Goal: Task Accomplishment & Management: Complete application form

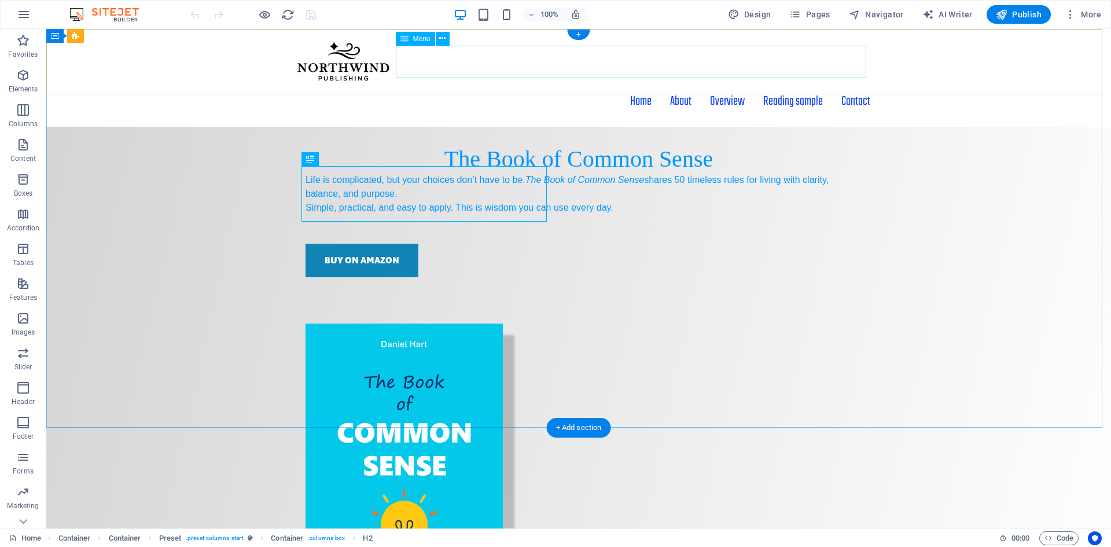
click at [565, 85] on nav "Home About Overview Reading sample Contact" at bounding box center [578, 101] width 583 height 32
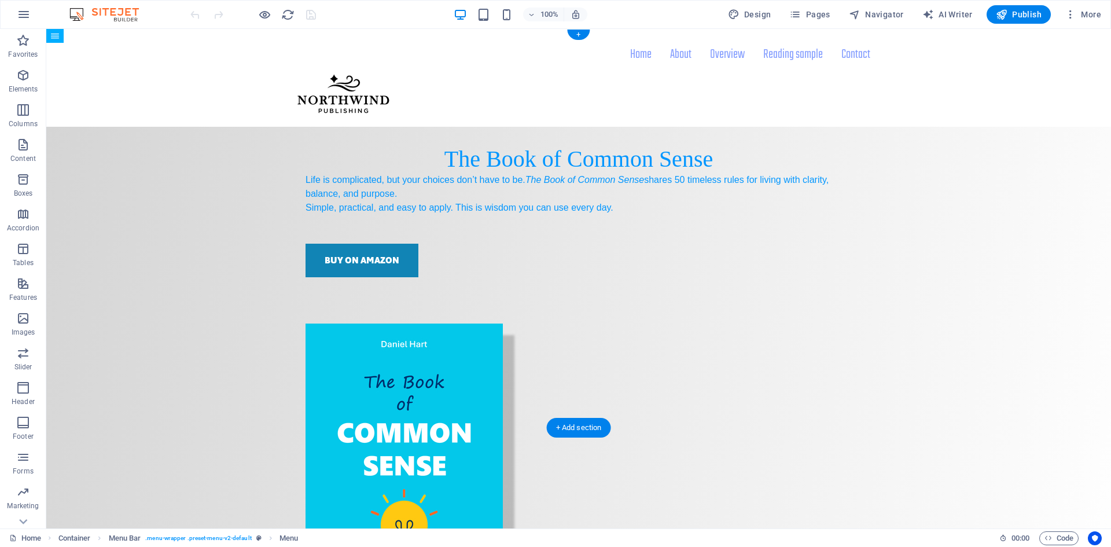
drag, startPoint x: 436, startPoint y: 52, endPoint x: 356, endPoint y: 61, distance: 80.3
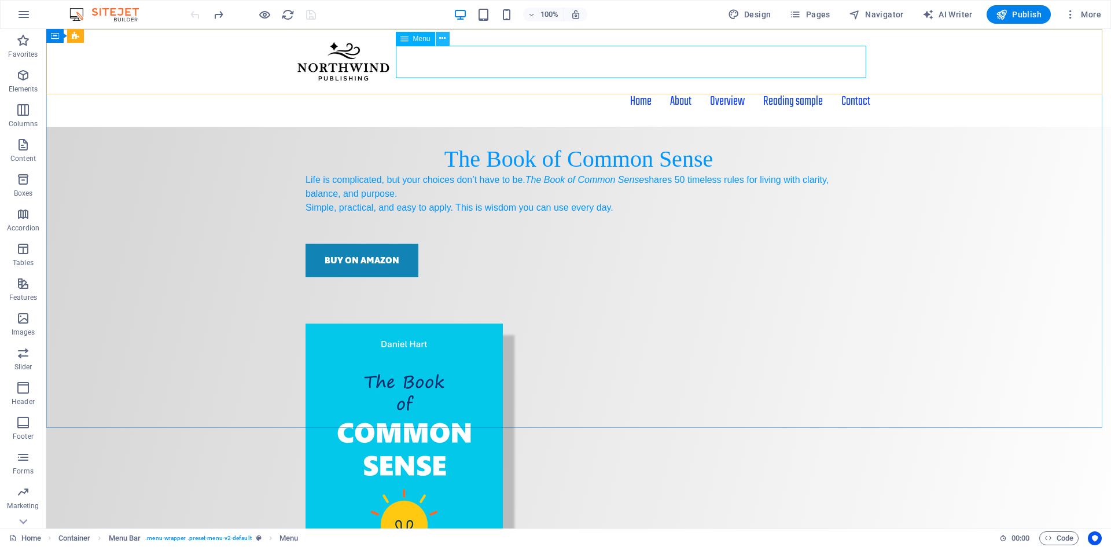
click at [448, 39] on button at bounding box center [443, 39] width 14 height 14
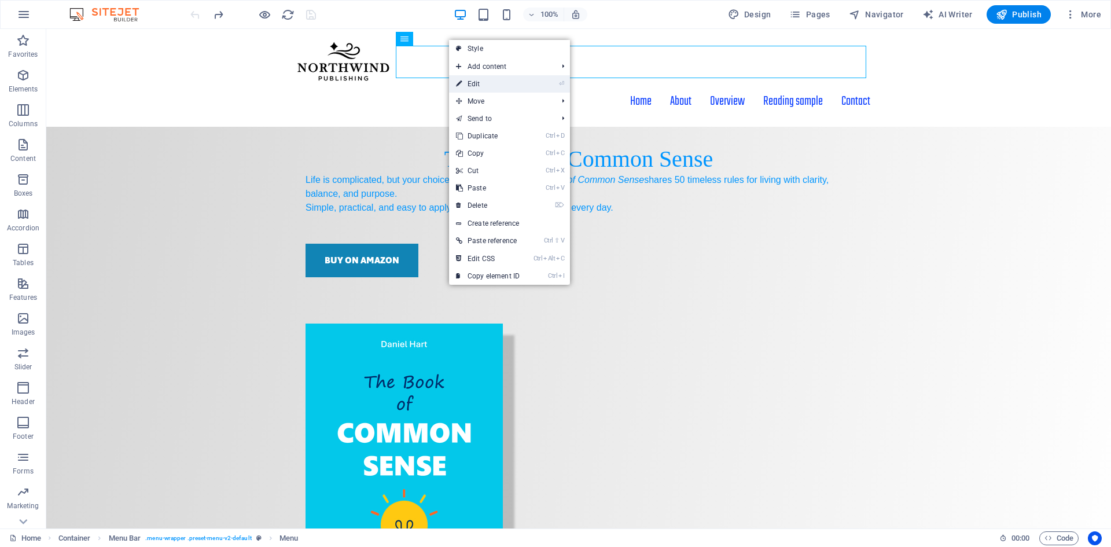
click at [473, 87] on link "⏎ Edit" at bounding box center [488, 83] width 78 height 17
select select
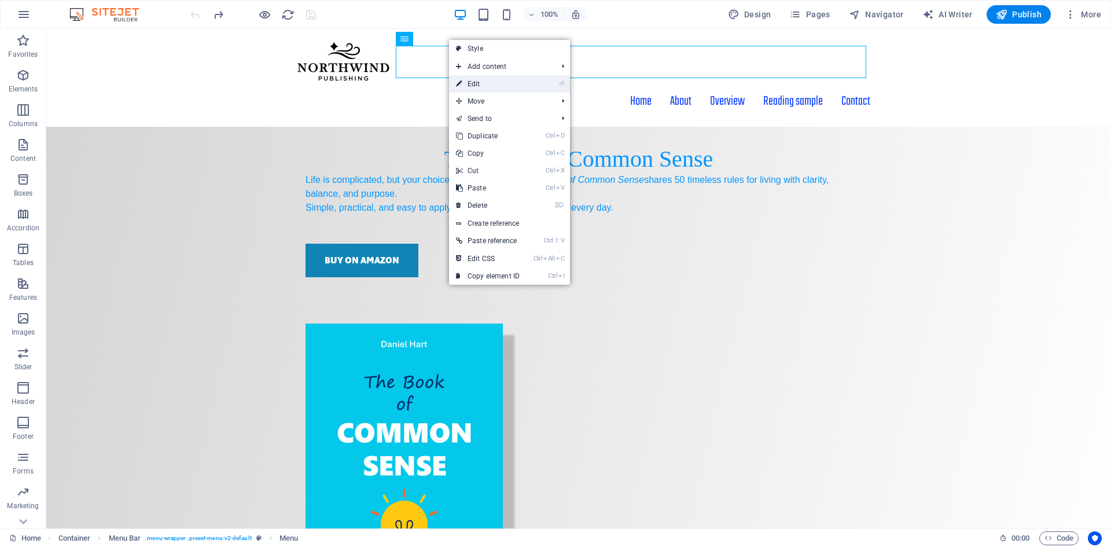
select select
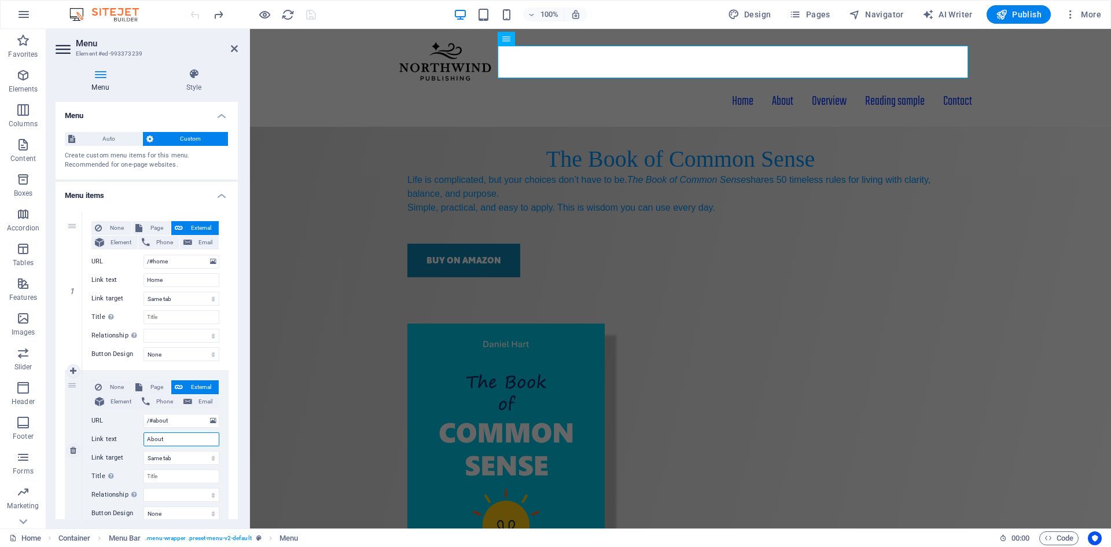
click at [209, 442] on input "About" at bounding box center [182, 439] width 76 height 14
type input "About the Book"
select select
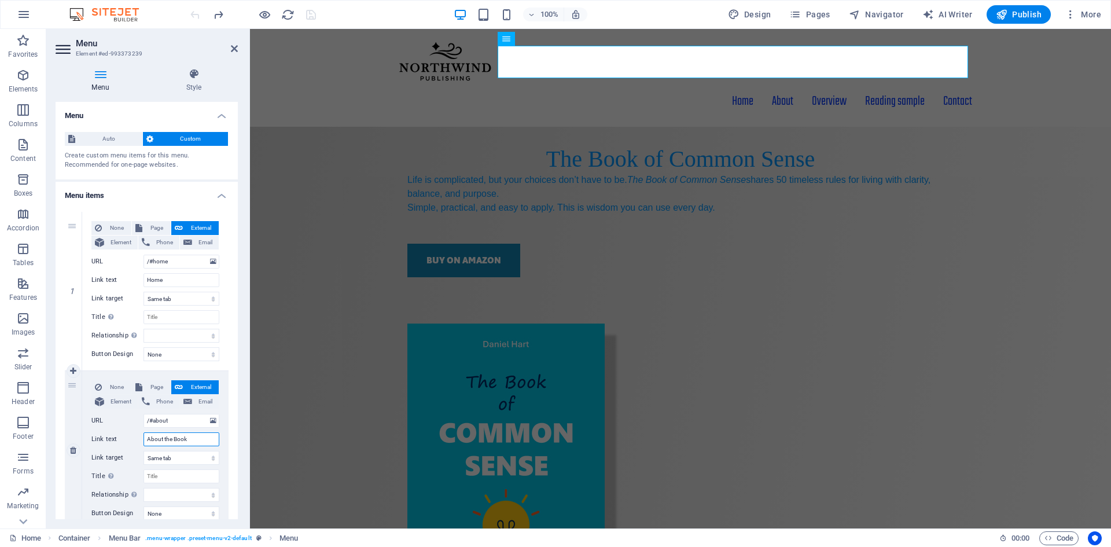
select select
type input "About the Book"
click at [137, 389] on icon at bounding box center [138, 387] width 7 height 14
select select
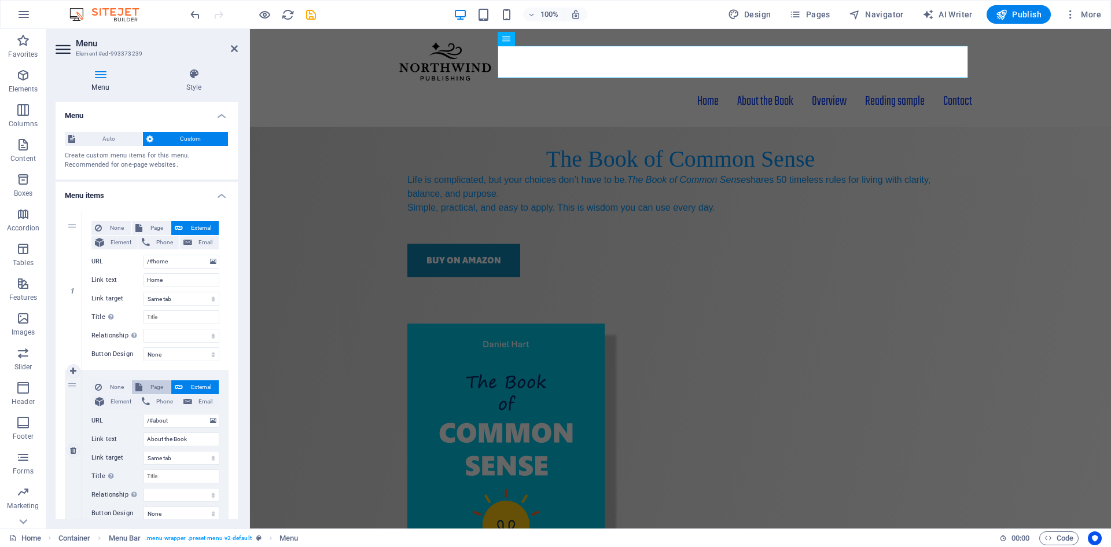
select select
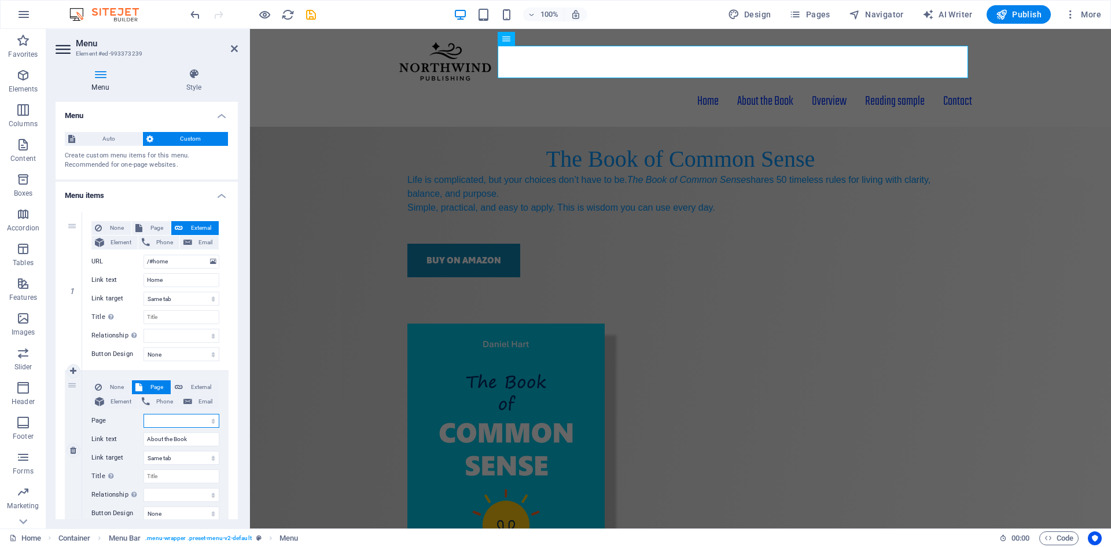
click at [170, 421] on select "Home Subpage Legal Notice Privacy About the Book" at bounding box center [182, 421] width 76 height 14
click at [112, 403] on span "Element" at bounding box center [121, 402] width 27 height 14
select select
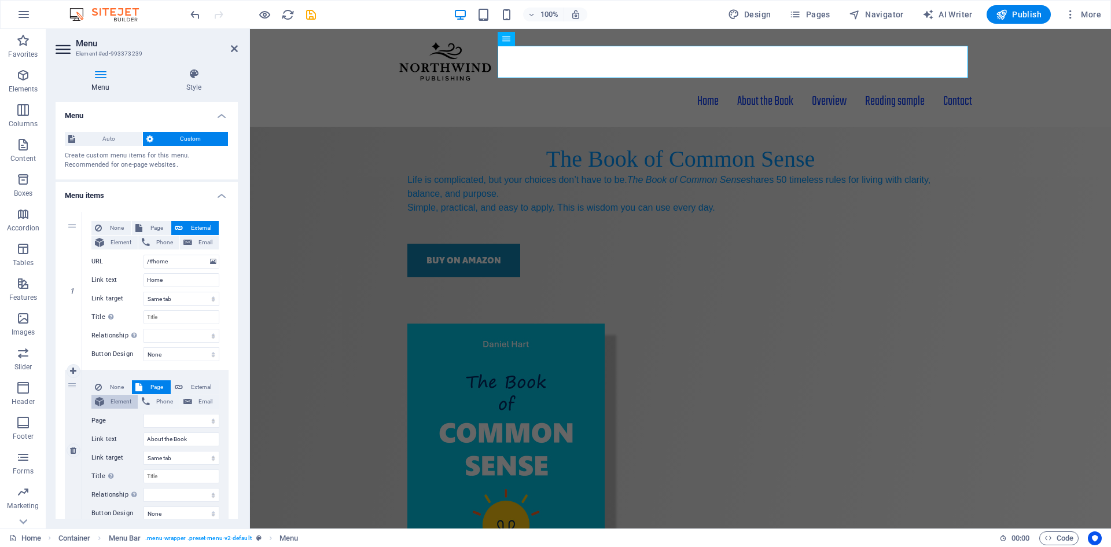
select select
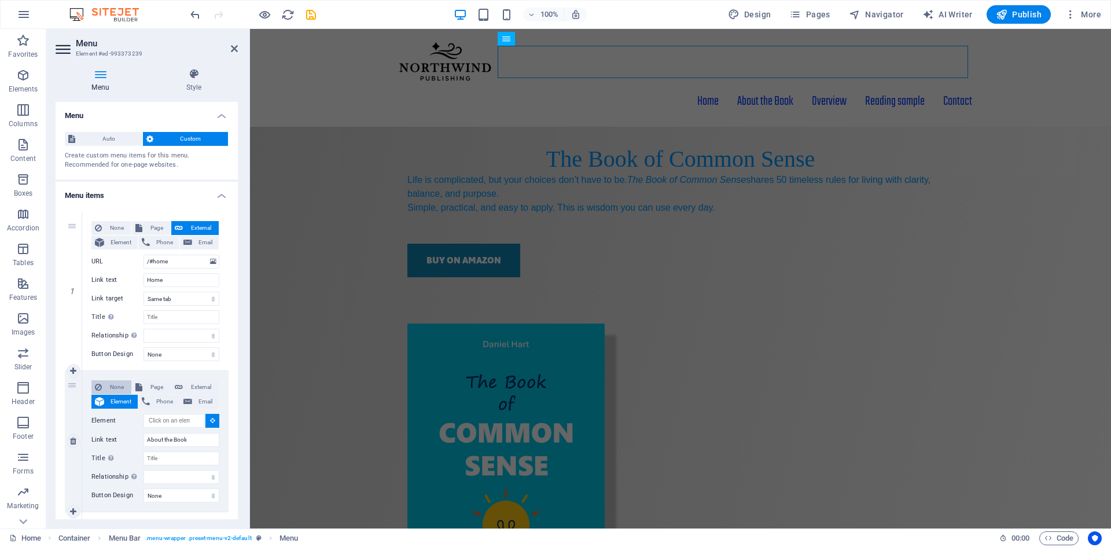
click at [119, 384] on span "None" at bounding box center [116, 387] width 23 height 14
select select
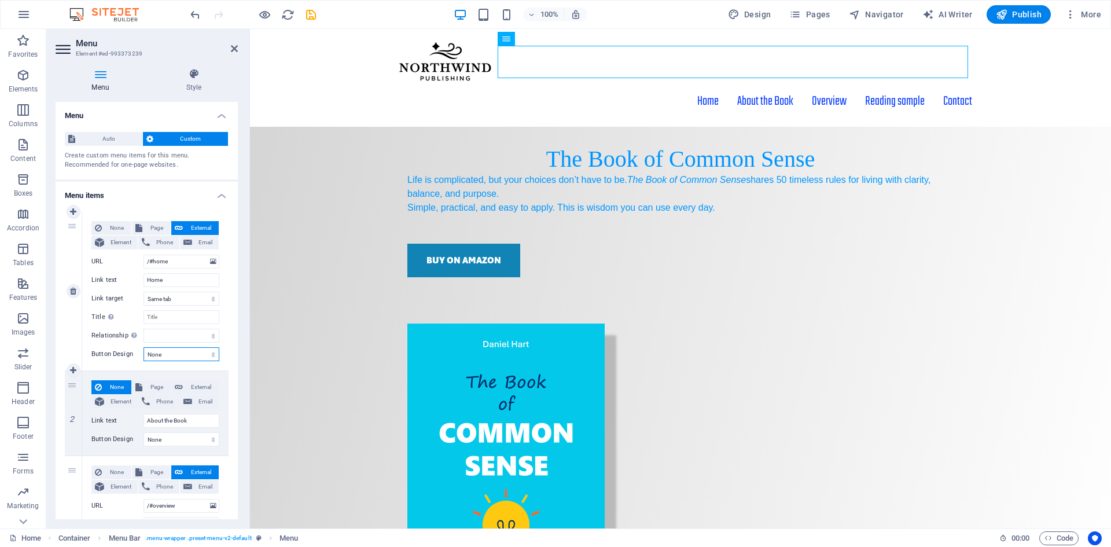
click at [185, 353] on select "None Default Primary Secondary" at bounding box center [182, 354] width 76 height 14
select select "default"
click at [144, 347] on select "None Default Primary Secondary" at bounding box center [182, 354] width 76 height 14
select select
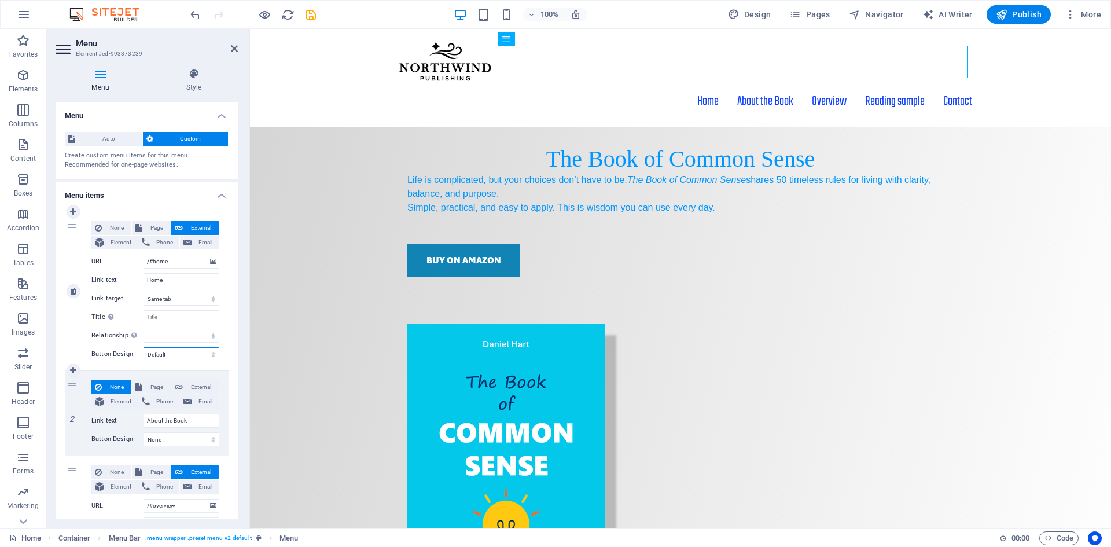
select select
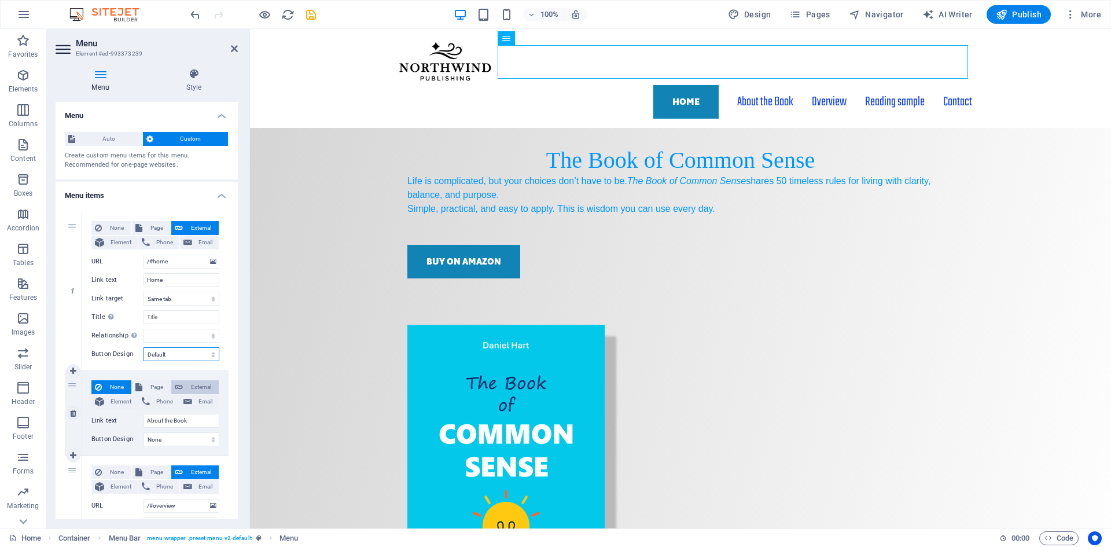
scroll to position [58, 0]
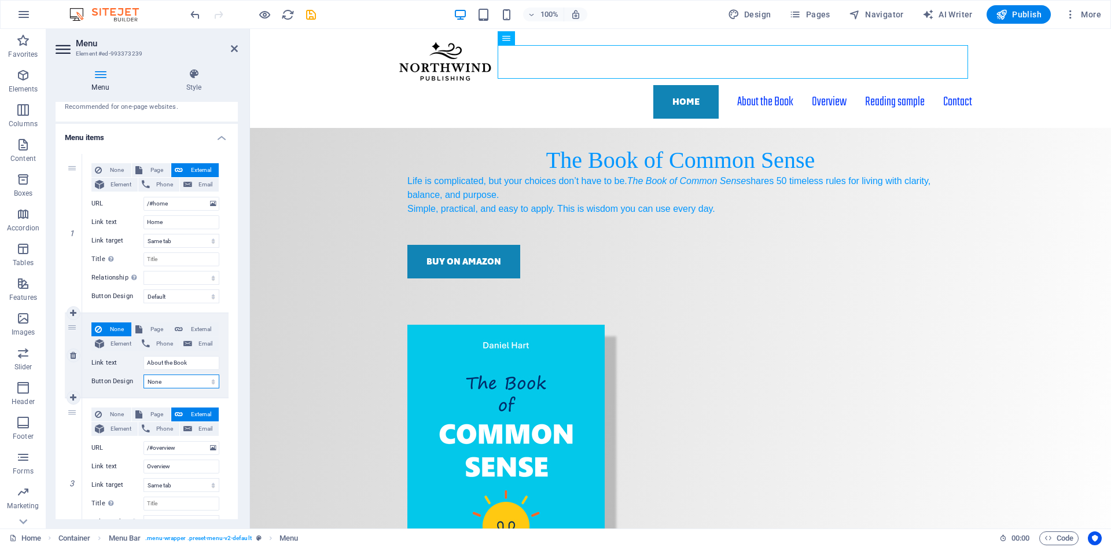
click at [207, 385] on select "None Default Primary Secondary" at bounding box center [182, 381] width 76 height 14
select select "default"
click at [144, 374] on select "None Default Primary Secondary" at bounding box center [182, 381] width 76 height 14
select select
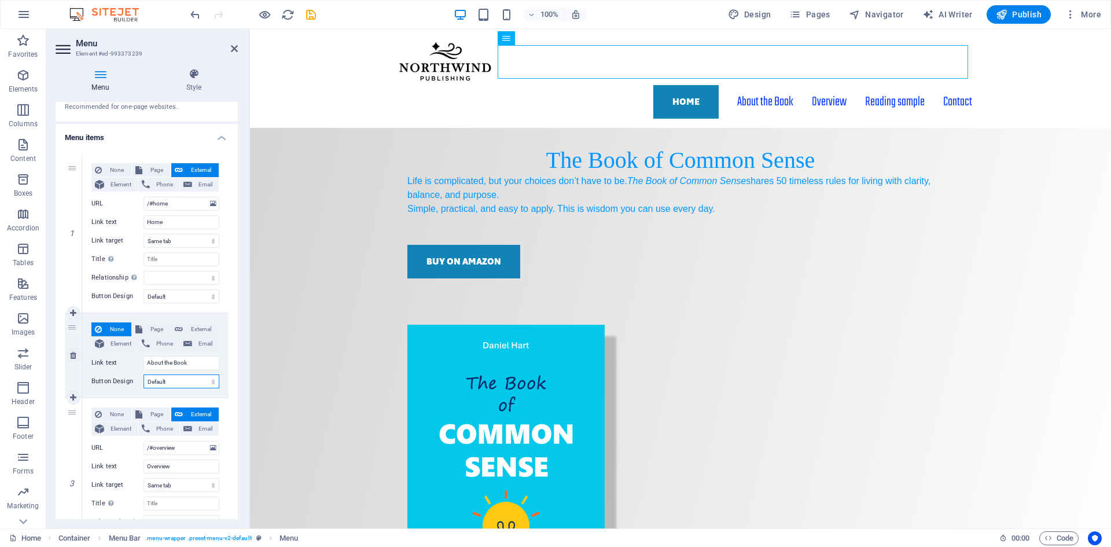
select select
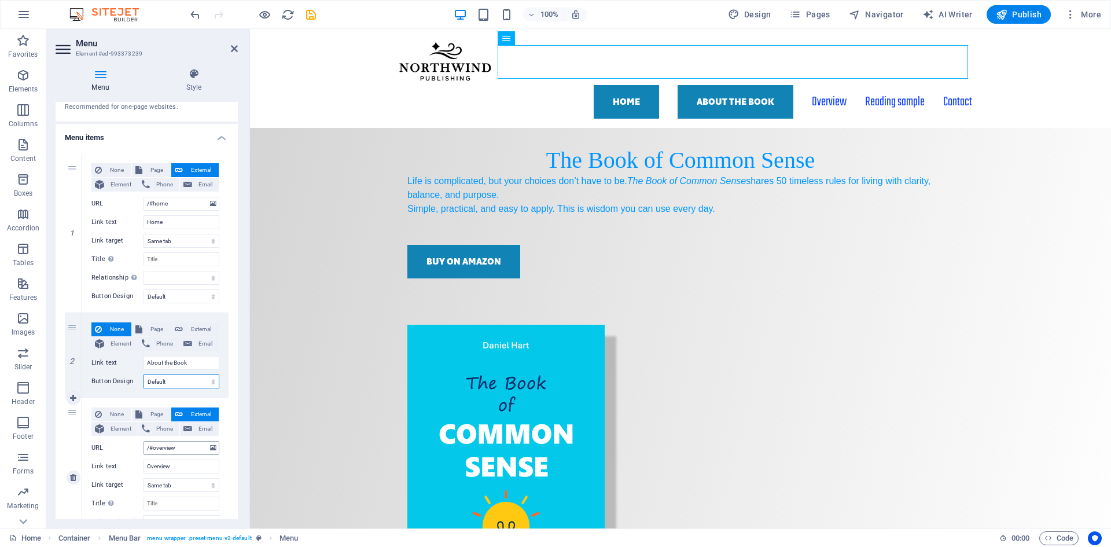
scroll to position [174, 0]
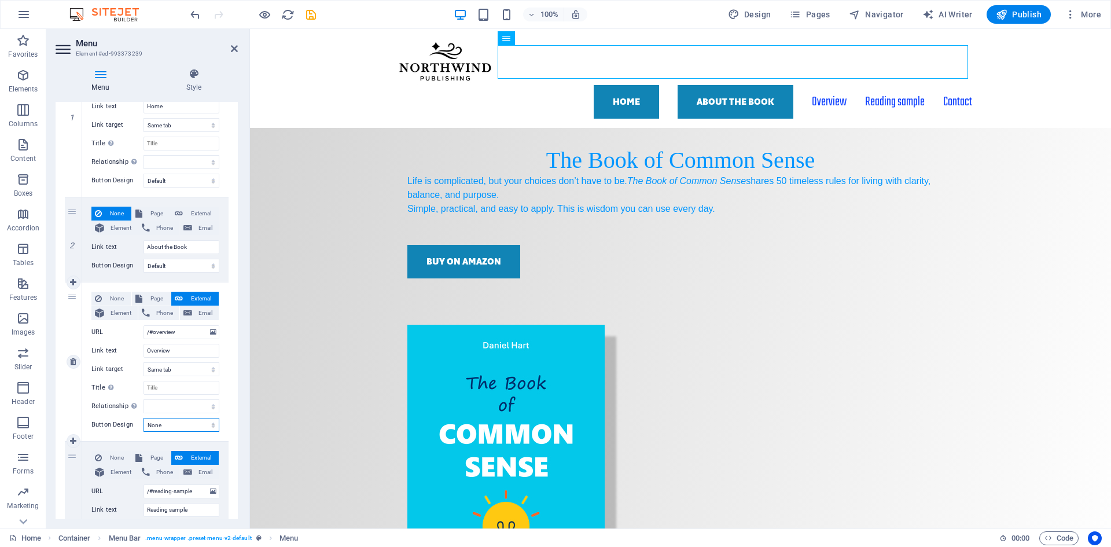
click at [199, 423] on select "None Default Primary Secondary" at bounding box center [182, 425] width 76 height 14
select select "default"
click at [144, 418] on select "None Default Primary Secondary" at bounding box center [182, 425] width 76 height 14
select select
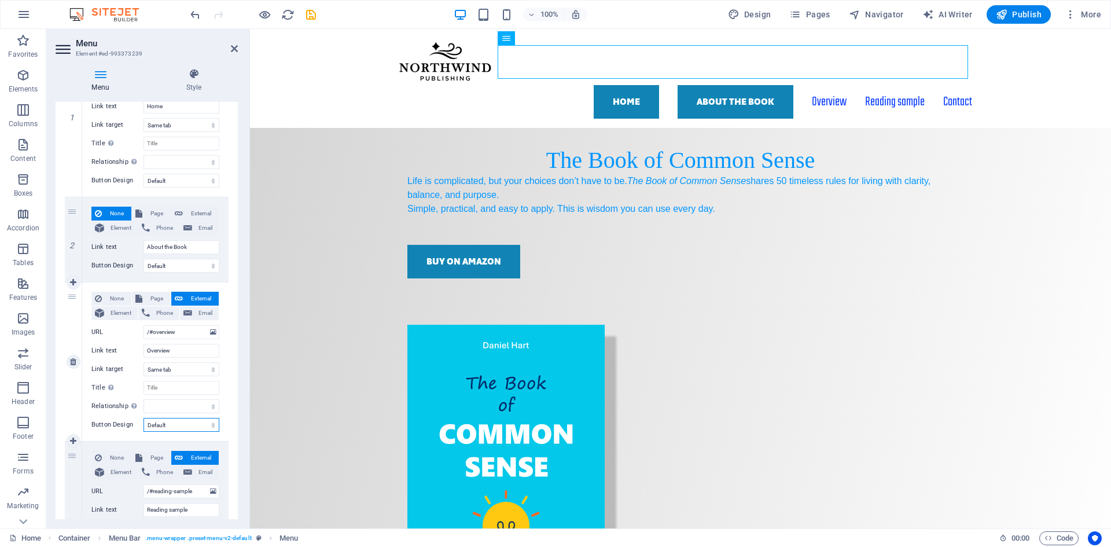
select select
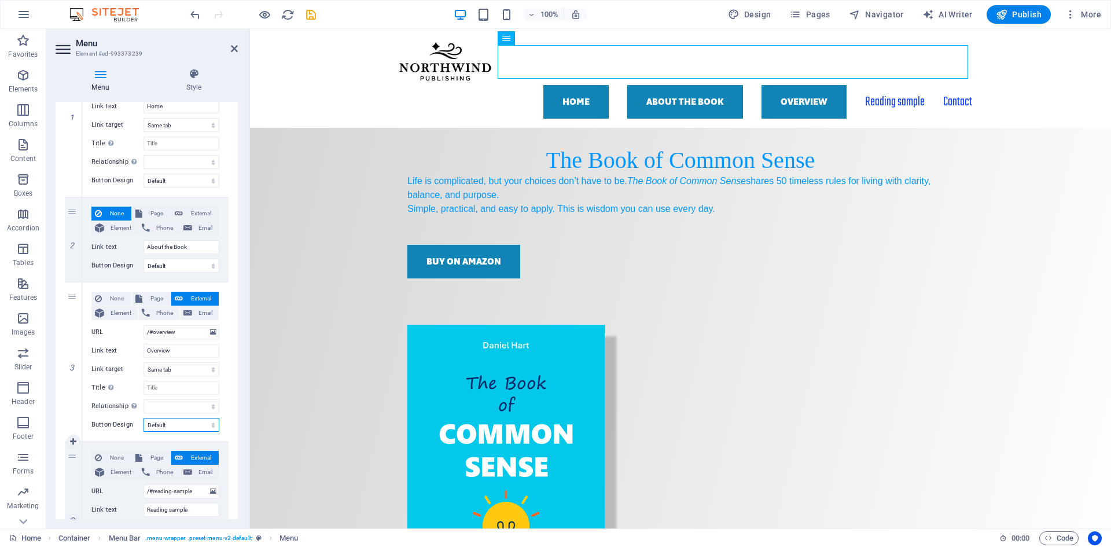
scroll to position [289, 0]
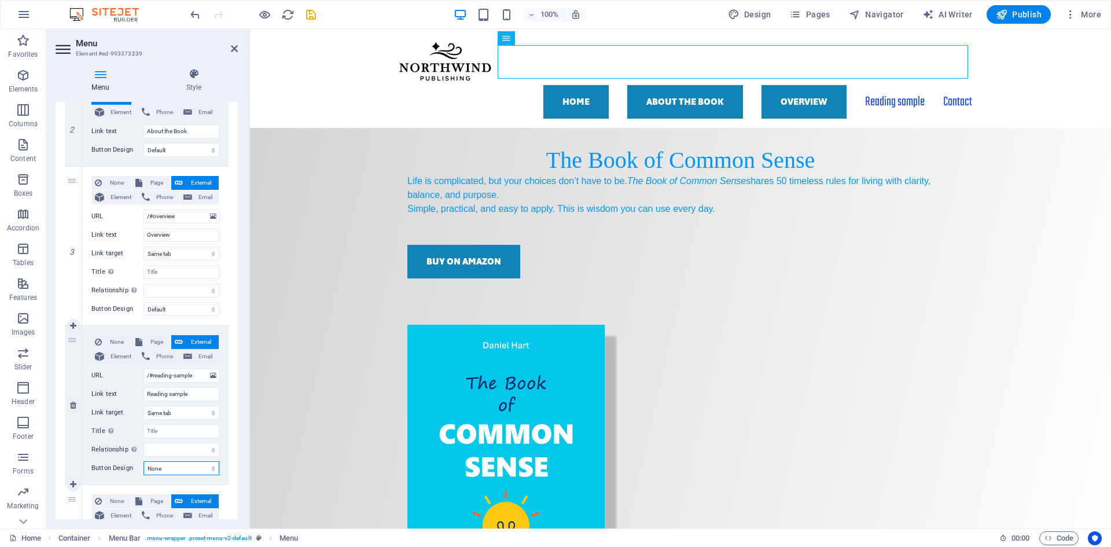
click at [189, 467] on select "None Default Primary Secondary" at bounding box center [182, 468] width 76 height 14
select select "default"
click at [144, 461] on select "None Default Primary Secondary" at bounding box center [182, 468] width 76 height 14
select select
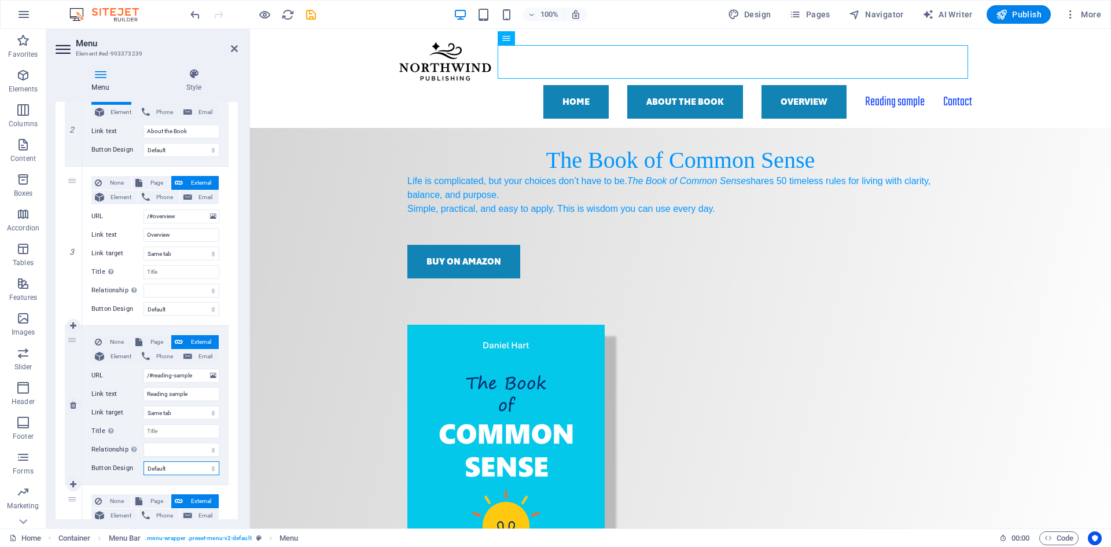
select select
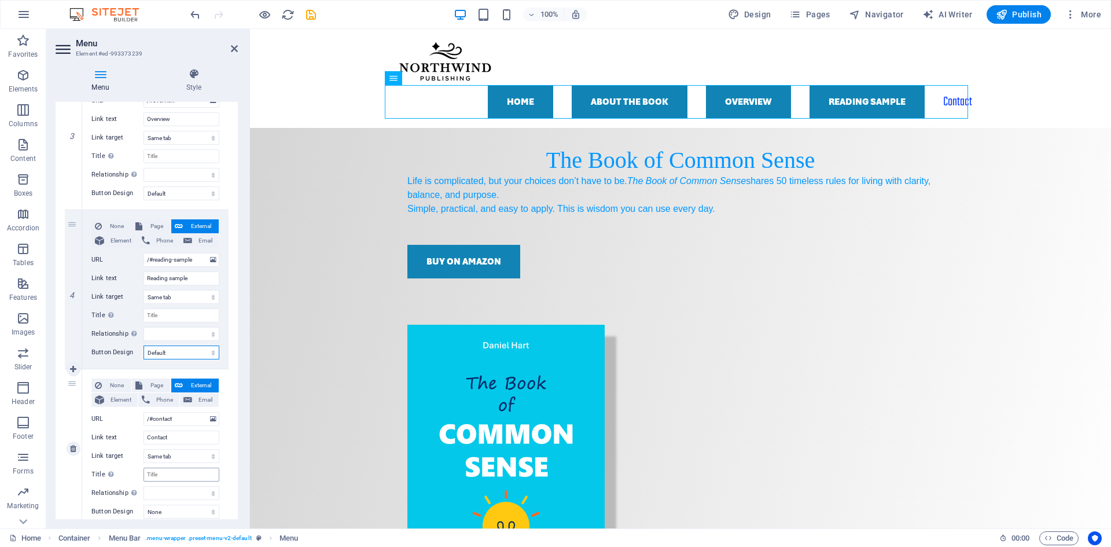
scroll to position [446, 0]
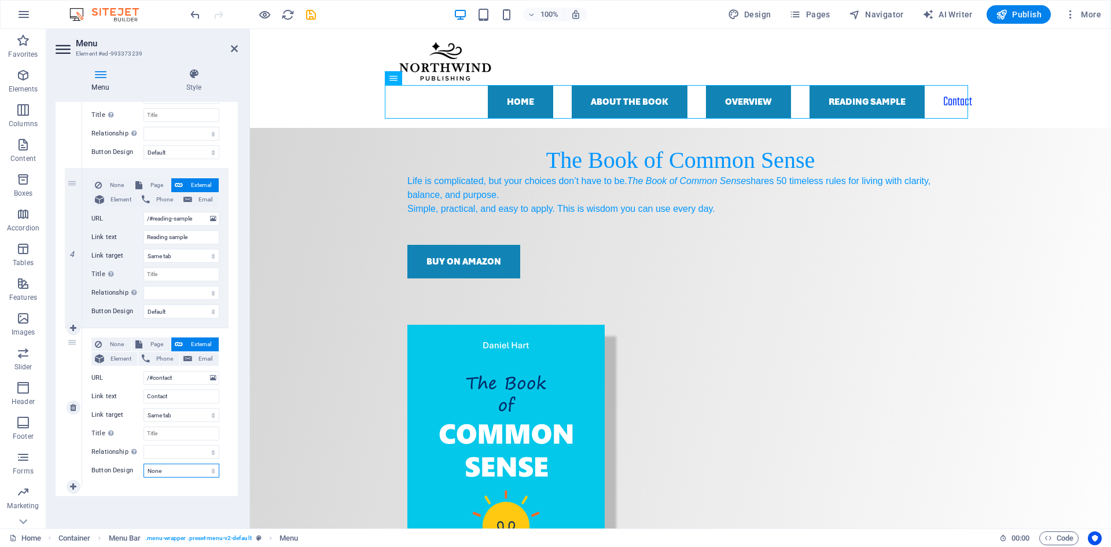
click at [214, 471] on select "None Default Primary Secondary" at bounding box center [182, 471] width 76 height 14
select select "default"
click at [144, 464] on select "None Default Primary Secondary" at bounding box center [182, 471] width 76 height 14
select select
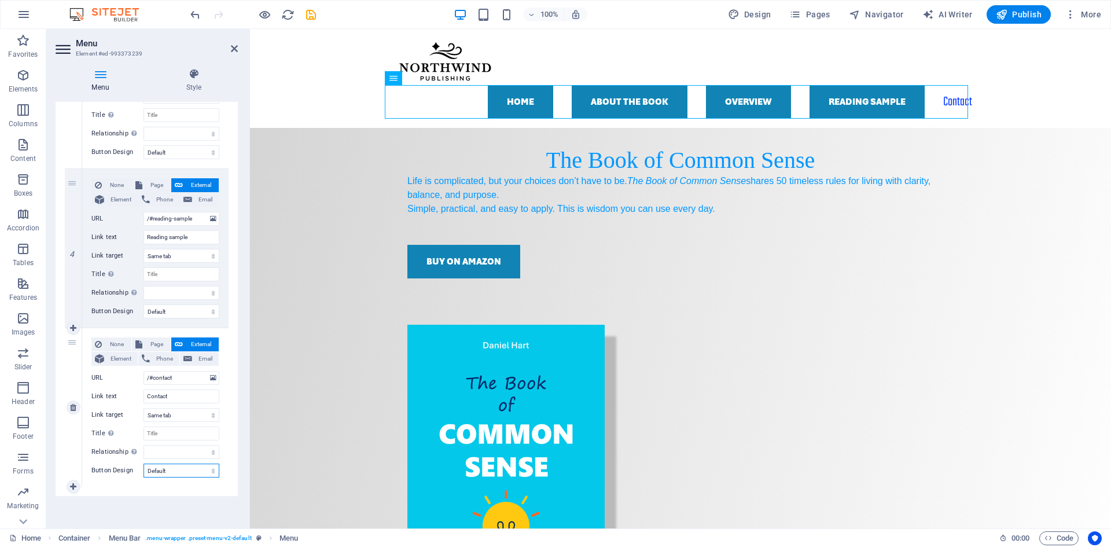
select select
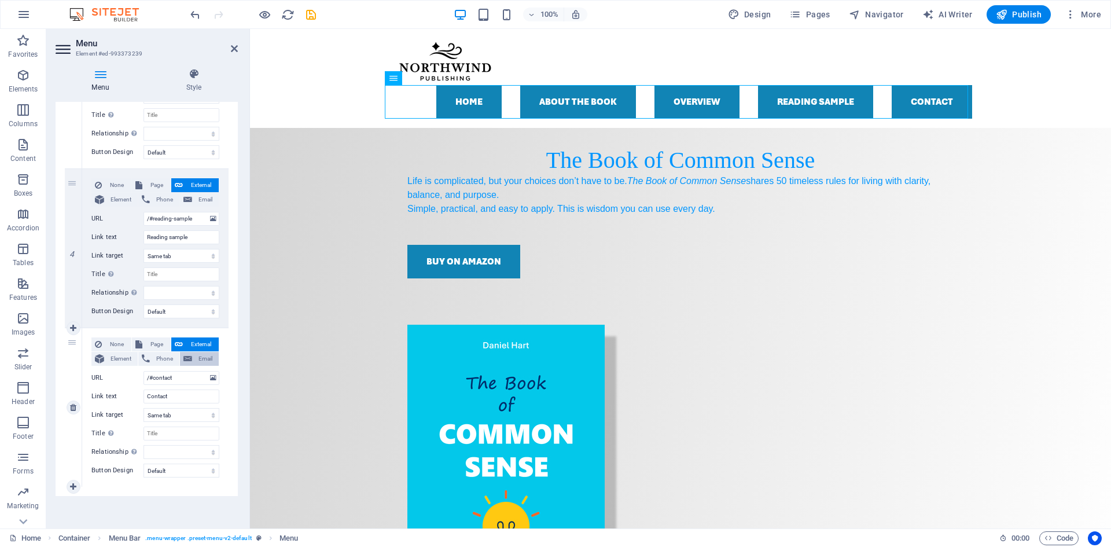
click at [203, 356] on span "Email" at bounding box center [206, 359] width 20 height 14
select select
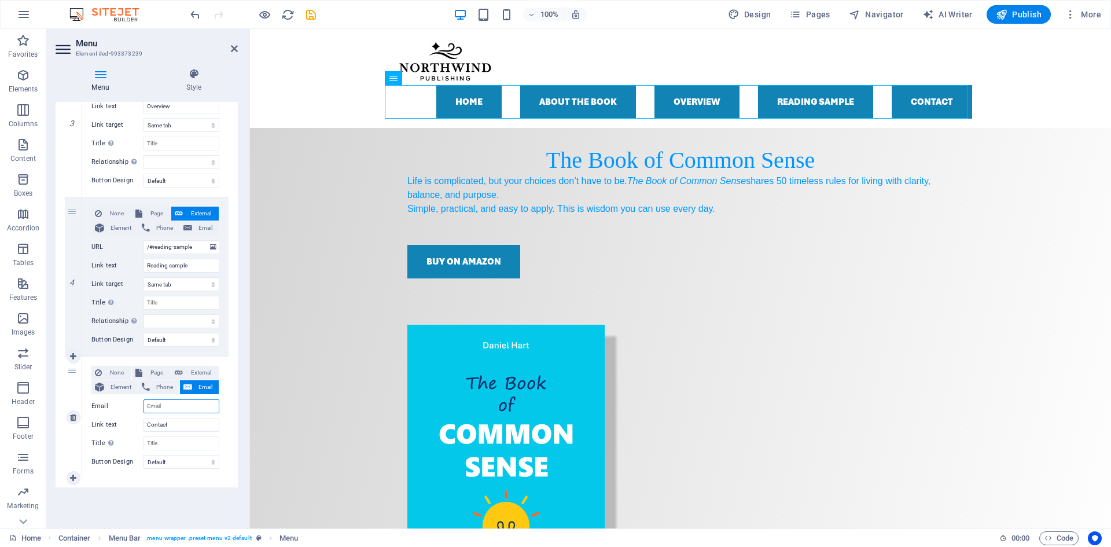
scroll to position [418, 0]
click at [153, 376] on span "Page" at bounding box center [156, 373] width 21 height 14
select select
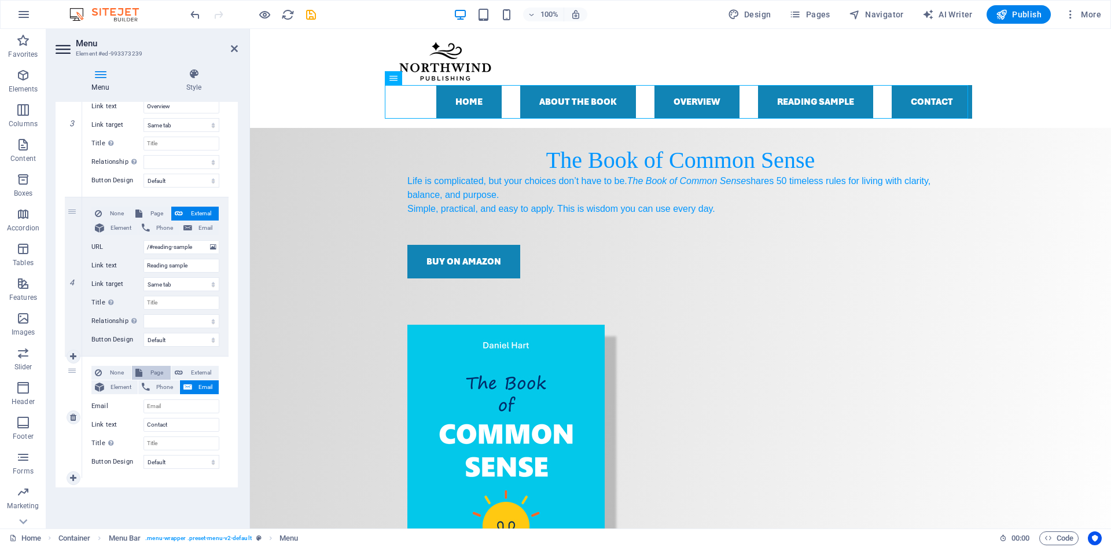
select select
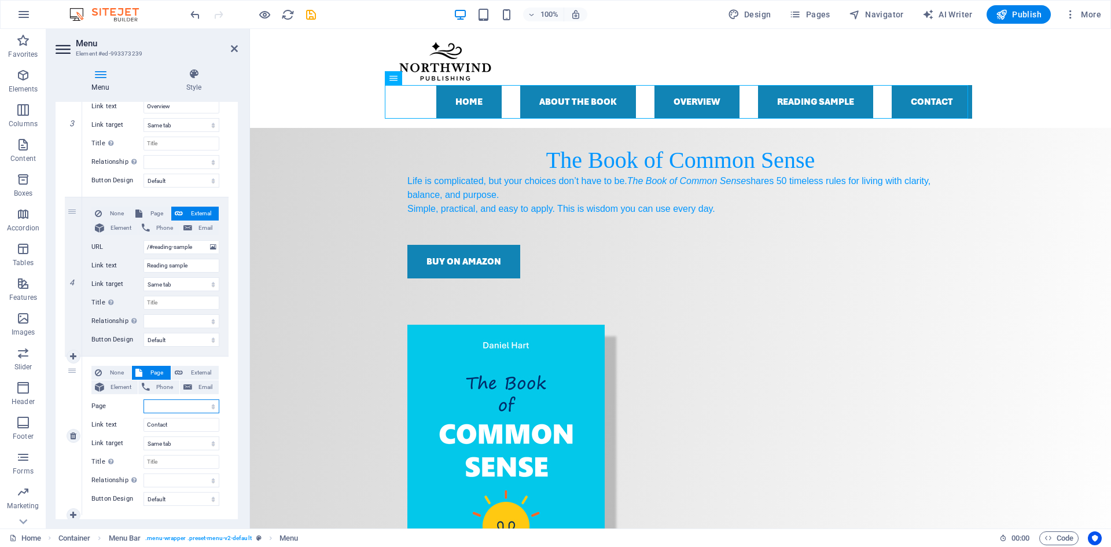
click at [211, 409] on select "Home Subpage Legal Notice Privacy About the Book" at bounding box center [182, 406] width 76 height 14
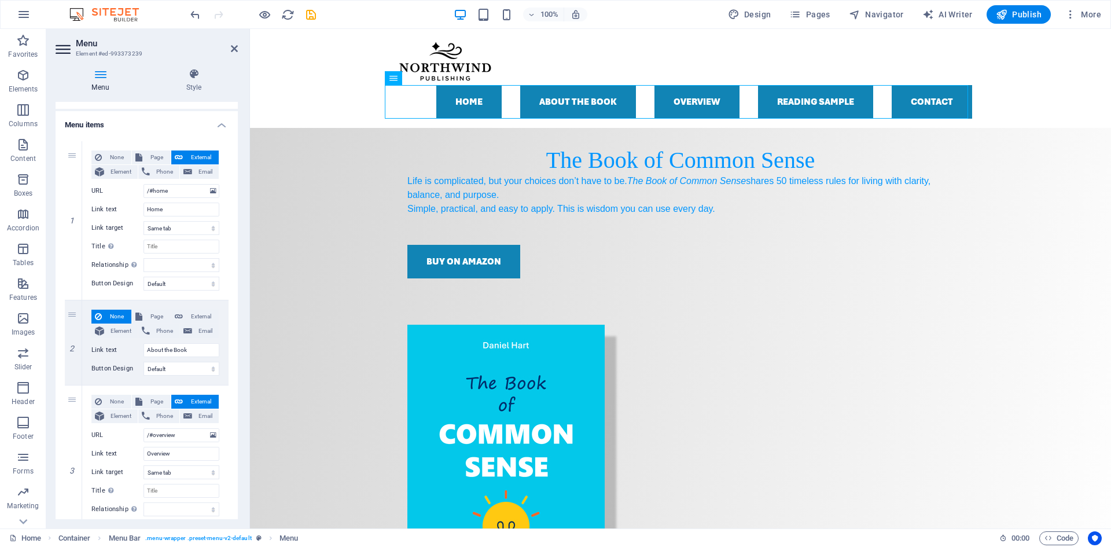
scroll to position [0, 0]
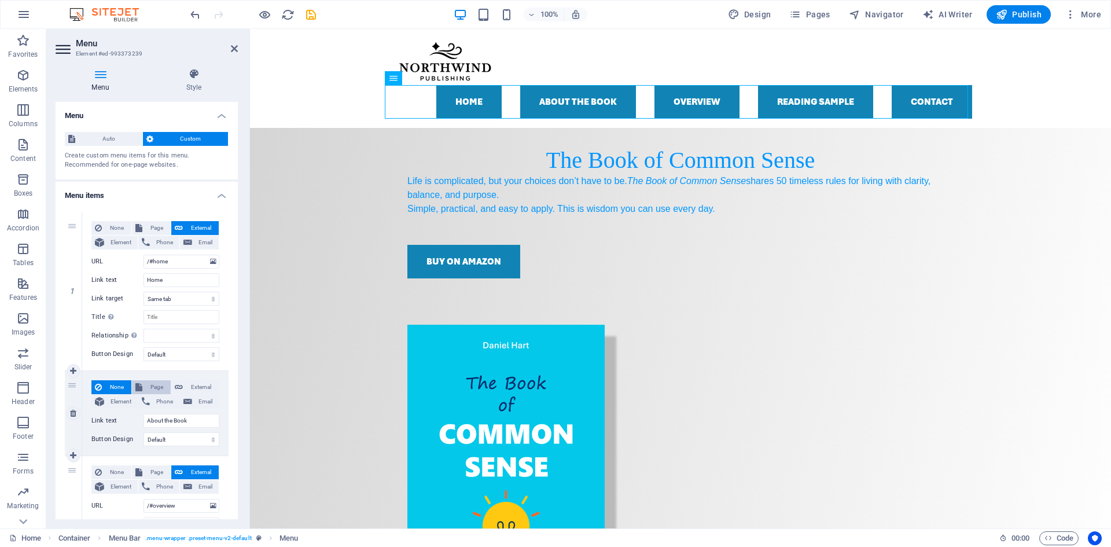
click at [146, 386] on span "Page" at bounding box center [156, 387] width 21 height 14
select select
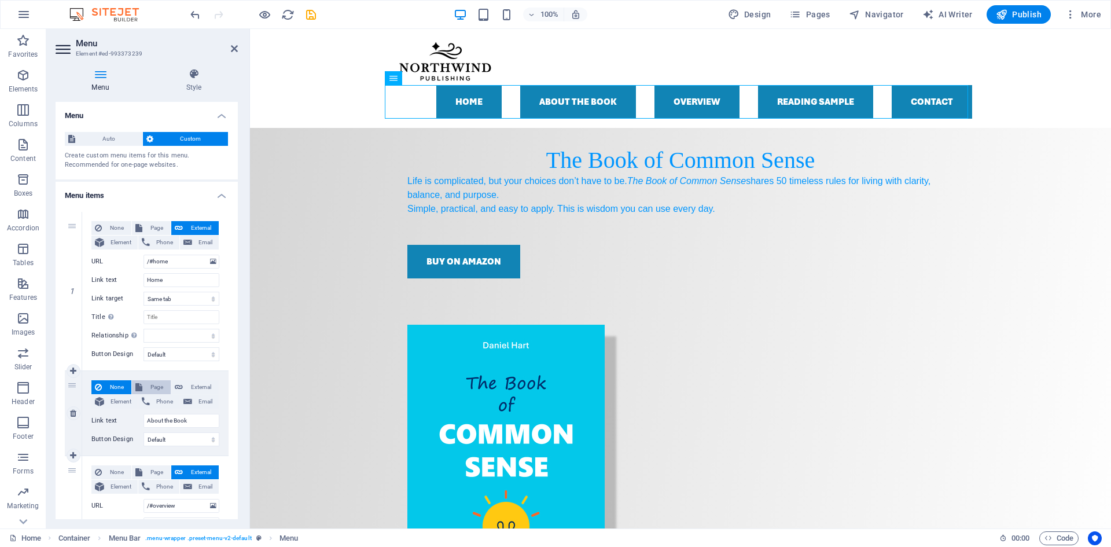
select select
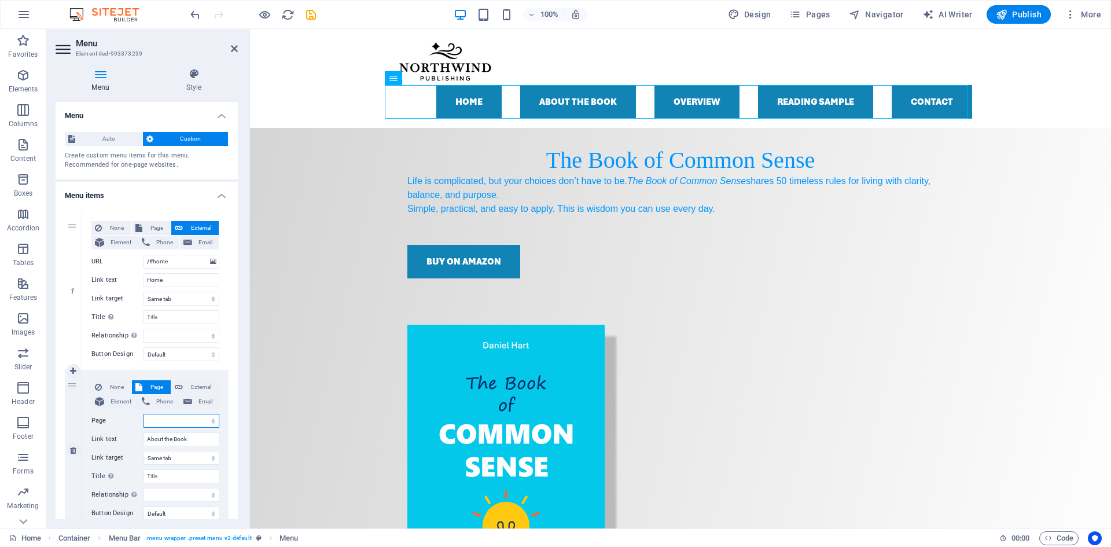
click at [210, 422] on select "Home Subpage Legal Notice Privacy About the Book" at bounding box center [182, 421] width 76 height 14
select select "1"
click at [144, 414] on select "Home Subpage Legal Notice Privacy About the Book" at bounding box center [182, 421] width 76 height 14
select select
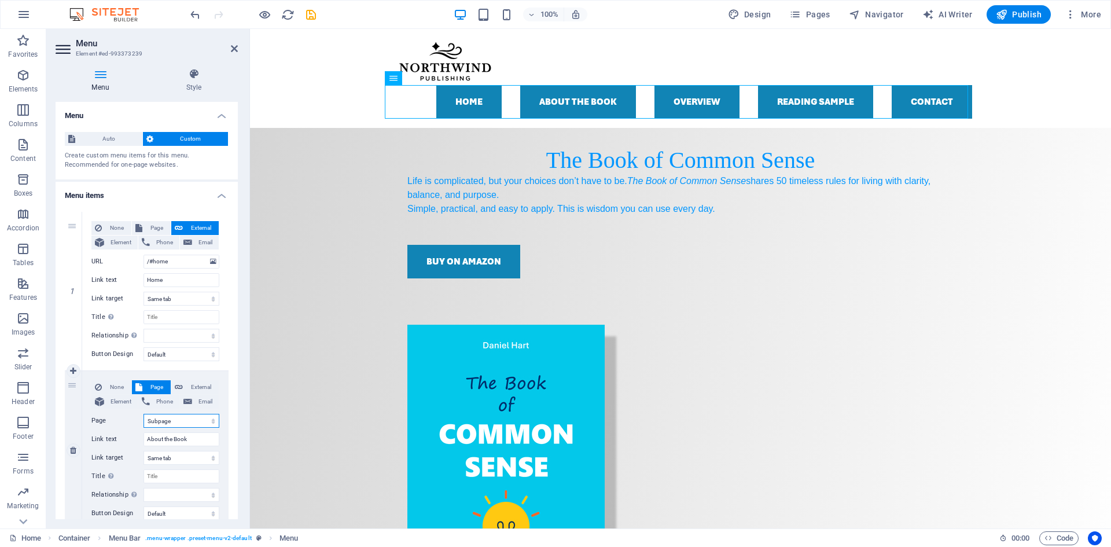
select select
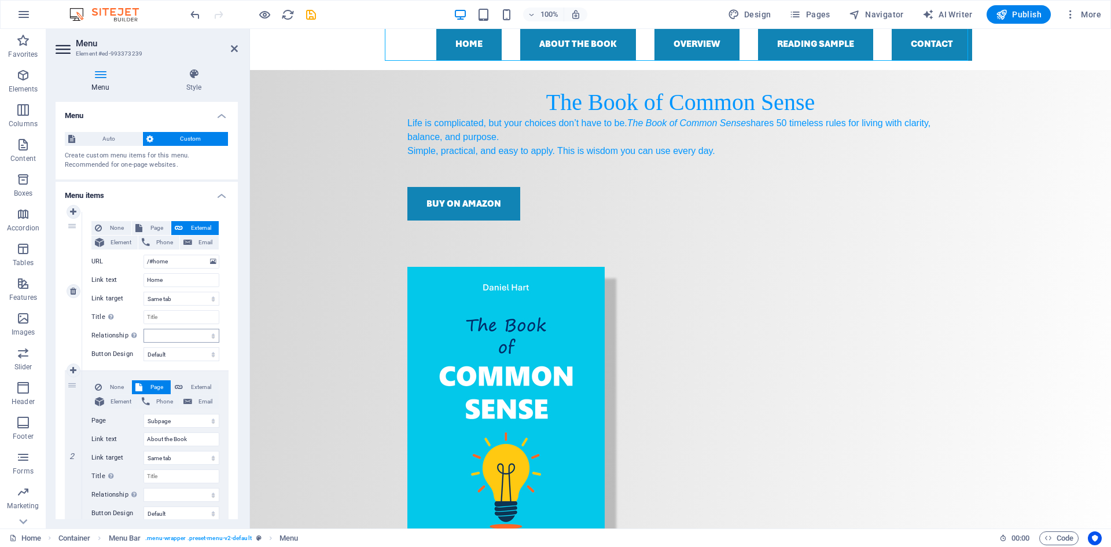
scroll to position [58, 0]
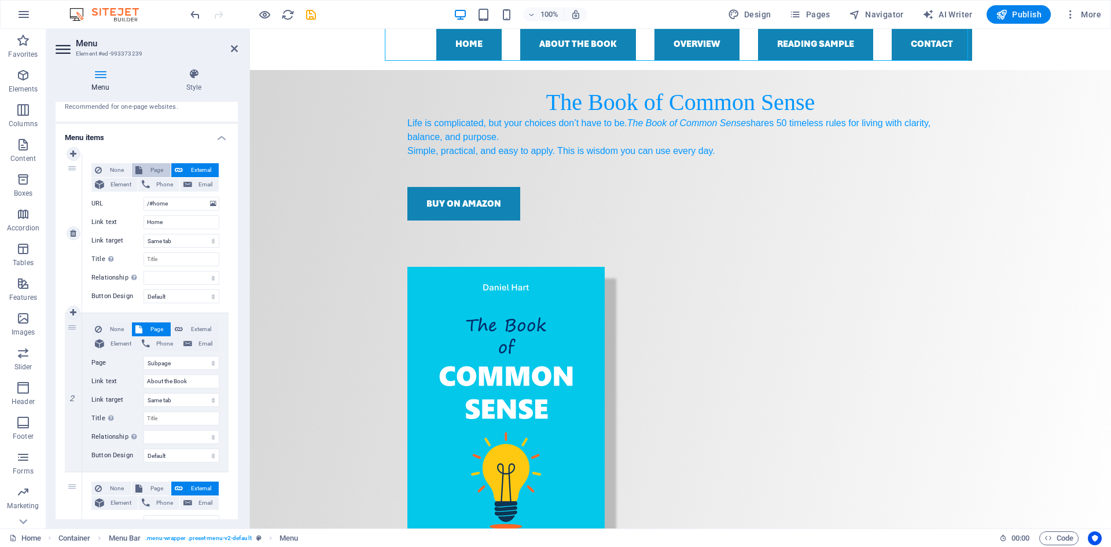
click at [148, 168] on span "Page" at bounding box center [156, 170] width 21 height 14
select select
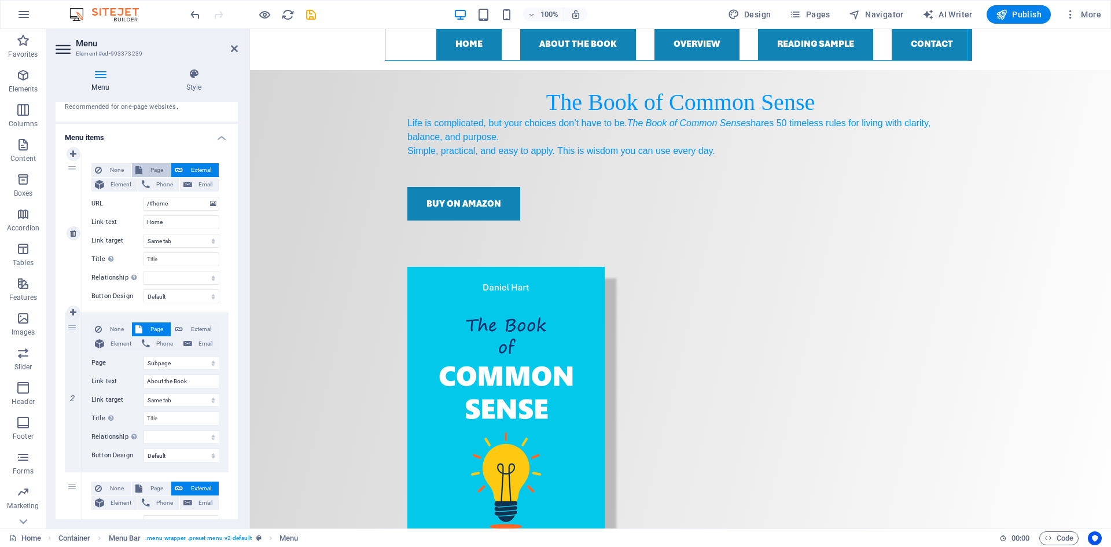
select select
click at [114, 185] on span "Element" at bounding box center [121, 185] width 27 height 14
select select
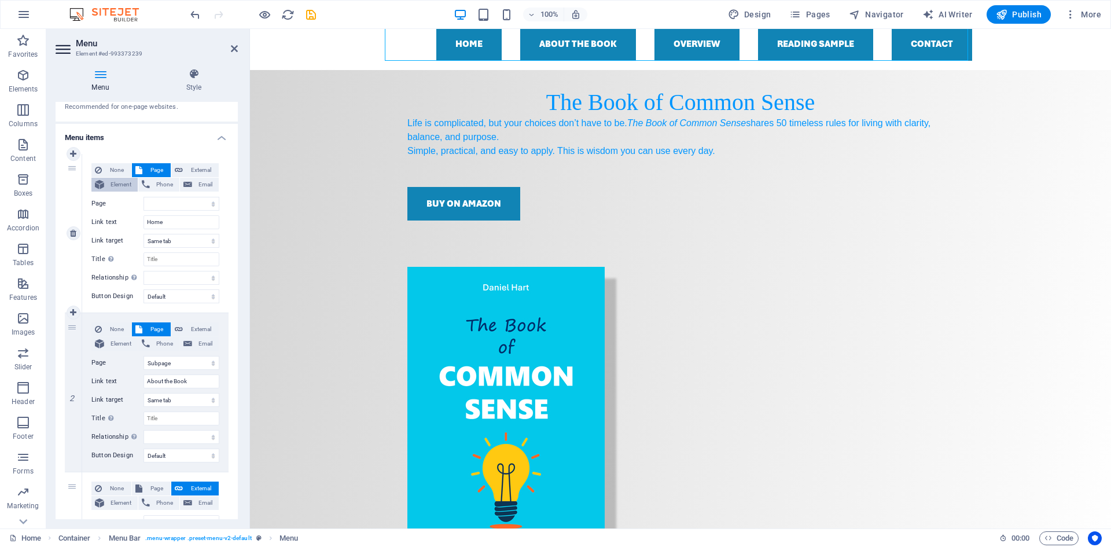
select select
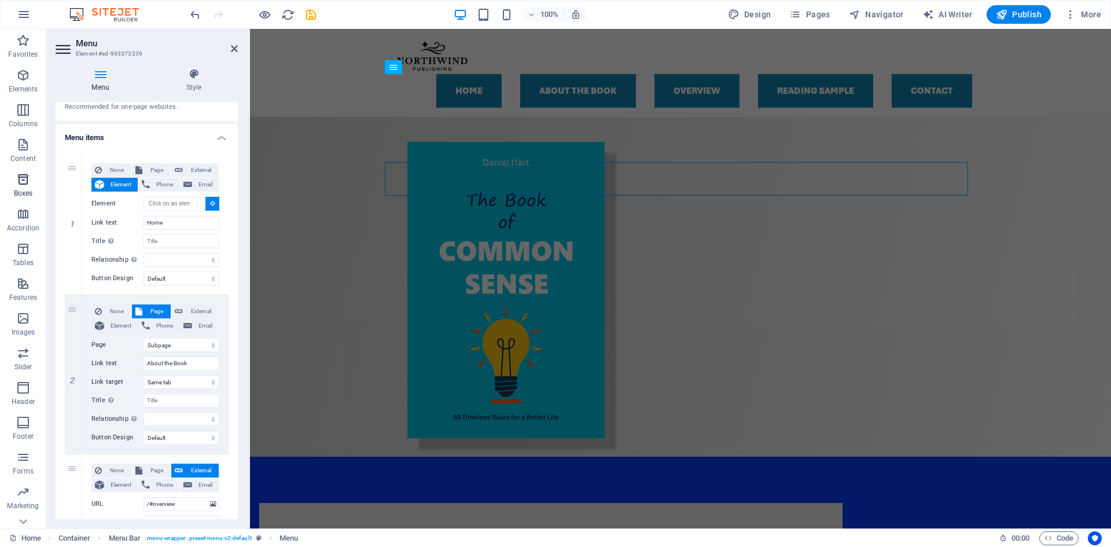
scroll to position [21, 0]
click at [17, 50] on icon "button" at bounding box center [23, 54] width 14 height 14
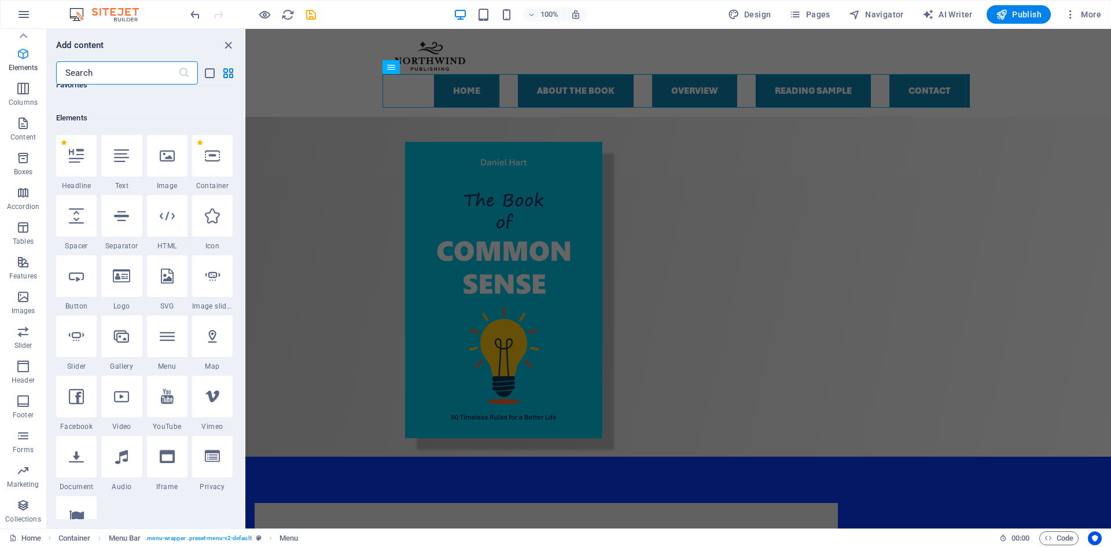
scroll to position [123, 0]
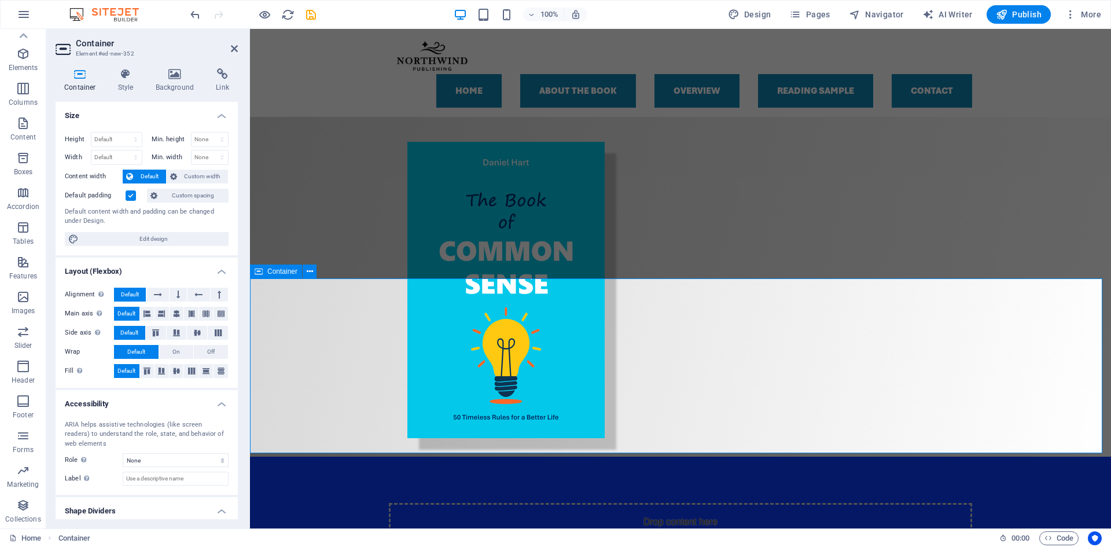
click at [288, 457] on div "Drop content here or Add elements Paste clipboard" at bounding box center [680, 544] width 861 height 175
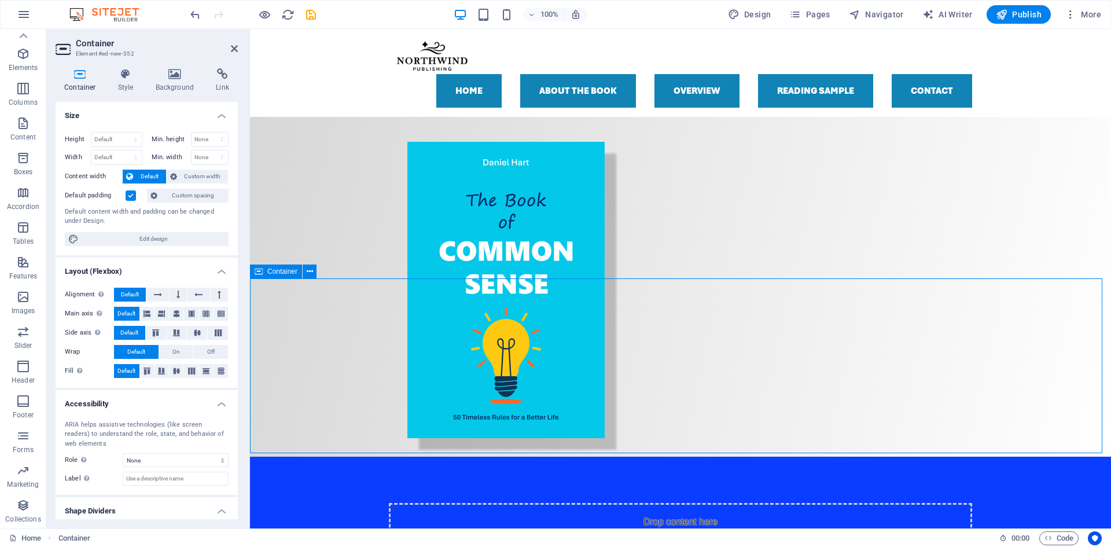
scroll to position [260, 0]
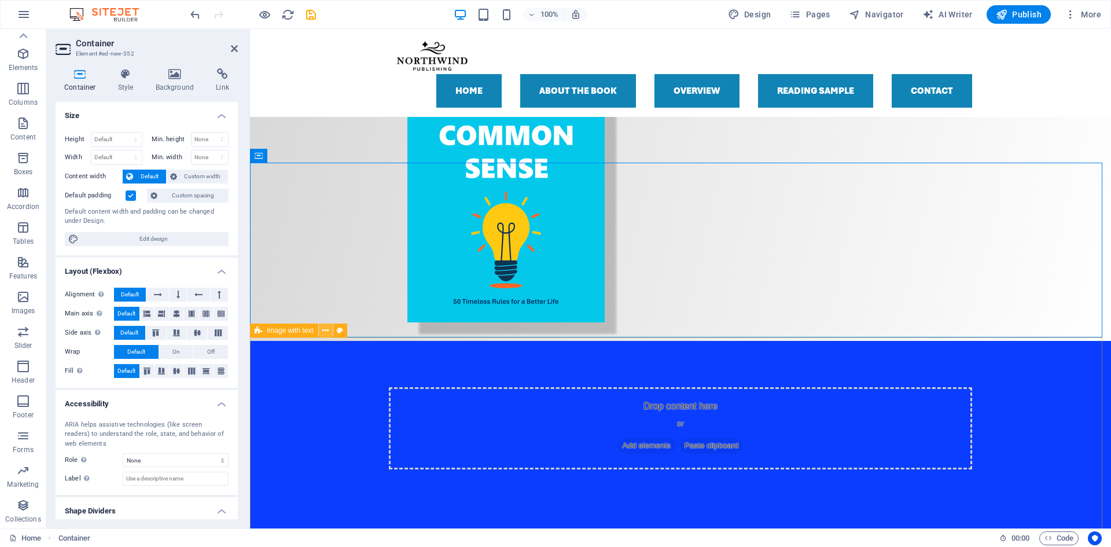
click at [324, 331] on icon at bounding box center [325, 331] width 6 height 12
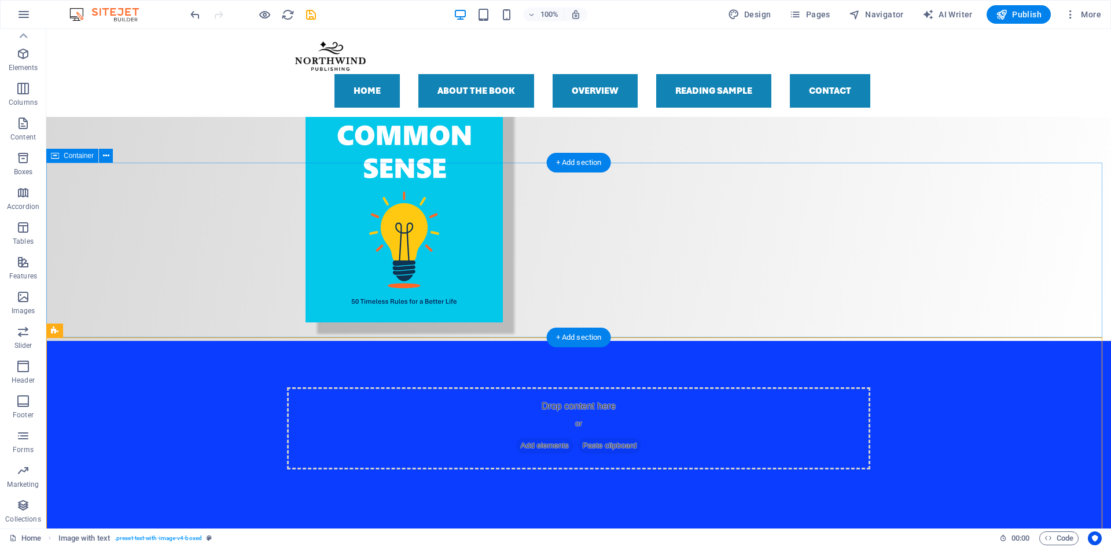
click at [189, 341] on div "Drop content here or Add elements Paste clipboard" at bounding box center [578, 428] width 1065 height 175
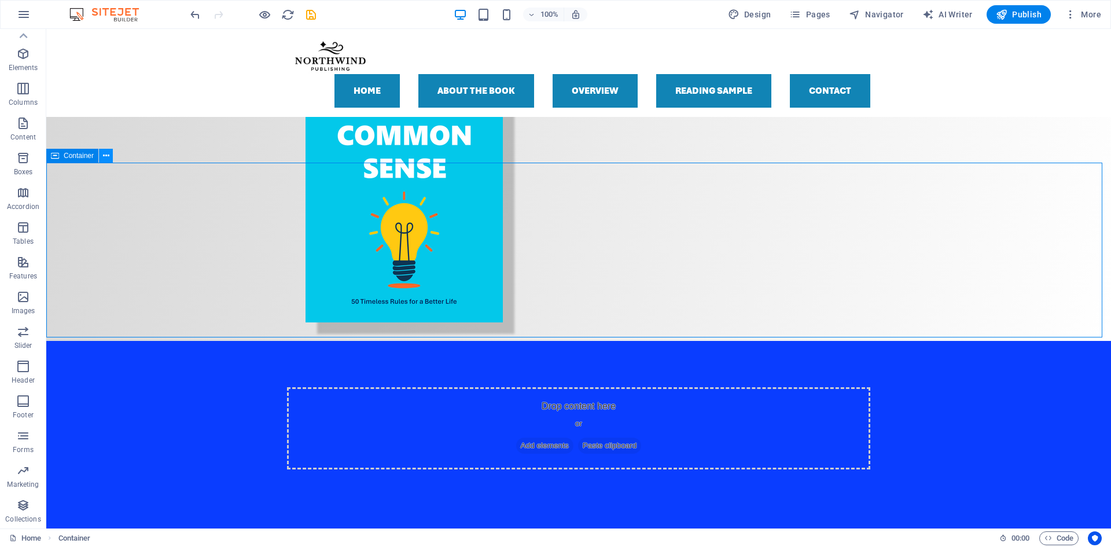
click at [108, 158] on icon at bounding box center [106, 156] width 6 height 12
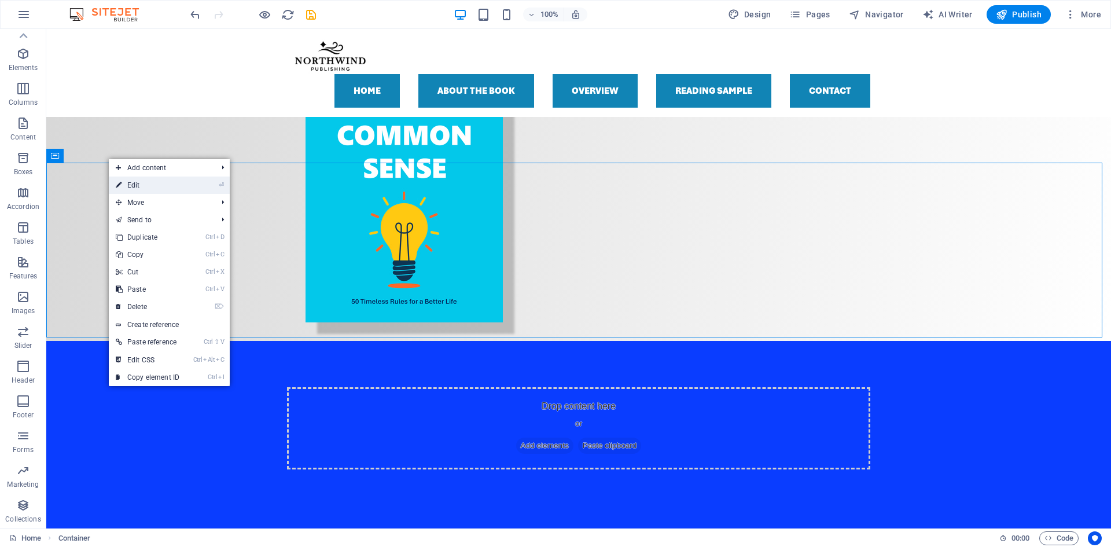
click at [135, 187] on link "⏎ Edit" at bounding box center [148, 184] width 78 height 17
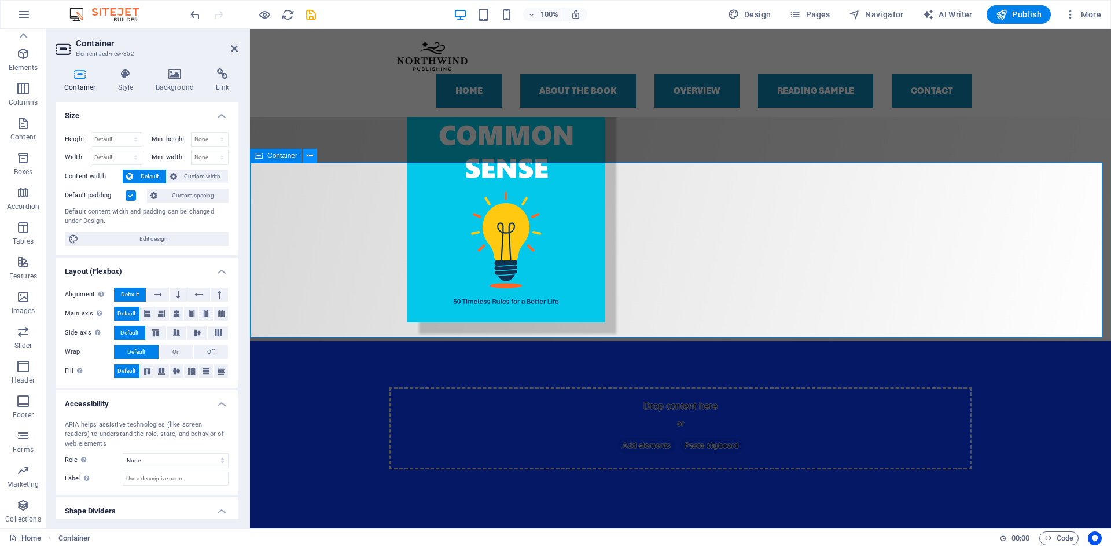
click at [312, 157] on icon at bounding box center [310, 156] width 6 height 12
click at [236, 47] on icon at bounding box center [234, 48] width 7 height 9
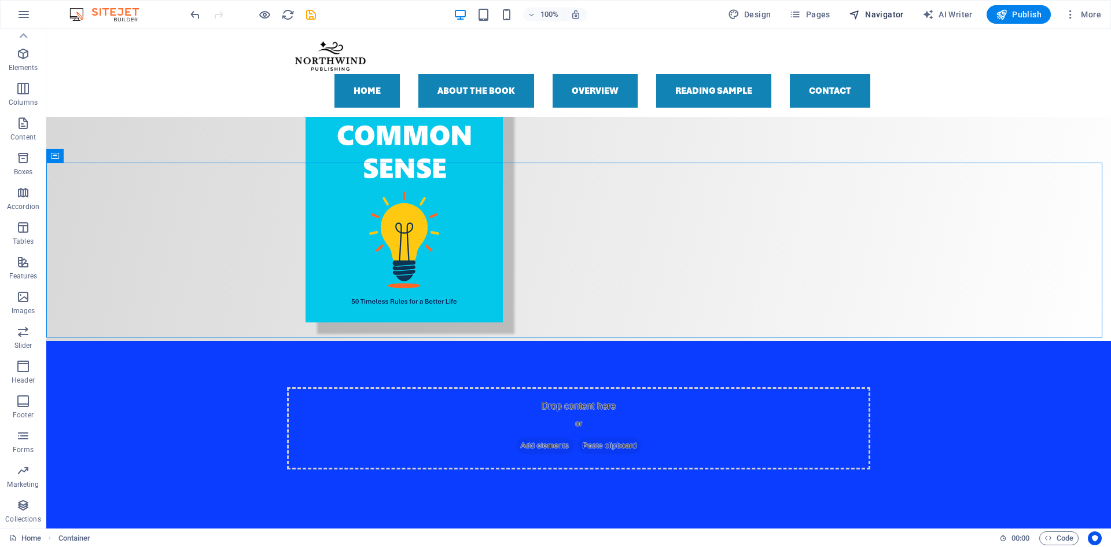
click at [894, 12] on span "Navigator" at bounding box center [876, 15] width 55 height 12
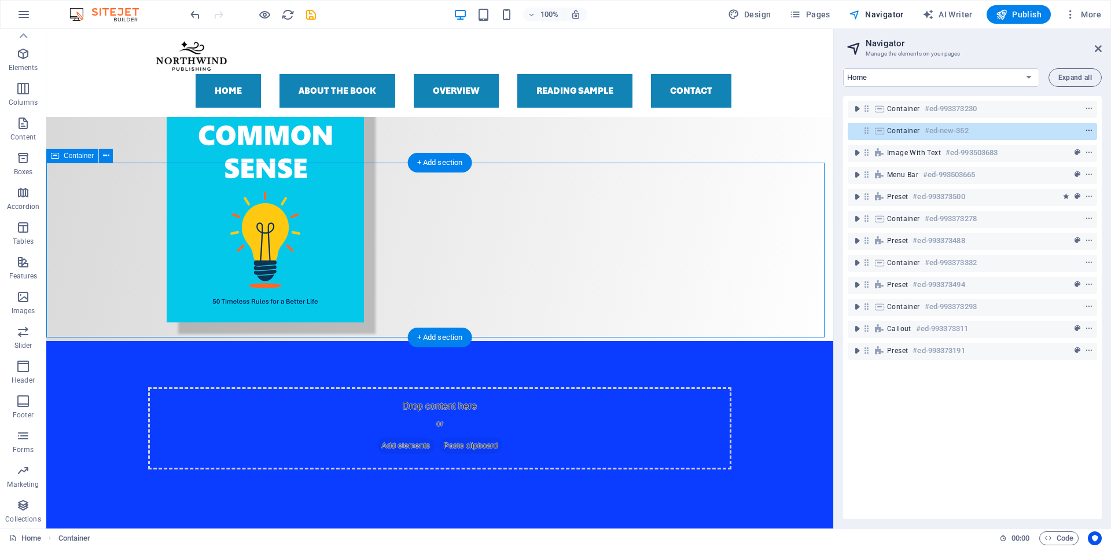
click at [1088, 127] on icon "context-menu" at bounding box center [1089, 131] width 8 height 8
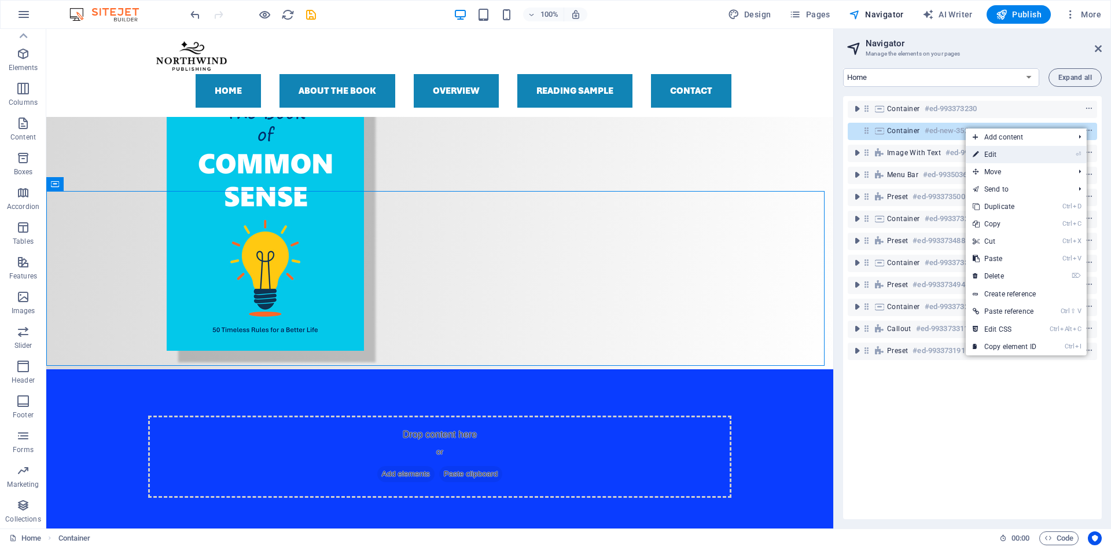
click at [1011, 159] on link "⏎ Edit" at bounding box center [1005, 154] width 78 height 17
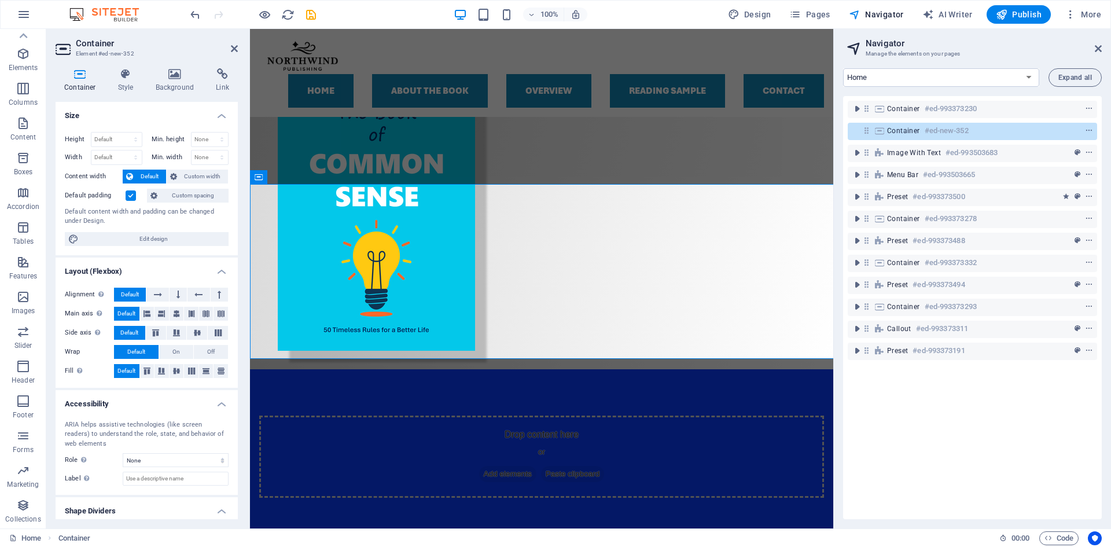
scroll to position [239, 0]
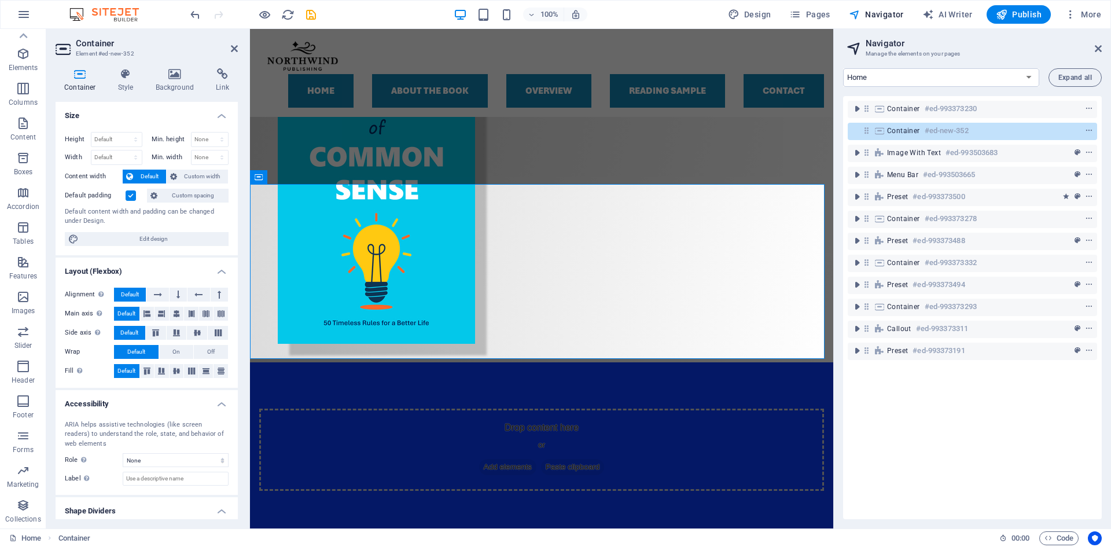
click at [1016, 465] on div "Container #ed-993373230 Container #ed-new-352 Image with text #ed-993503683 Men…" at bounding box center [972, 307] width 259 height 423
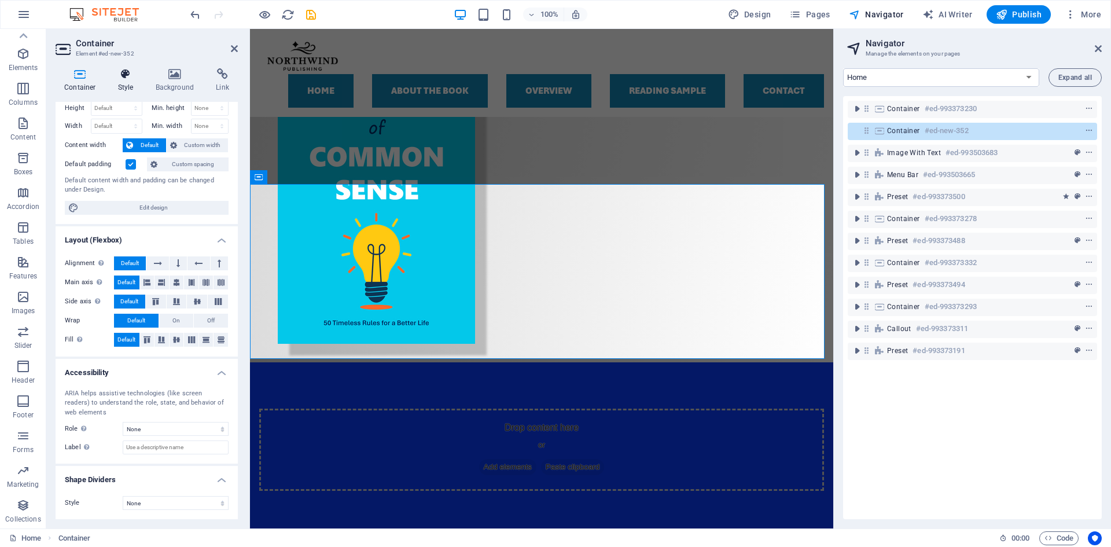
click at [137, 74] on icon at bounding box center [125, 74] width 33 height 12
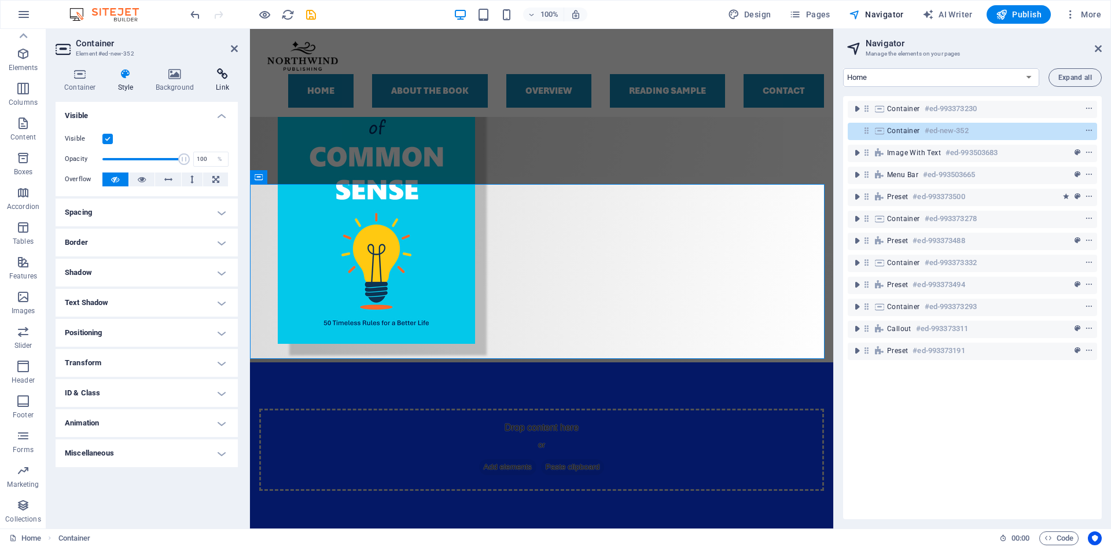
click at [220, 68] on icon at bounding box center [222, 74] width 31 height 12
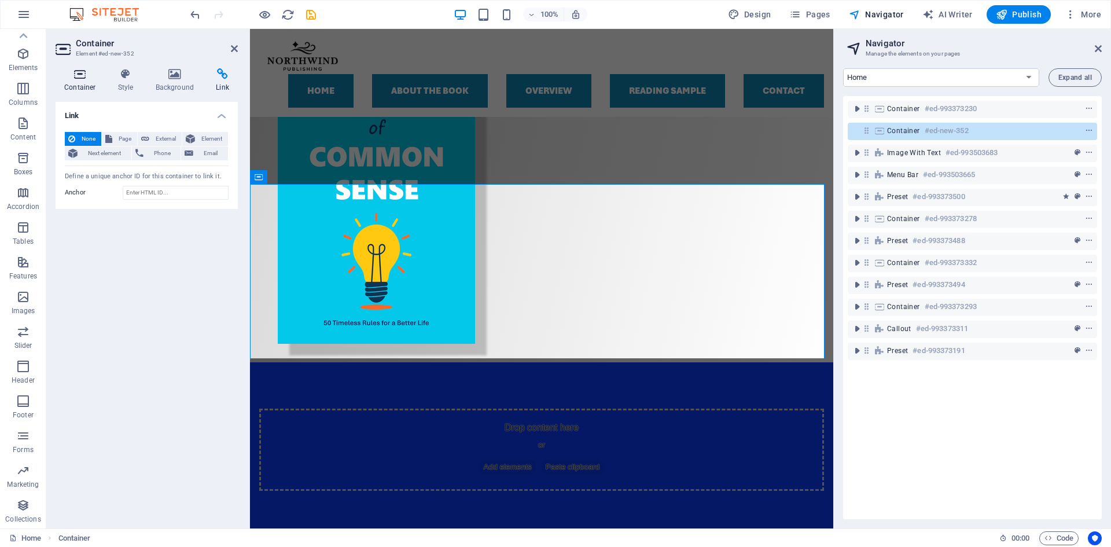
click at [83, 84] on h4 "Container" at bounding box center [83, 80] width 54 height 24
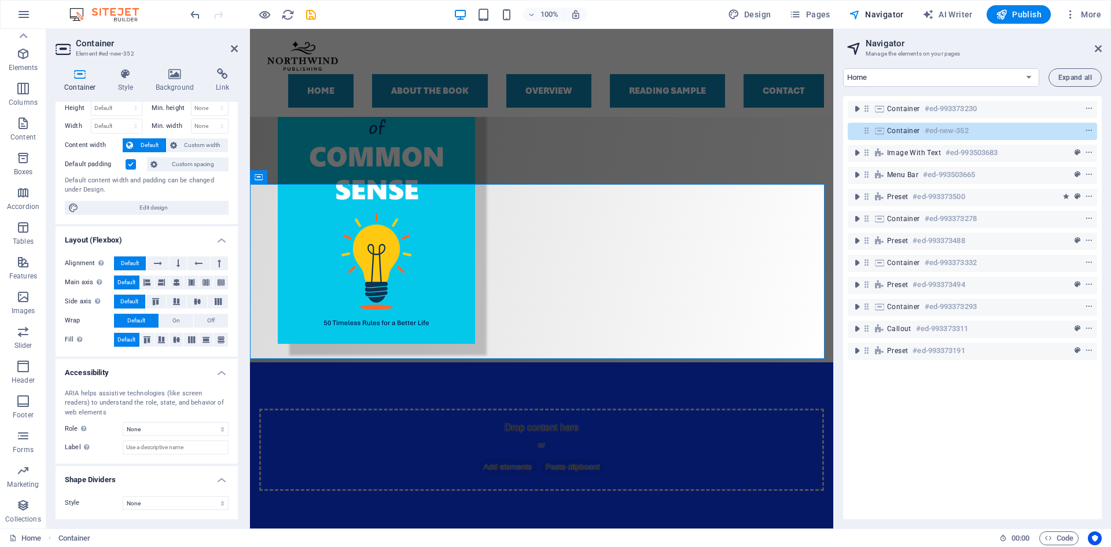
scroll to position [0, 0]
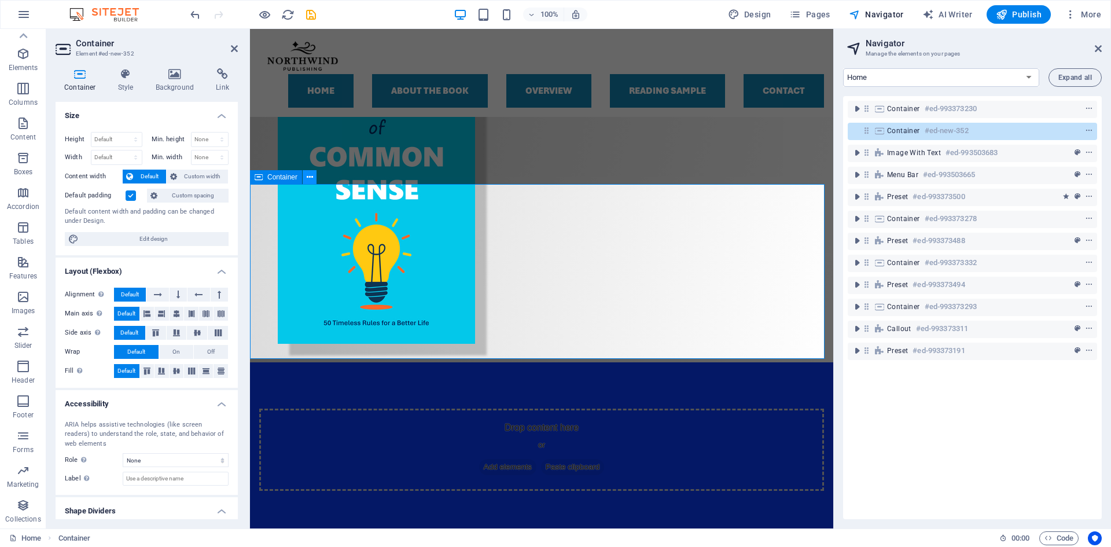
click at [307, 179] on icon at bounding box center [310, 177] width 6 height 12
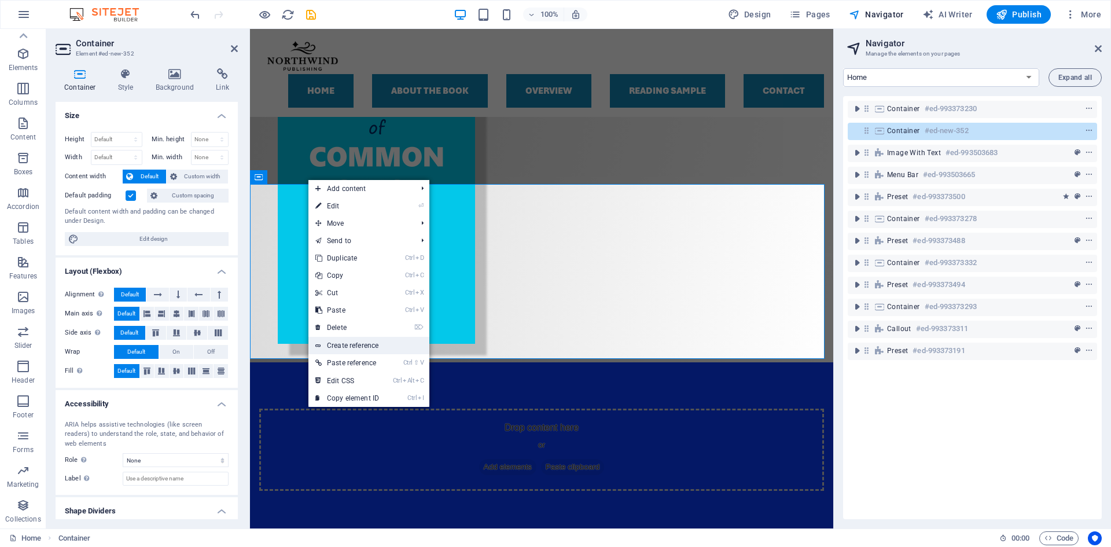
click at [367, 342] on link "Create reference" at bounding box center [368, 345] width 121 height 17
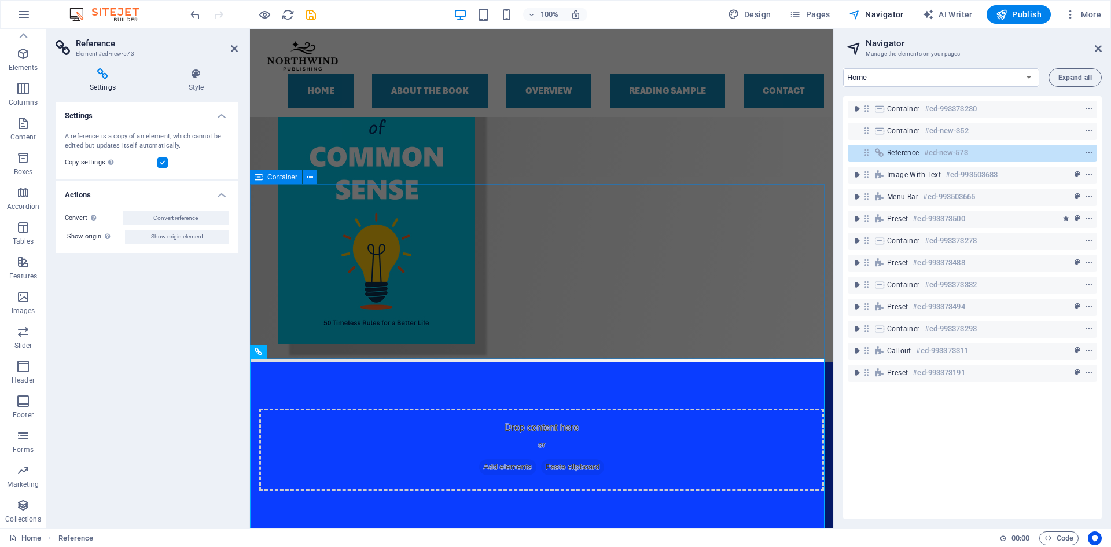
scroll to position [232, 0]
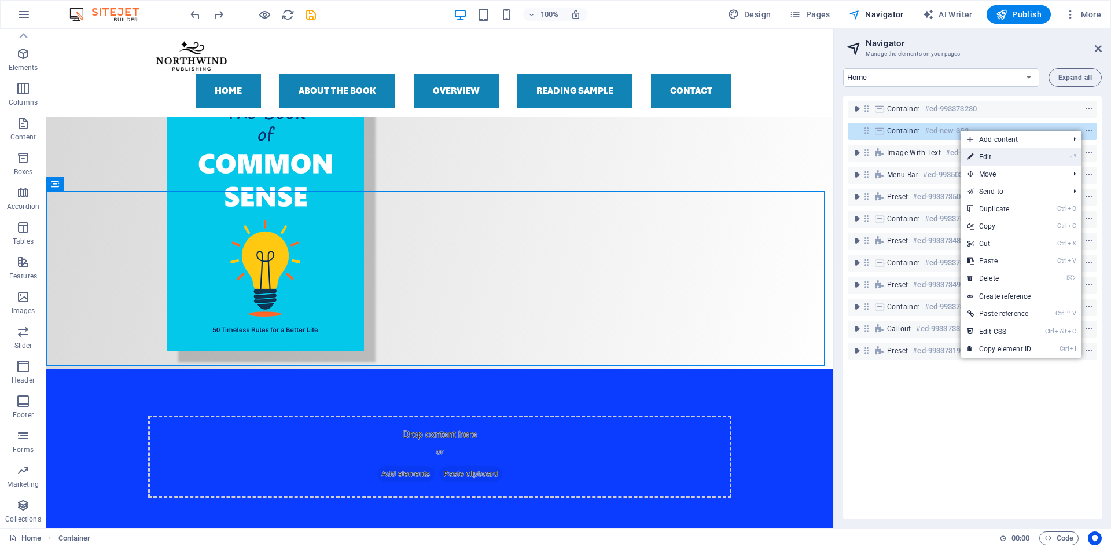
click at [1016, 157] on link "⏎ Edit" at bounding box center [1000, 156] width 78 height 17
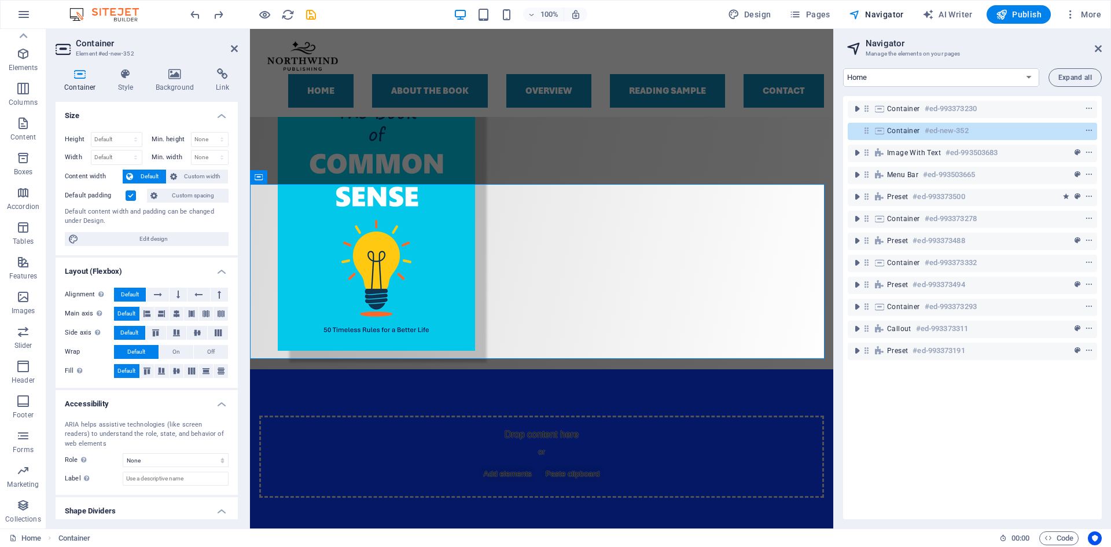
scroll to position [239, 0]
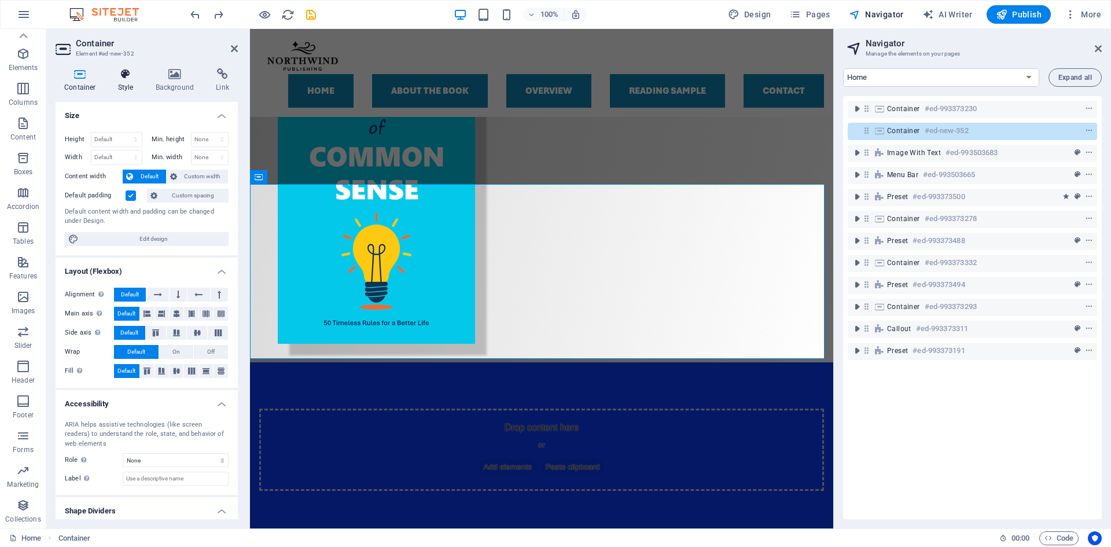
click at [122, 80] on h4 "Style" at bounding box center [128, 80] width 38 height 24
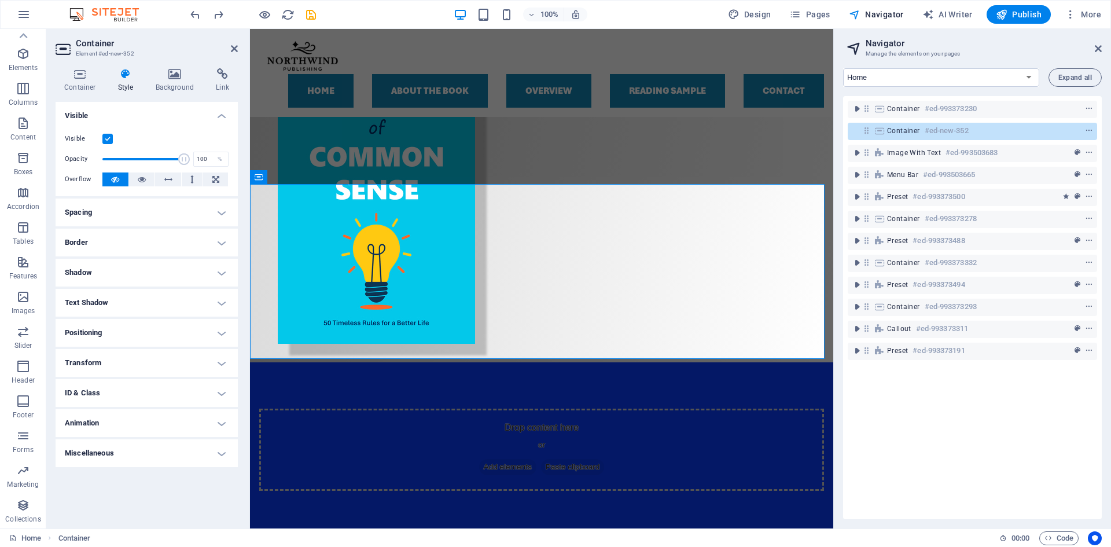
click at [226, 395] on h4 "ID & Class" at bounding box center [147, 393] width 182 height 28
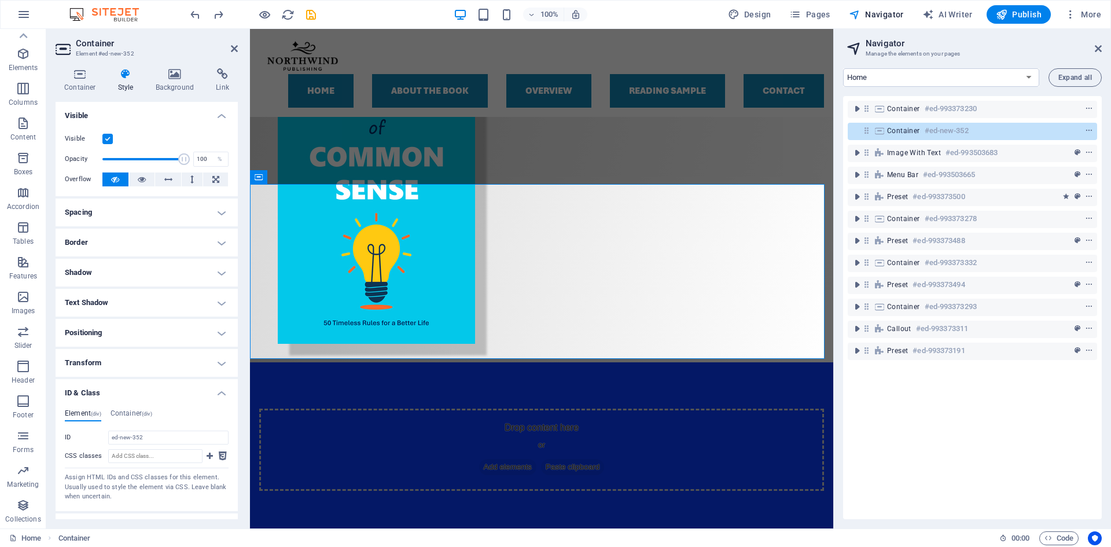
click at [902, 420] on div "Container #ed-993373230 Container #ed-new-352 Image with text #ed-993503683 Men…" at bounding box center [972, 307] width 259 height 423
click at [130, 411] on h4 "Container (div)" at bounding box center [132, 415] width 42 height 13
click at [84, 411] on h4 "Element (div)" at bounding box center [83, 415] width 36 height 13
click at [119, 411] on h4 "Container (div)" at bounding box center [132, 415] width 42 height 13
click at [84, 411] on h4 "Element (div)" at bounding box center [83, 415] width 36 height 13
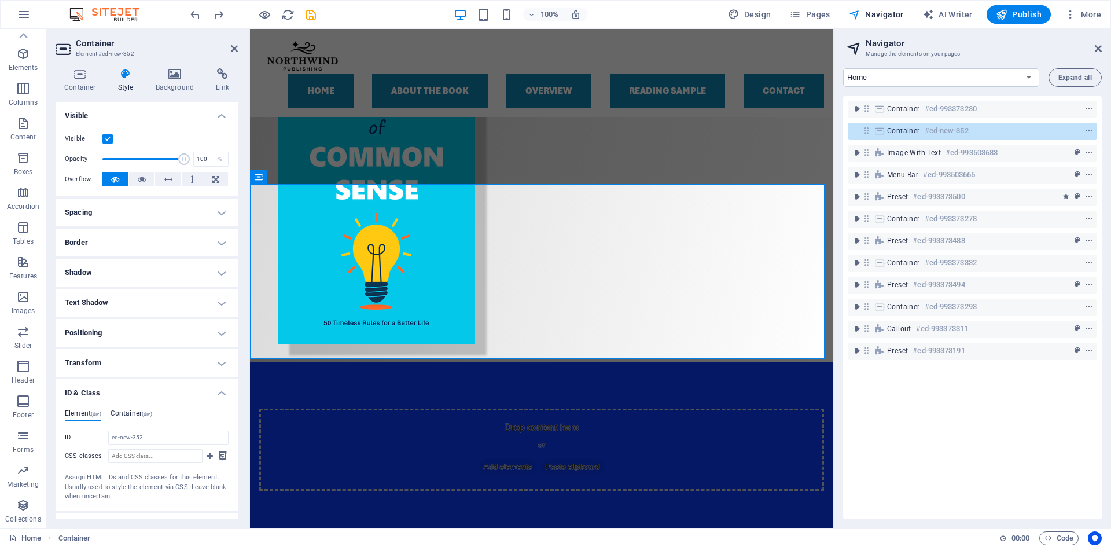
click at [128, 410] on h4 "Container (div)" at bounding box center [132, 415] width 42 height 13
click at [73, 407] on div "Element (div) Container (div) ID ed-new-352 CSS classes Assign HTML IDs and CSS…" at bounding box center [147, 455] width 182 height 111
click at [90, 417] on h4 "Element (div)" at bounding box center [83, 415] width 36 height 13
click at [113, 414] on h4 "Container (div)" at bounding box center [132, 415] width 42 height 13
click at [171, 438] on input "ID Space and special character (except "-" or "_") are not accepted" at bounding box center [168, 438] width 120 height 14
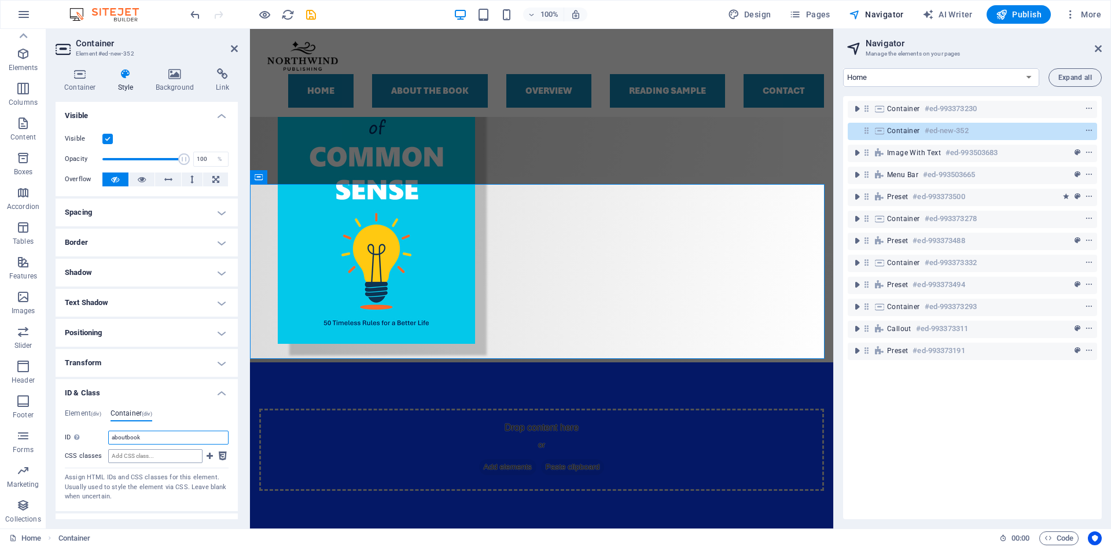
type input "aboutbook"
click at [144, 458] on input "CSS classes" at bounding box center [155, 456] width 94 height 14
click at [161, 432] on input "aboutbook" at bounding box center [168, 438] width 120 height 14
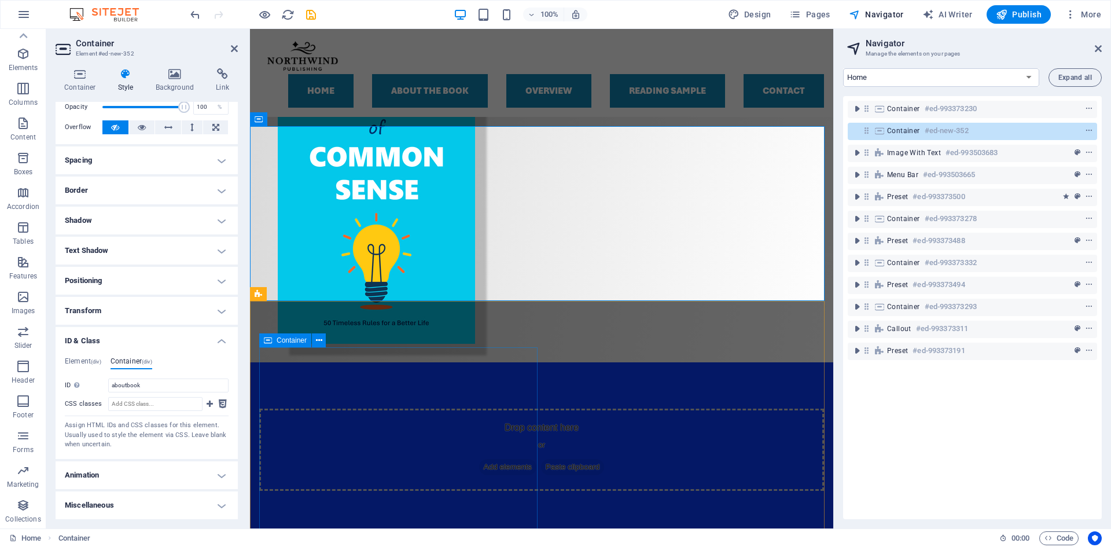
scroll to position [297, 0]
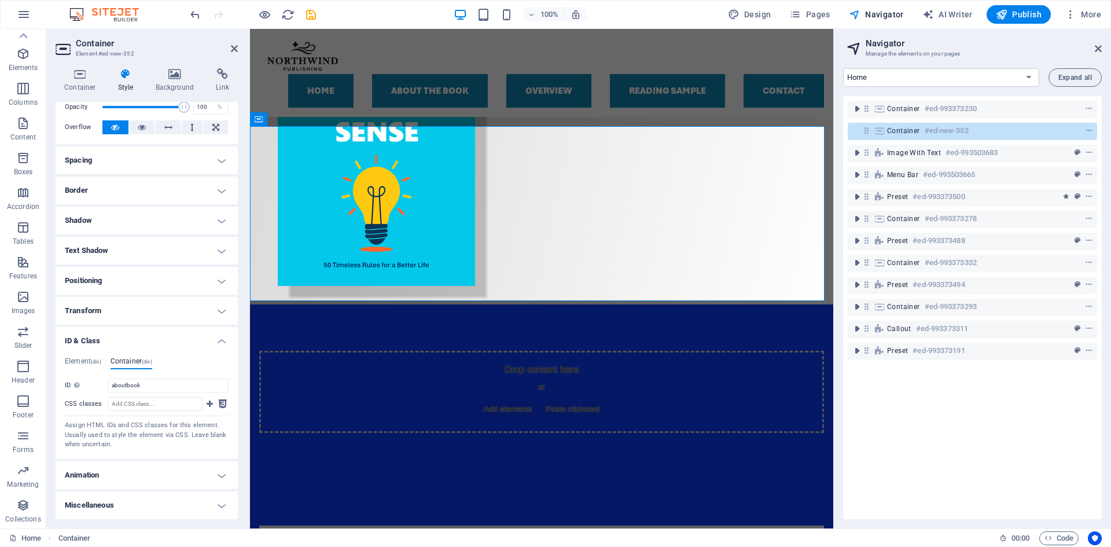
click at [984, 443] on div "Container #ed-993373230 Container #ed-new-352 Image with text #ed-993503683 Men…" at bounding box center [972, 307] width 259 height 423
click at [237, 49] on icon at bounding box center [234, 48] width 7 height 9
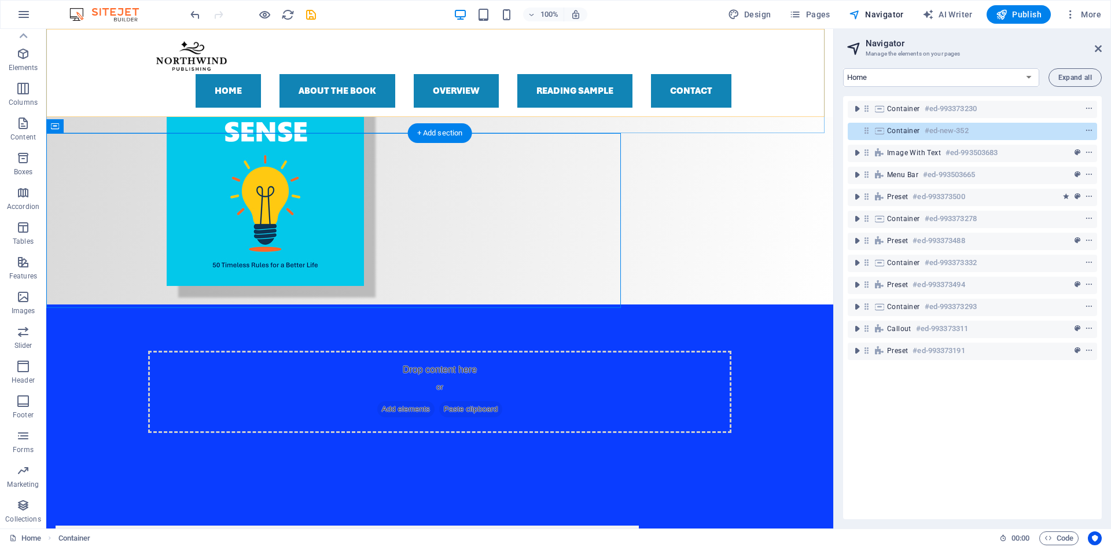
scroll to position [290, 0]
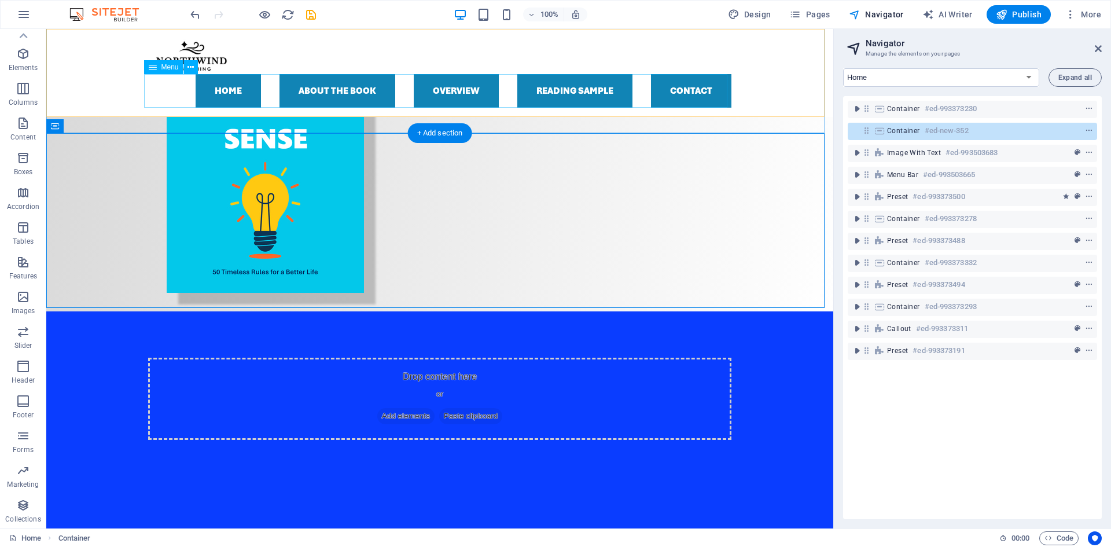
click at [333, 95] on nav "Home About the Book Overview Reading sample Contact" at bounding box center [439, 91] width 583 height 34
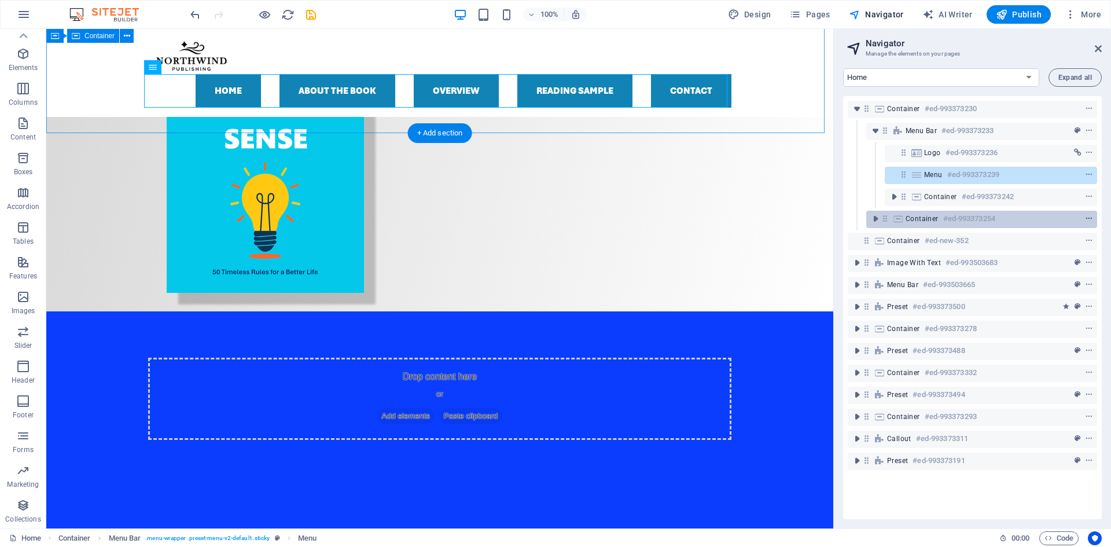
click at [1088, 212] on button "context-menu" at bounding box center [1089, 219] width 12 height 14
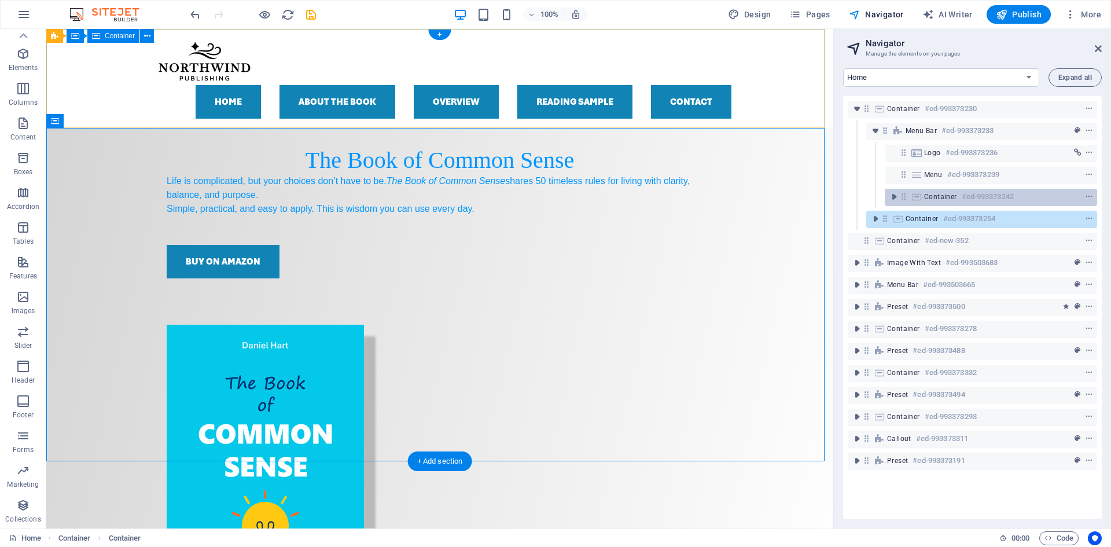
click at [957, 196] on div "Container #ed-993373242" at bounding box center [981, 197] width 115 height 14
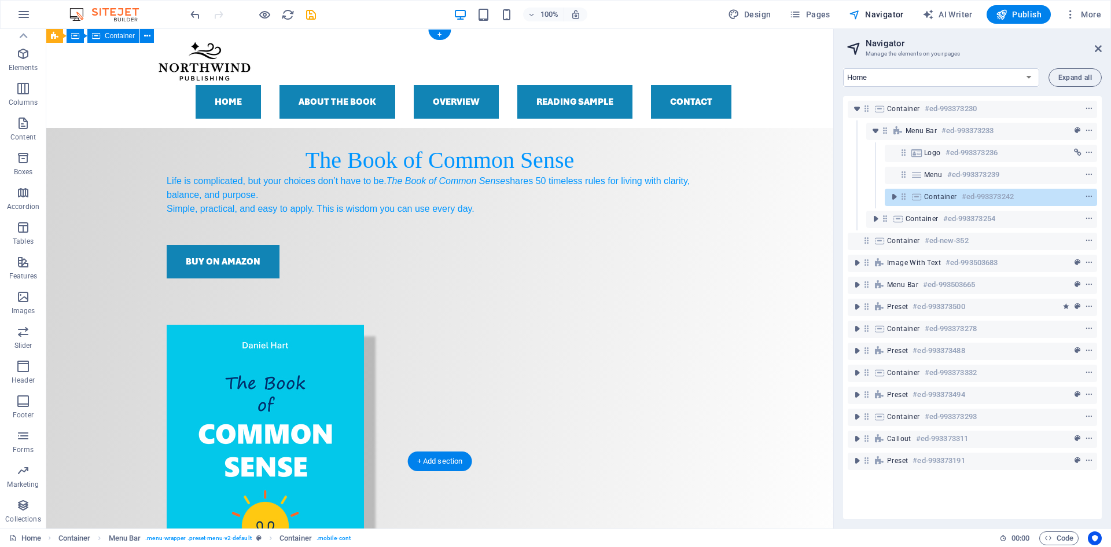
click at [957, 196] on div "Container #ed-993373242" at bounding box center [981, 197] width 115 height 14
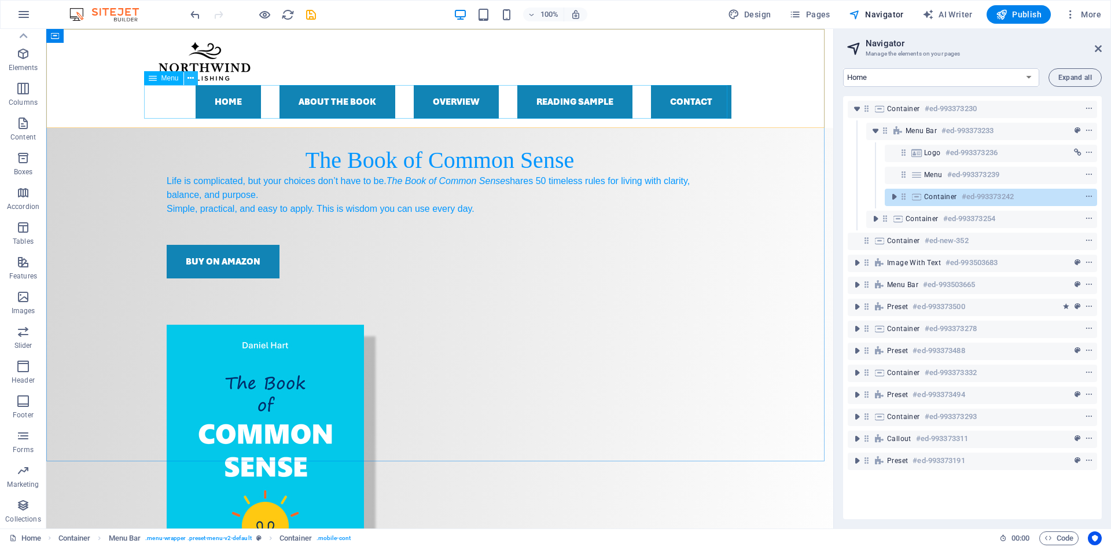
click at [190, 78] on icon at bounding box center [190, 78] width 6 height 12
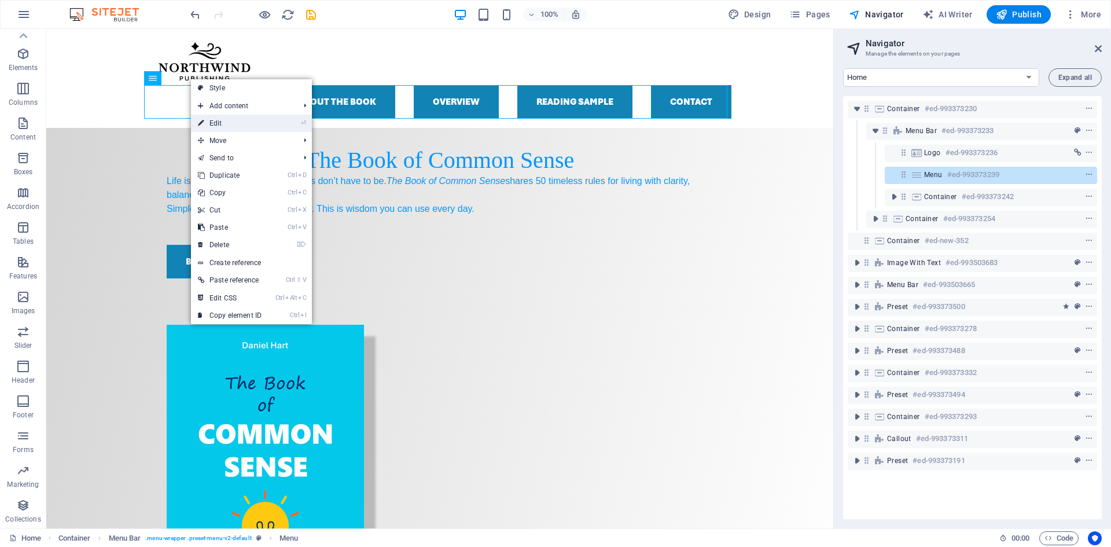
click at [219, 123] on link "⏎ Edit" at bounding box center [230, 123] width 78 height 17
select select "default"
select select "1"
select select
select select "default"
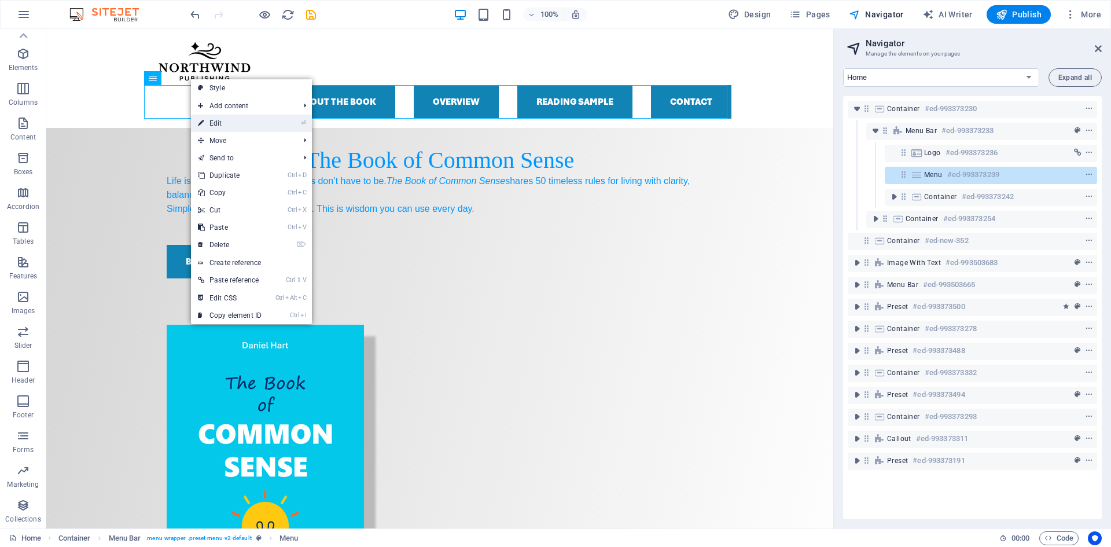
select select
select select "default"
select select
select select "default"
select select
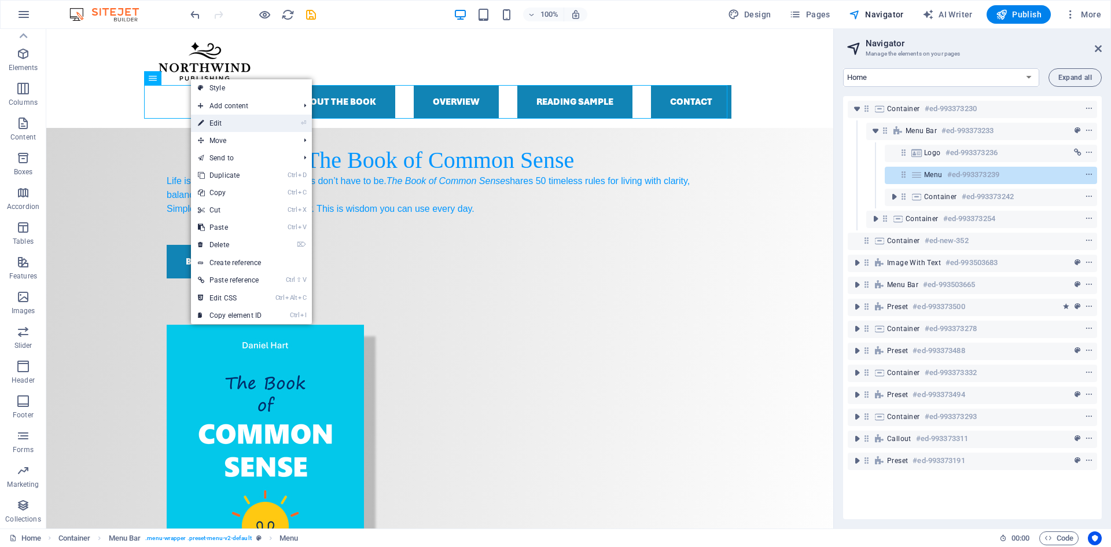
select select
select select "default"
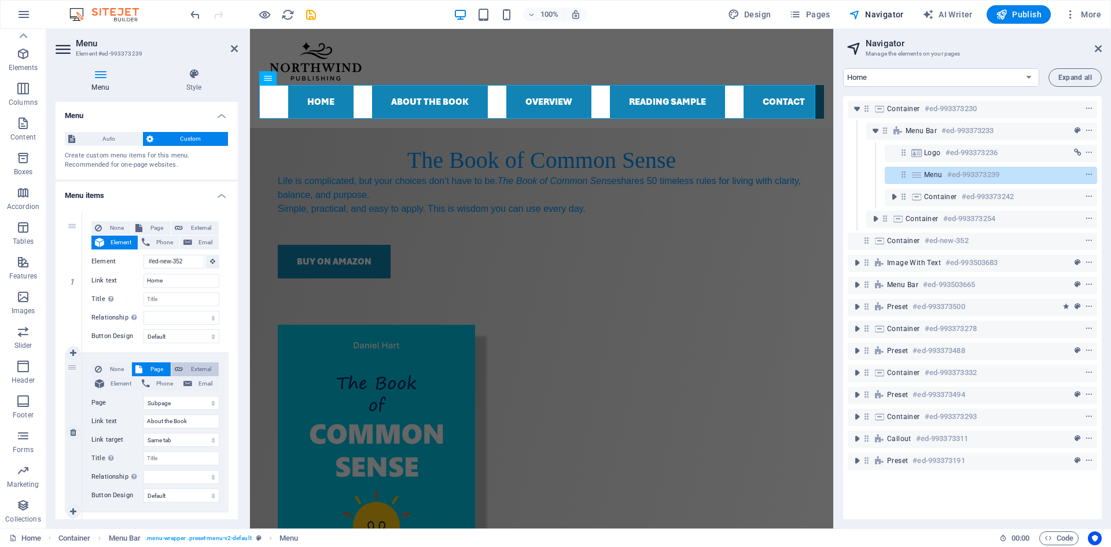
click at [200, 367] on span "External" at bounding box center [200, 369] width 29 height 14
select select
select select "blank"
select select
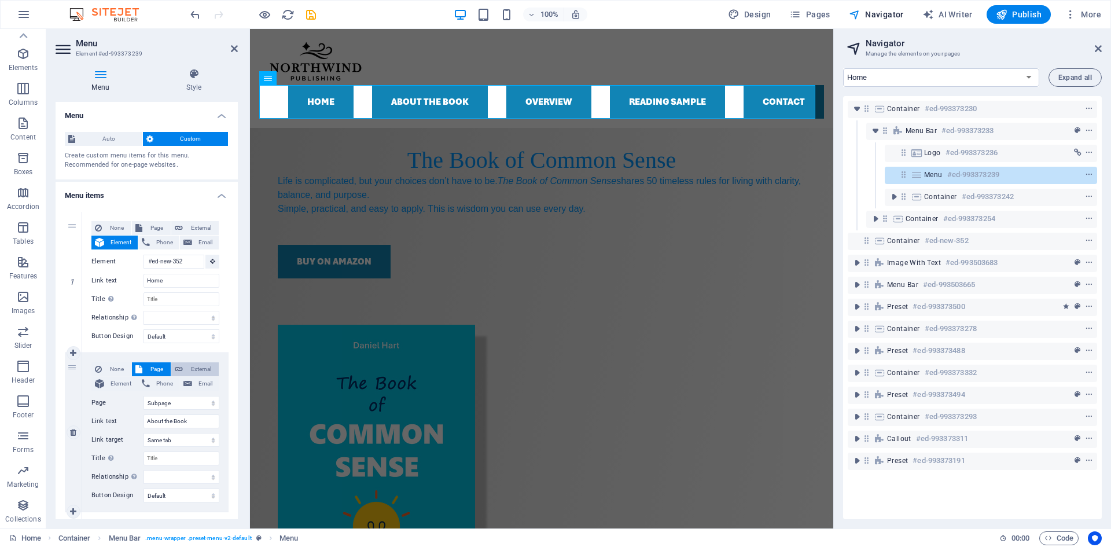
select select
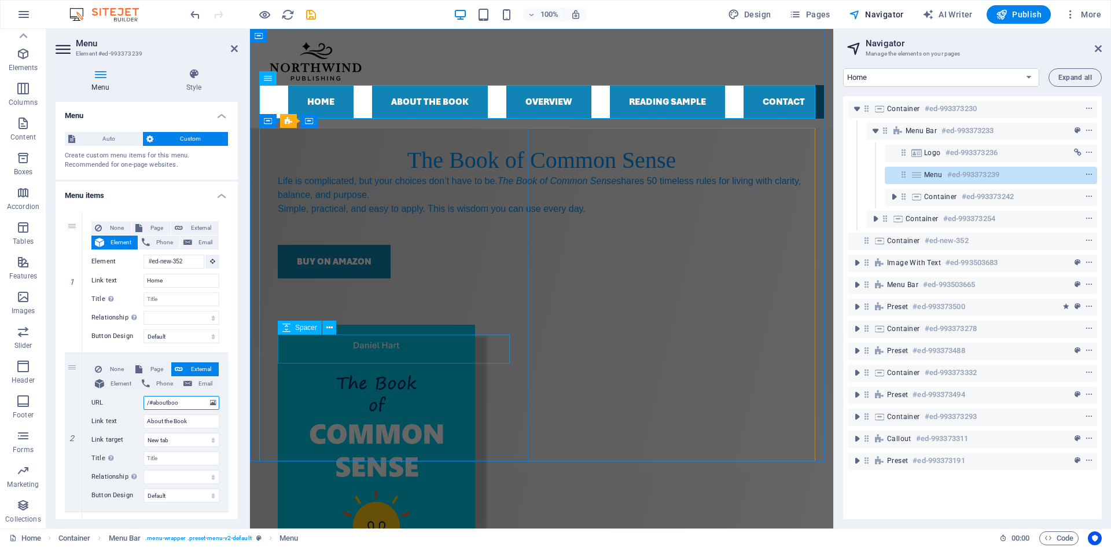
type input "/#aboutbook"
select select
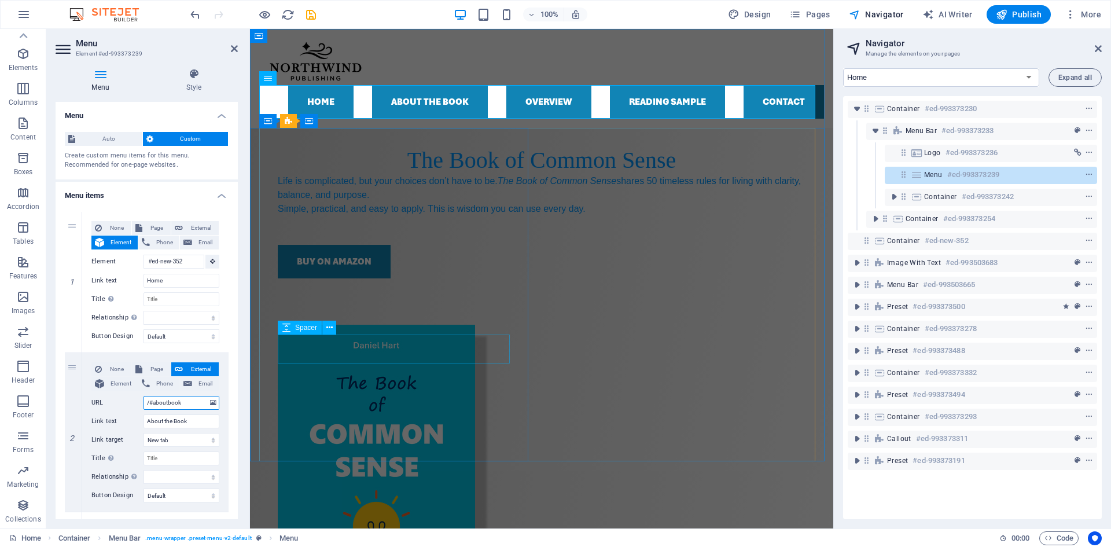
select select
type input "/#aboutbook"
click at [1027, 34] on header "Navigator Manage the elements on your pages" at bounding box center [973, 44] width 256 height 30
click at [1023, 37] on header "Navigator Manage the elements on your pages" at bounding box center [973, 44] width 256 height 30
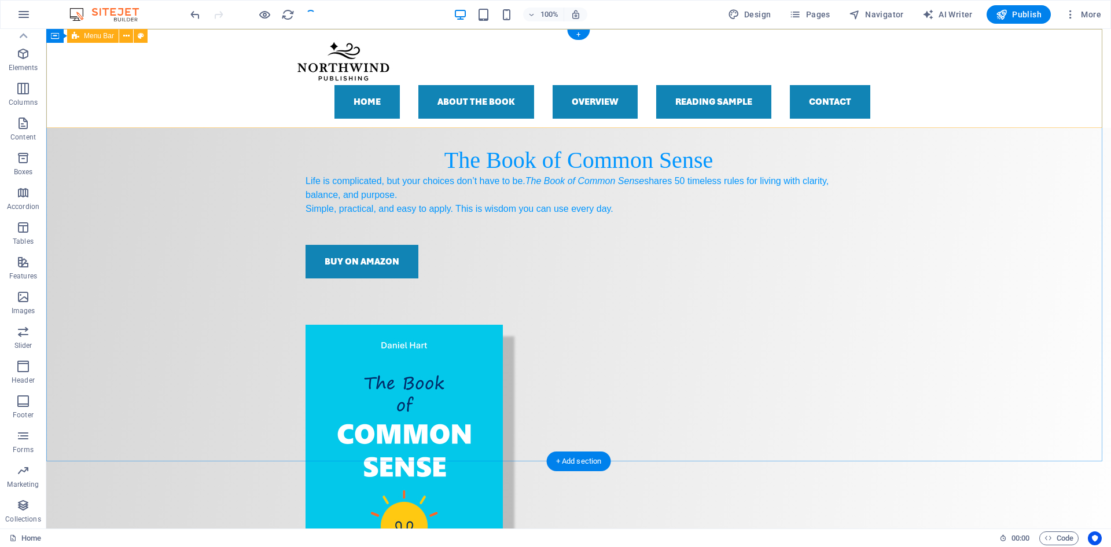
checkbox input "false"
click at [468, 106] on nav "Home About the Book Overview Reading sample Contact" at bounding box center [578, 102] width 583 height 34
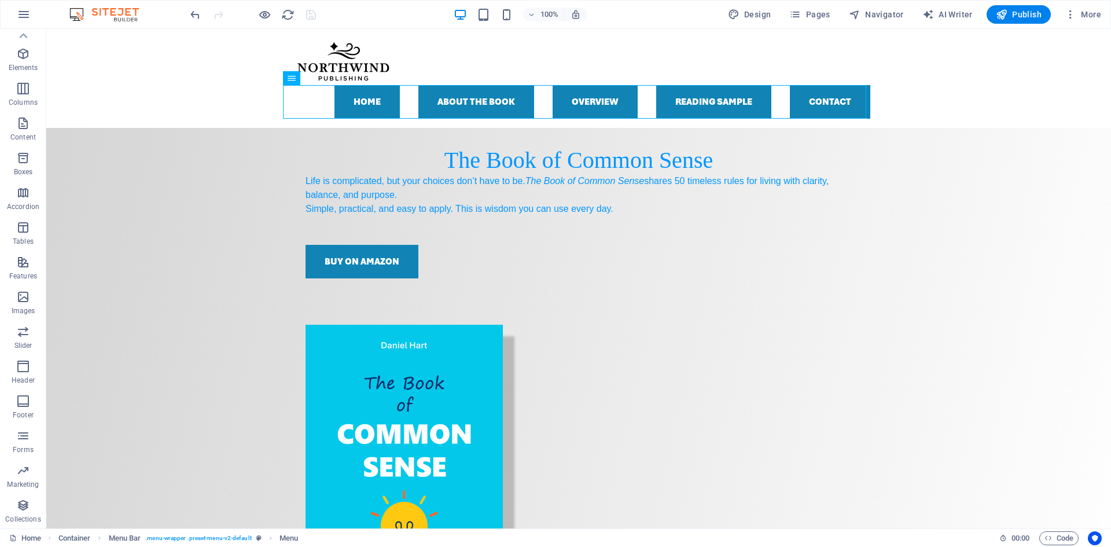
click at [257, 13] on div at bounding box center [253, 14] width 130 height 19
click at [265, 14] on icon "button" at bounding box center [264, 14] width 13 height 13
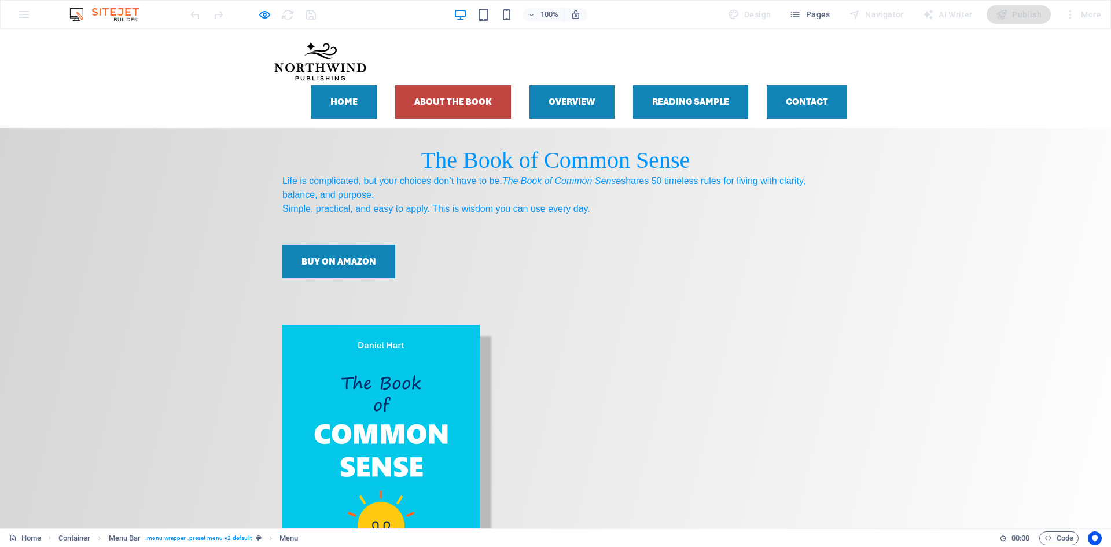
click at [443, 99] on link "About the Book" at bounding box center [453, 102] width 116 height 34
click at [468, 111] on link "About the Book" at bounding box center [453, 102] width 116 height 34
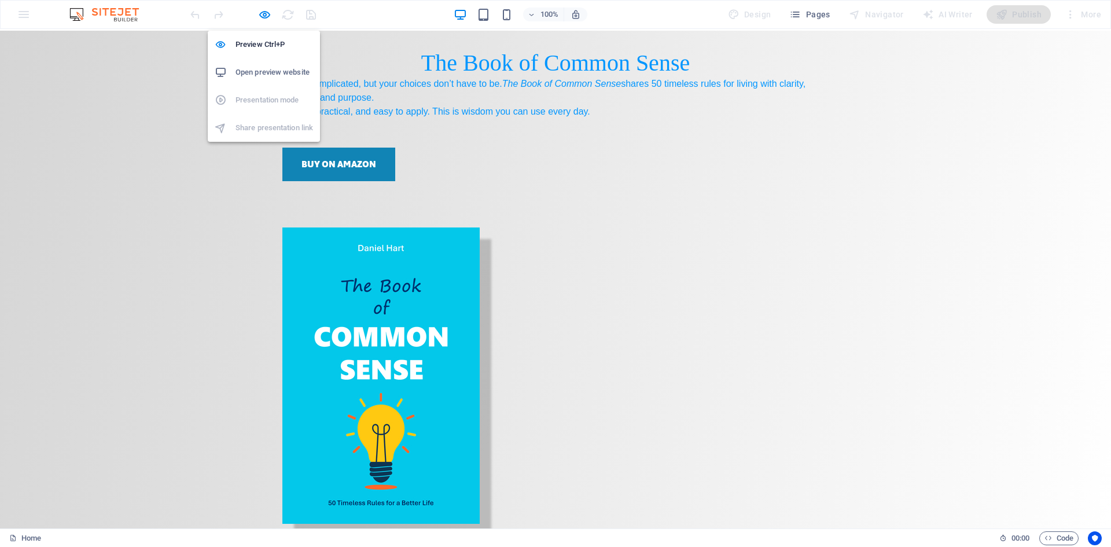
click at [285, 75] on h6 "Open preview website" at bounding box center [275, 72] width 78 height 14
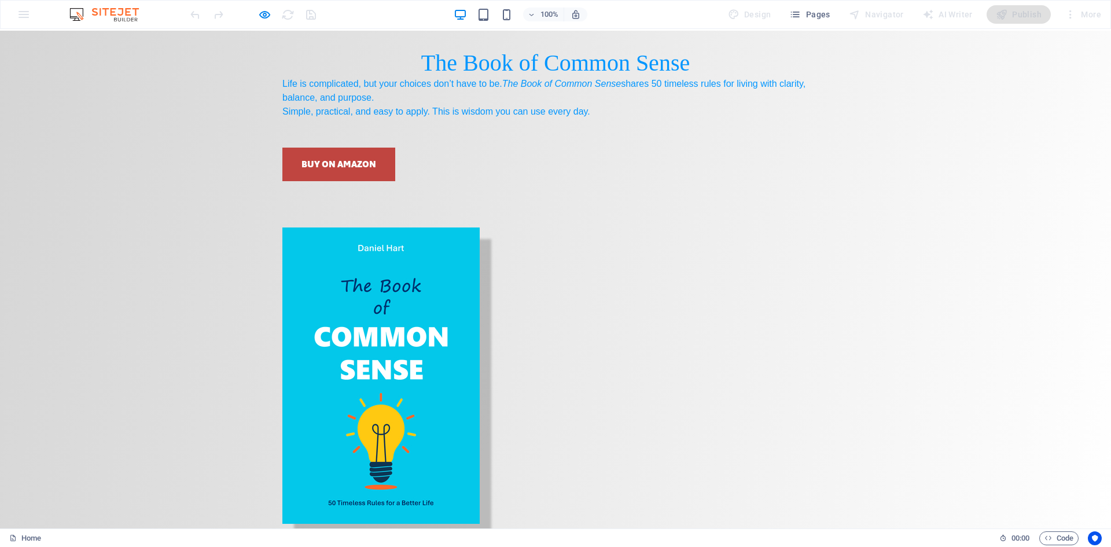
click at [351, 181] on link "Buy on AMAZON" at bounding box center [338, 165] width 113 height 34
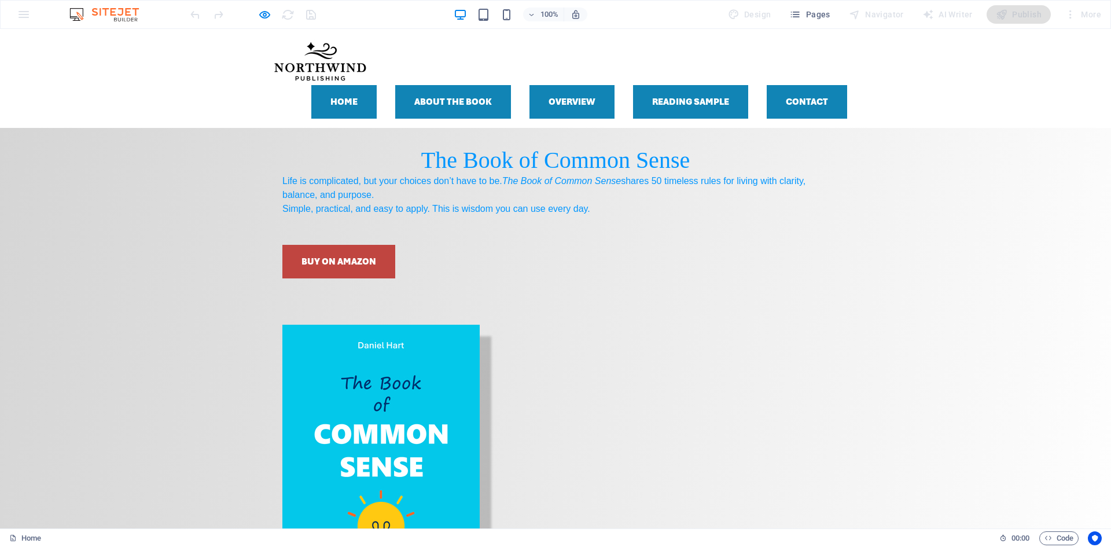
click at [306, 278] on link "Buy on AMAZON" at bounding box center [338, 262] width 113 height 34
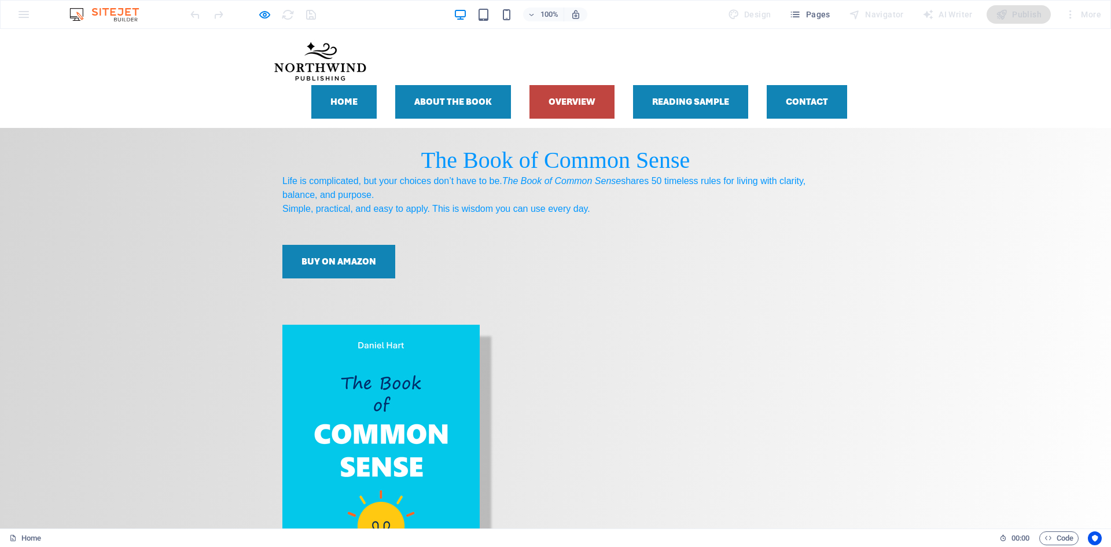
click at [573, 97] on link "Overview" at bounding box center [571, 102] width 85 height 34
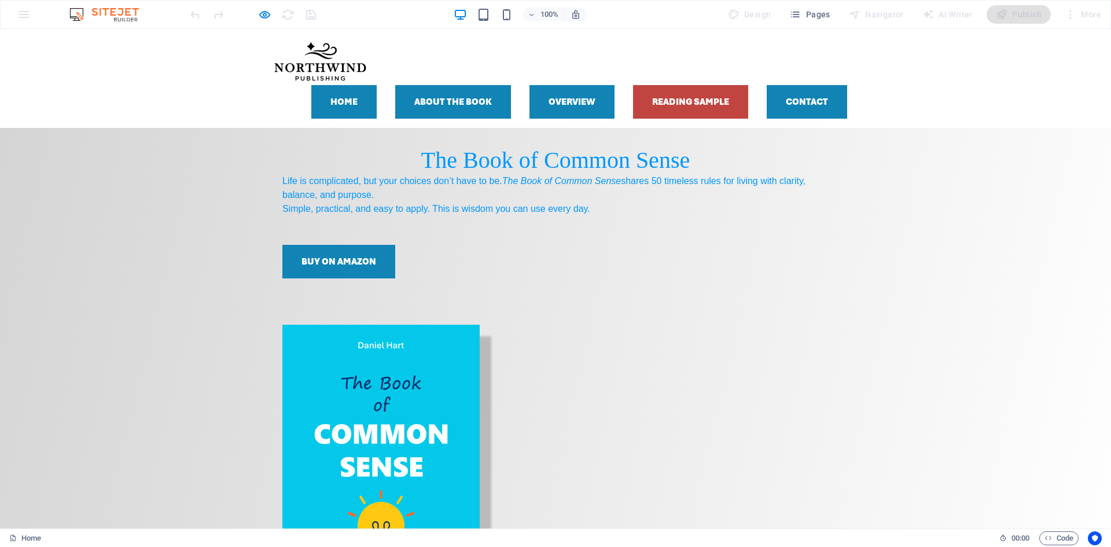
click at [720, 92] on link "Reading sample" at bounding box center [690, 102] width 115 height 34
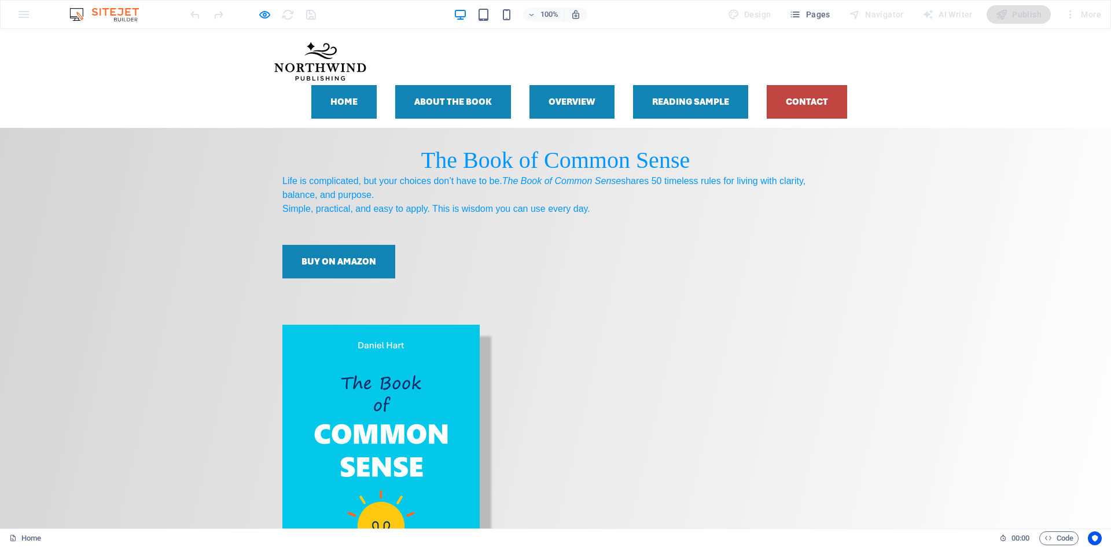
click at [818, 99] on link "Contact" at bounding box center [807, 102] width 80 height 34
click at [821, 16] on span "Pages" at bounding box center [809, 15] width 41 height 12
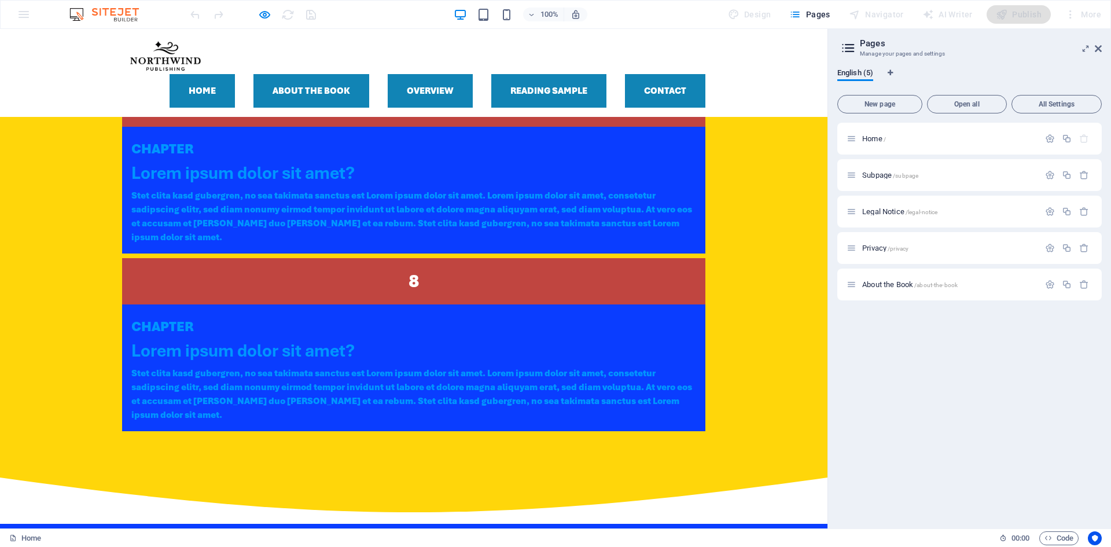
scroll to position [2770, 0]
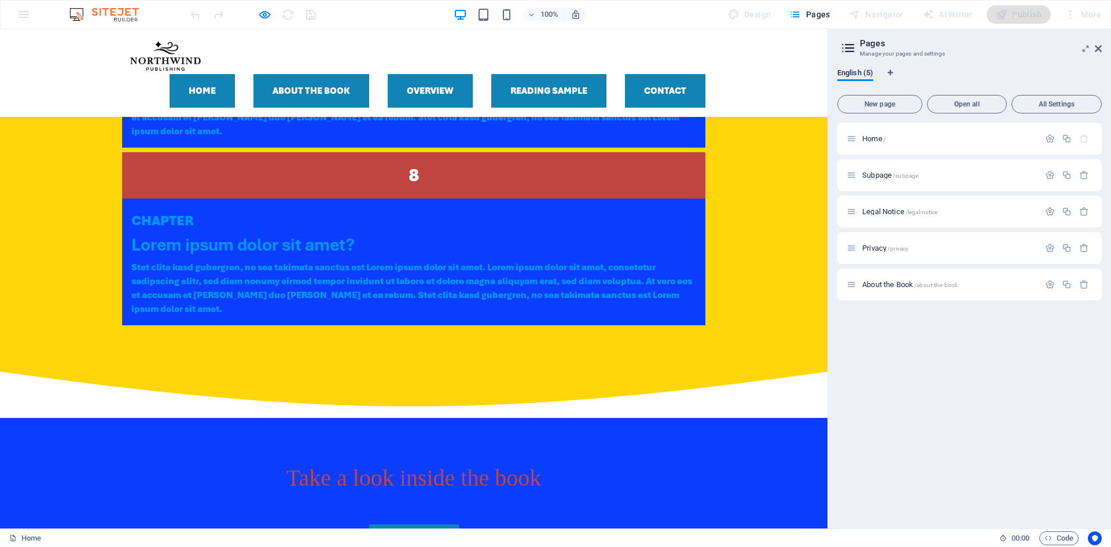
click at [685, 20] on div "100% Design Pages Navigator AI Writer Publish More" at bounding box center [647, 14] width 918 height 19
click at [978, 405] on div "Home / Subpage /subpage Legal Notice /legal-notice Privacy /privacy About the B…" at bounding box center [969, 321] width 264 height 396
click at [1095, 46] on icon at bounding box center [1098, 48] width 7 height 9
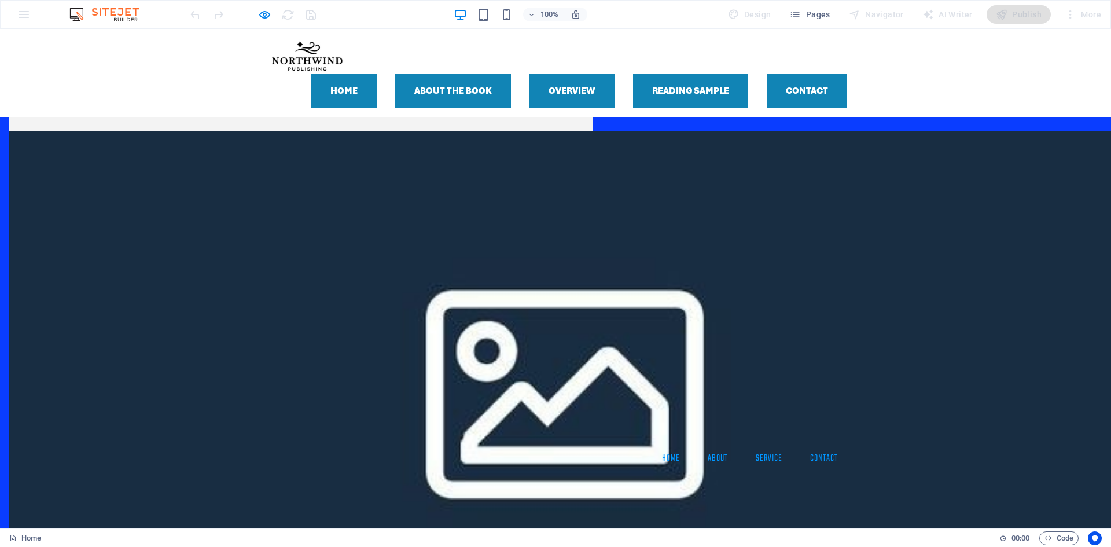
scroll to position [0, 0]
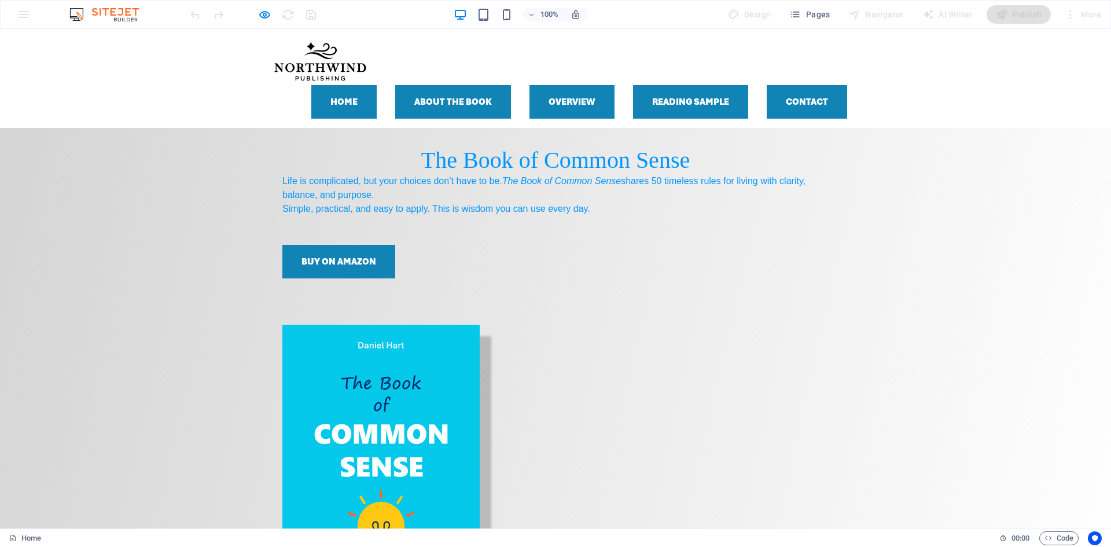
click at [897, 225] on div "The Book of Common Sense Life is complicated, but your choices don’t have to be…" at bounding box center [555, 384] width 1111 height 512
click at [262, 18] on icon "button" at bounding box center [264, 14] width 13 height 13
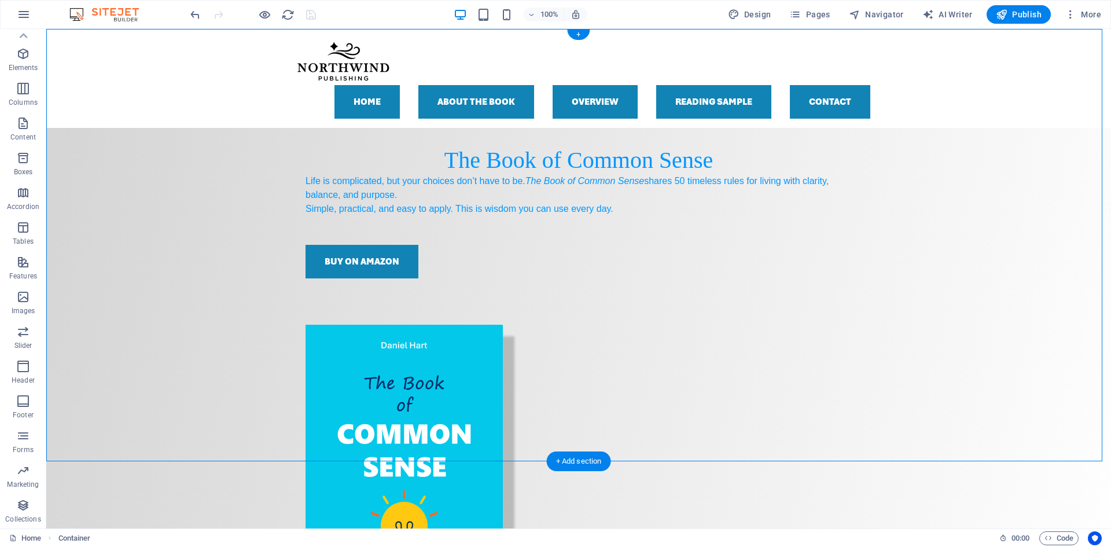
drag, startPoint x: 336, startPoint y: 65, endPoint x: 274, endPoint y: 97, distance: 69.9
click at [274, 97] on div "Home About the Book Overview Reading sample Contact Menu" at bounding box center [578, 78] width 1065 height 99
drag, startPoint x: 378, startPoint y: 62, endPoint x: 245, endPoint y: 97, distance: 137.0
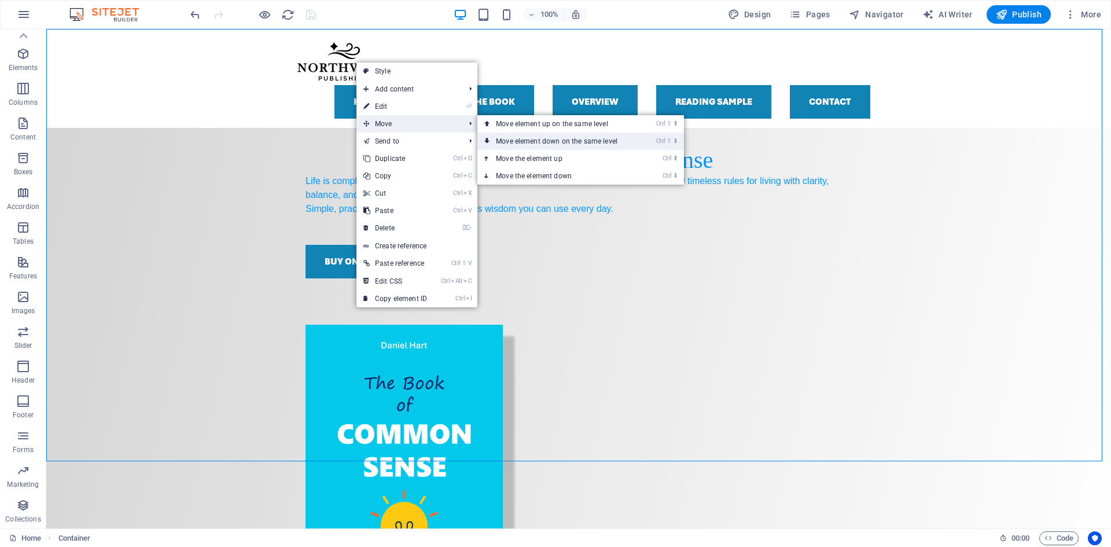
click at [501, 138] on link "Ctrl ⇧ ⬇ Move element down on the same level" at bounding box center [558, 141] width 163 height 17
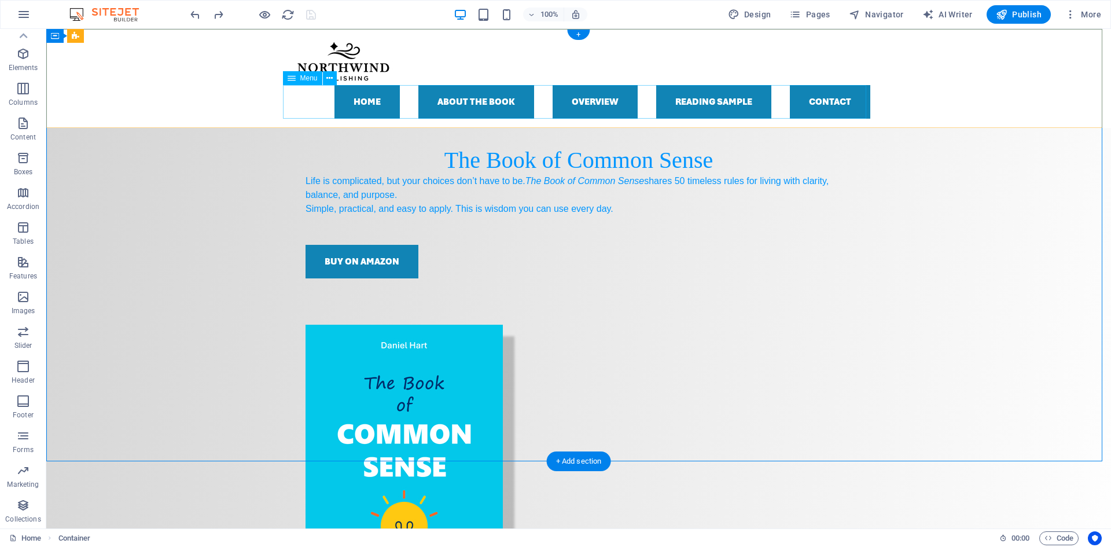
click at [808, 100] on nav "Home About the Book Overview Reading sample Contact" at bounding box center [578, 102] width 583 height 34
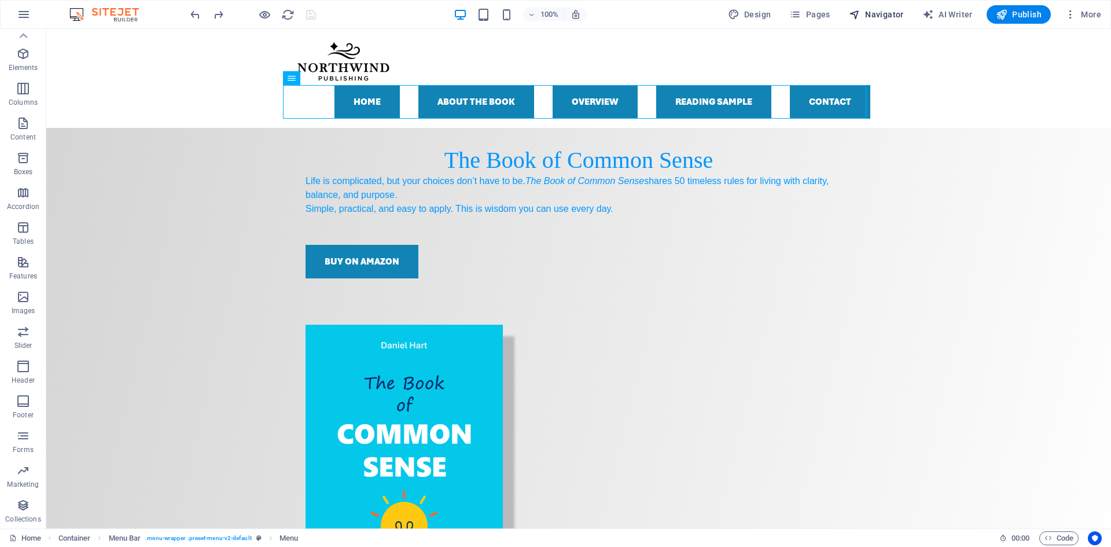
click at [880, 10] on span "Navigator" at bounding box center [876, 15] width 55 height 12
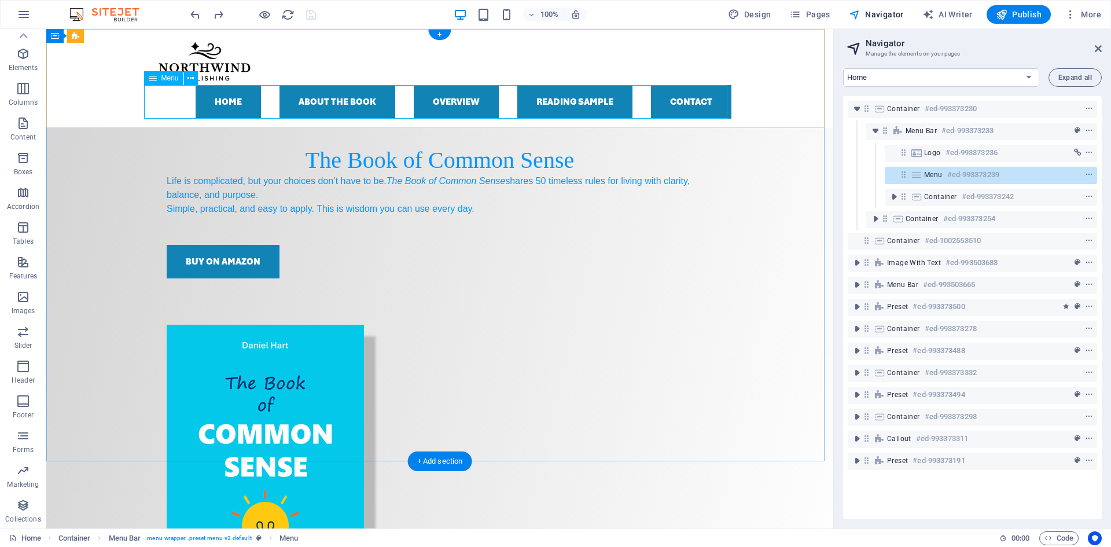
click at [705, 105] on nav "Home About the Book Overview Reading sample Contact" at bounding box center [439, 102] width 583 height 34
click at [1087, 174] on icon "context-menu" at bounding box center [1089, 175] width 8 height 8
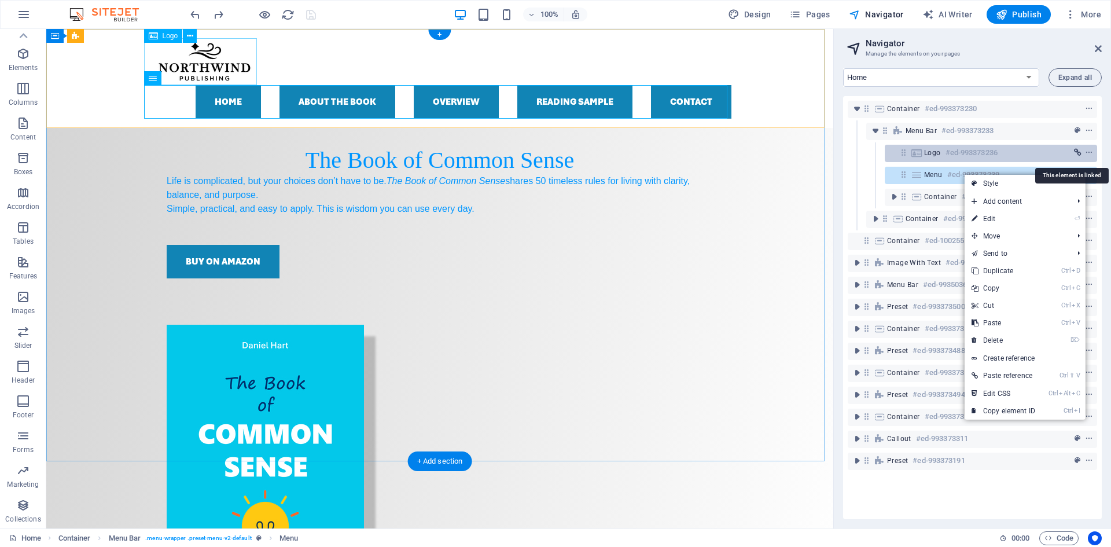
click at [1074, 152] on icon "link" at bounding box center [1078, 153] width 8 height 8
select select
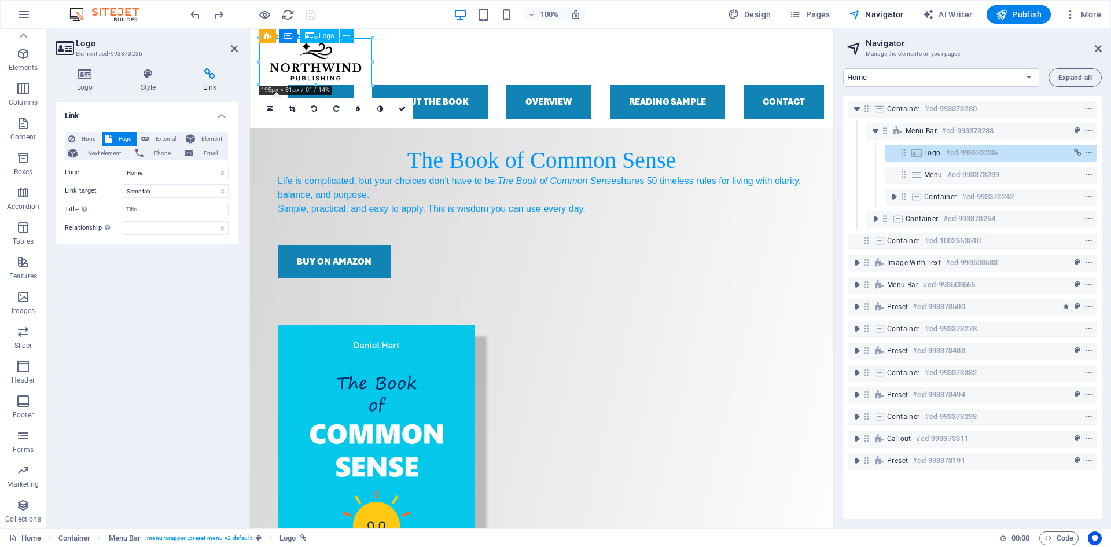
drag, startPoint x: 285, startPoint y: 64, endPoint x: 332, endPoint y: 64, distance: 46.3
click at [332, 64] on div at bounding box center [541, 61] width 565 height 47
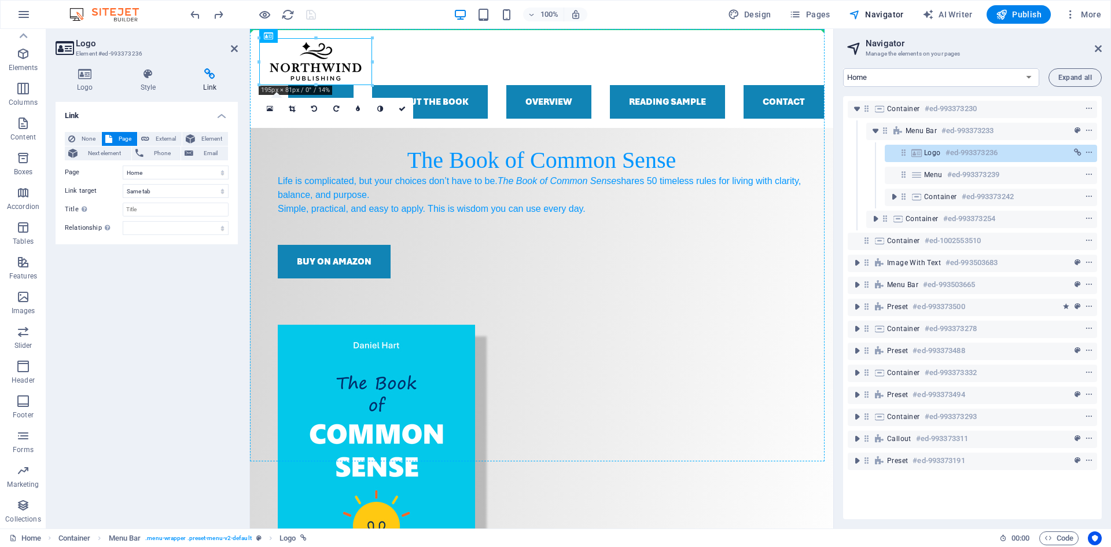
drag, startPoint x: 332, startPoint y: 64, endPoint x: 230, endPoint y: 73, distance: 102.3
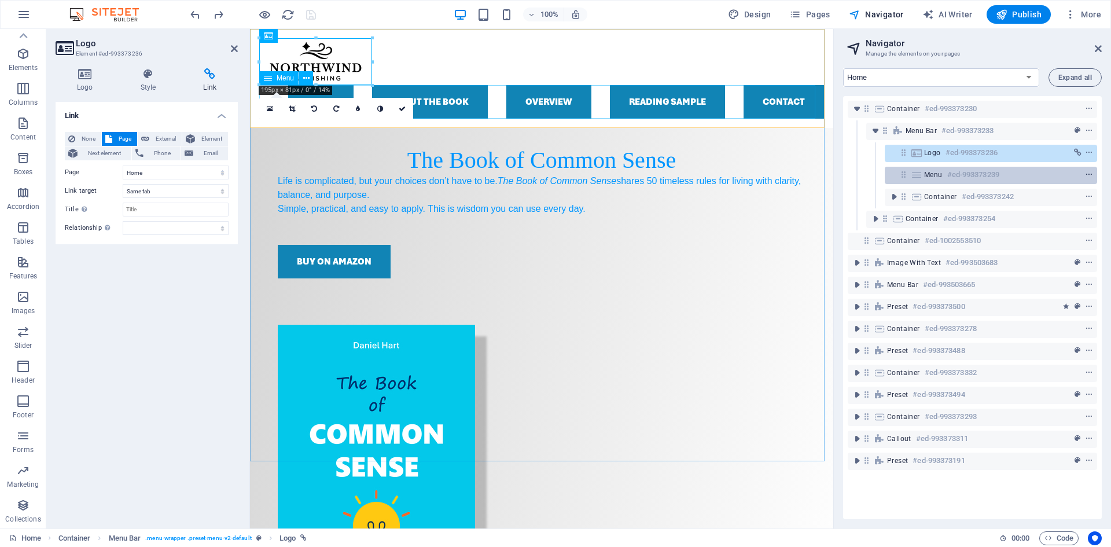
click at [1086, 175] on icon "context-menu" at bounding box center [1089, 175] width 8 height 8
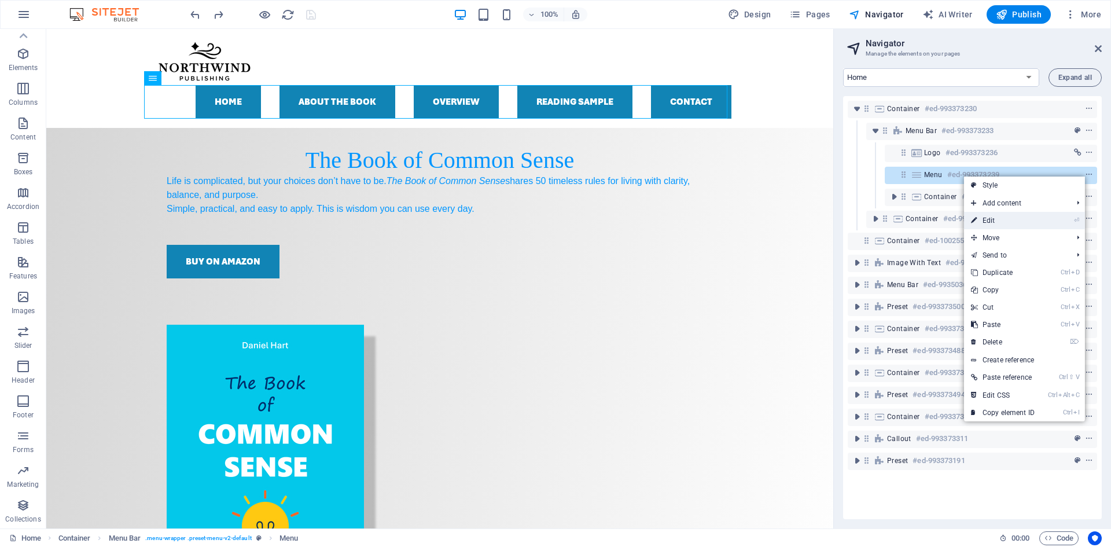
click at [990, 218] on link "⏎ Edit" at bounding box center [1003, 220] width 78 height 17
select select "default"
select select
select select "default"
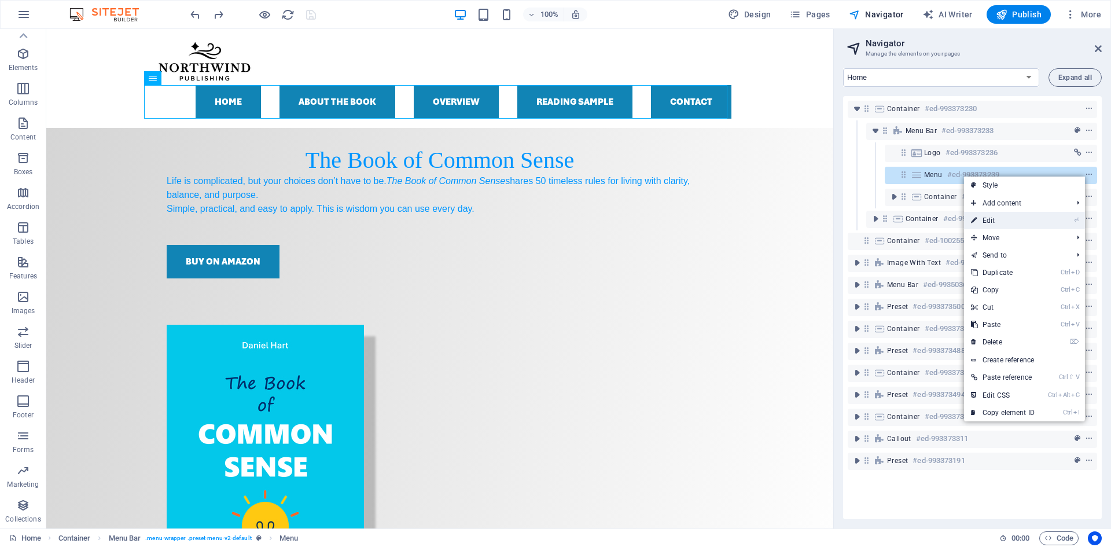
select select
select select "default"
select select
select select "default"
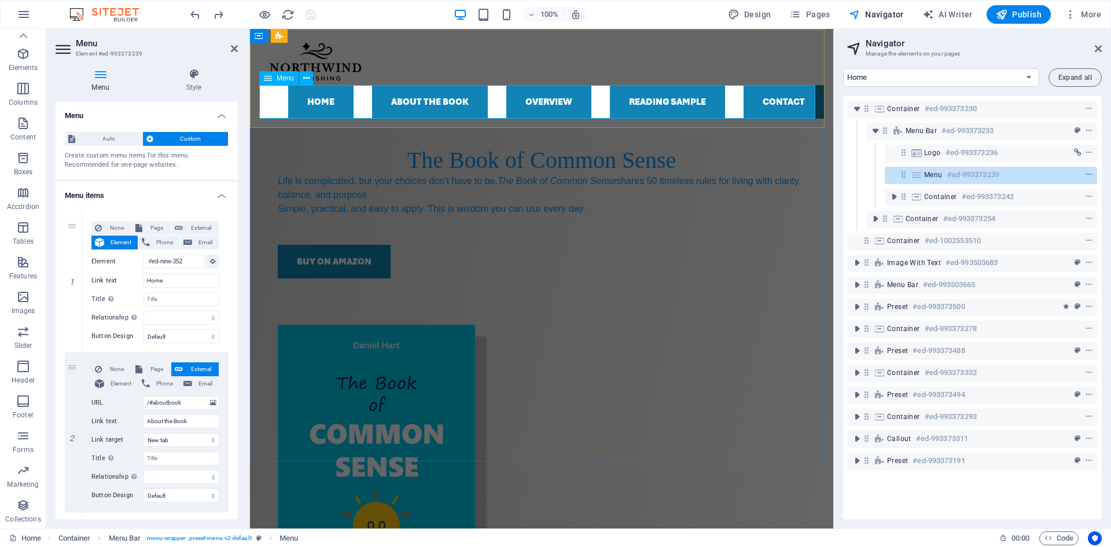
click at [751, 107] on nav "Home About the Book Overview Reading sample Contact" at bounding box center [541, 102] width 565 height 34
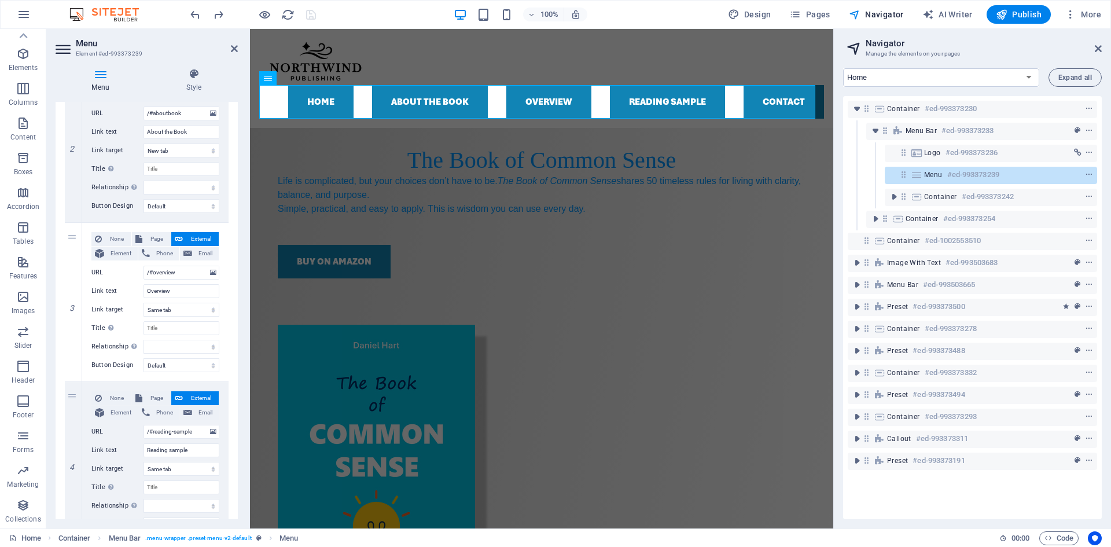
scroll to position [502, 0]
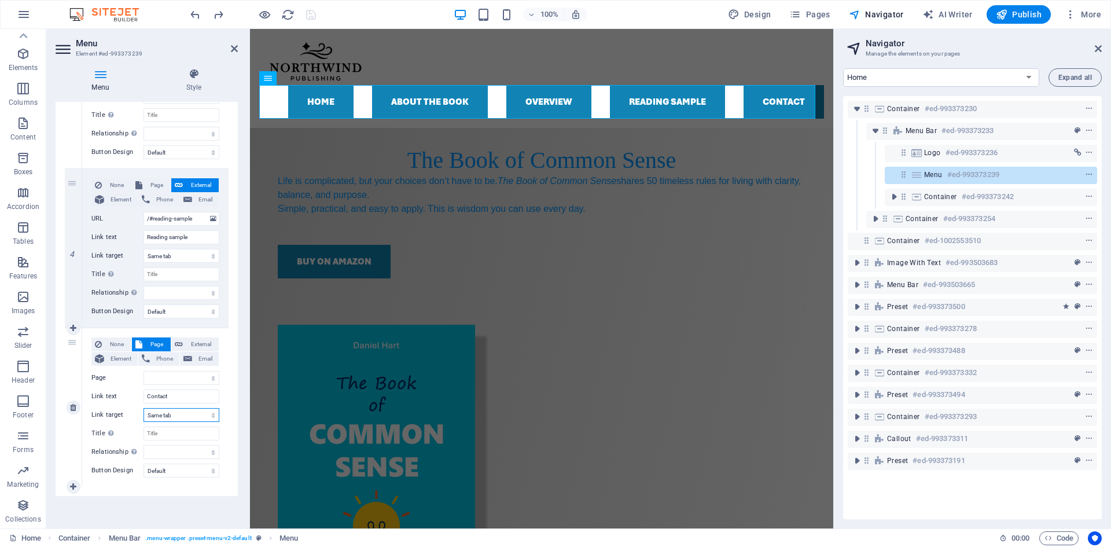
click at [197, 414] on select "New tab Same tab Overlay" at bounding box center [182, 415] width 76 height 14
click at [144, 408] on select "New tab Same tab Overlay" at bounding box center [182, 415] width 76 height 14
click at [812, 13] on span "Pages" at bounding box center [809, 15] width 41 height 12
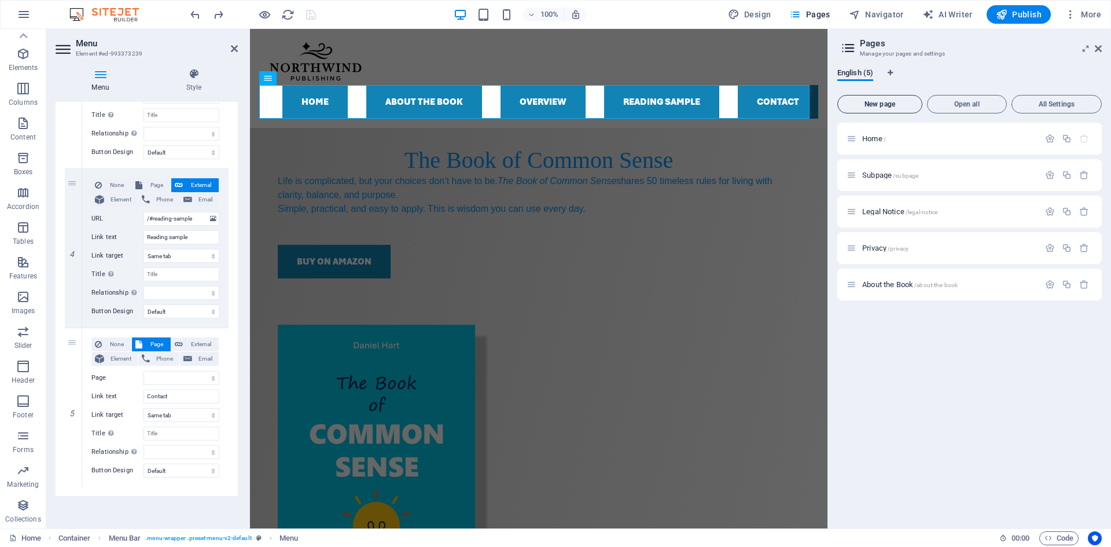
select select
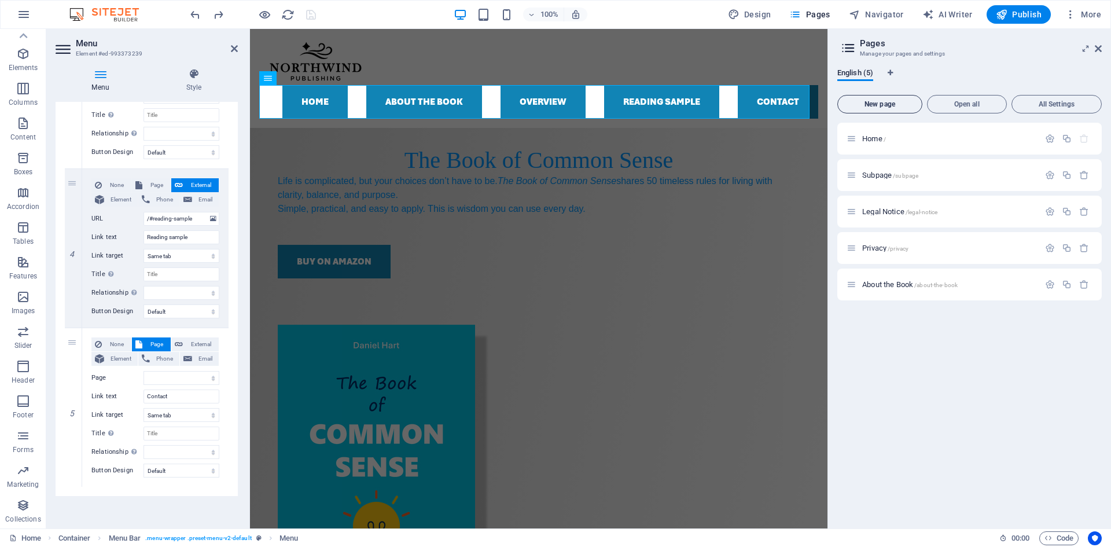
select select
click at [874, 106] on span "New page" at bounding box center [880, 104] width 75 height 7
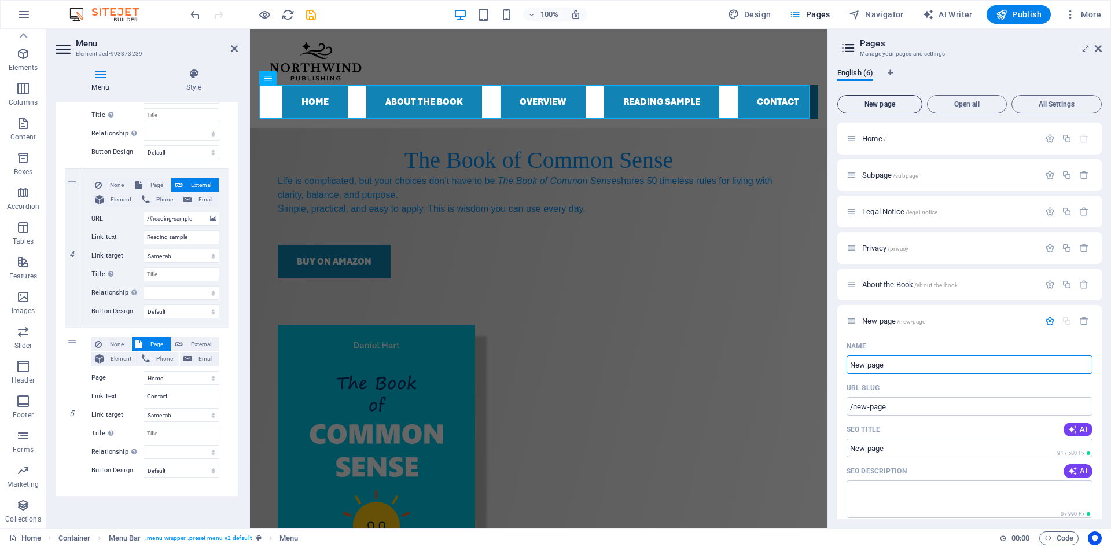
select select
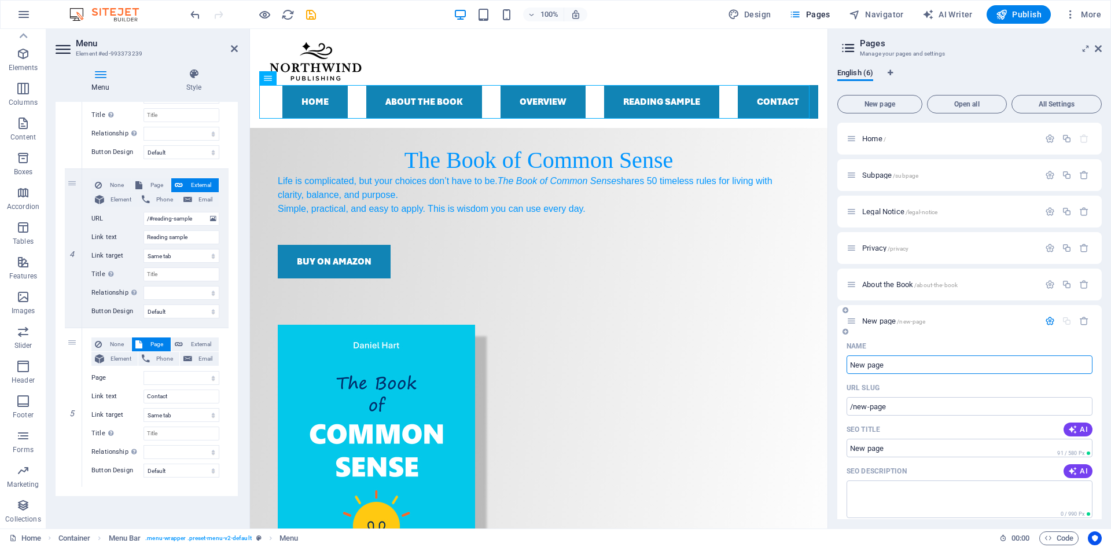
click at [928, 366] on input "New page" at bounding box center [970, 364] width 246 height 19
type input "New pageContact"
type input "/new-pagecontact"
select select
type input "NContact"
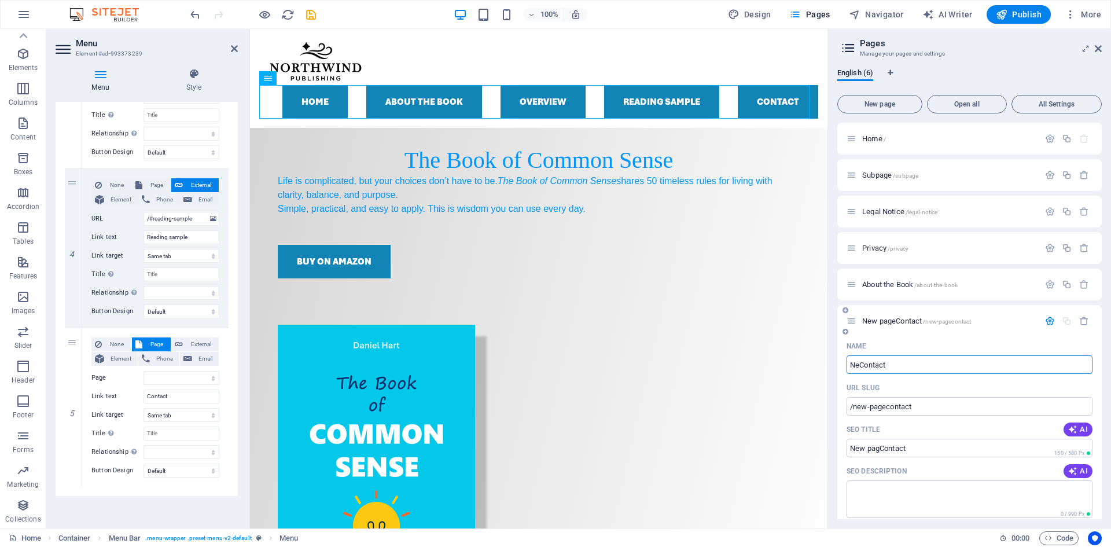
type input "/new-pagcontact"
select select
type input "Contact"
type input "/contact"
select select
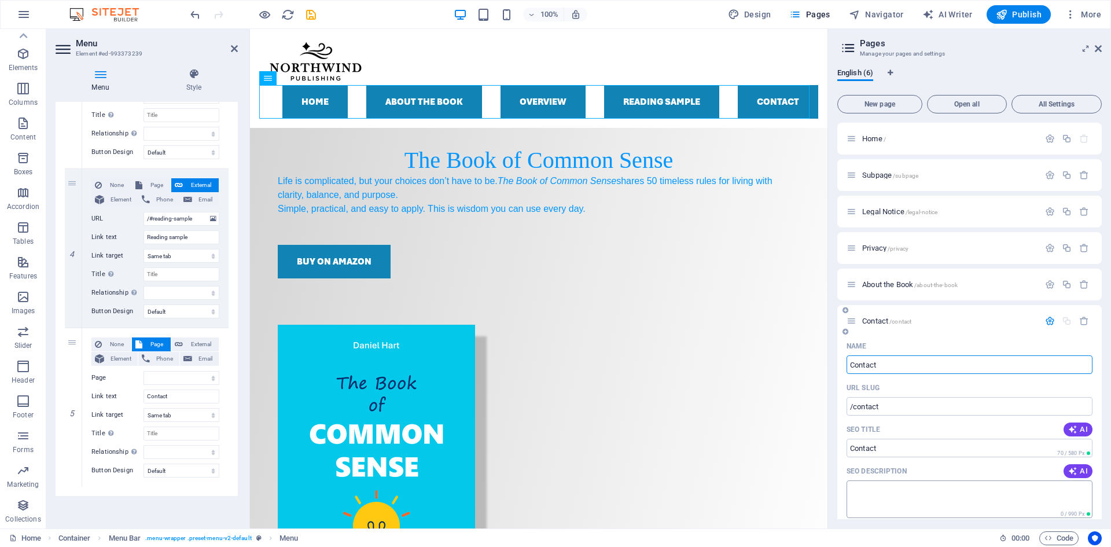
type input "Contact"
click at [1002, 499] on textarea "SEO Description" at bounding box center [970, 499] width 246 height 38
click at [848, 47] on icon at bounding box center [848, 48] width 17 height 16
click at [812, 14] on span "Pages" at bounding box center [809, 15] width 41 height 12
click at [878, 322] on span "Contact /contact" at bounding box center [886, 321] width 49 height 9
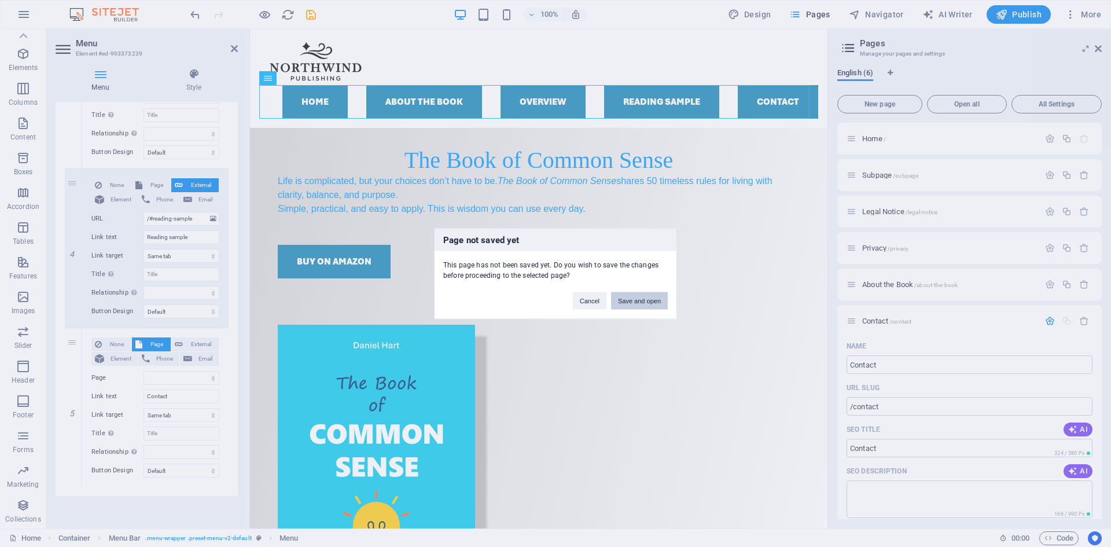
click at [651, 299] on button "Save and open" at bounding box center [639, 300] width 57 height 17
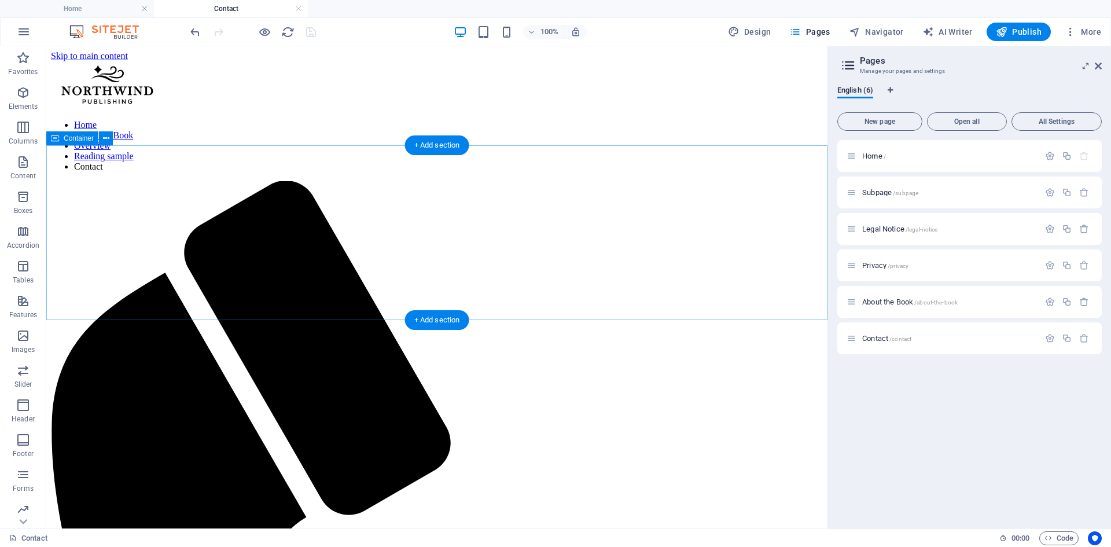
scroll to position [0, 0]
click at [24, 477] on icon "button" at bounding box center [23, 475] width 14 height 14
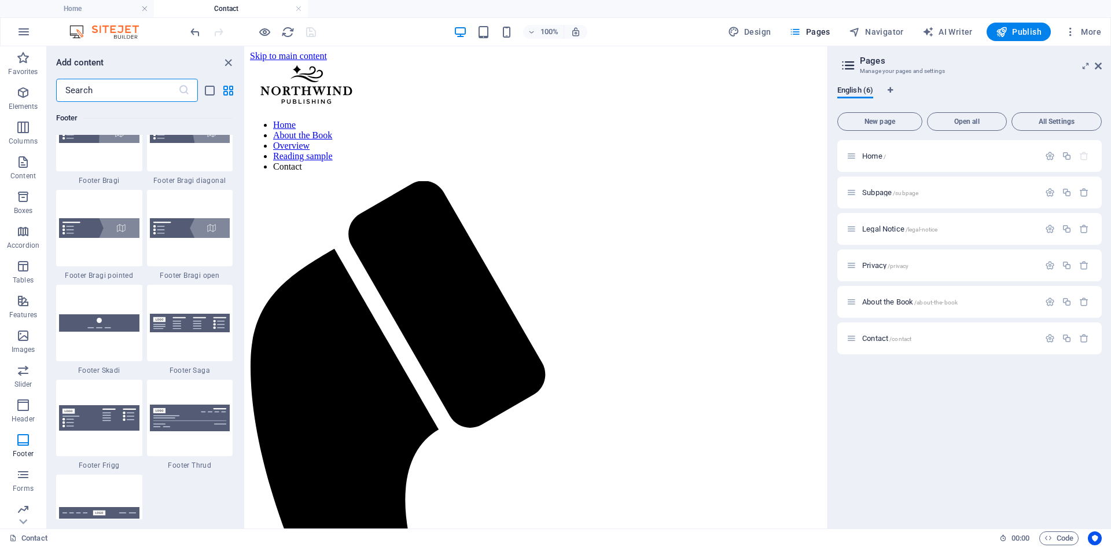
scroll to position [7638, 0]
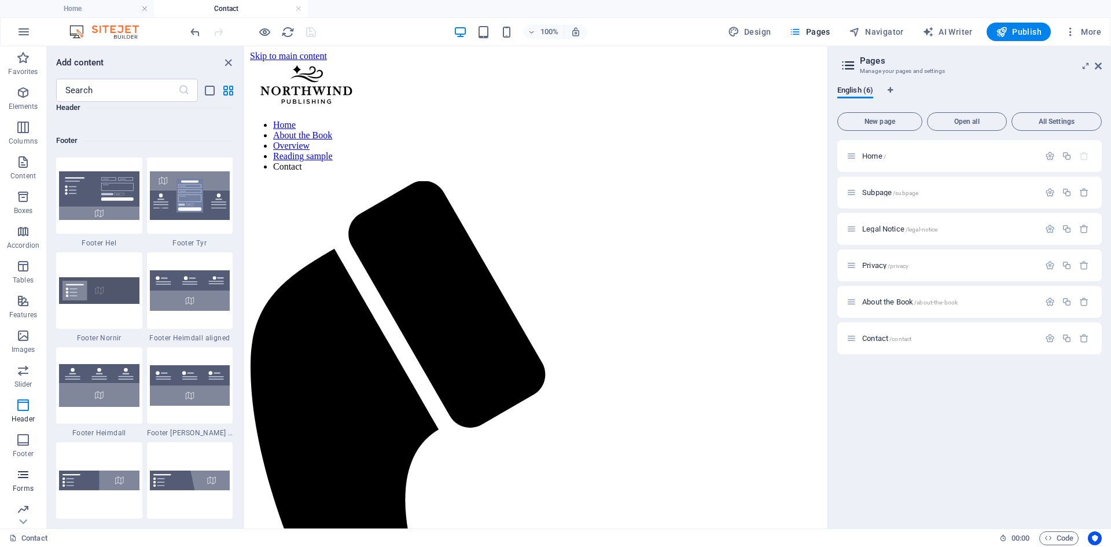
click at [26, 479] on icon "button" at bounding box center [23, 475] width 14 height 14
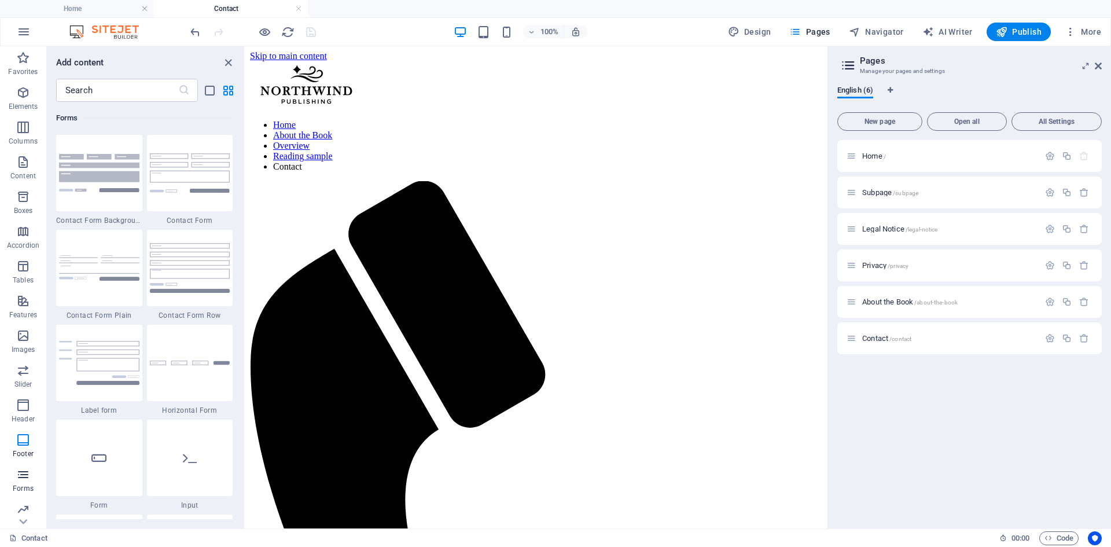
scroll to position [8449, 0]
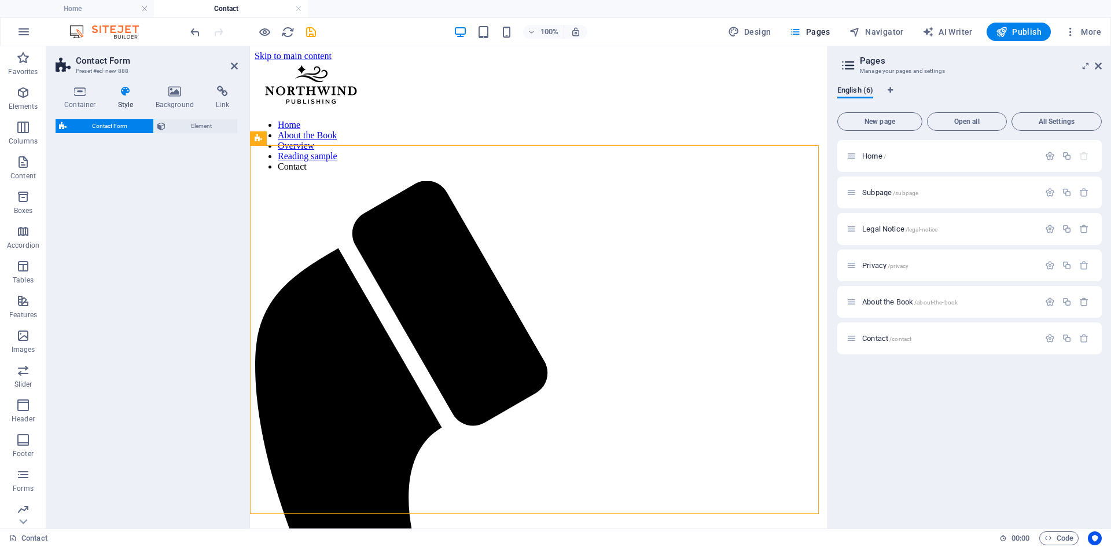
select select "rem"
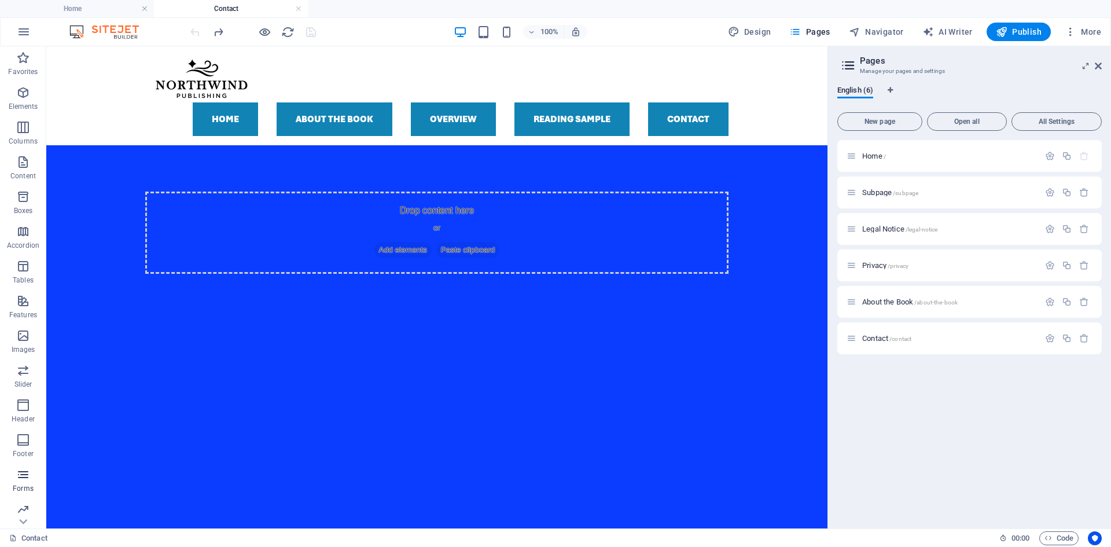
click at [27, 473] on icon "button" at bounding box center [23, 475] width 14 height 14
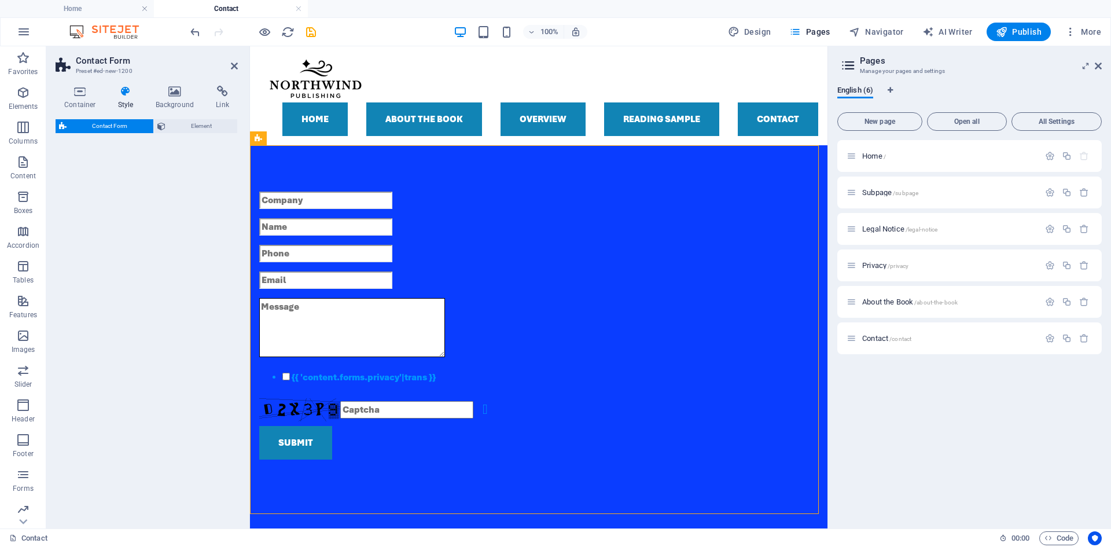
select select "rem"
select select "preset-contact-form-v3-default"
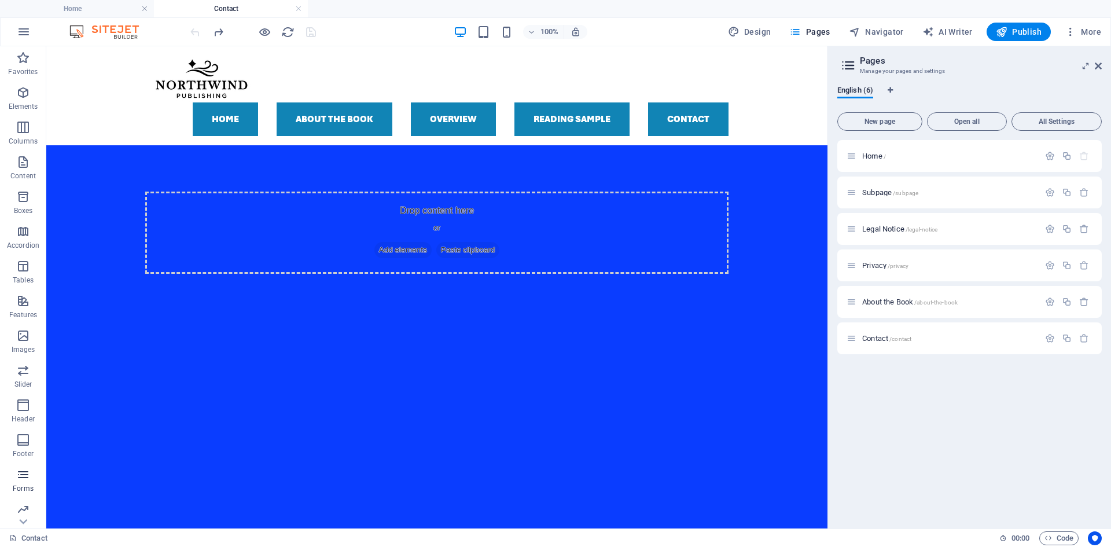
click at [23, 475] on icon "button" at bounding box center [23, 475] width 14 height 14
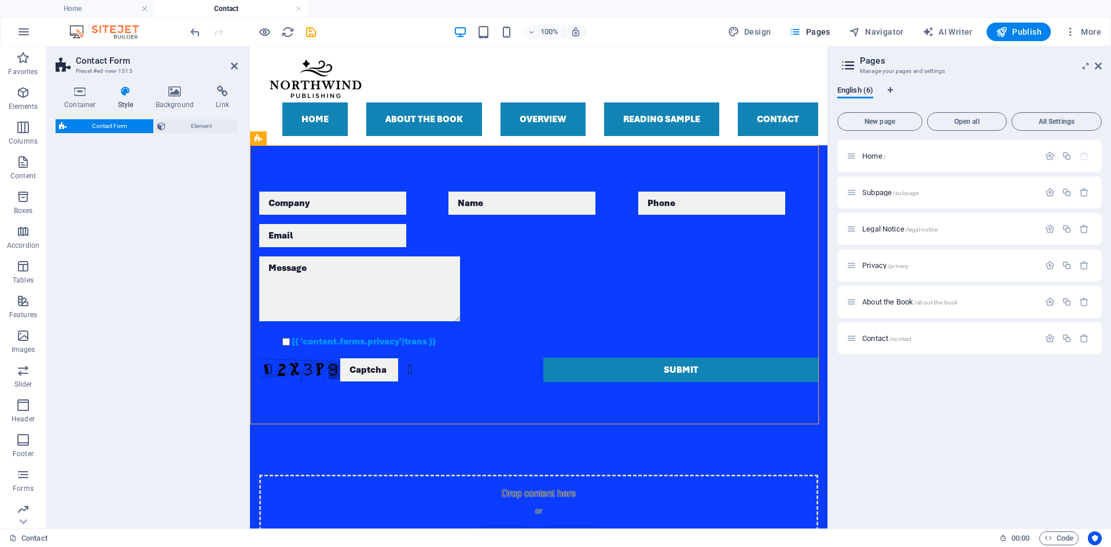
select select "rem"
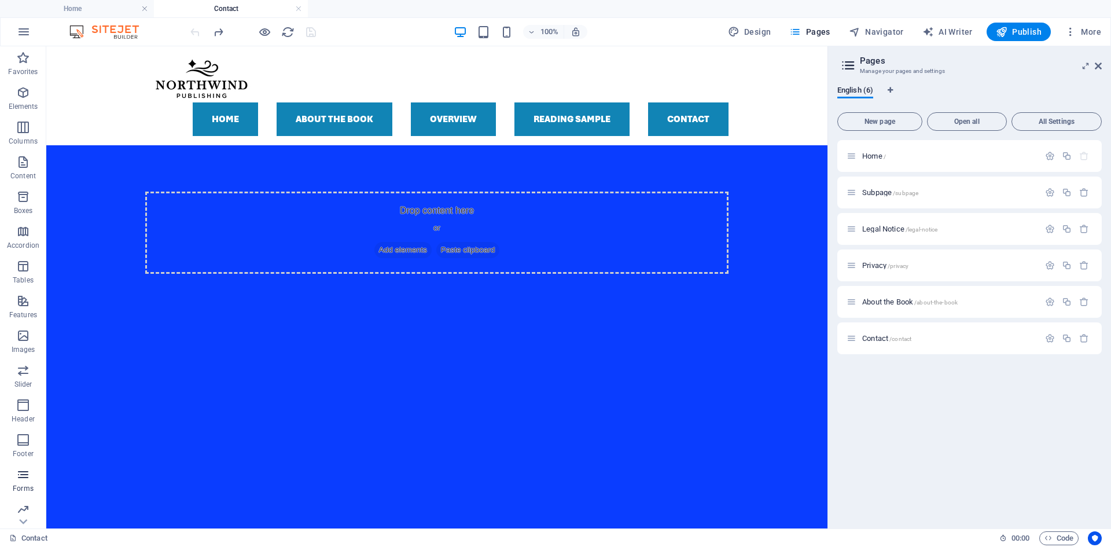
click at [16, 468] on icon "button" at bounding box center [23, 475] width 14 height 14
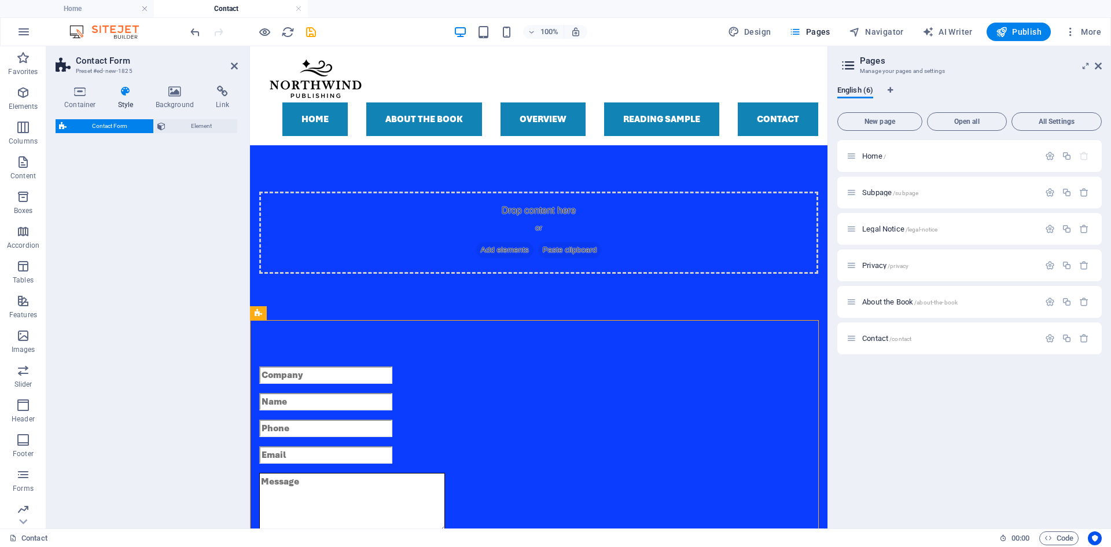
select select "rem"
select select "preset-contact-form-v3-plain"
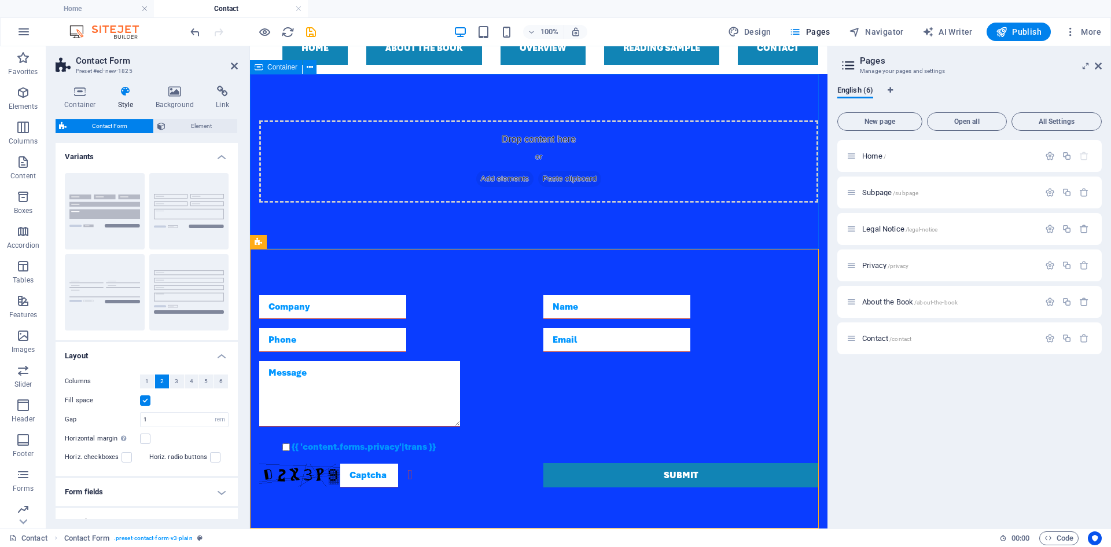
scroll to position [0, 0]
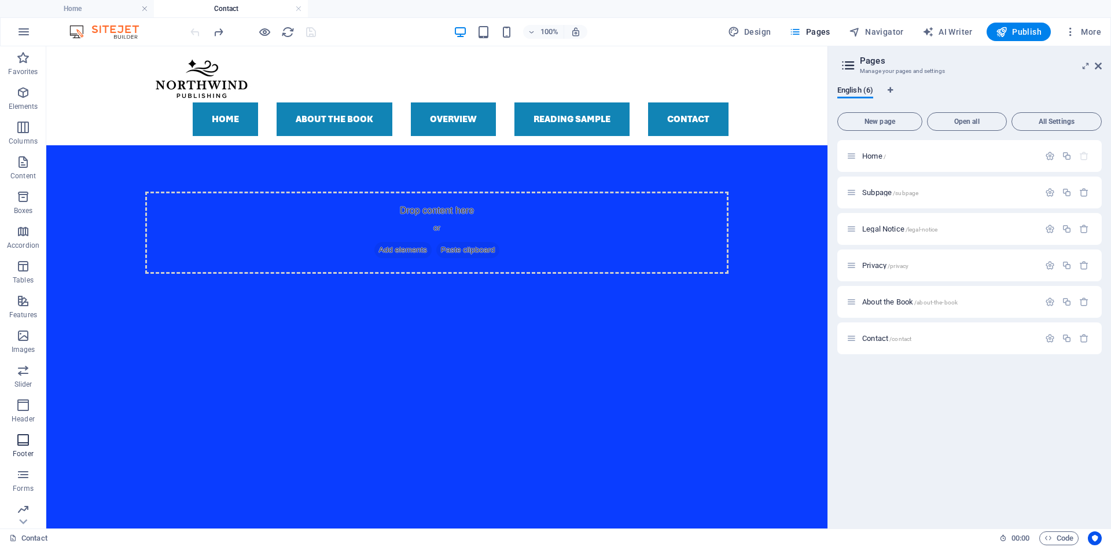
click at [27, 442] on icon "button" at bounding box center [23, 440] width 14 height 14
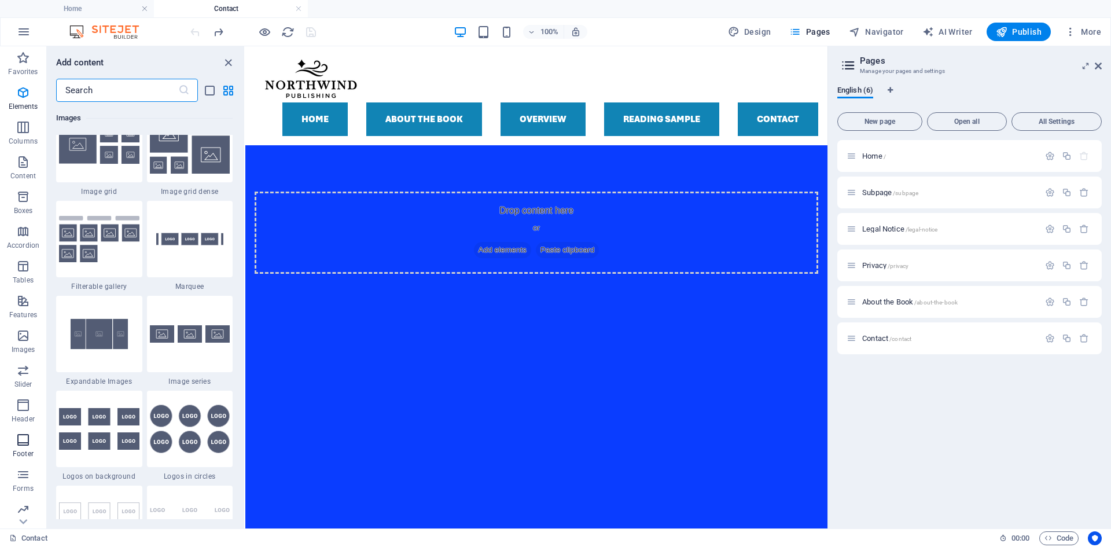
scroll to position [7661, 0]
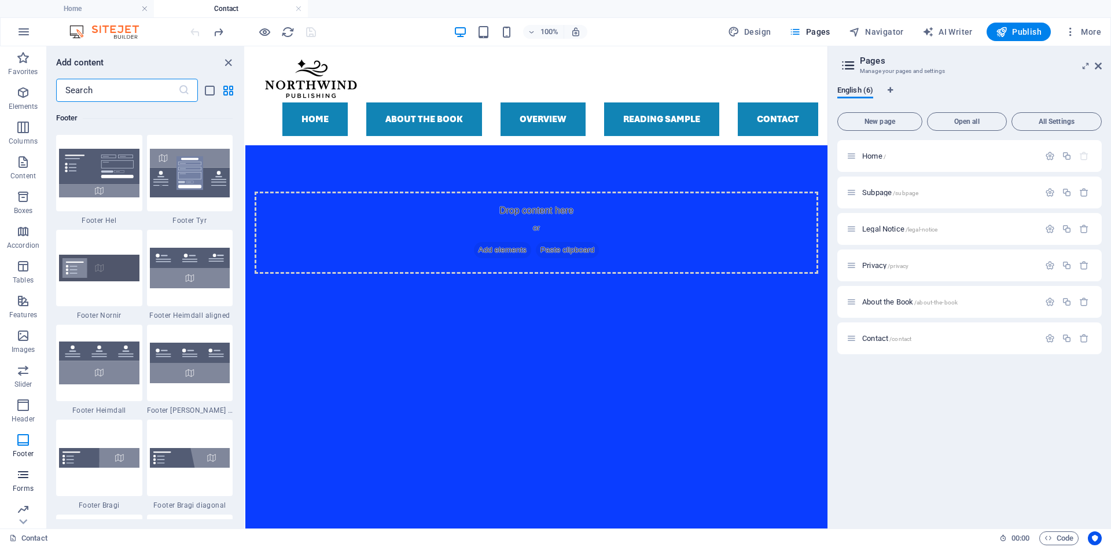
click at [26, 472] on icon "button" at bounding box center [23, 475] width 14 height 14
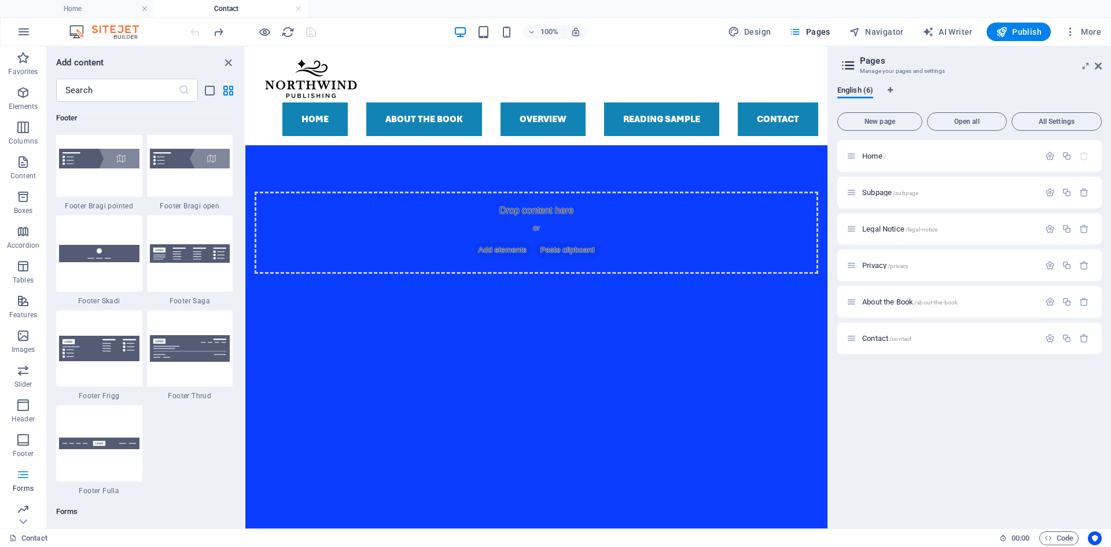
scroll to position [8449, 0]
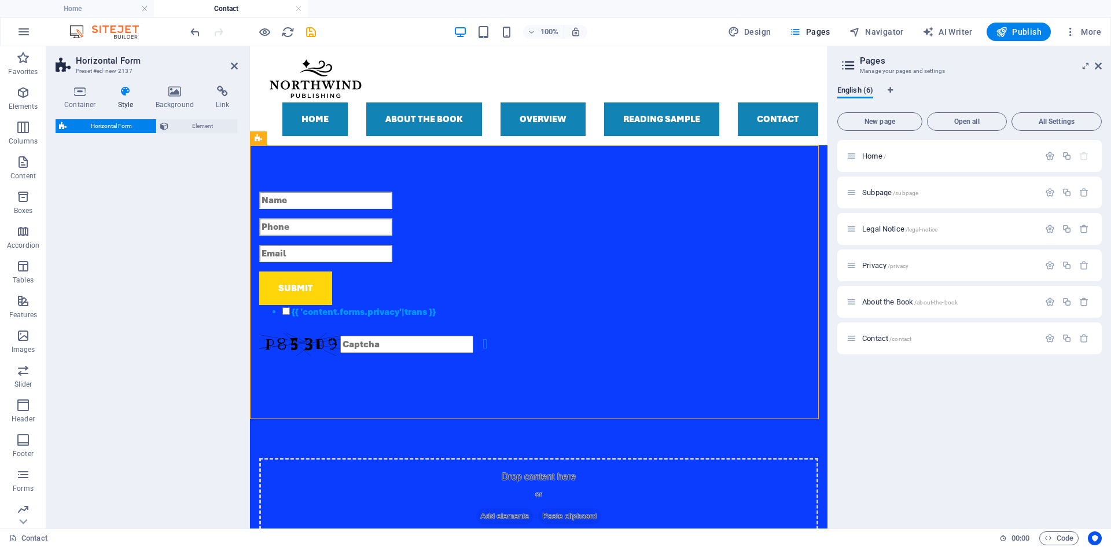
select select "rem"
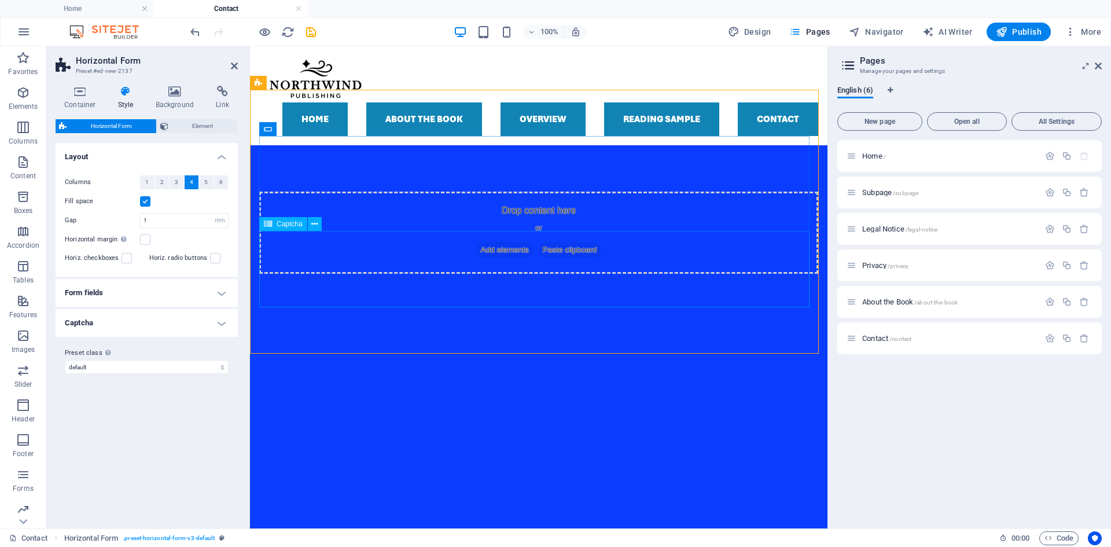
scroll to position [0, 0]
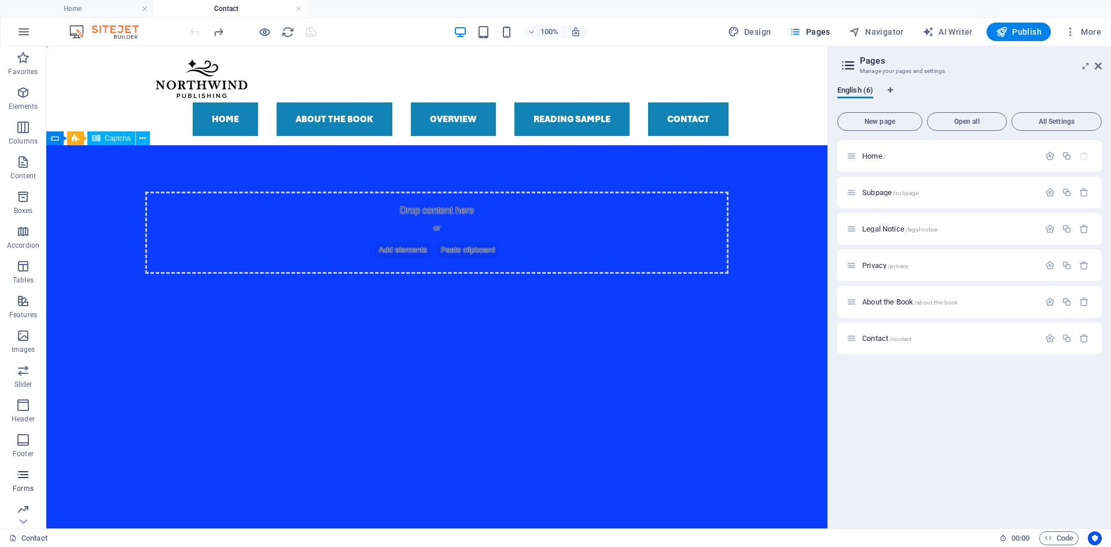
click at [27, 466] on button "Forms" at bounding box center [23, 480] width 46 height 35
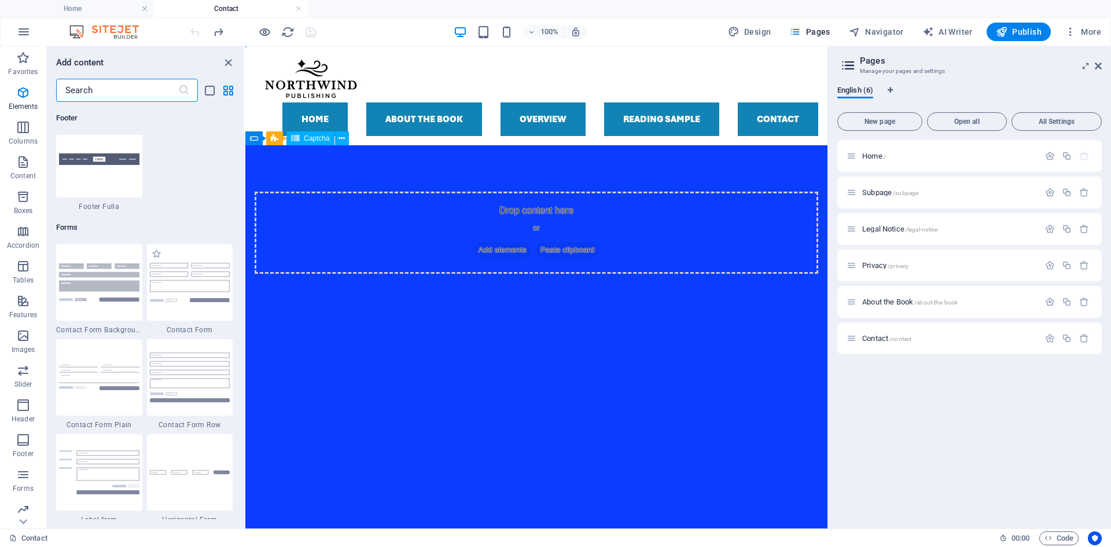
scroll to position [8449, 0]
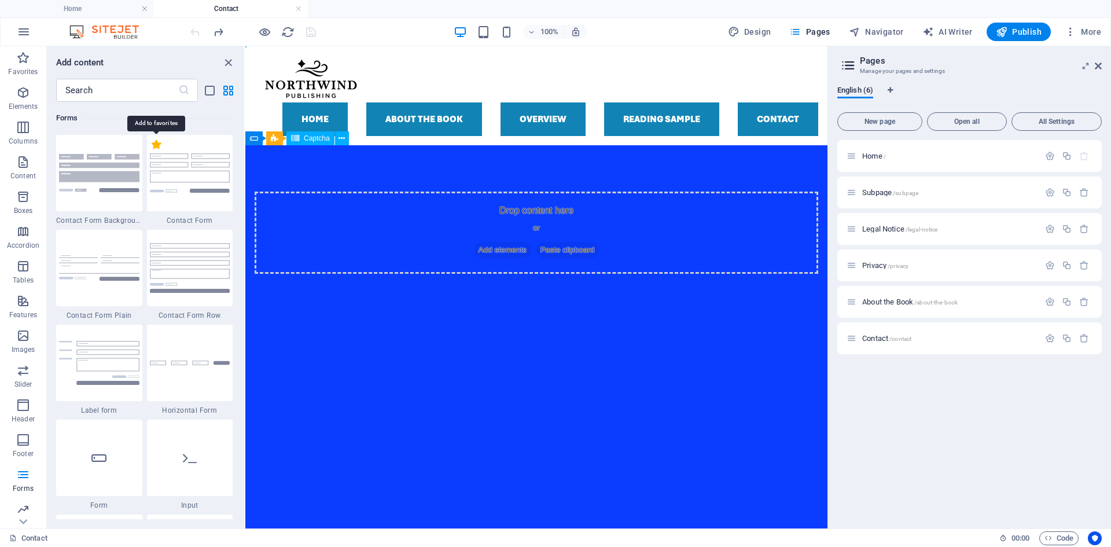
click at [157, 147] on label "1 Star" at bounding box center [157, 144] width 10 height 10
click at [152, 150] on input "1 Star" at bounding box center [151, 150] width 1 height 1
radio input "true"
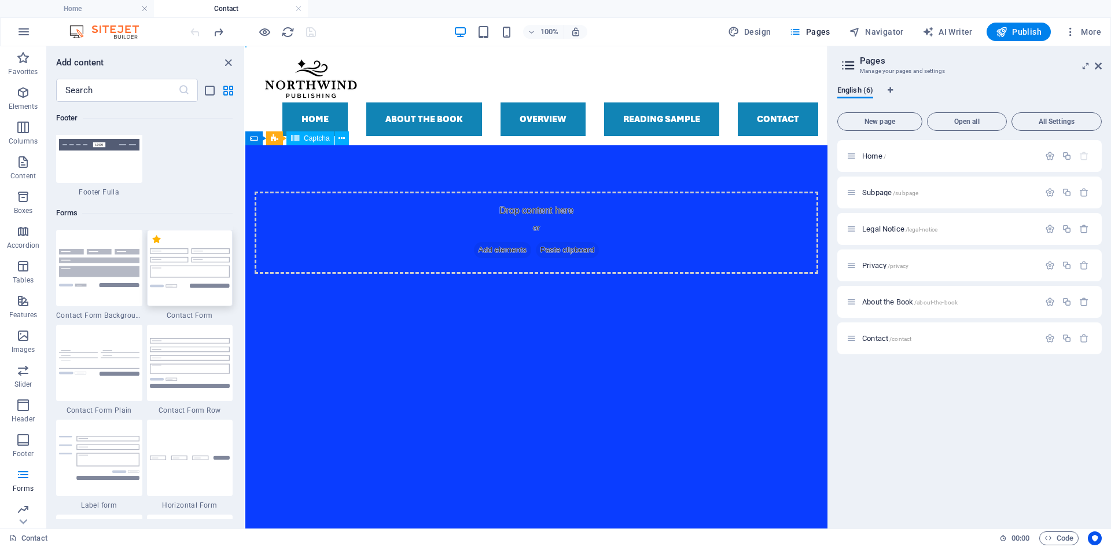
scroll to position [8543, 0]
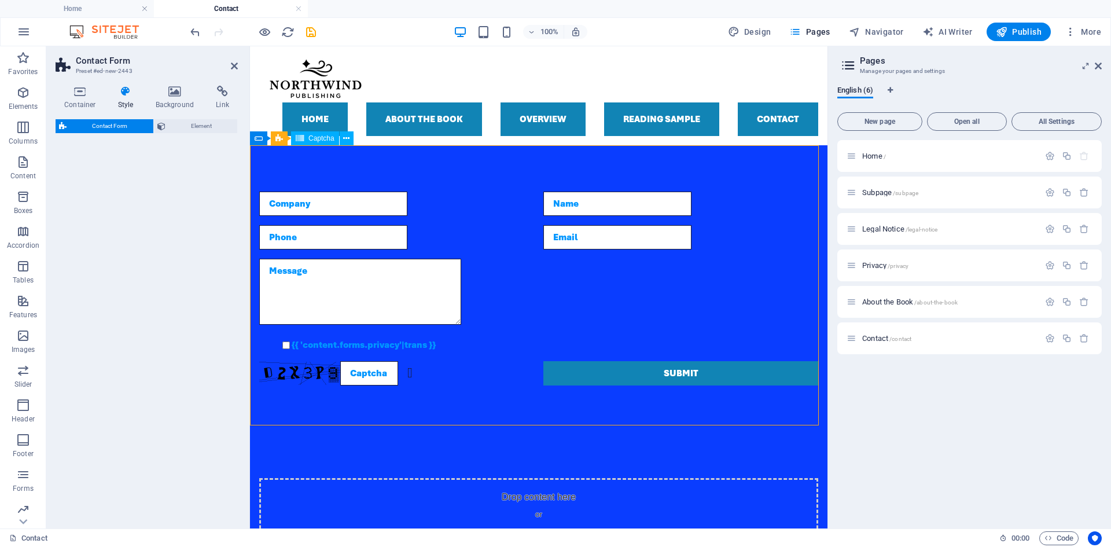
select select "rem"
select select "preset-contact-form-v3-default"
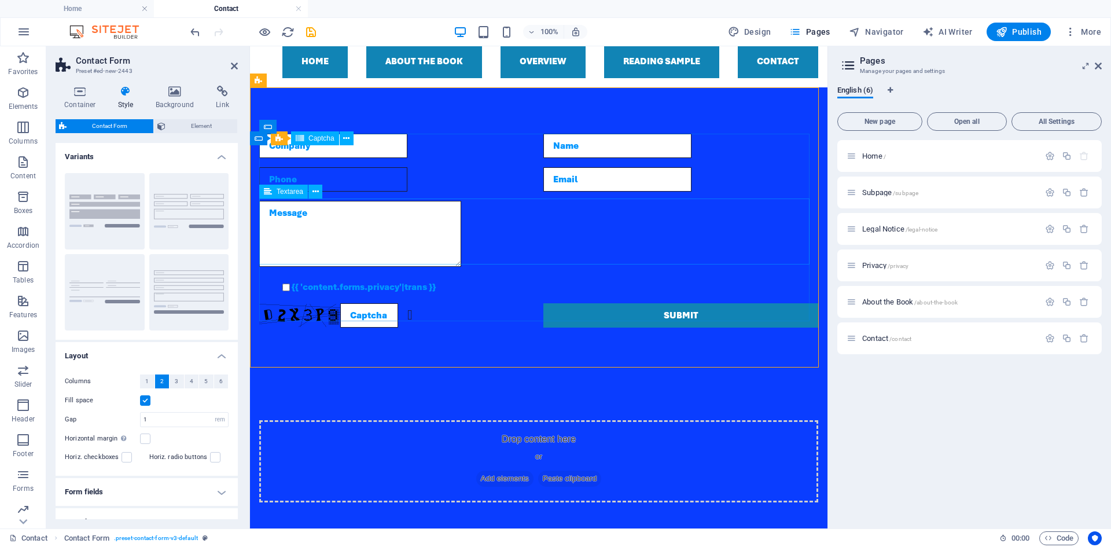
scroll to position [72, 0]
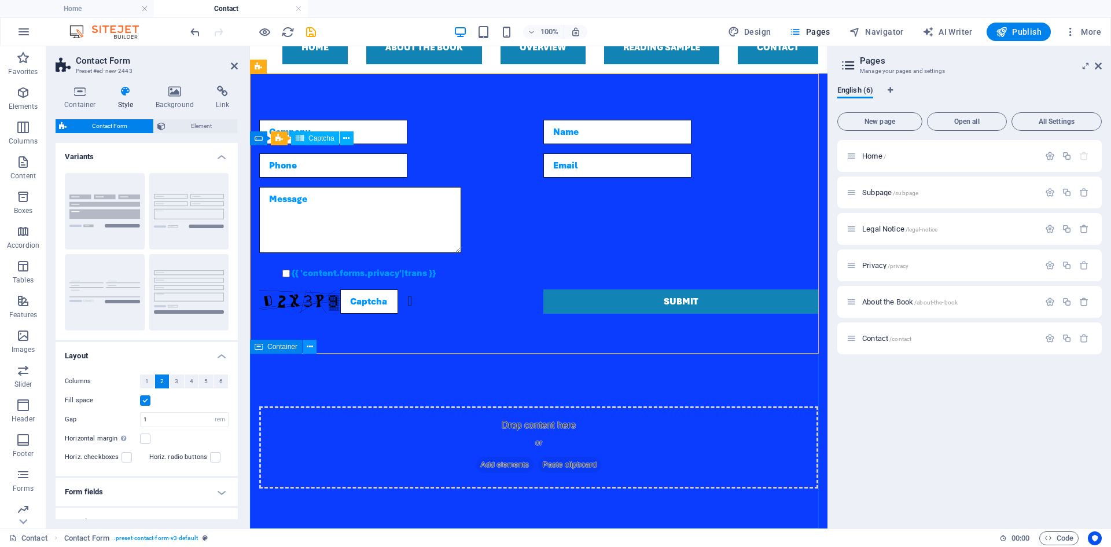
click at [312, 344] on icon at bounding box center [310, 347] width 6 height 12
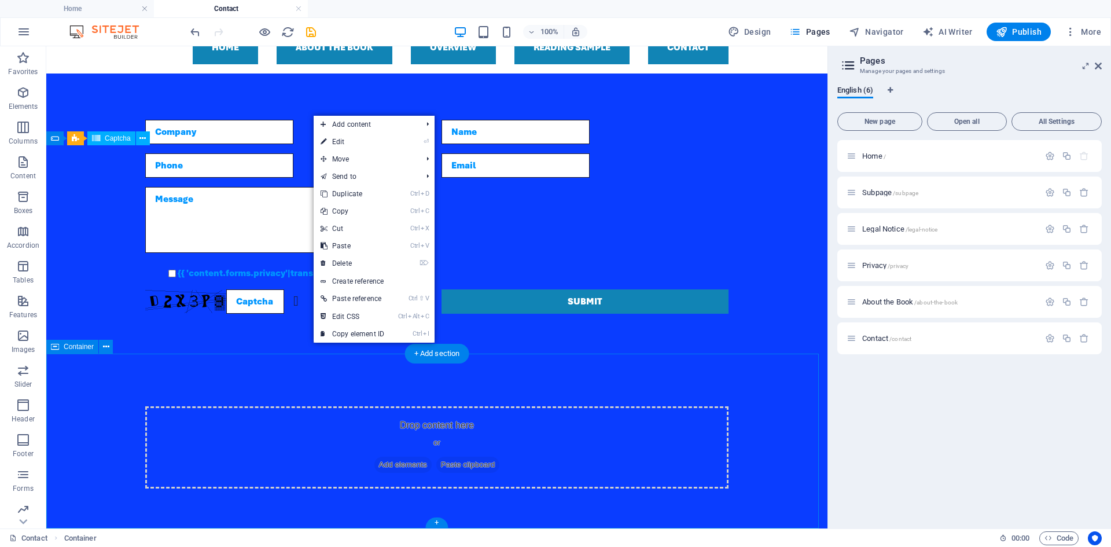
click at [252, 369] on div "Drop content here or Add elements Paste clipboard" at bounding box center [436, 447] width 781 height 175
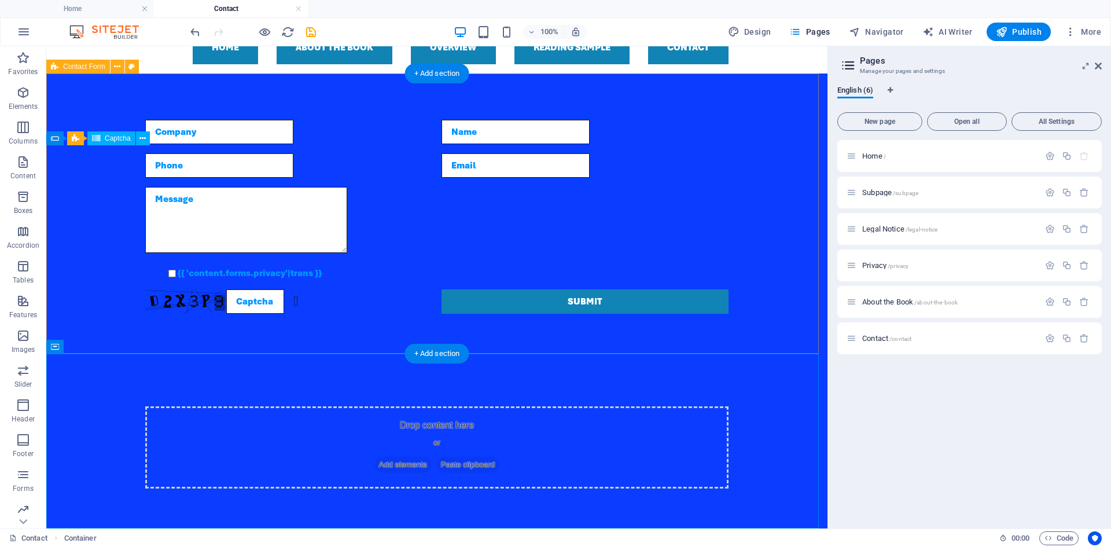
scroll to position [0, 0]
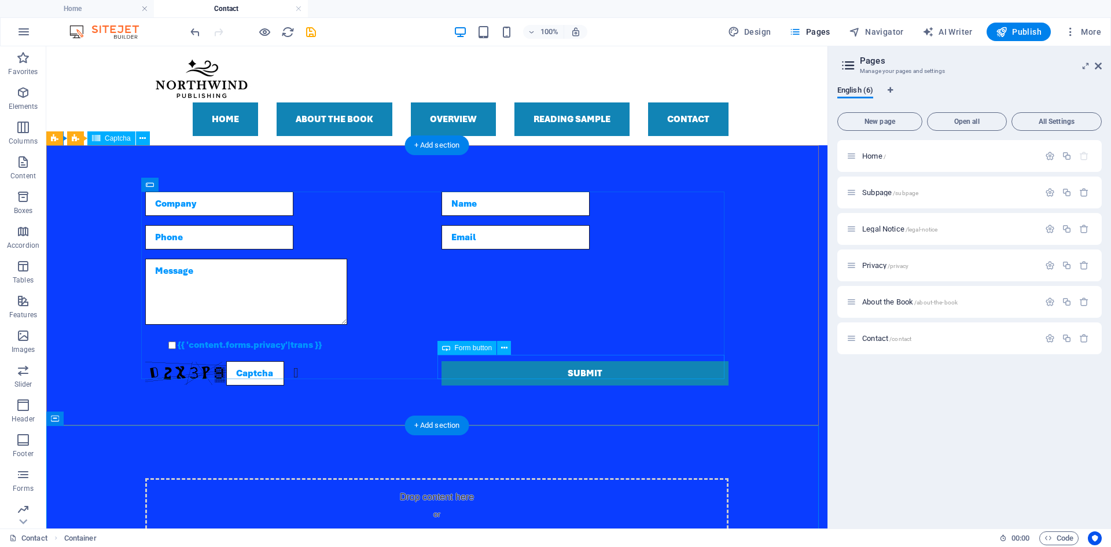
click at [497, 376] on div "Submit" at bounding box center [585, 373] width 287 height 24
click at [507, 347] on button at bounding box center [504, 348] width 14 height 14
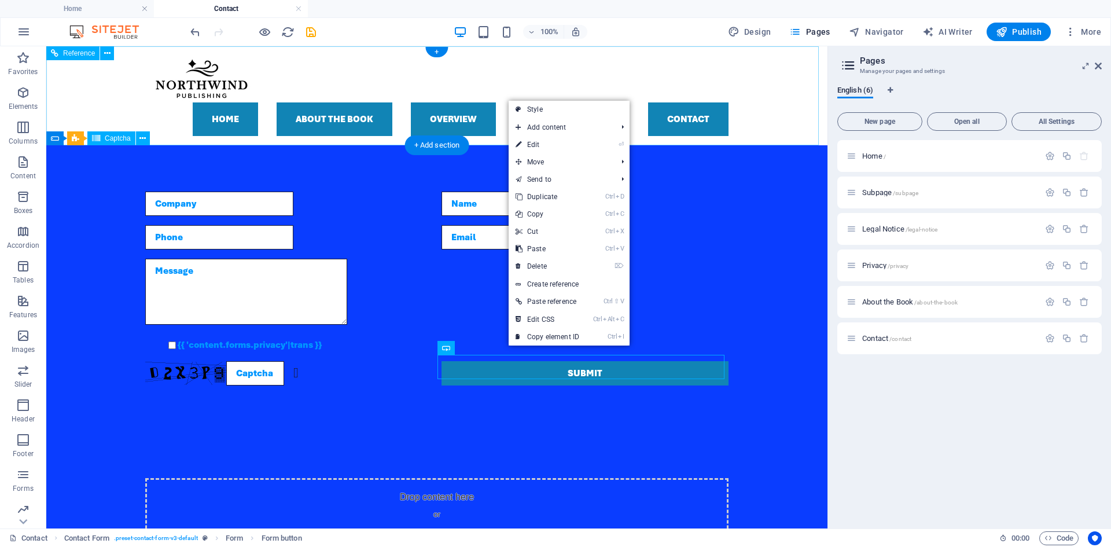
click at [678, 79] on div "Home About the Book Overview Reading sample Contact Menu" at bounding box center [436, 95] width 781 height 99
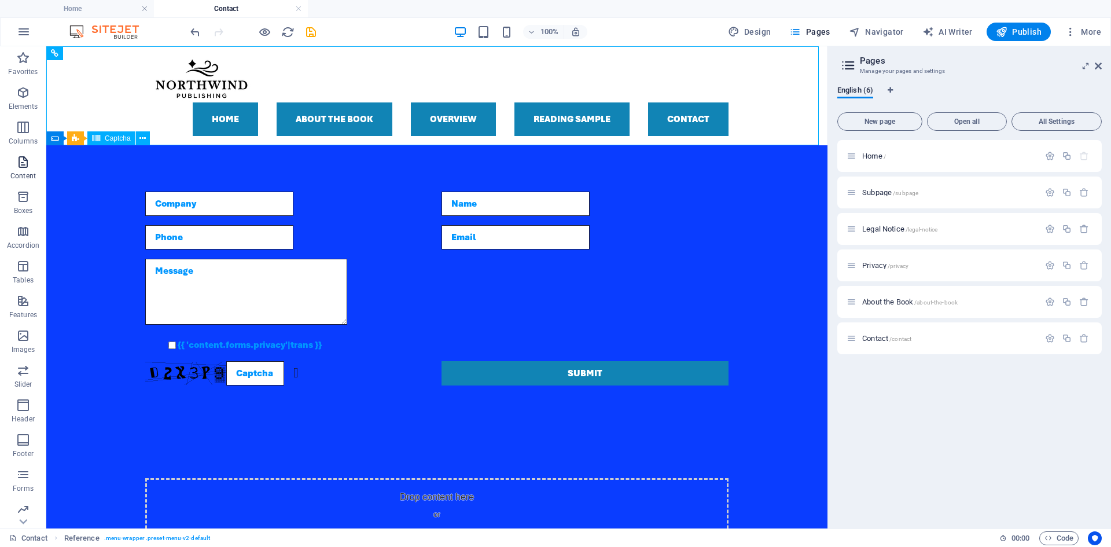
click at [26, 165] on icon "button" at bounding box center [23, 162] width 14 height 14
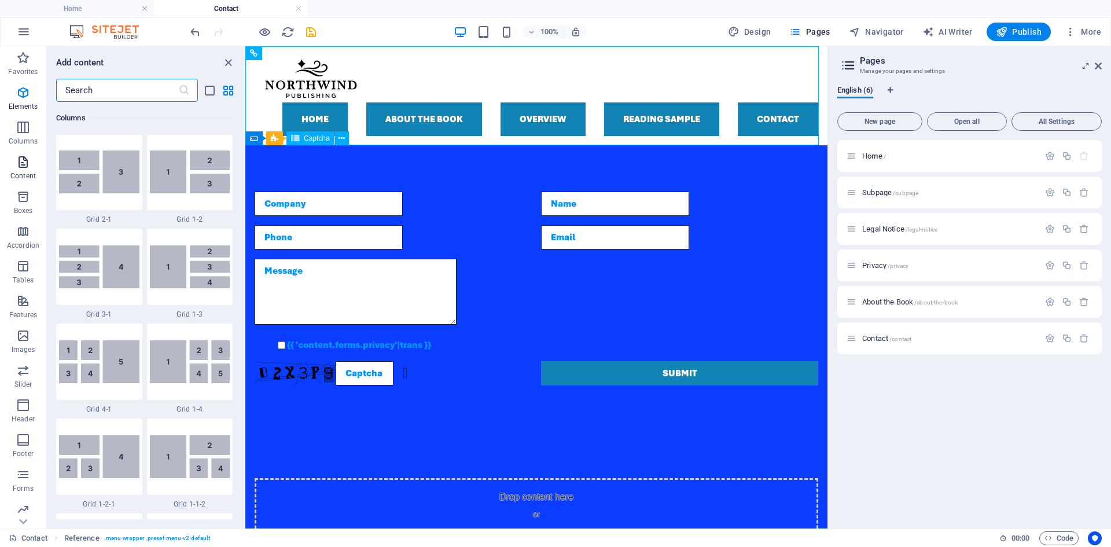
scroll to position [2120, 0]
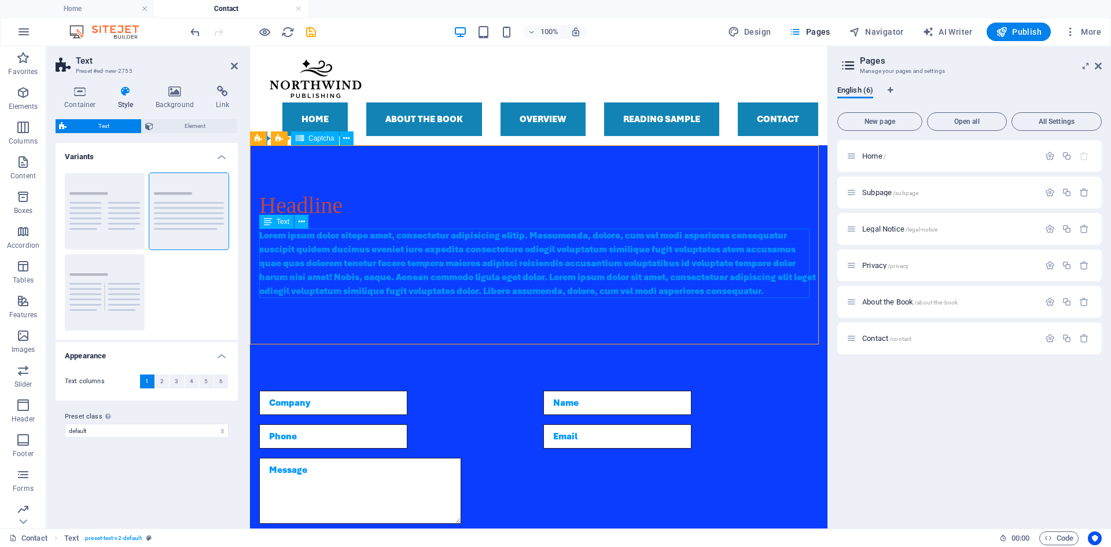
click at [429, 258] on div "Lorem ipsum dolor sitope amet, consectetur adipisicing elitip. Massumenda, dolo…" at bounding box center [538, 263] width 559 height 69
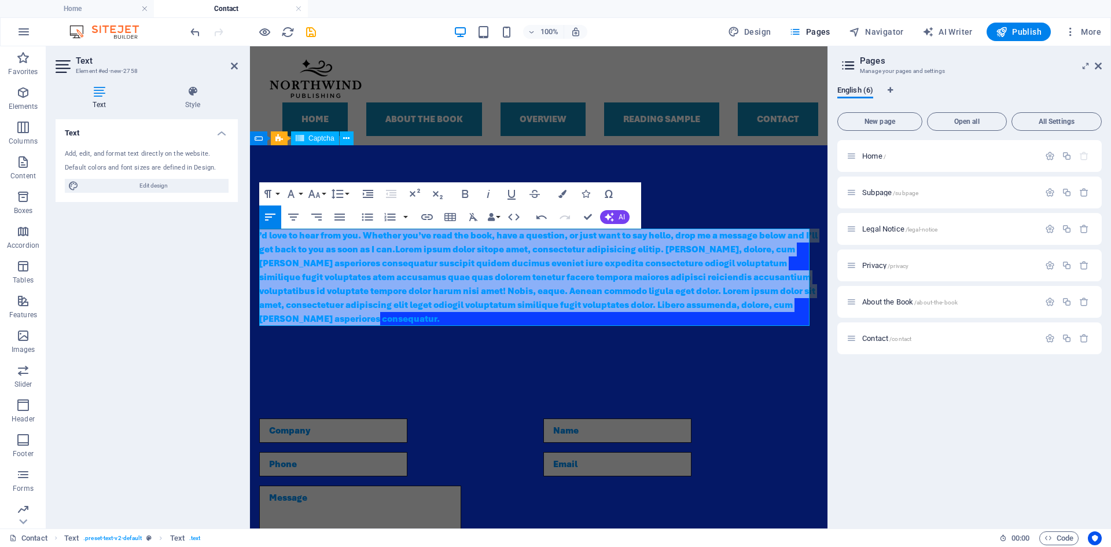
drag, startPoint x: 527, startPoint y: 318, endPoint x: 479, endPoint y: 273, distance: 65.9
click at [250, 227] on html "Skip to main content Home About the Book Overview Reading sample Contact Menu H…" at bounding box center [539, 439] width 578 height 787
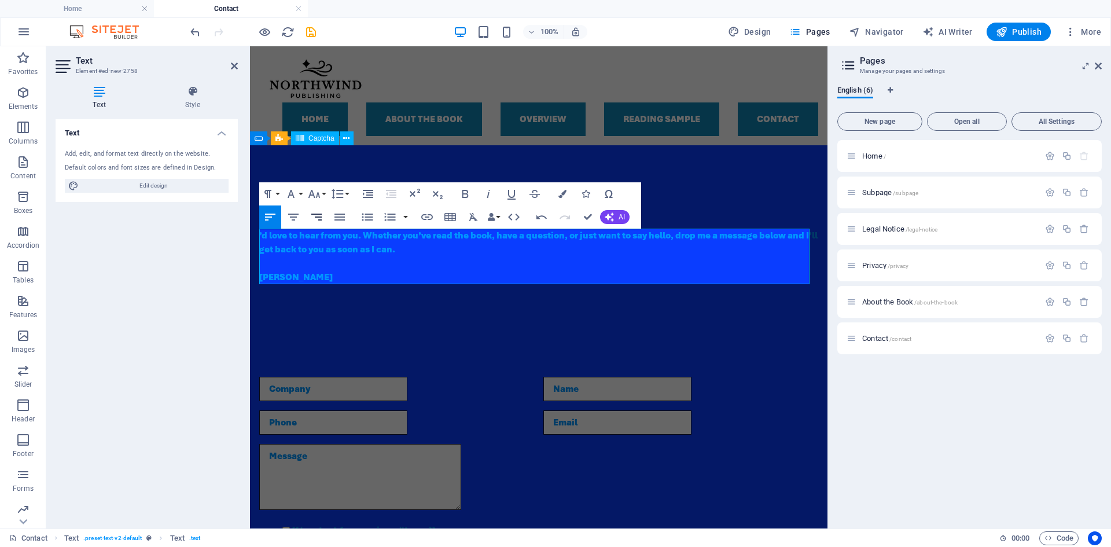
click at [323, 219] on icon "button" at bounding box center [317, 217] width 14 height 14
click at [755, 282] on p "[PERSON_NAME]" at bounding box center [538, 277] width 559 height 14
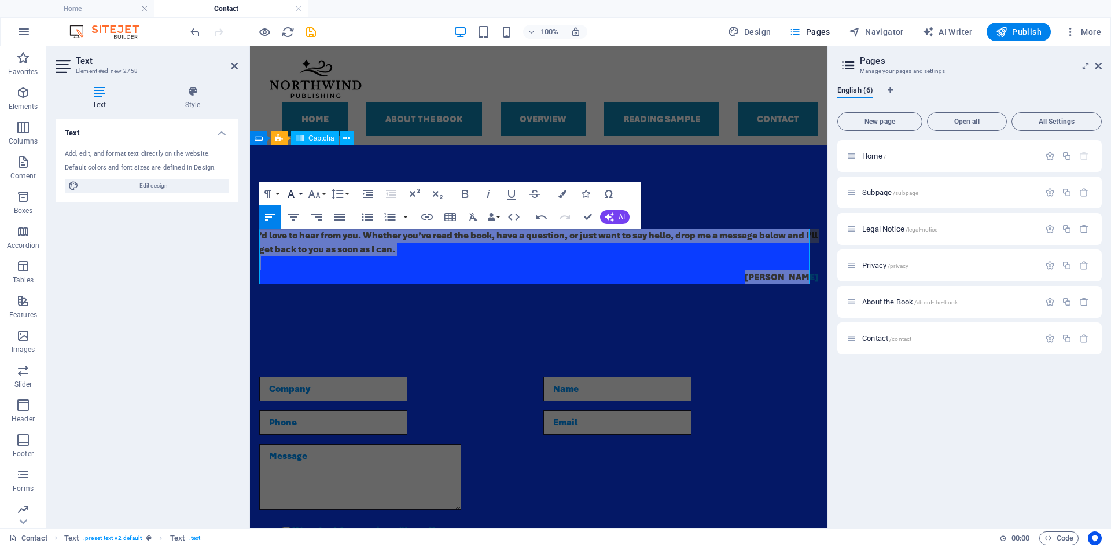
click at [295, 194] on icon "button" at bounding box center [291, 194] width 14 height 14
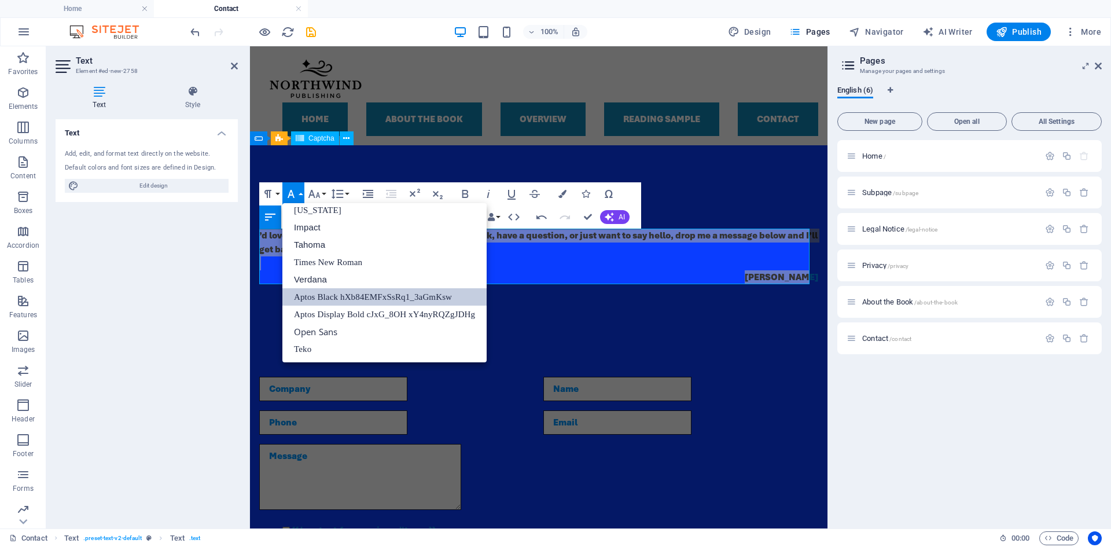
scroll to position [24, 0]
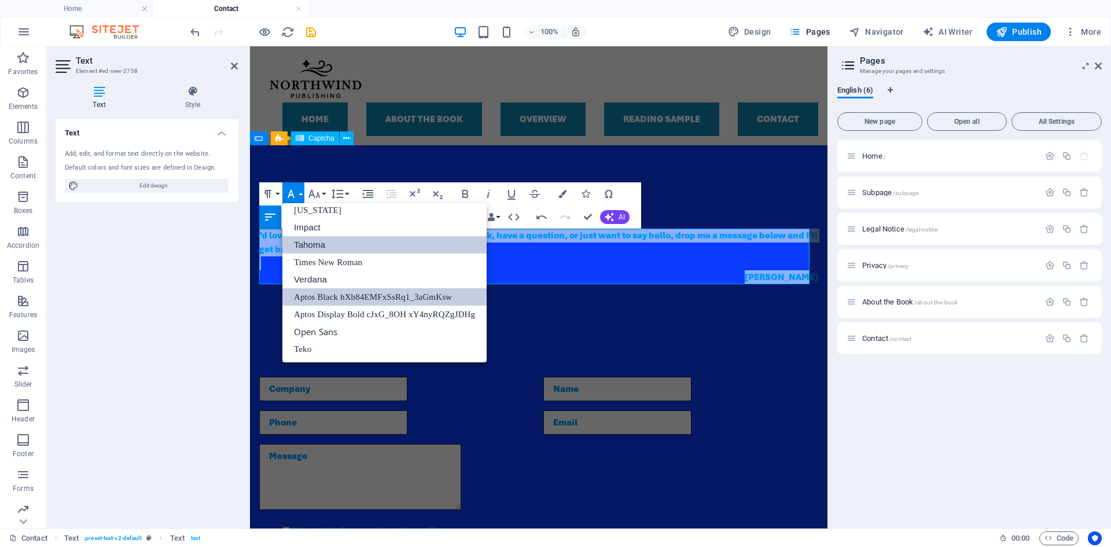
click at [338, 243] on link "Tahoma" at bounding box center [384, 244] width 204 height 17
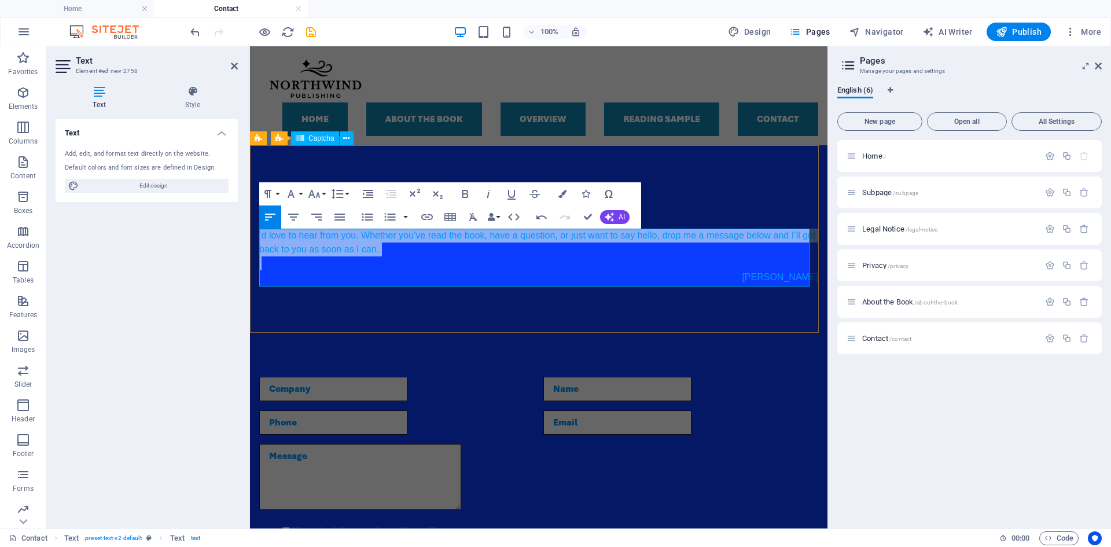
click at [752, 282] on p "[PERSON_NAME]" at bounding box center [538, 277] width 559 height 14
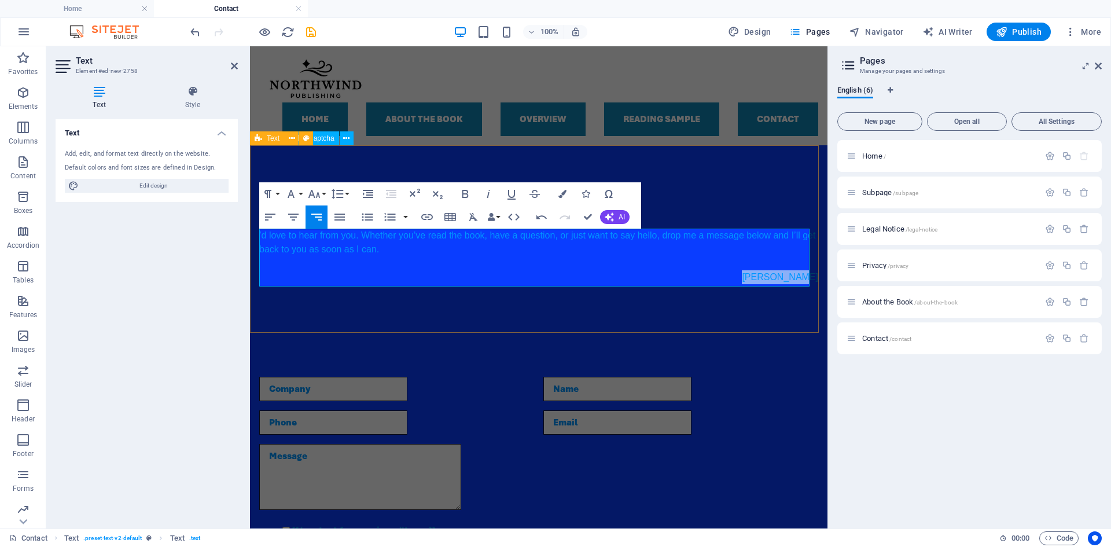
drag, startPoint x: 759, startPoint y: 278, endPoint x: 816, endPoint y: 278, distance: 57.3
click at [816, 278] on div "Headline ’d love to hear from you. Whether you’ve read the book, have a questio…" at bounding box center [539, 237] width 578 height 185
click at [300, 194] on button "Font Family" at bounding box center [293, 193] width 22 height 23
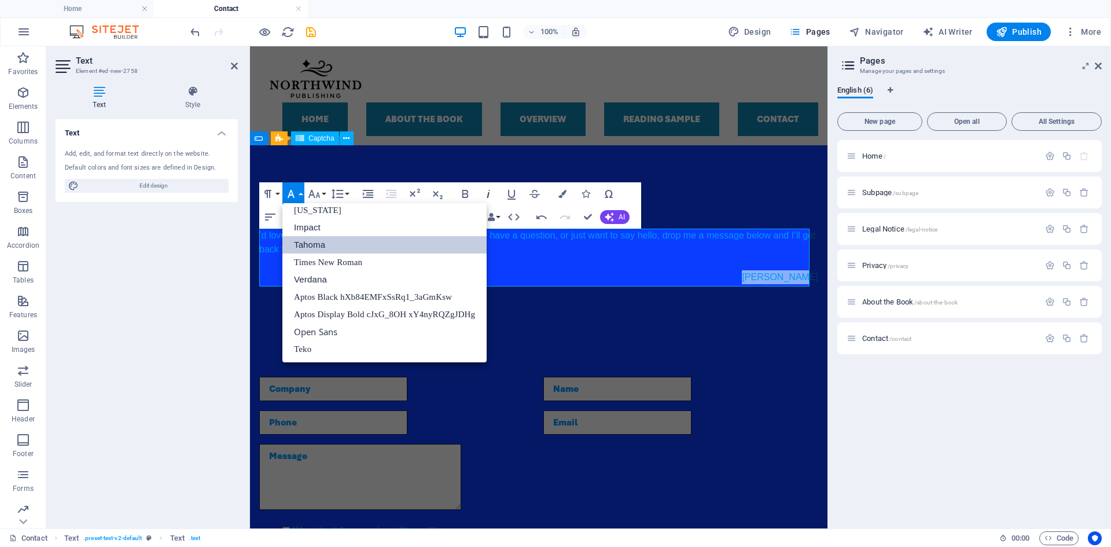
click at [489, 196] on icon "button" at bounding box center [488, 194] width 14 height 14
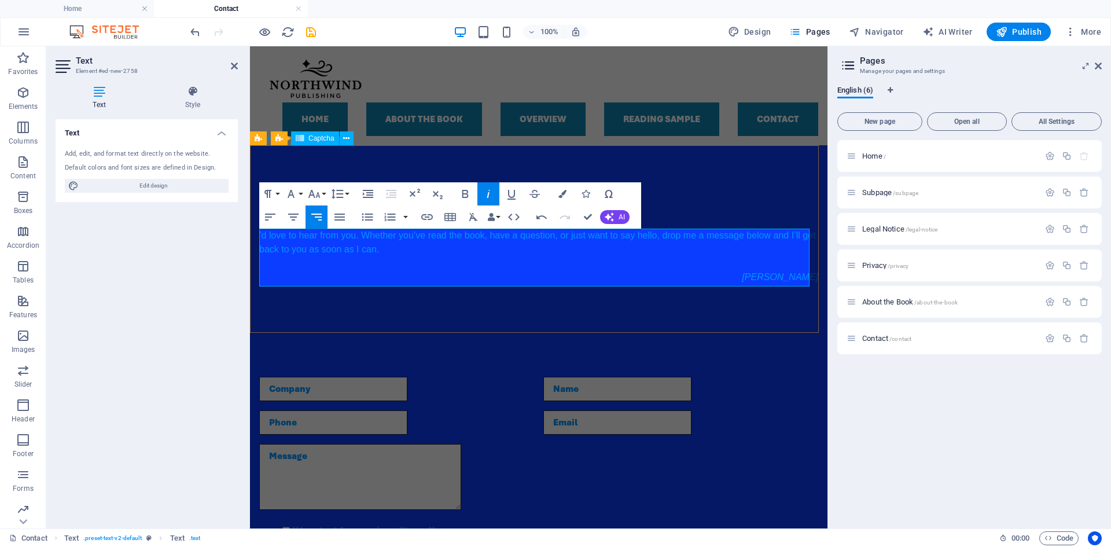
click at [506, 274] on p "[PERSON_NAME]" at bounding box center [538, 277] width 559 height 14
click at [426, 252] on p "’d love to hear from you. Whether you’ve read the book, have a question, or jus…" at bounding box center [538, 243] width 559 height 28
click at [436, 296] on div "Headline ’d love to hear from you. Whether you’ve read the book, have a questio…" at bounding box center [539, 237] width 578 height 185
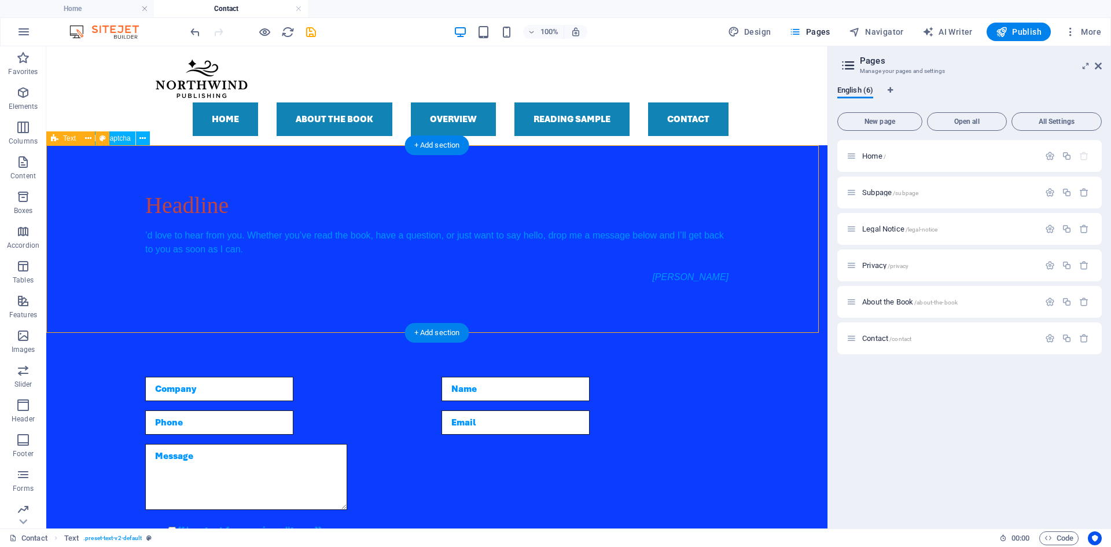
click at [110, 167] on div "Headline ’d love to hear from you. Whether you’ve read the book, have a questio…" at bounding box center [436, 237] width 781 height 185
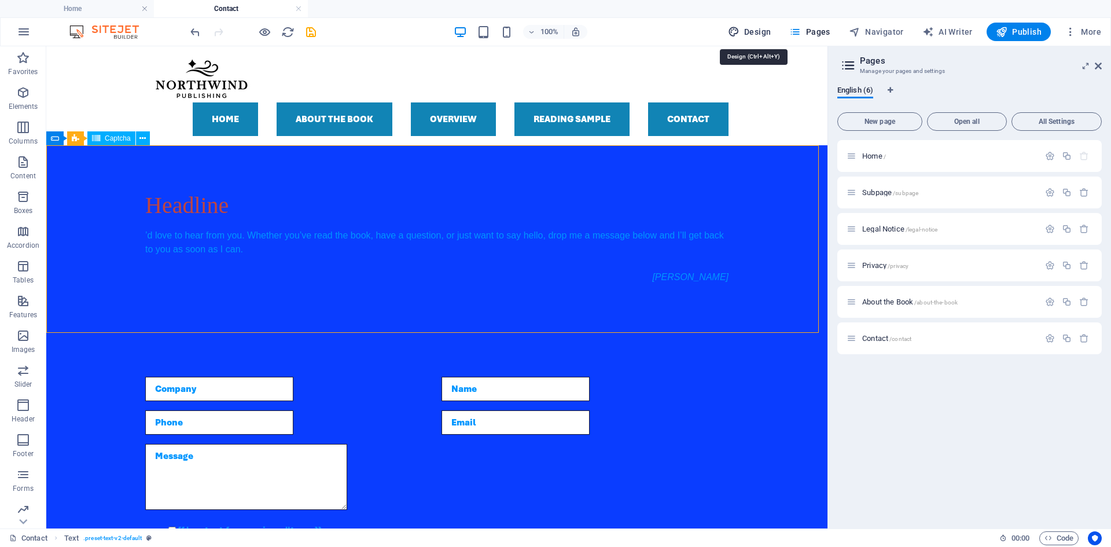
click at [745, 27] on span "Design" at bounding box center [749, 32] width 43 height 12
select select "300"
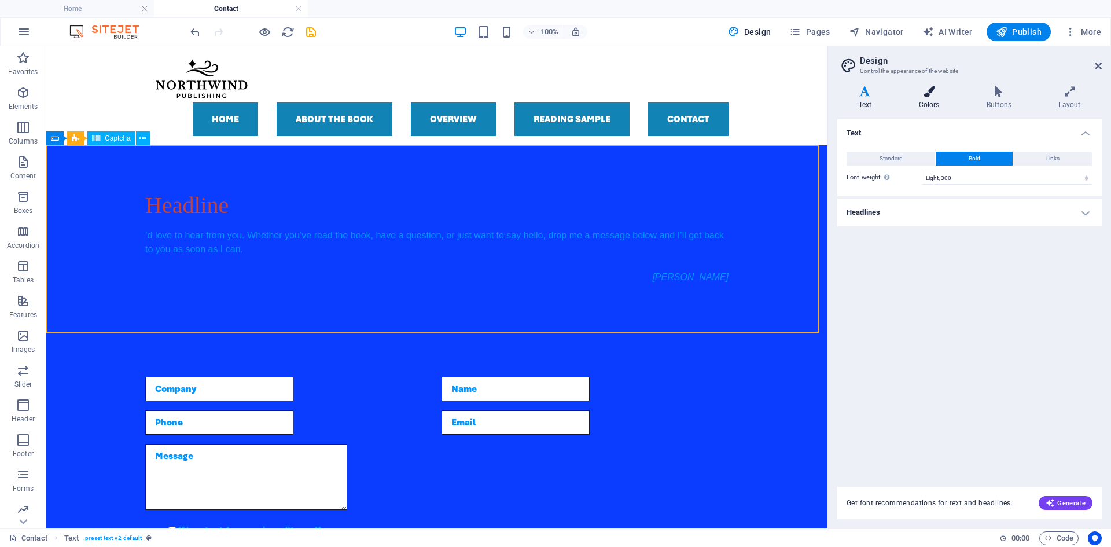
click at [923, 93] on icon at bounding box center [929, 92] width 63 height 12
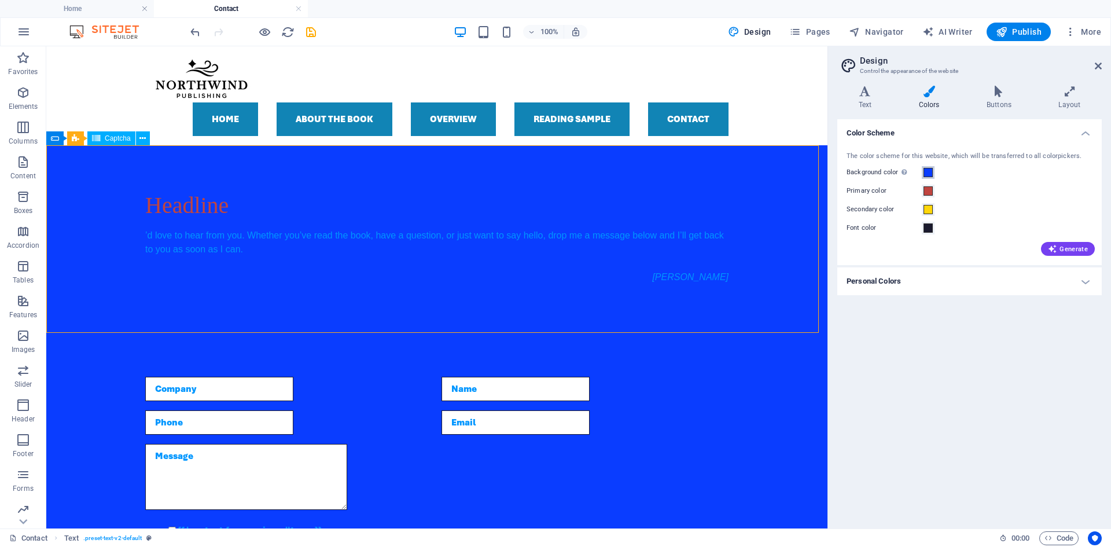
click at [930, 172] on span at bounding box center [928, 172] width 9 height 9
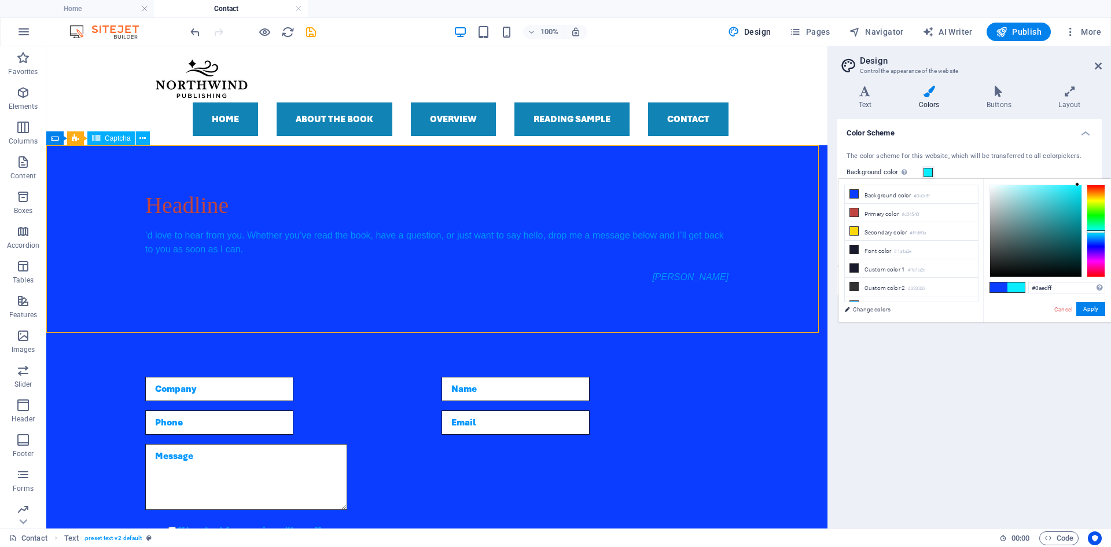
click at [1098, 231] on div at bounding box center [1096, 231] width 19 height 93
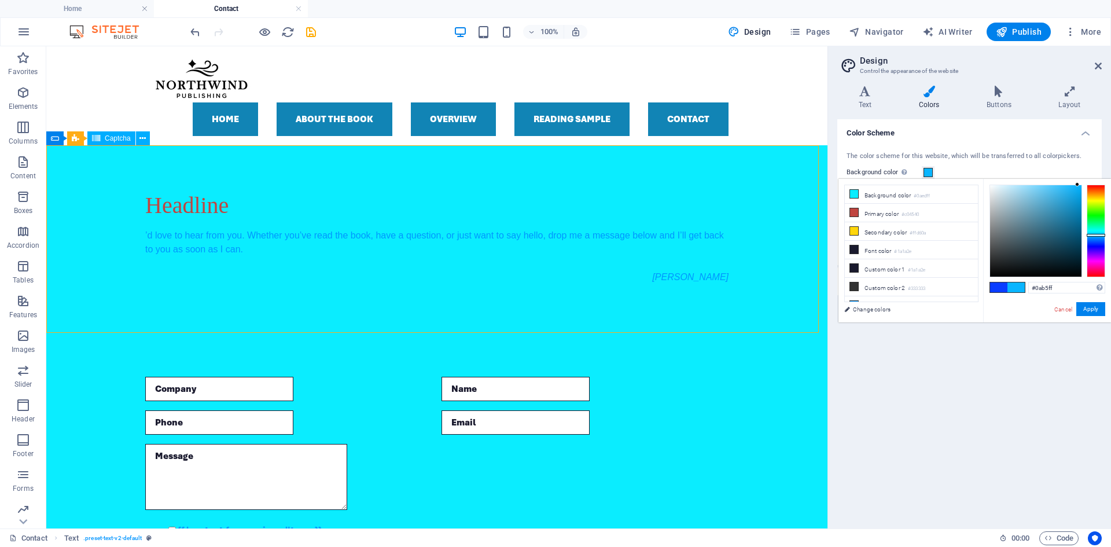
click at [1094, 235] on div at bounding box center [1096, 235] width 19 height 3
type input "#5abfea"
click at [1046, 192] on div at bounding box center [1035, 230] width 91 height 91
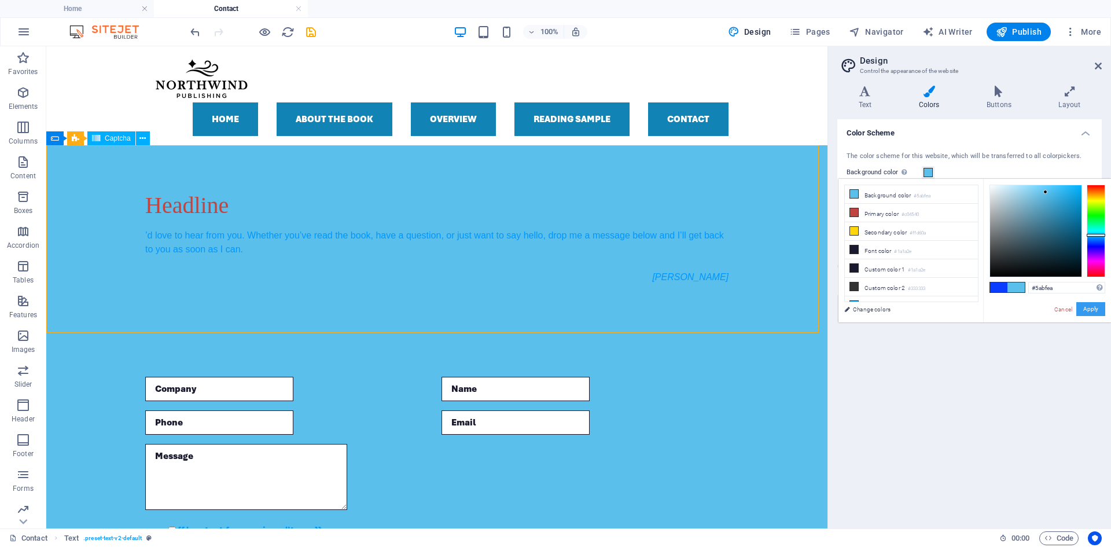
click at [1091, 308] on button "Apply" at bounding box center [1090, 309] width 29 height 14
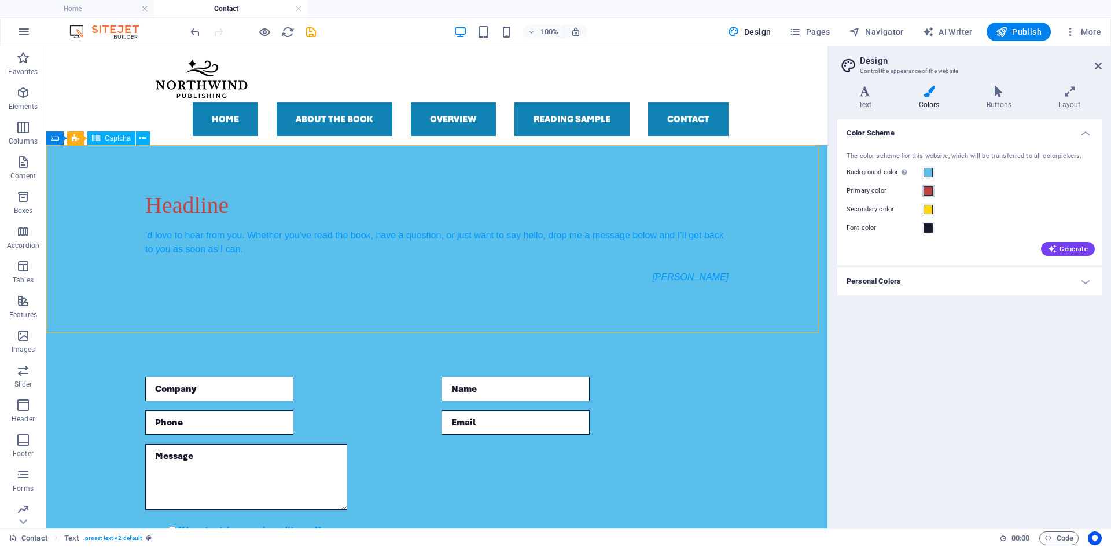
click at [930, 191] on span at bounding box center [928, 190] width 9 height 9
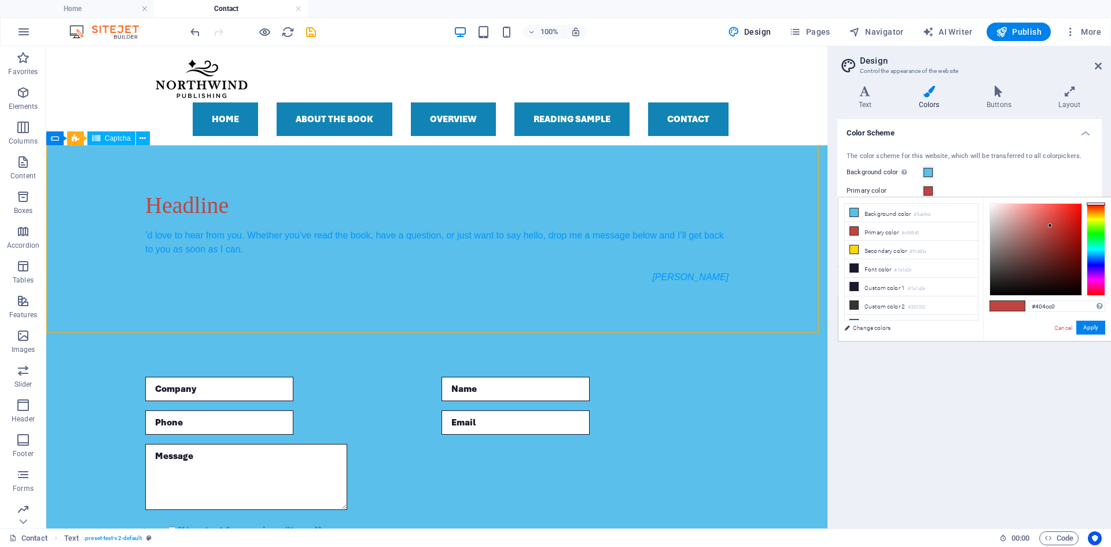
click at [1093, 263] on div at bounding box center [1096, 249] width 19 height 93
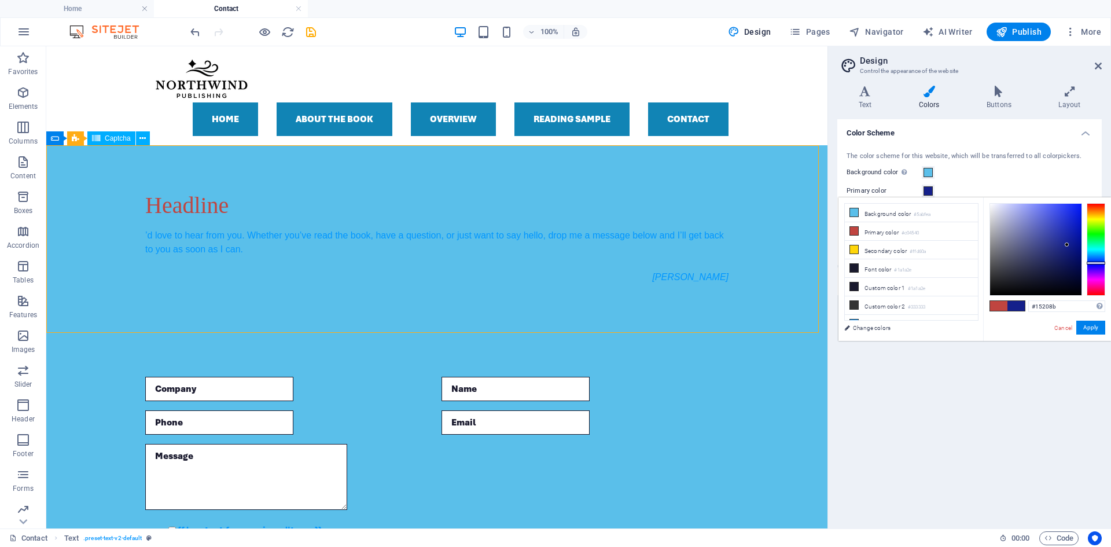
click at [1067, 245] on div at bounding box center [1035, 249] width 91 height 91
type input "#061183"
click at [1077, 248] on div at bounding box center [1035, 249] width 91 height 91
click at [1091, 328] on button "Apply" at bounding box center [1090, 328] width 29 height 14
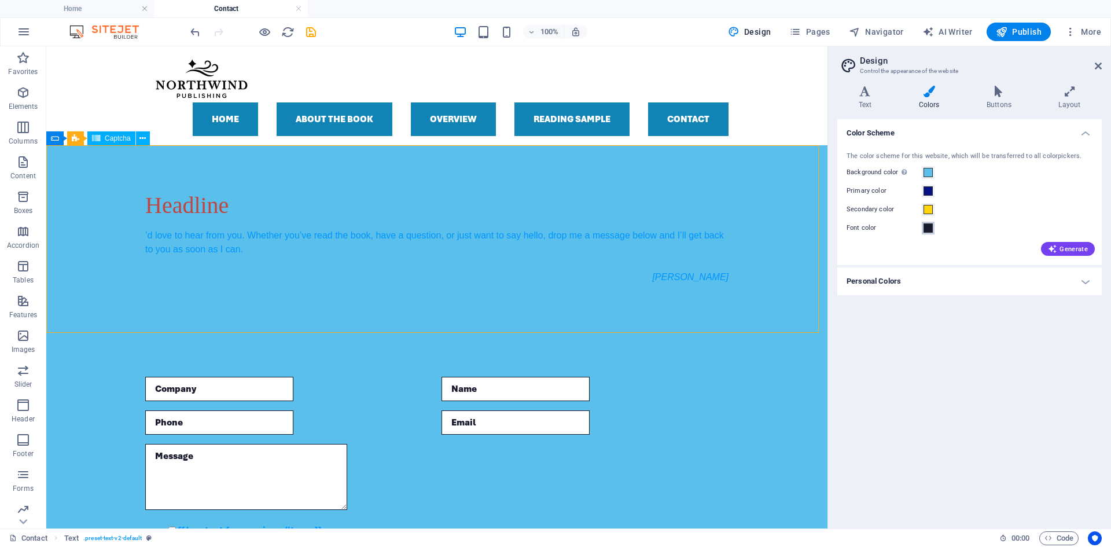
click at [931, 226] on span at bounding box center [928, 227] width 9 height 9
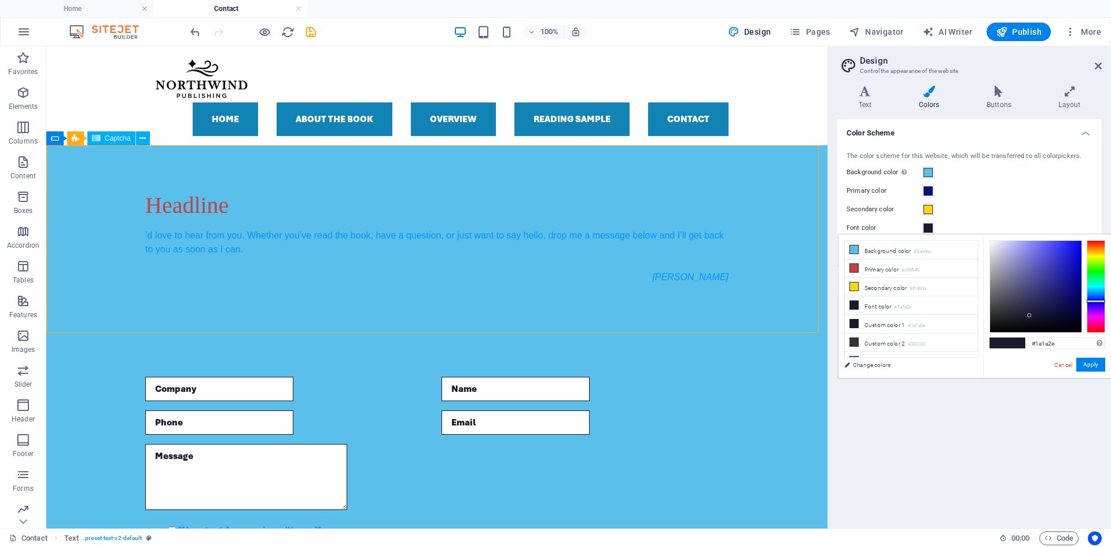
type input "#151569"
click at [1063, 294] on div at bounding box center [1035, 286] width 91 height 91
click at [1099, 366] on button "Apply" at bounding box center [1090, 365] width 29 height 14
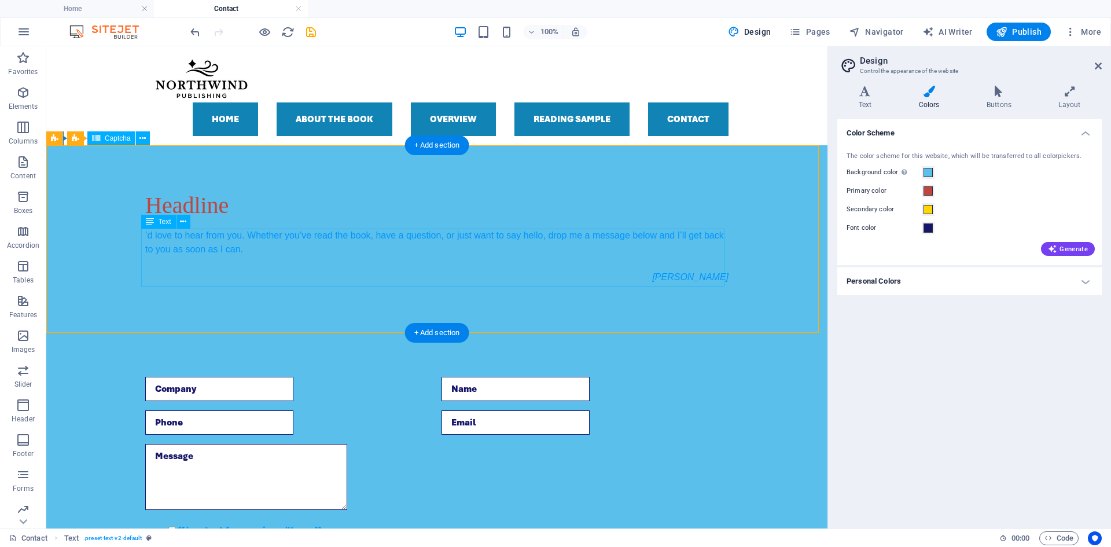
click at [383, 238] on div "’d love to hear from you. Whether you’ve read the book, have a question, or jus…" at bounding box center [436, 257] width 583 height 56
click at [275, 249] on div "’d love to hear from you. Whether you’ve read the book, have a question, or jus…" at bounding box center [436, 257] width 583 height 56
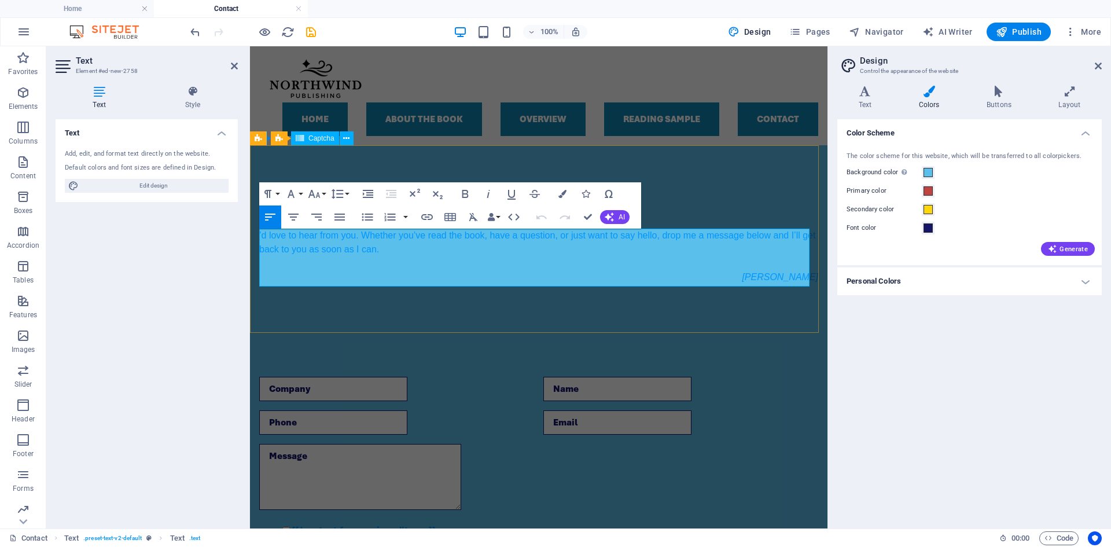
click at [473, 258] on p at bounding box center [538, 263] width 559 height 14
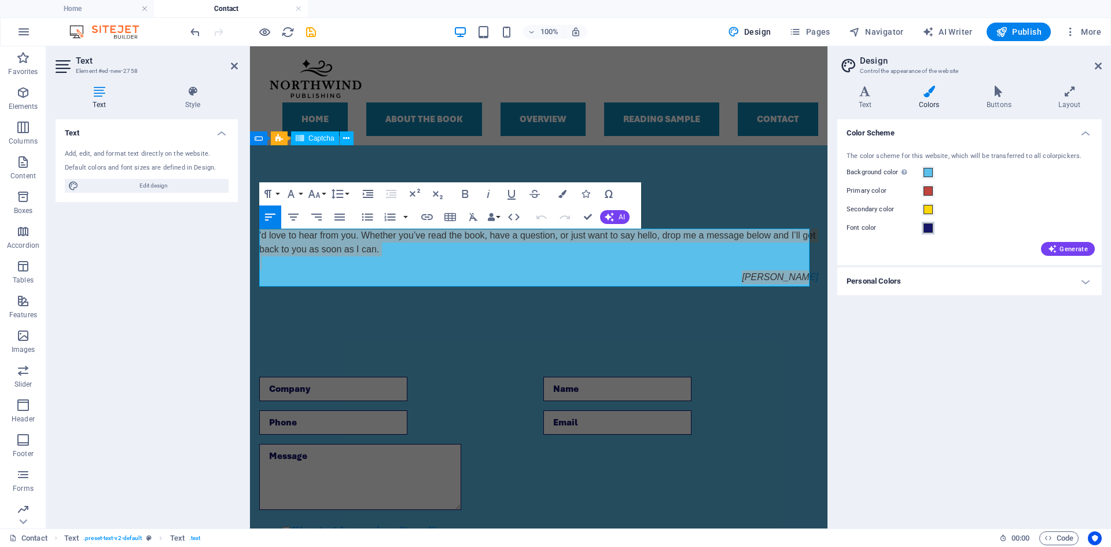
click at [927, 229] on span at bounding box center [928, 227] width 9 height 9
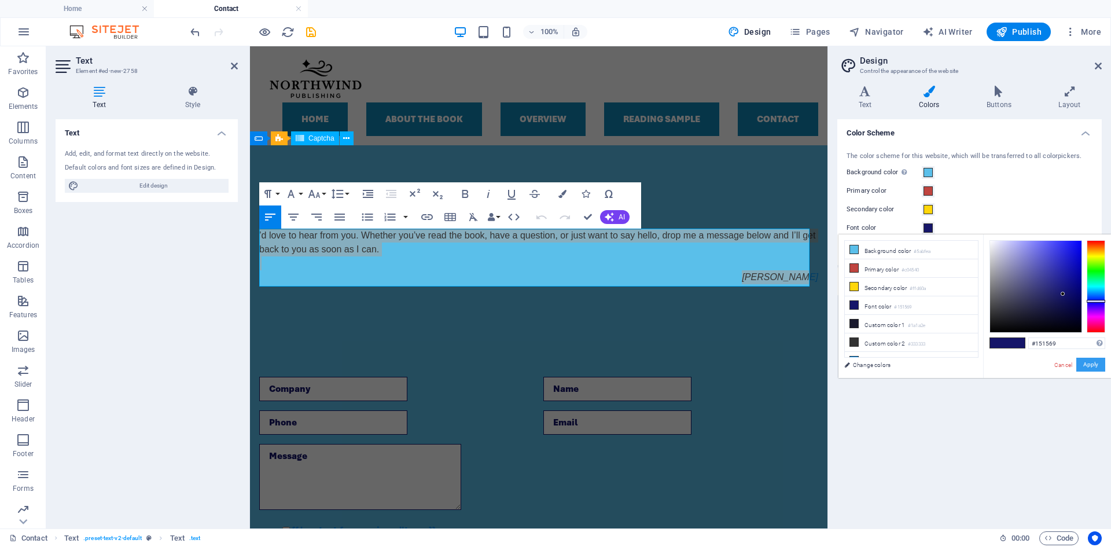
click at [1098, 364] on button "Apply" at bounding box center [1090, 365] width 29 height 14
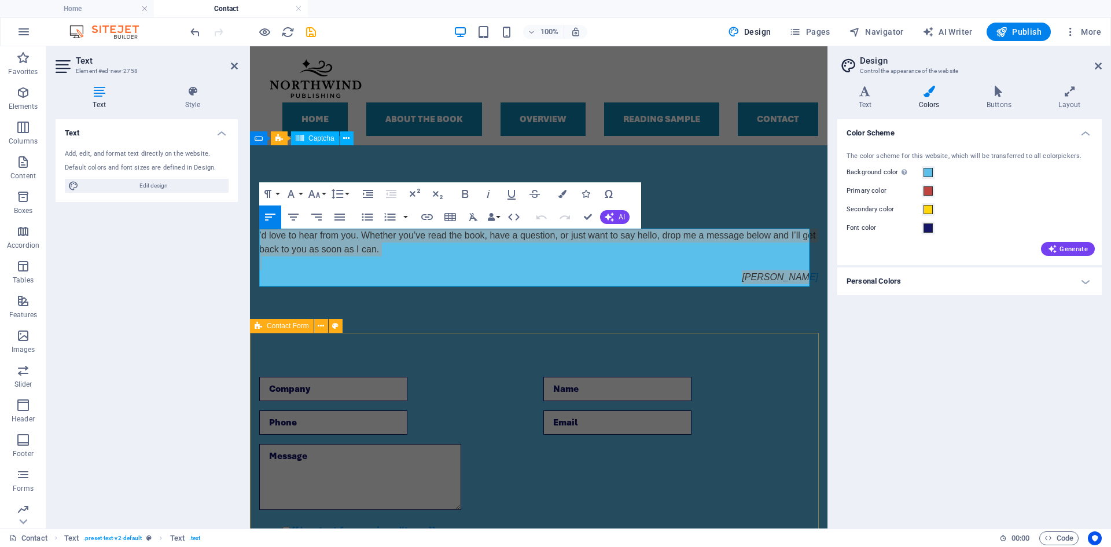
click at [716, 336] on div "{{ 'content.forms.privacy'|trans }} Unreadable? Regenerate Submit" at bounding box center [539, 473] width 578 height 286
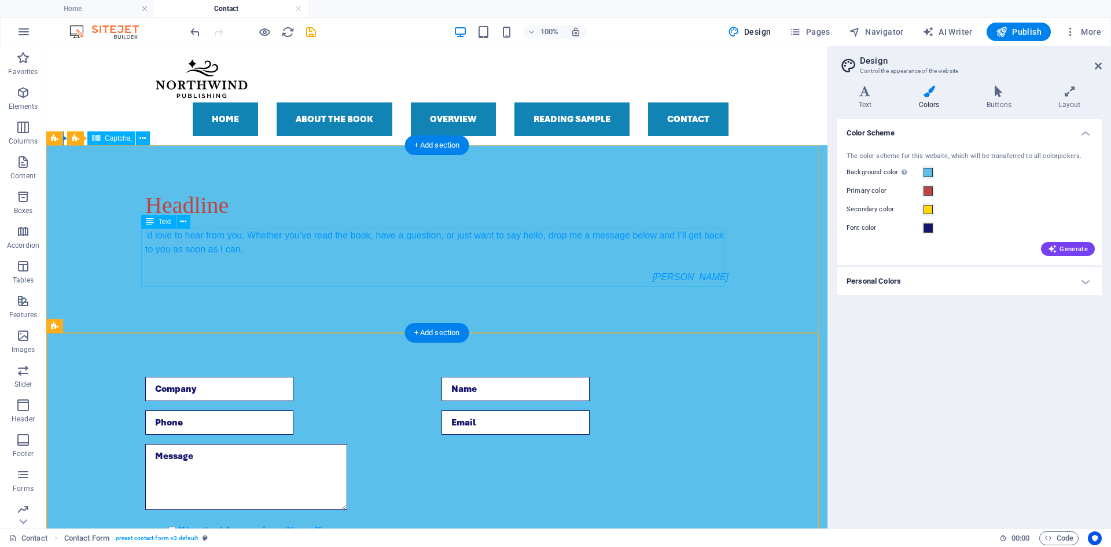
click at [275, 250] on div "’d love to hear from you. Whether you’ve read the book, have a question, or jus…" at bounding box center [436, 257] width 583 height 56
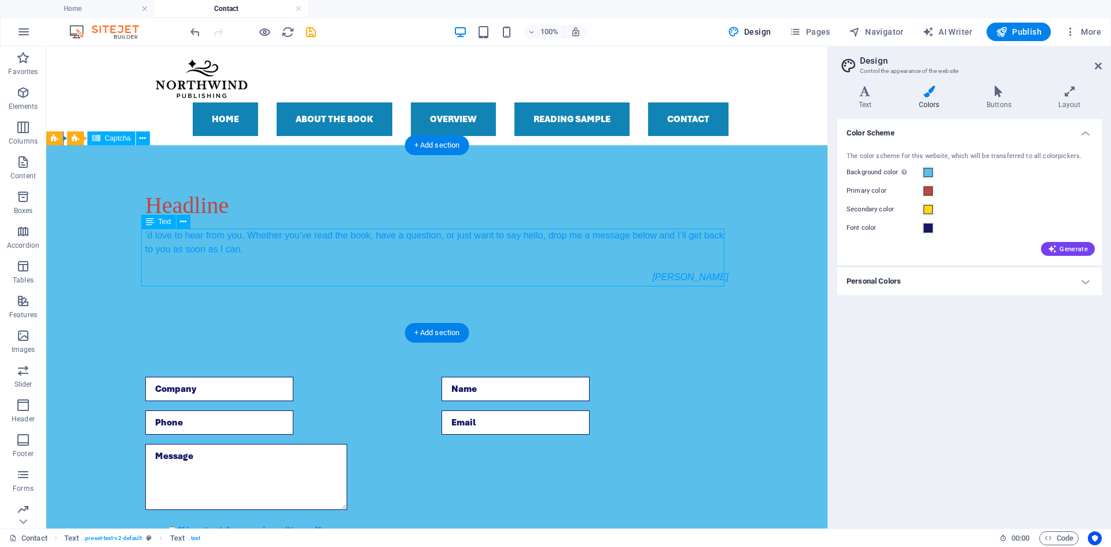
click at [275, 250] on div "’d love to hear from you. Whether you’ve read the book, have a question, or jus…" at bounding box center [436, 257] width 583 height 56
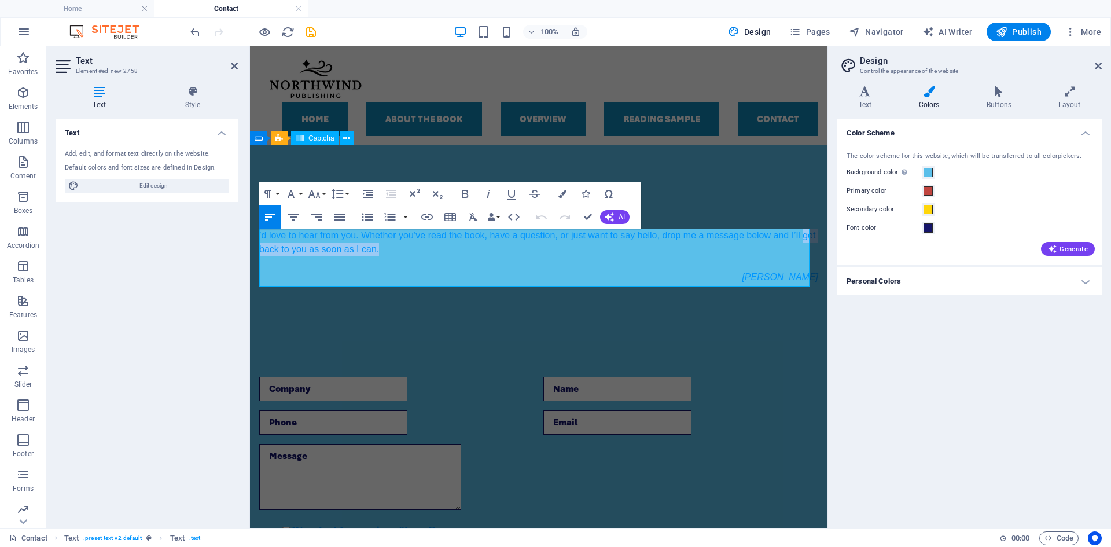
drag, startPoint x: 422, startPoint y: 248, endPoint x: 234, endPoint y: 245, distance: 188.1
click at [250, 245] on html "Skip to main content Home About the Book Overview Reading sample Contact Menu H…" at bounding box center [539, 418] width 578 height 745
click at [234, 245] on div "Text Add, edit, and format text directly on the website. Default colors and fon…" at bounding box center [147, 319] width 182 height 400
click at [403, 249] on p "’d love to hear from you. Whether you’ve read the book, have a question, or jus…" at bounding box center [538, 243] width 559 height 28
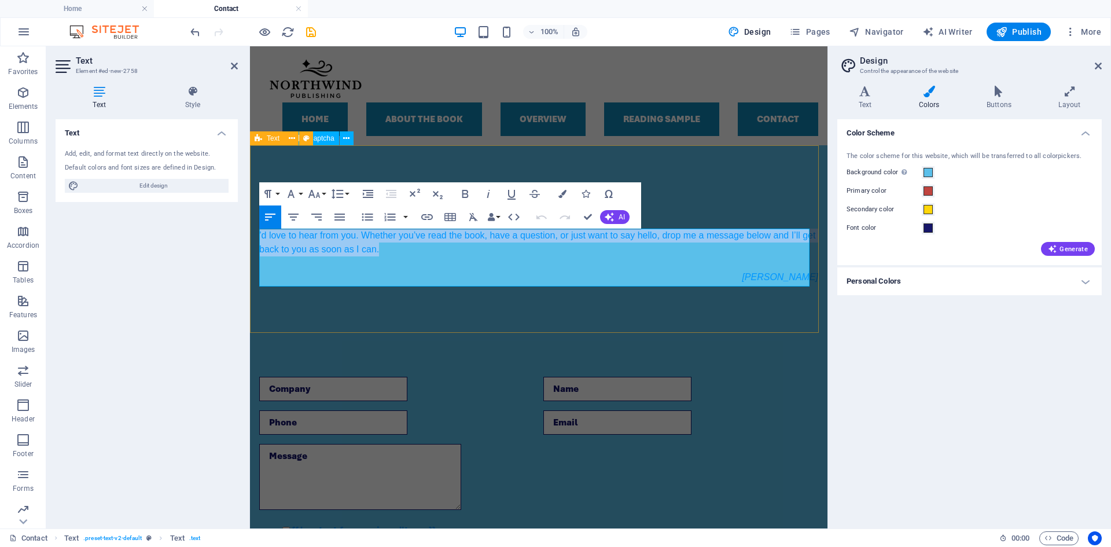
drag, startPoint x: 406, startPoint y: 251, endPoint x: 256, endPoint y: 229, distance: 151.4
click at [256, 229] on div "Headline ’d love to hear from you. Whether you’ve read the book, have a questio…" at bounding box center [539, 237] width 578 height 185
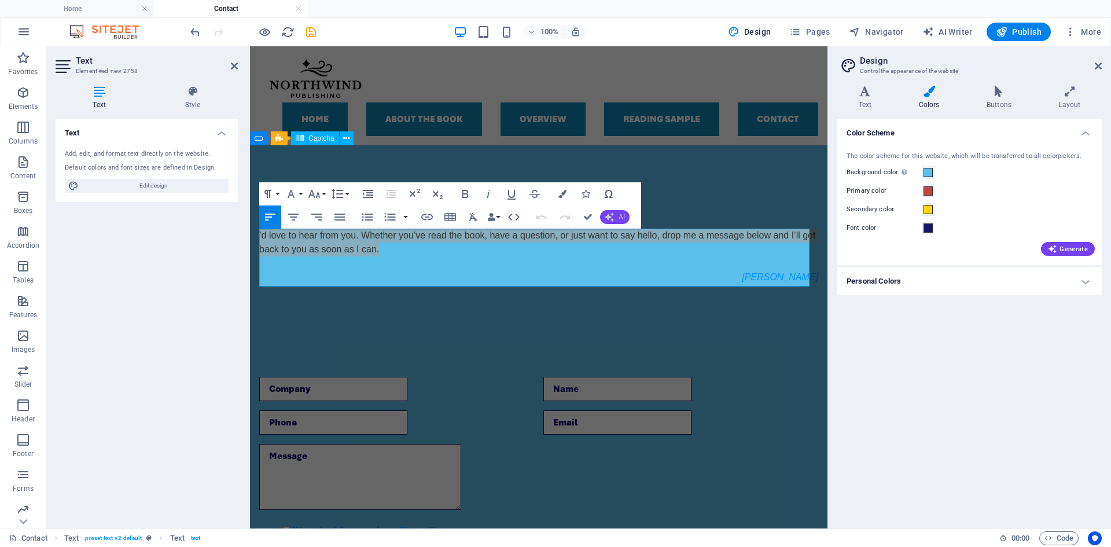
click at [617, 220] on button "AI" at bounding box center [615, 217] width 30 height 14
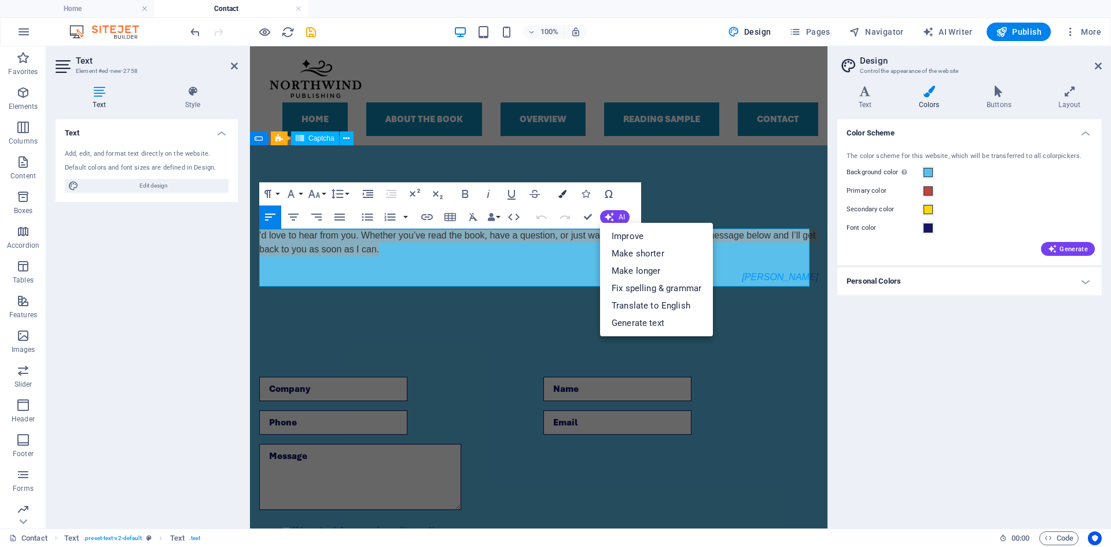
click at [564, 194] on icon "button" at bounding box center [562, 194] width 8 height 8
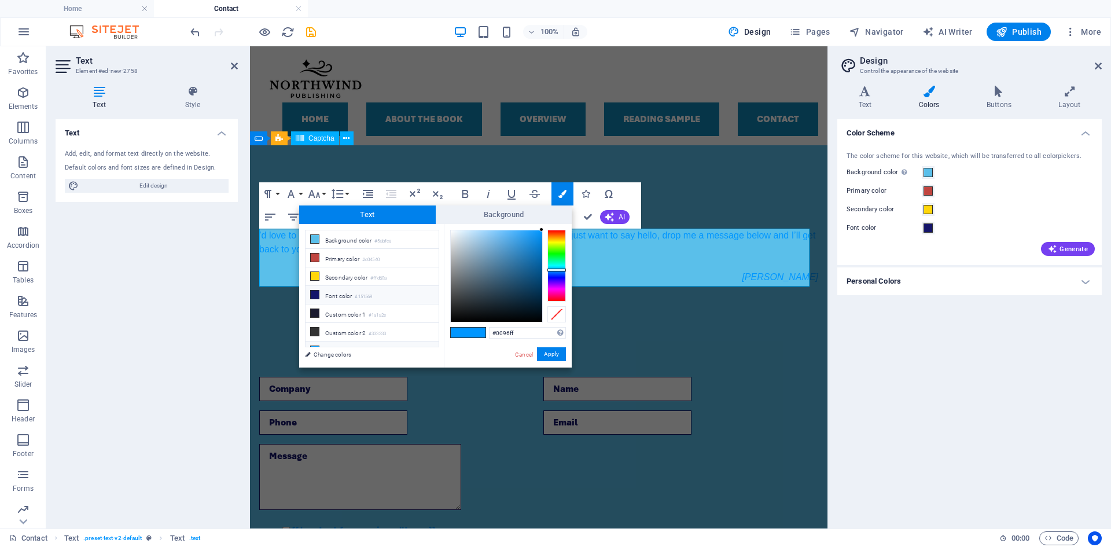
click at [339, 294] on li "Font color #151569" at bounding box center [372, 295] width 133 height 19
type input "#151569"
click at [551, 352] on button "Apply" at bounding box center [551, 354] width 29 height 14
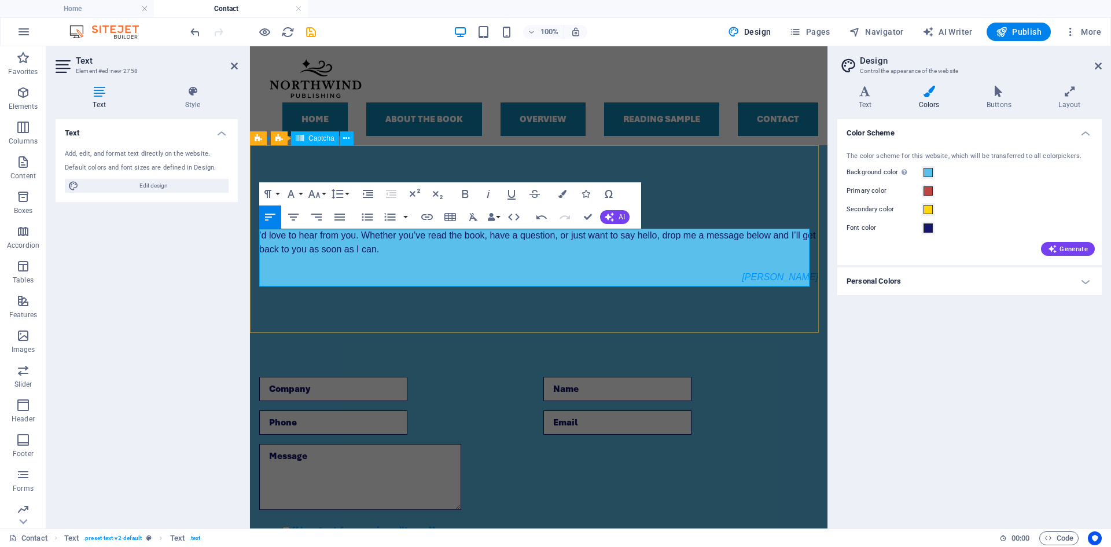
click at [734, 278] on p "[PERSON_NAME]" at bounding box center [538, 277] width 559 height 14
click at [729, 315] on div "Headline ’d love to hear from you. Whether you’ve read the book, have a questio…" at bounding box center [539, 237] width 578 height 185
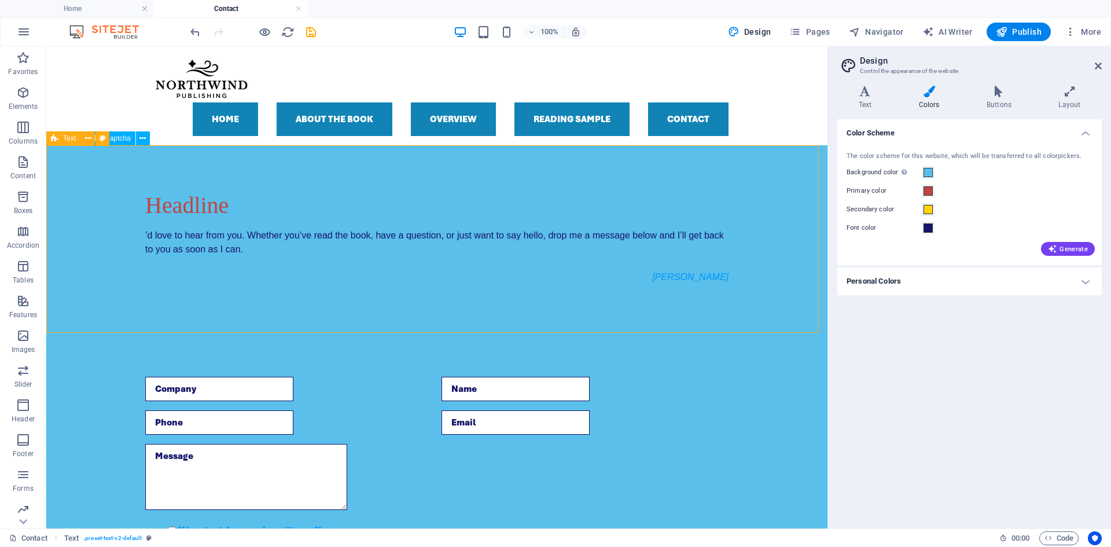
click at [600, 291] on div "Headline ’d love to hear from you. Whether you’ve read the book, have a questio…" at bounding box center [436, 237] width 781 height 185
click at [675, 278] on div "’d love to hear from you. Whether you’ve read the book, have a question, or jus…" at bounding box center [436, 257] width 583 height 56
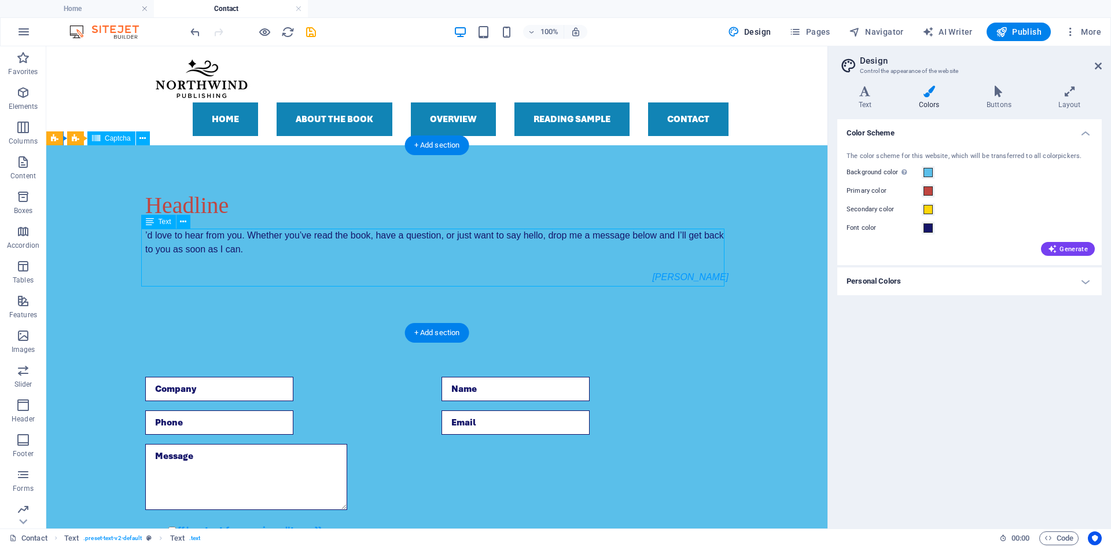
click at [675, 278] on div "’d love to hear from you. Whether you’ve read the book, have a question, or jus…" at bounding box center [436, 257] width 583 height 56
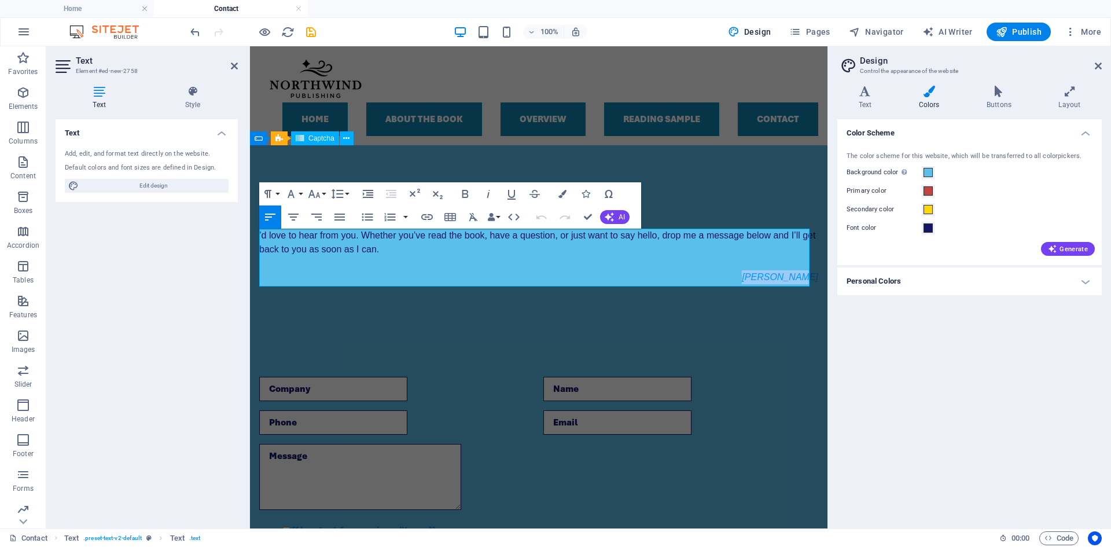
drag, startPoint x: 749, startPoint y: 282, endPoint x: 822, endPoint y: 275, distance: 73.8
click at [822, 275] on html "Skip to main content Home About the Book Overview Reading sample Contact Menu H…" at bounding box center [539, 418] width 578 height 745
click at [557, 198] on button "Colors" at bounding box center [562, 193] width 22 height 23
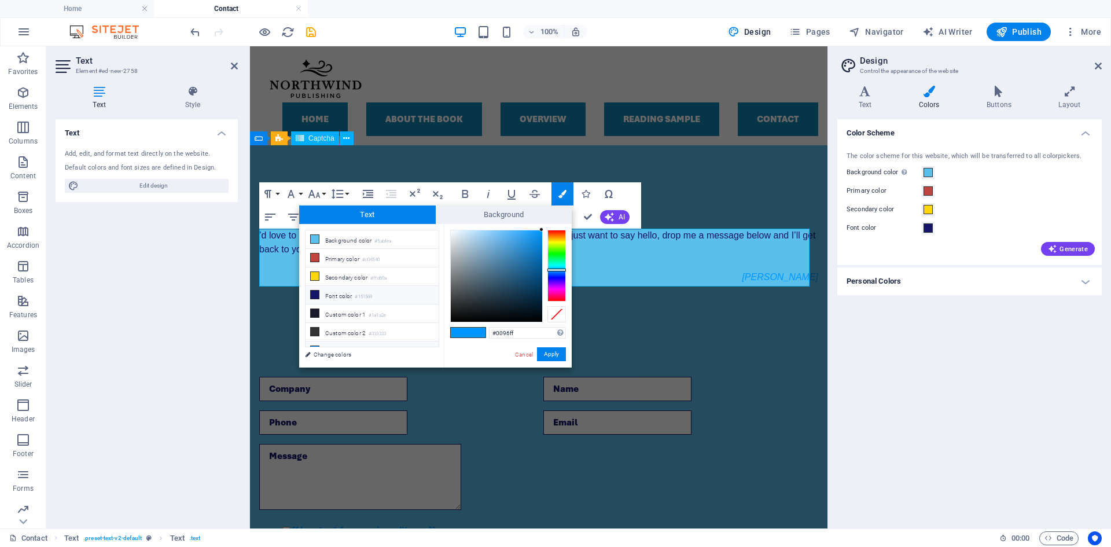
click at [361, 294] on small "#151569" at bounding box center [363, 297] width 17 height 8
type input "#151569"
click at [553, 352] on button "Apply" at bounding box center [551, 354] width 29 height 14
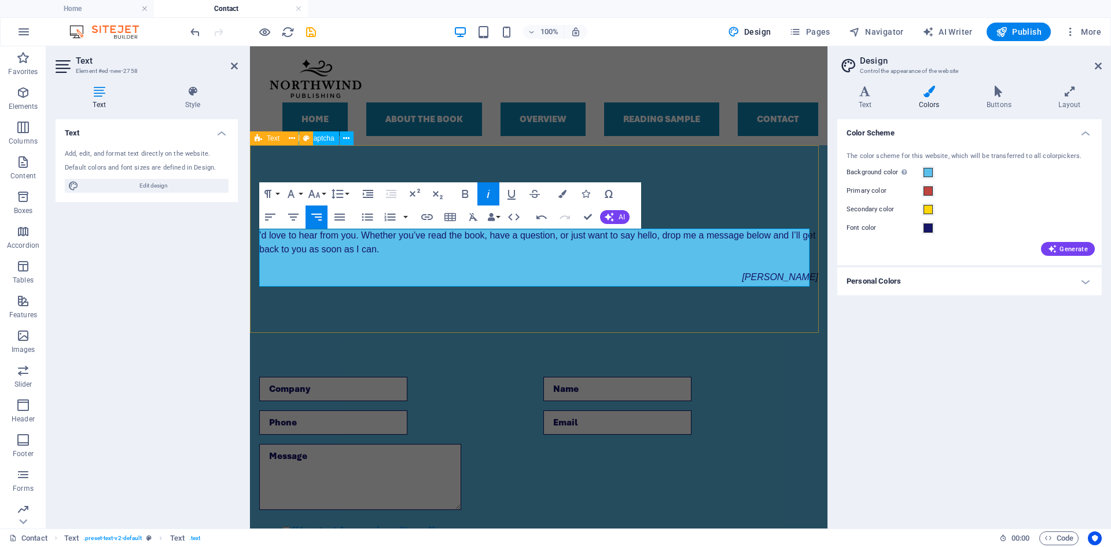
click at [575, 303] on div "Headline ’d love to hear from you. Whether you’ve read the book, have a questio…" at bounding box center [539, 237] width 578 height 185
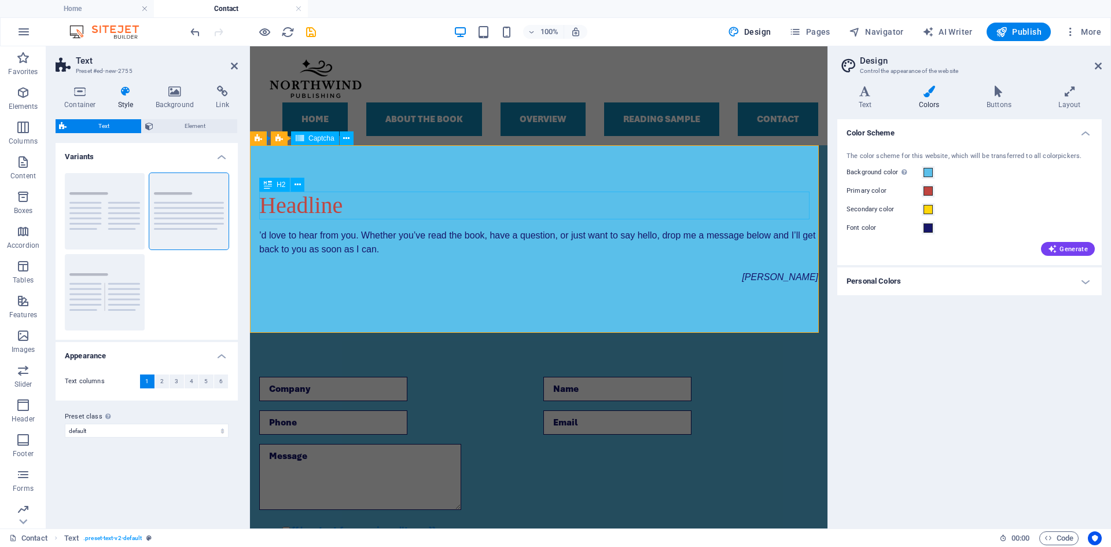
click at [325, 199] on div "Headline" at bounding box center [538, 206] width 559 height 28
click at [297, 185] on icon at bounding box center [298, 185] width 6 height 12
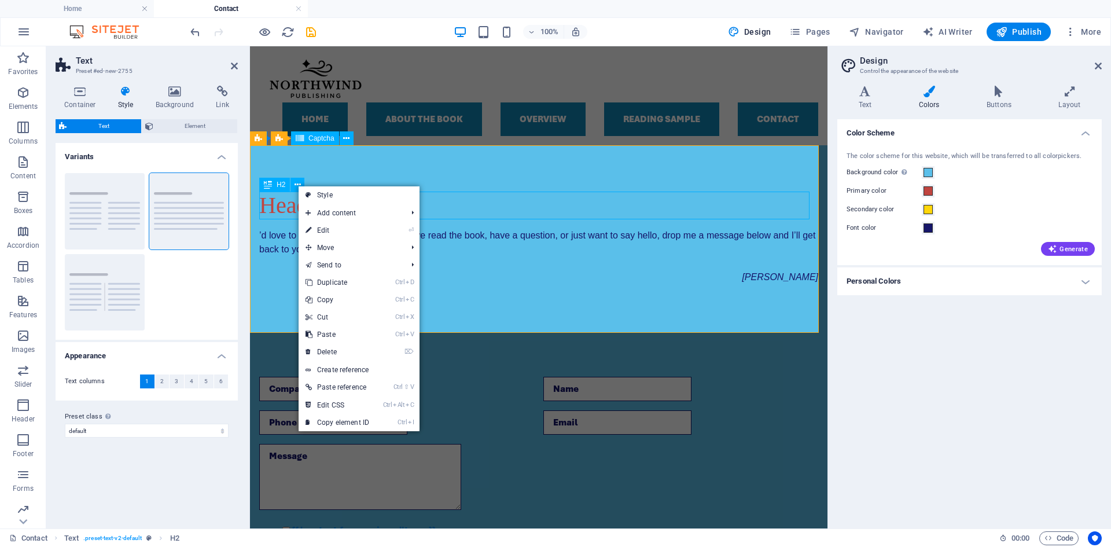
click at [285, 181] on div "H2" at bounding box center [274, 185] width 31 height 14
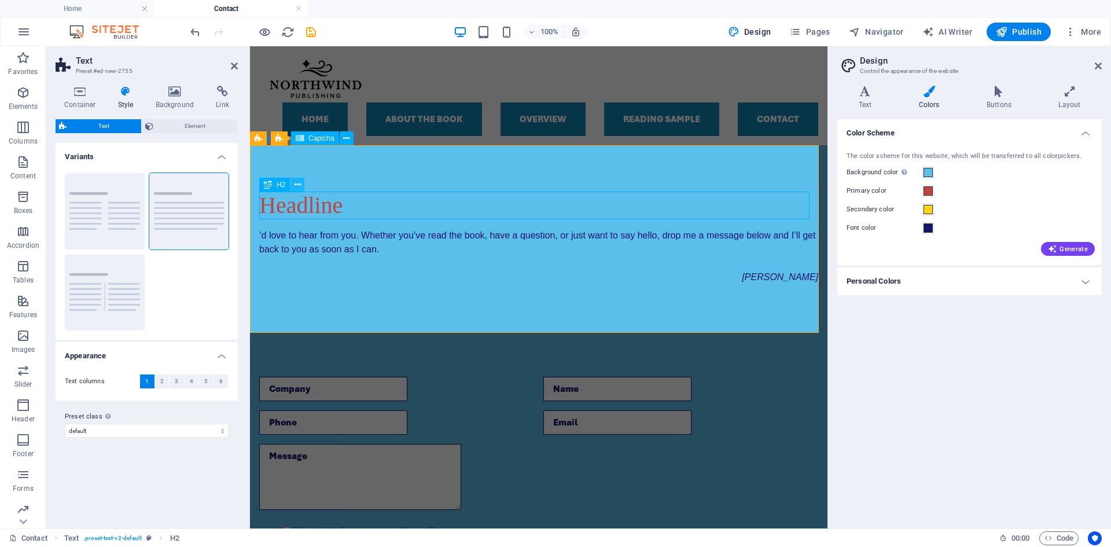
click at [298, 186] on icon at bounding box center [298, 185] width 6 height 12
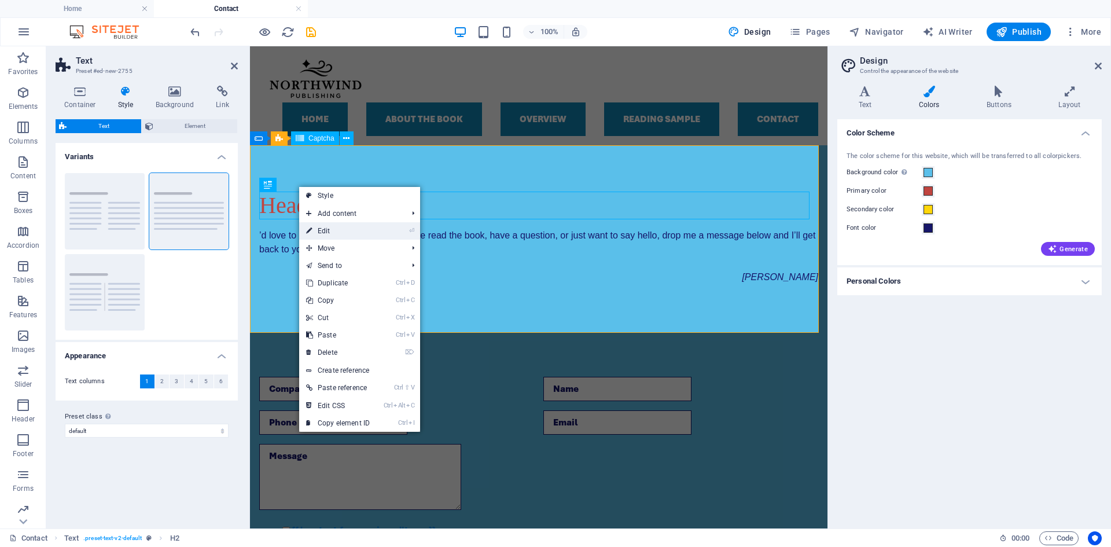
click at [363, 227] on link "⏎ Edit" at bounding box center [338, 230] width 78 height 17
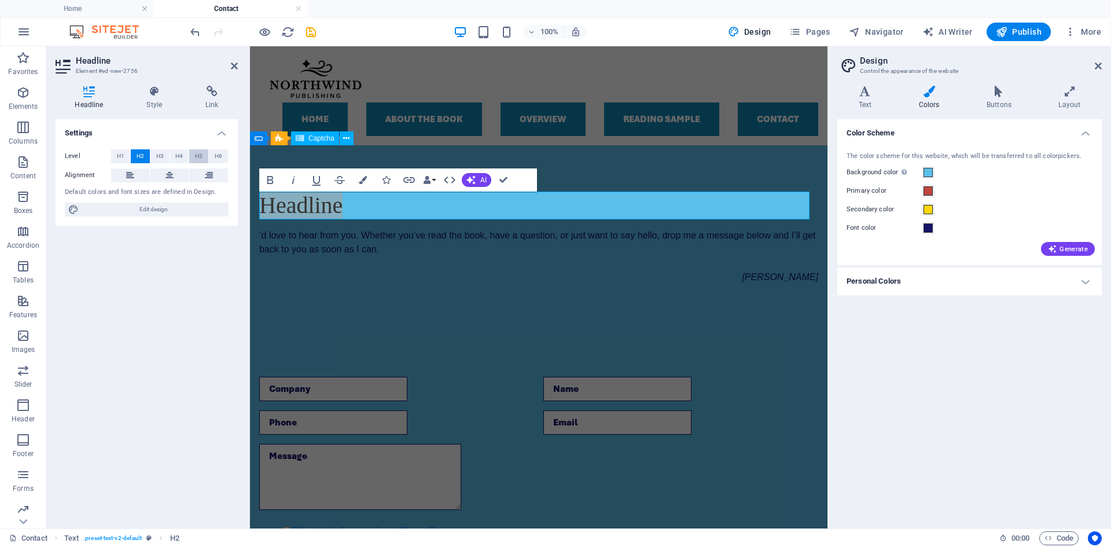
click at [198, 158] on span "H5" at bounding box center [199, 156] width 8 height 14
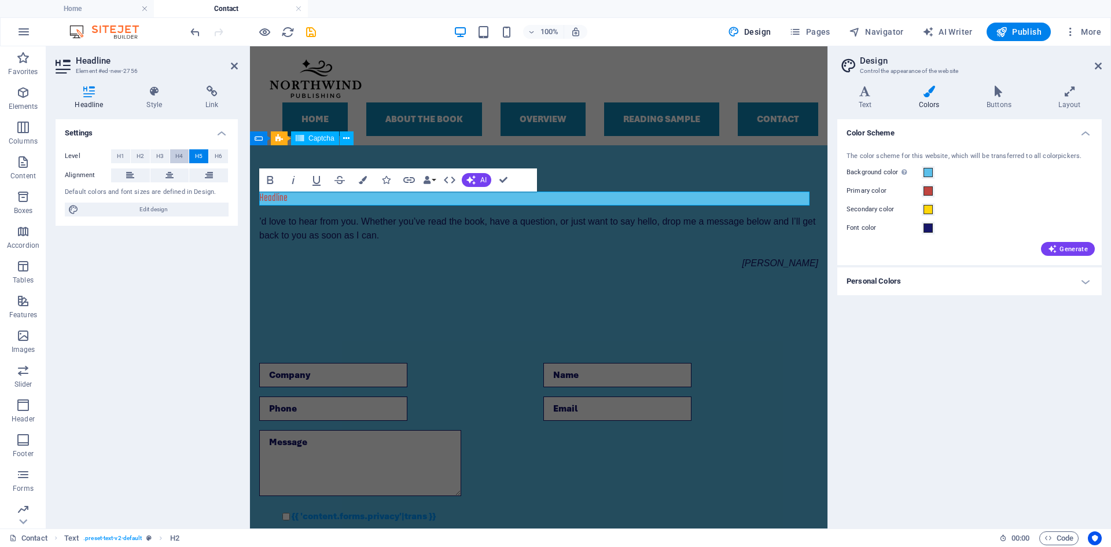
click at [184, 157] on button "H4" at bounding box center [179, 156] width 19 height 14
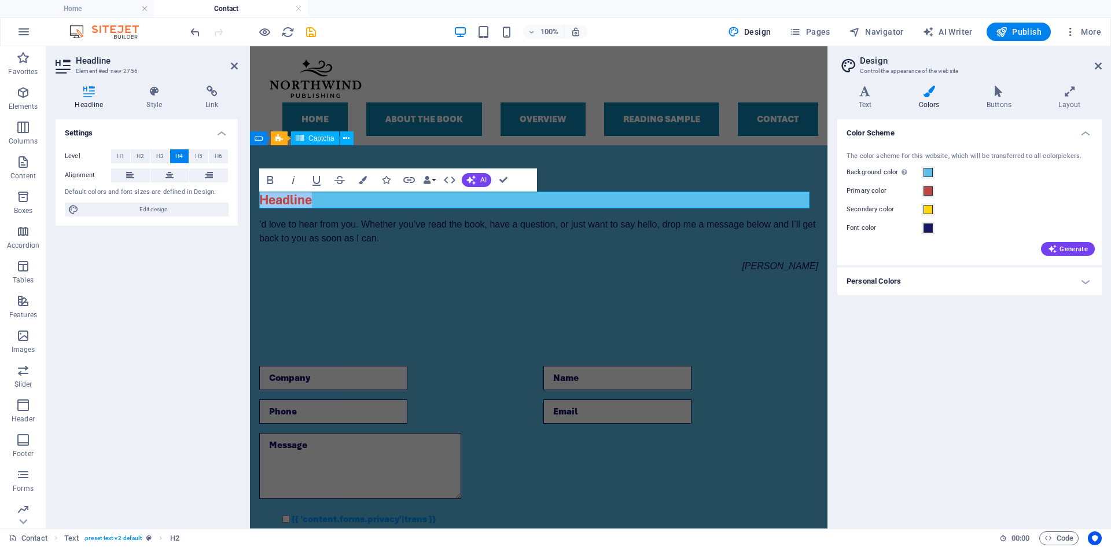
drag, startPoint x: 337, startPoint y: 197, endPoint x: 230, endPoint y: 198, distance: 106.5
click at [250, 198] on html "Skip to main content Home About the Book Overview Reading sample Contact Menu H…" at bounding box center [539, 413] width 578 height 734
click at [226, 157] on button "H6" at bounding box center [218, 156] width 19 height 14
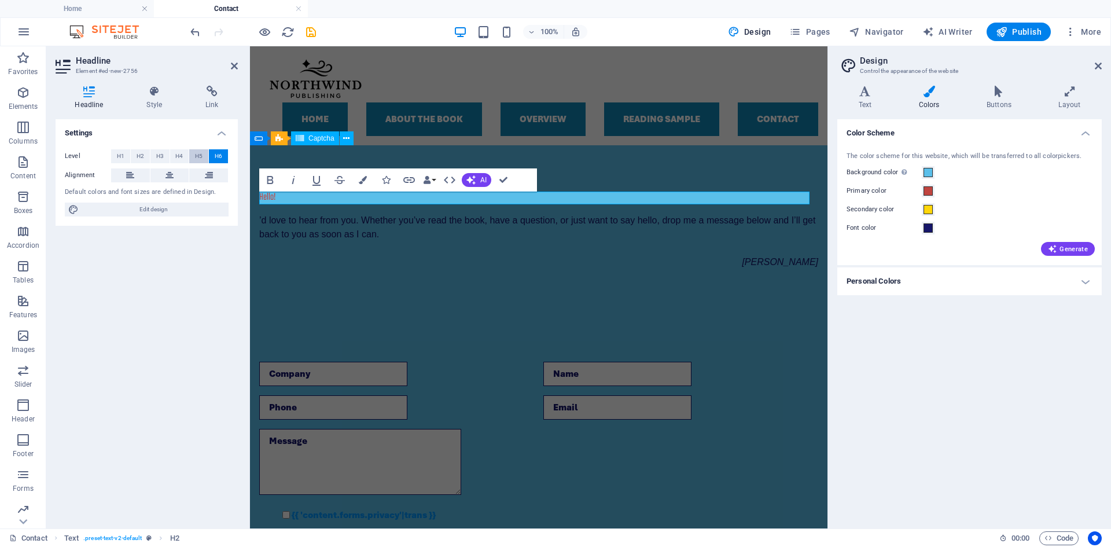
click at [201, 156] on span "H5" at bounding box center [199, 156] width 8 height 14
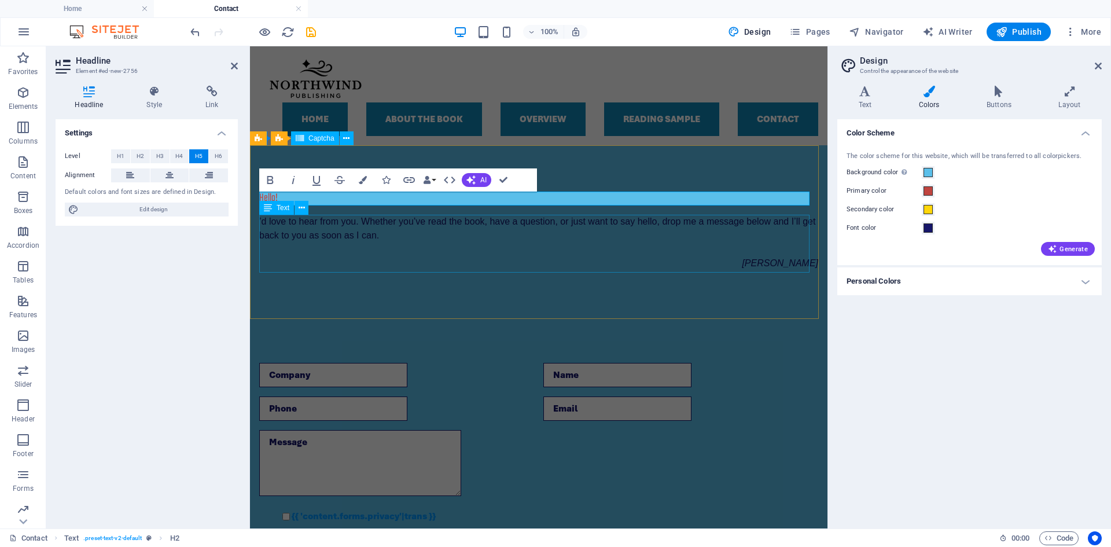
click at [273, 221] on div "’d love to hear from you. Whether you’ve read the book, have a question, or jus…" at bounding box center [538, 243] width 559 height 56
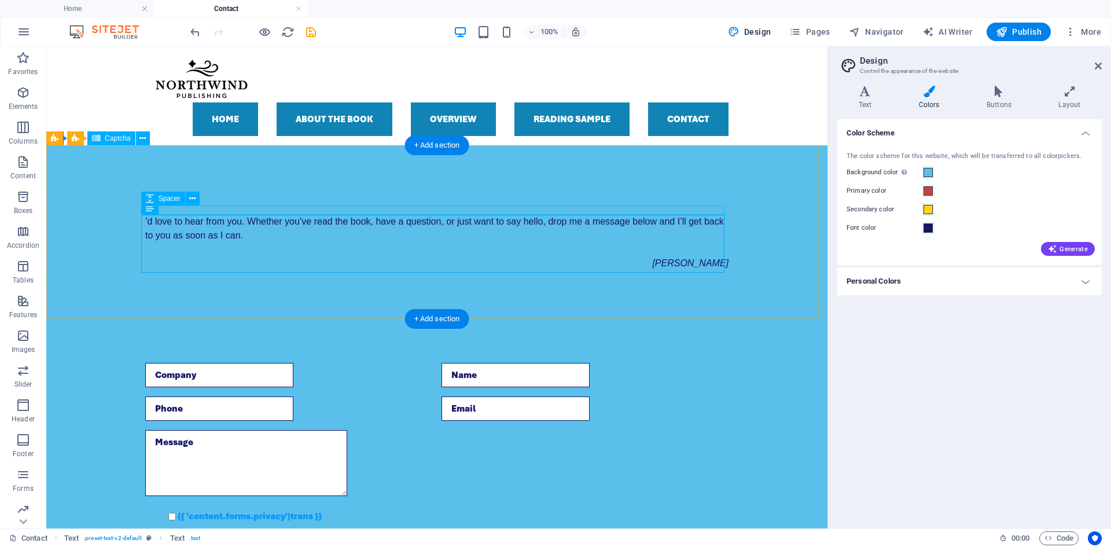
click at [186, 206] on div at bounding box center [436, 209] width 583 height 9
click at [211, 269] on div "’d love to hear from you. Whether you’ve read the book, have a question, or jus…" at bounding box center [436, 243] width 583 height 56
click at [179, 183] on icon at bounding box center [179, 185] width 6 height 12
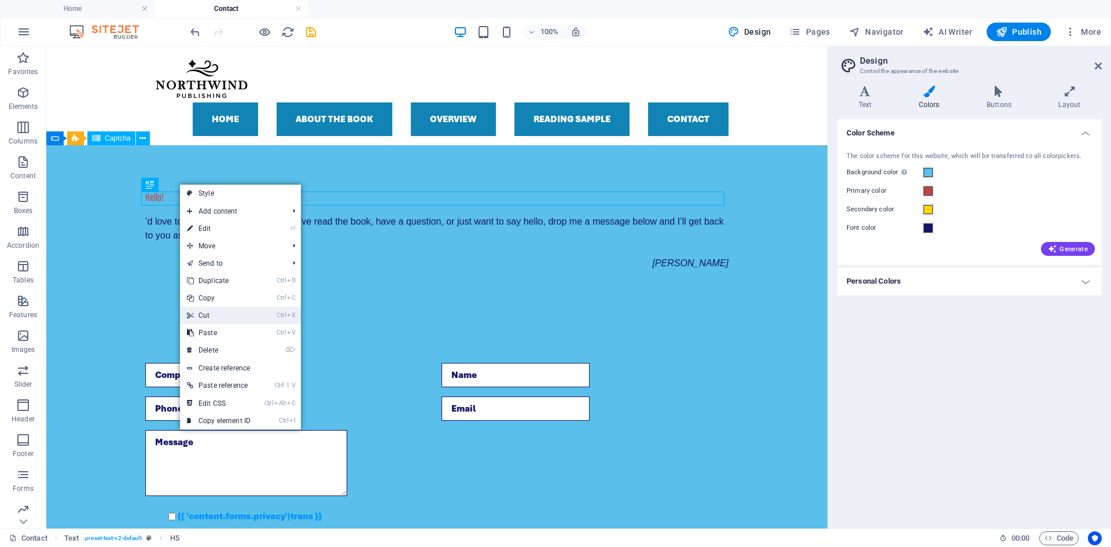
click at [219, 307] on link "Ctrl X Cut" at bounding box center [219, 315] width 78 height 17
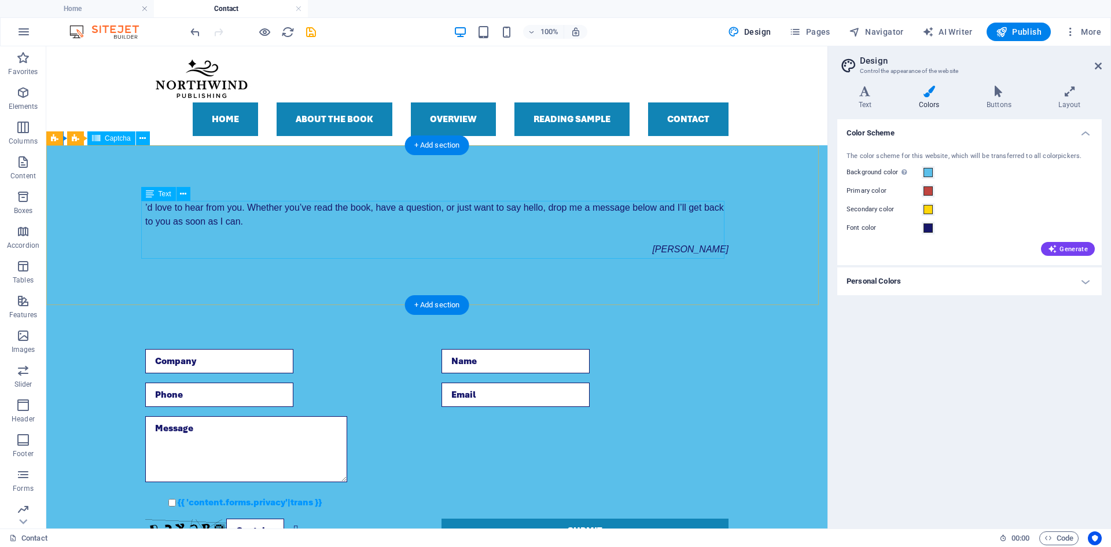
click at [172, 212] on div "’d love to hear from you. Whether you’ve read the book, have a question, or jus…" at bounding box center [436, 229] width 583 height 56
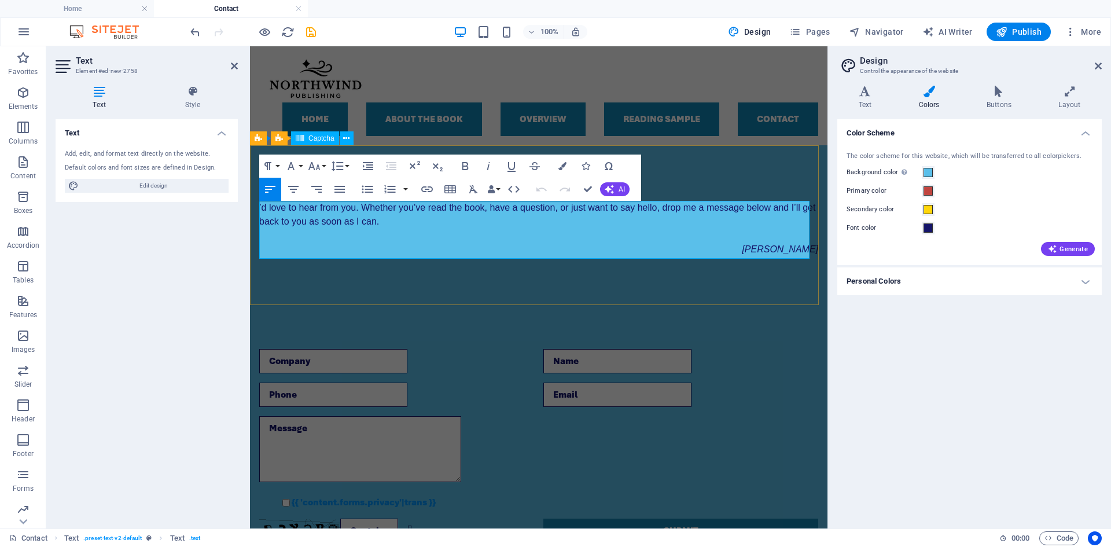
click at [286, 218] on span "’d love to hear from you. Whether you’ve read the book, have a question, or jus…" at bounding box center [537, 215] width 556 height 24
click at [267, 209] on span "’d love to hear from you. Whether you’ve read the book, have a question, or jus…" at bounding box center [537, 215] width 556 height 24
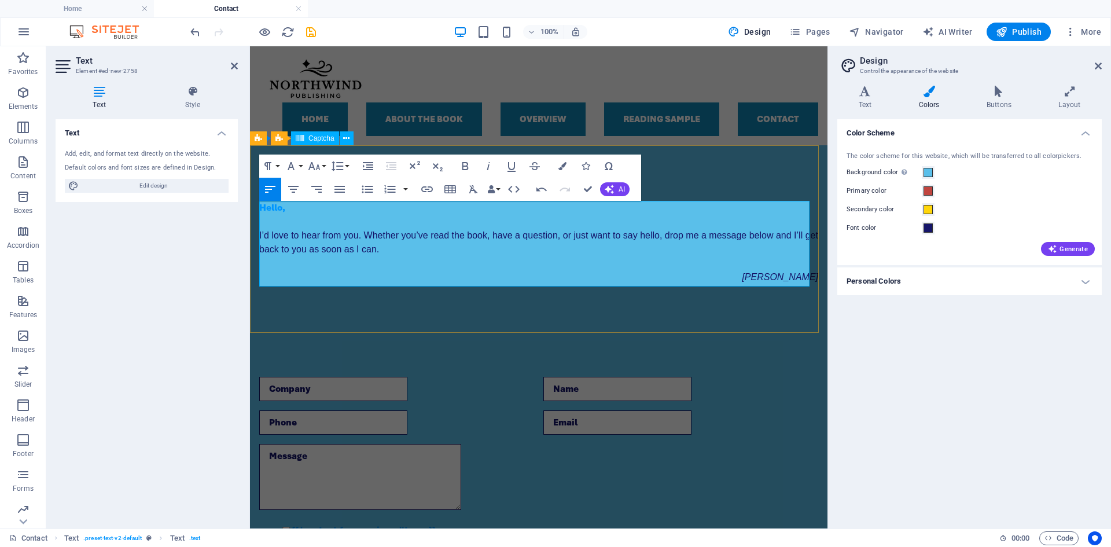
click at [367, 239] on span "I’d love to hear from you. Whether you’ve read the book, have a question, or ju…" at bounding box center [538, 242] width 559 height 24
drag, startPoint x: 293, startPoint y: 207, endPoint x: 236, endPoint y: 207, distance: 57.9
click at [250, 207] on html "Skip to main content Home About the Book Overview Reading sample Contact Menu H…" at bounding box center [539, 418] width 578 height 745
drag, startPoint x: 330, startPoint y: 242, endPoint x: 219, endPoint y: 200, distance: 119.2
click at [250, 200] on html "Skip to main content Home About the Book Overview Reading sample Contact Menu H…" at bounding box center [539, 418] width 578 height 745
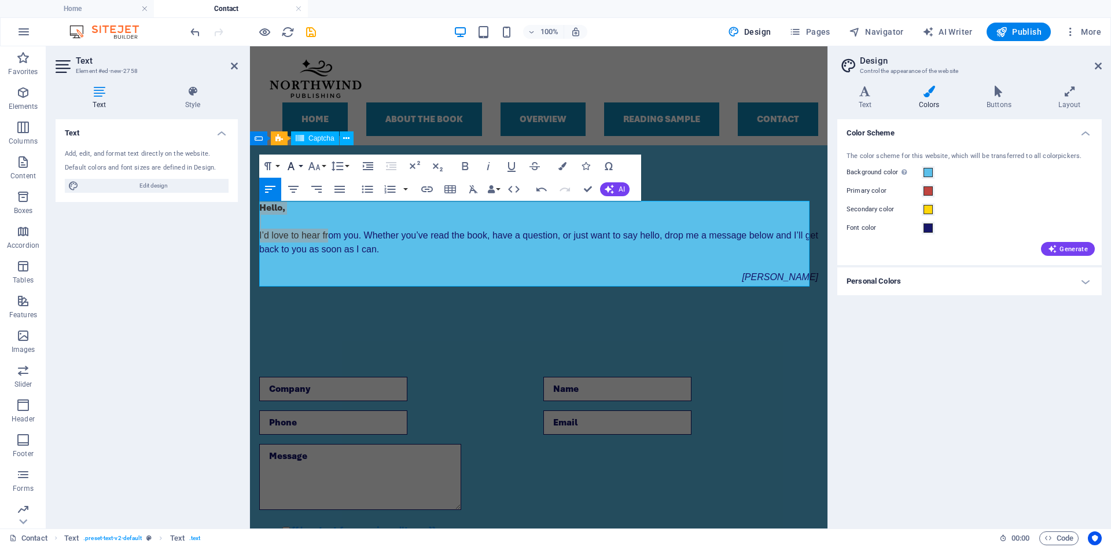
click at [293, 164] on icon "button" at bounding box center [291, 166] width 14 height 14
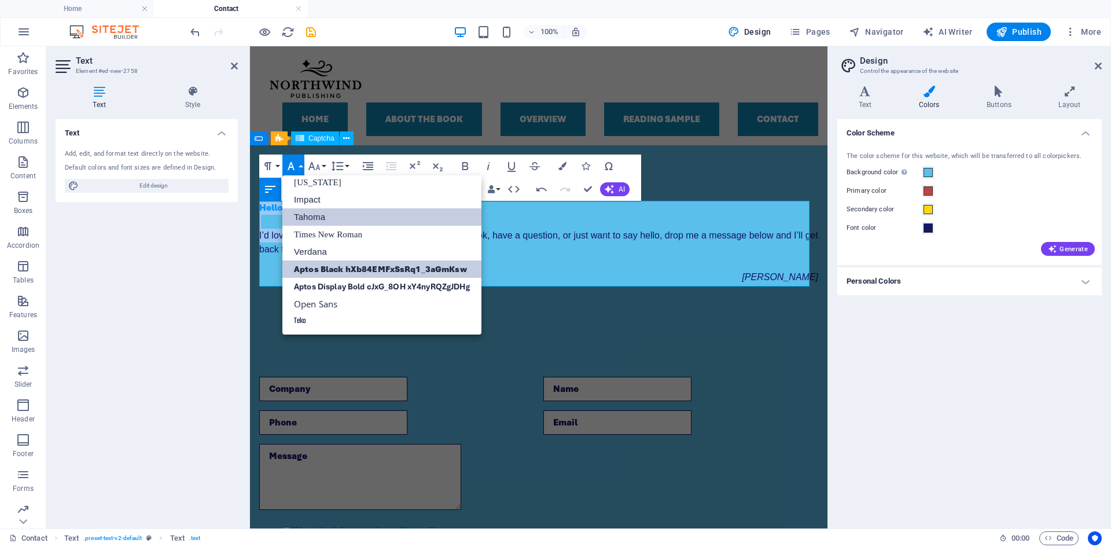
click at [312, 212] on link "Tahoma" at bounding box center [381, 216] width 199 height 17
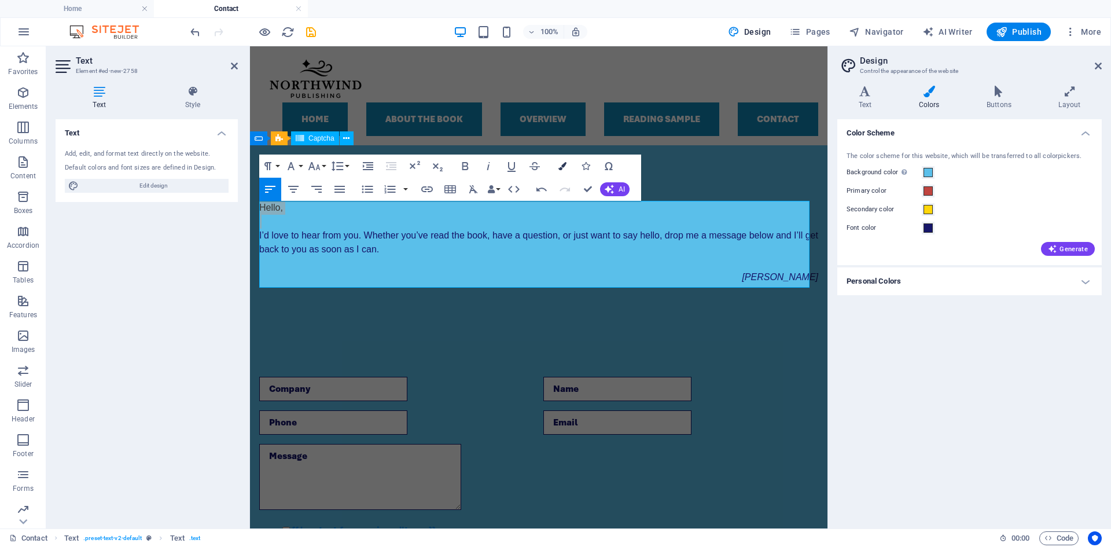
click at [560, 167] on icon "button" at bounding box center [562, 166] width 8 height 8
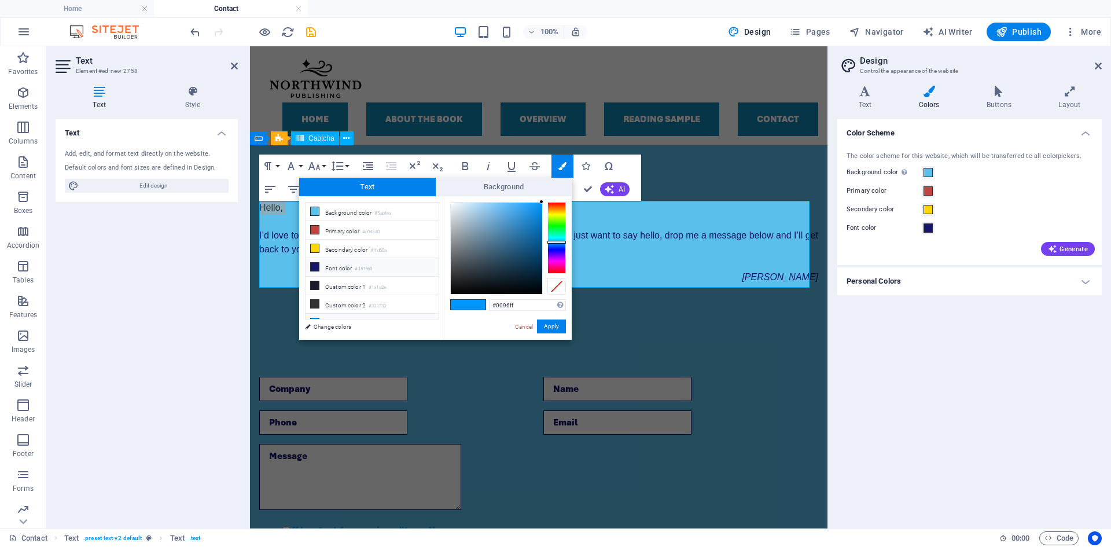
click at [362, 265] on small "#151569" at bounding box center [363, 269] width 17 height 8
type input "#151569"
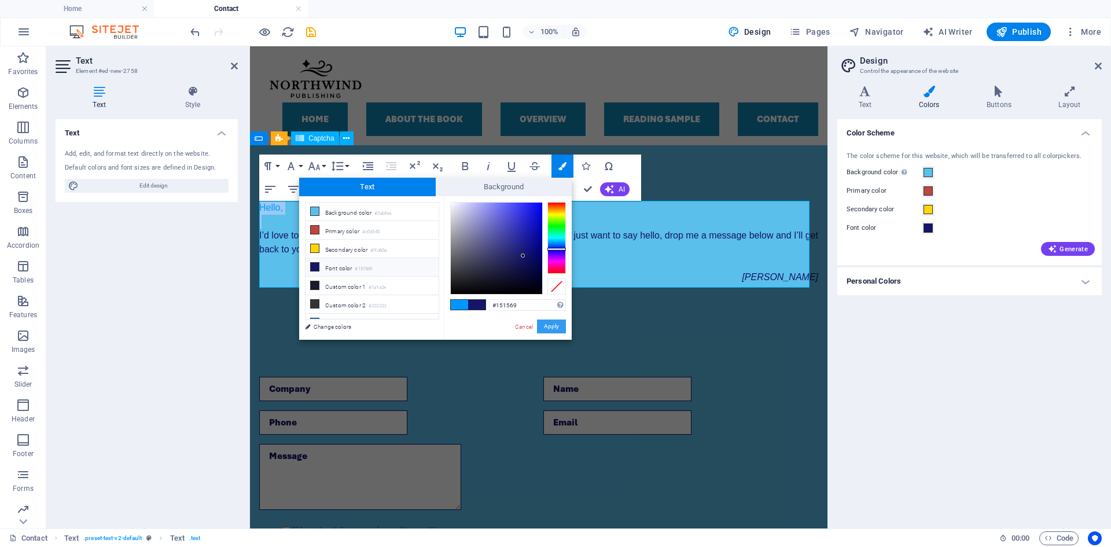
click at [555, 321] on button "Apply" at bounding box center [551, 326] width 29 height 14
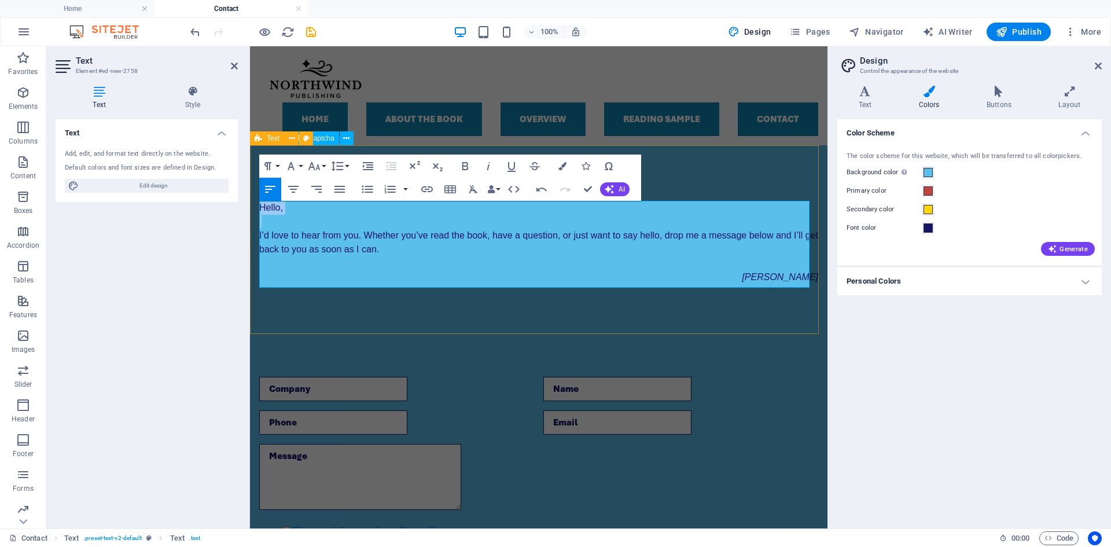
click at [632, 317] on div "Hello, I’d love to hear fr om you. Whether you’ve read the book, have a questio…" at bounding box center [539, 237] width 578 height 185
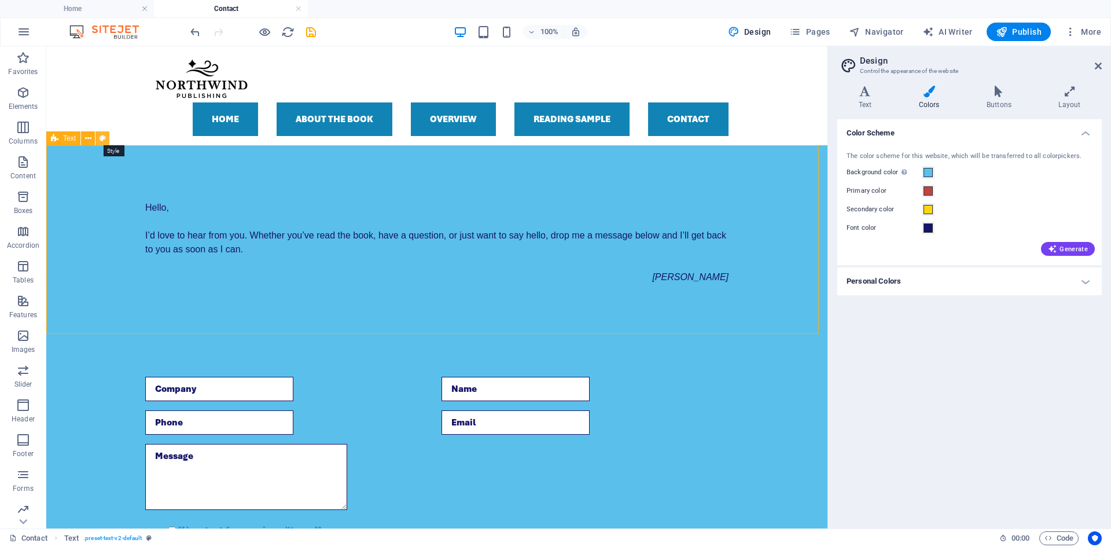
click at [98, 137] on button at bounding box center [102, 138] width 14 height 14
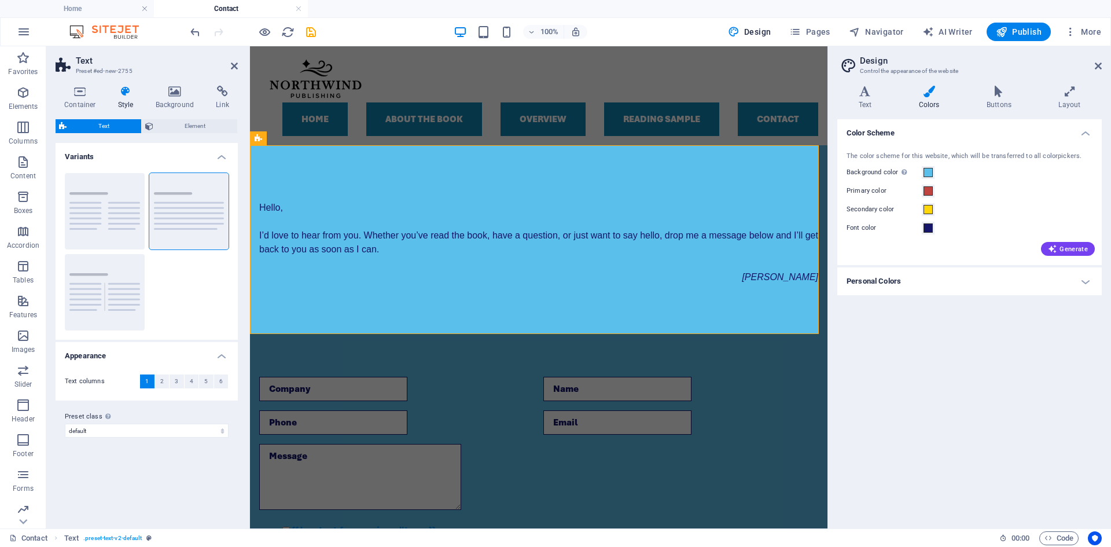
click at [926, 424] on div "Color Scheme The color scheme for this website, which will be transferred to al…" at bounding box center [969, 319] width 264 height 400
click at [320, 180] on div "Hello, I’d love to hear fr om you. Whether you’ve read the book, have a questio…" at bounding box center [539, 237] width 578 height 185
click at [79, 93] on icon at bounding box center [80, 92] width 49 height 12
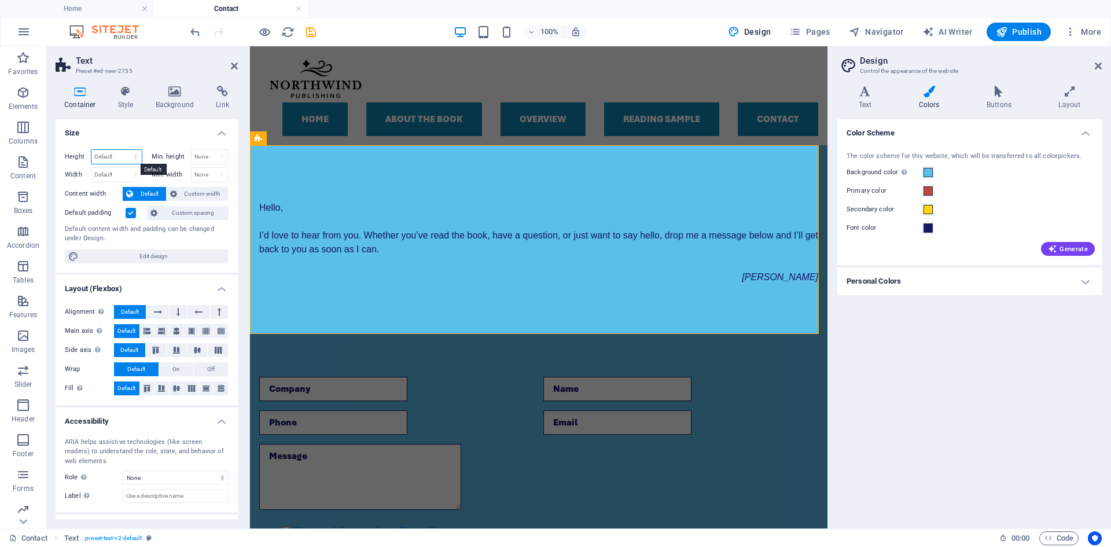
click at [123, 155] on select "Default px rem % vh vw" at bounding box center [116, 157] width 50 height 14
select select "px"
click at [124, 150] on select "Default px rem % vh vw" at bounding box center [116, 157] width 50 height 14
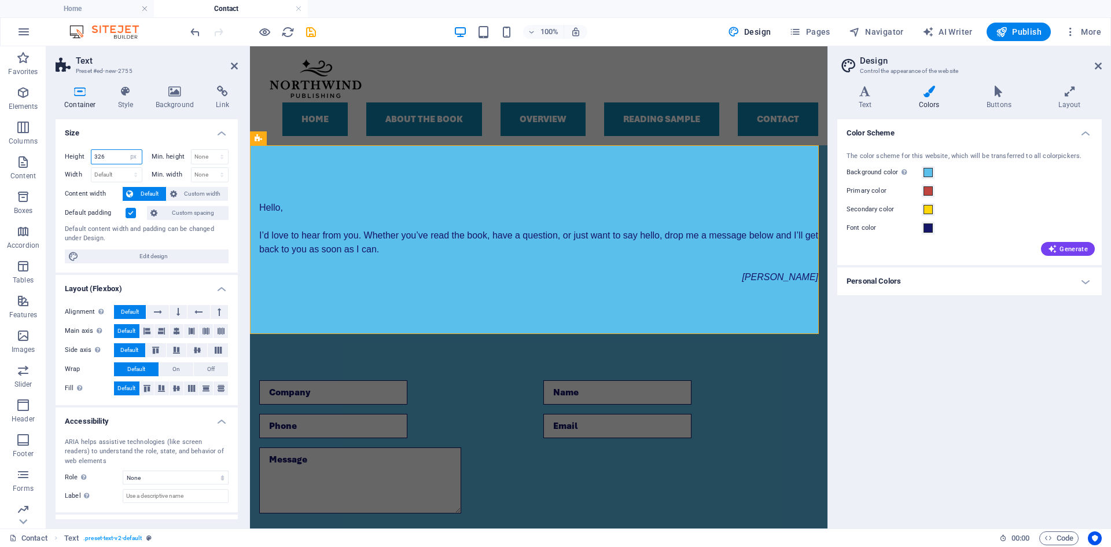
click at [112, 152] on input "326" at bounding box center [116, 157] width 50 height 14
drag, startPoint x: 113, startPoint y: 155, endPoint x: 79, endPoint y: 157, distance: 34.2
click at [79, 157] on div "Height 326 Default px rem % vh vw" at bounding box center [104, 156] width 78 height 15
drag, startPoint x: 108, startPoint y: 159, endPoint x: 74, endPoint y: 156, distance: 33.6
click at [74, 156] on div "Height 326 Default px rem % vh vw" at bounding box center [104, 156] width 78 height 15
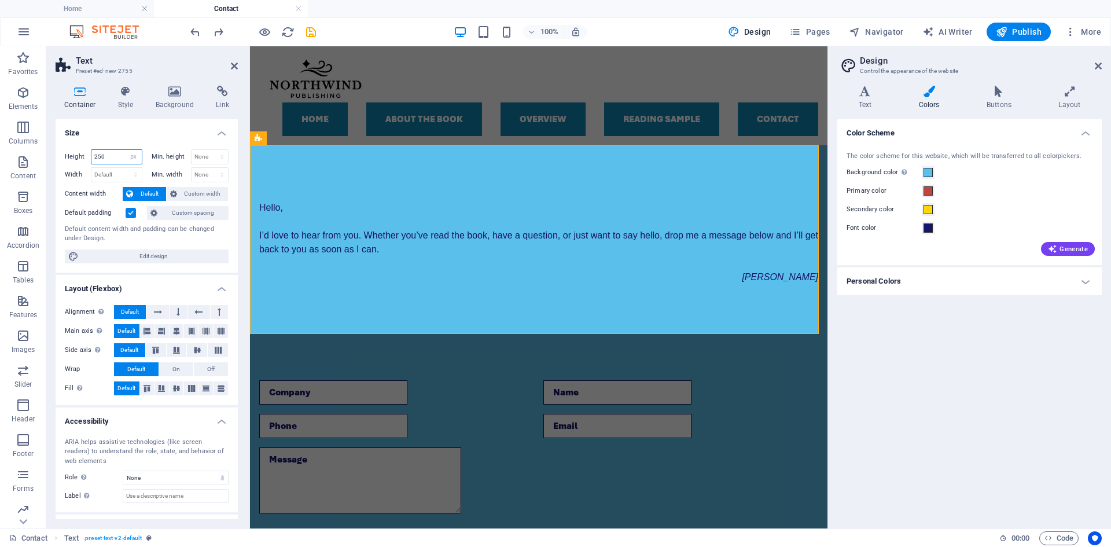
type input "250"
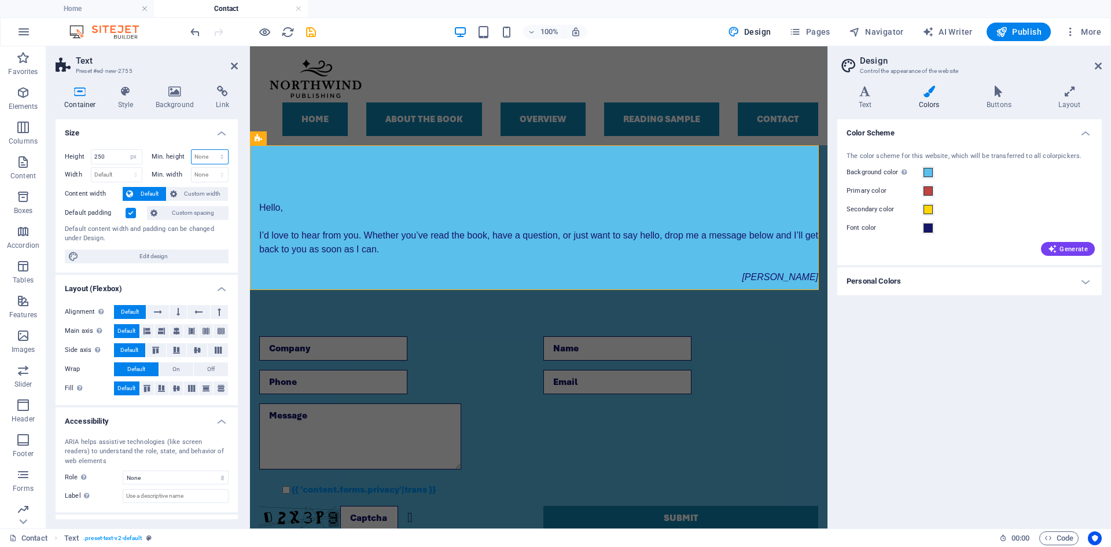
click at [205, 153] on select "None px rem % vh vw" at bounding box center [210, 157] width 37 height 14
select select "px"
click at [209, 150] on select "None px rem % vh vw" at bounding box center [210, 157] width 37 height 14
drag, startPoint x: 203, startPoint y: 160, endPoint x: 187, endPoint y: 158, distance: 16.4
click at [187, 158] on div "Min. height 250 None px rem % vh vw" at bounding box center [191, 156] width 78 height 15
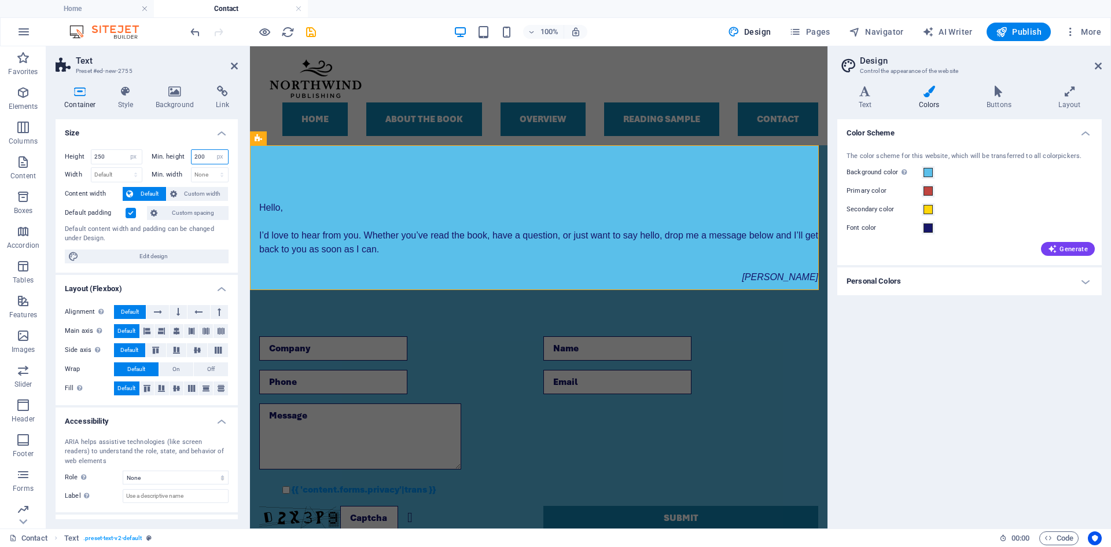
type input "200"
drag, startPoint x: 105, startPoint y: 158, endPoint x: 79, endPoint y: 155, distance: 26.3
click at [75, 155] on div "Height 250 Default px rem % vh vw" at bounding box center [104, 156] width 78 height 15
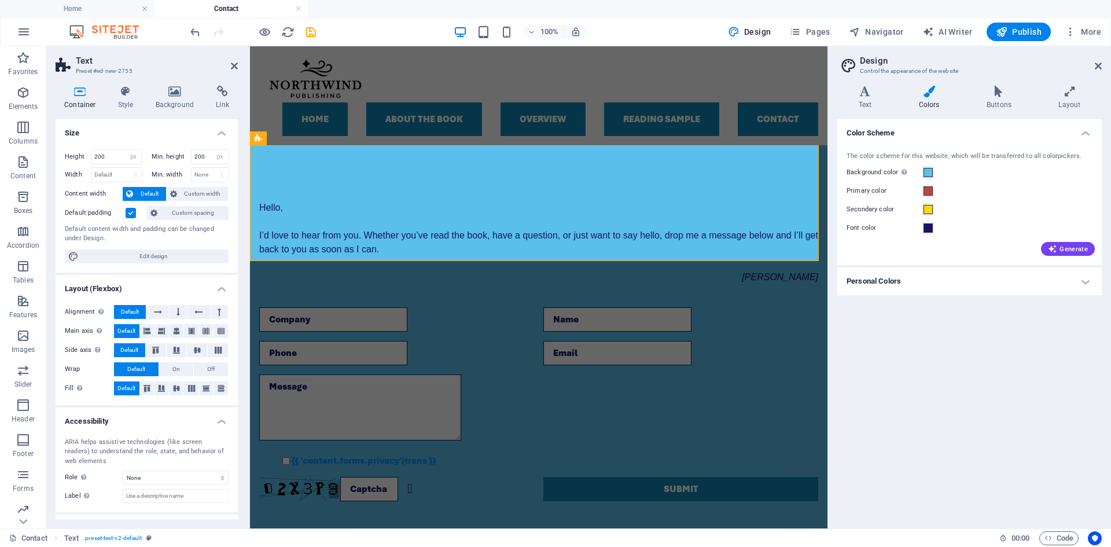
type input "250"
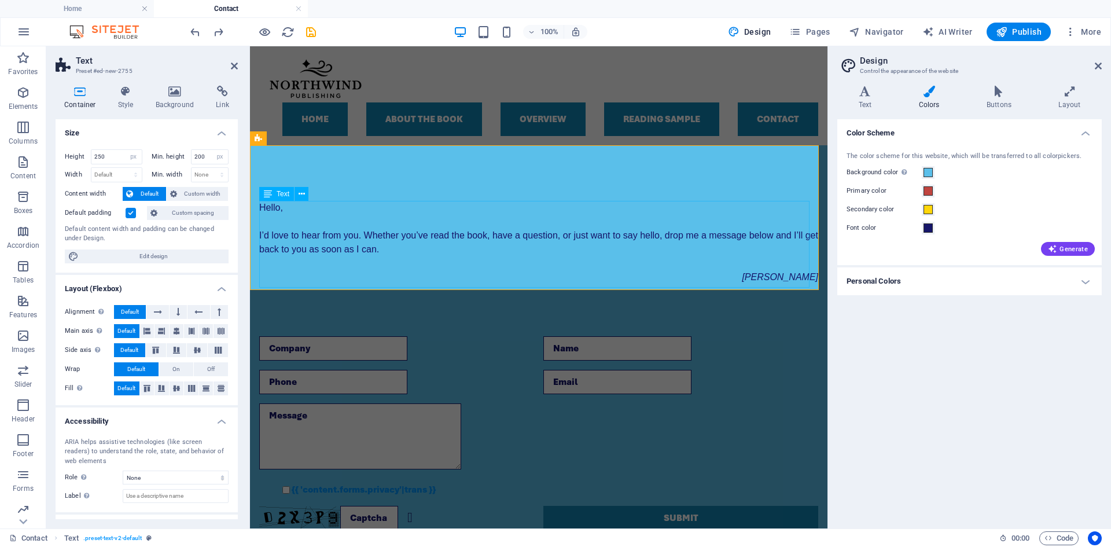
click at [773, 240] on div "Hello, I’d love to hear fr om you. Whether you’ve read the book, have a questio…" at bounding box center [538, 242] width 559 height 83
click at [409, 206] on div "Hello, I’d love to hear fr om you. Whether you’ve read the book, have a questio…" at bounding box center [538, 242] width 559 height 83
click at [377, 210] on div "Hello, I’d love to hear fr om you. Whether you’ve read the book, have a questio…" at bounding box center [538, 242] width 559 height 83
click at [312, 186] on icon at bounding box center [311, 185] width 6 height 12
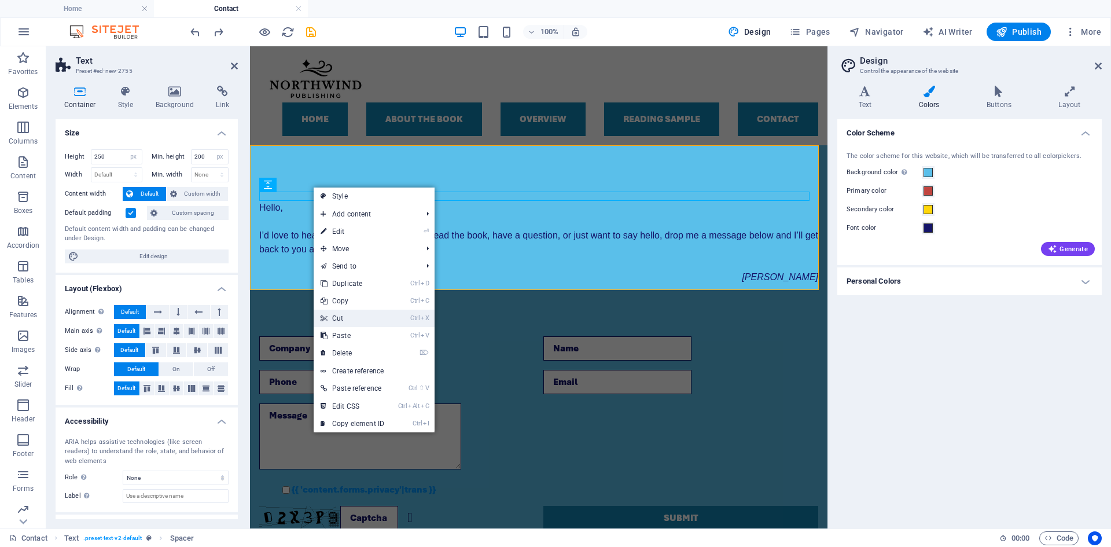
click at [348, 317] on link "Ctrl X Cut" at bounding box center [353, 318] width 78 height 17
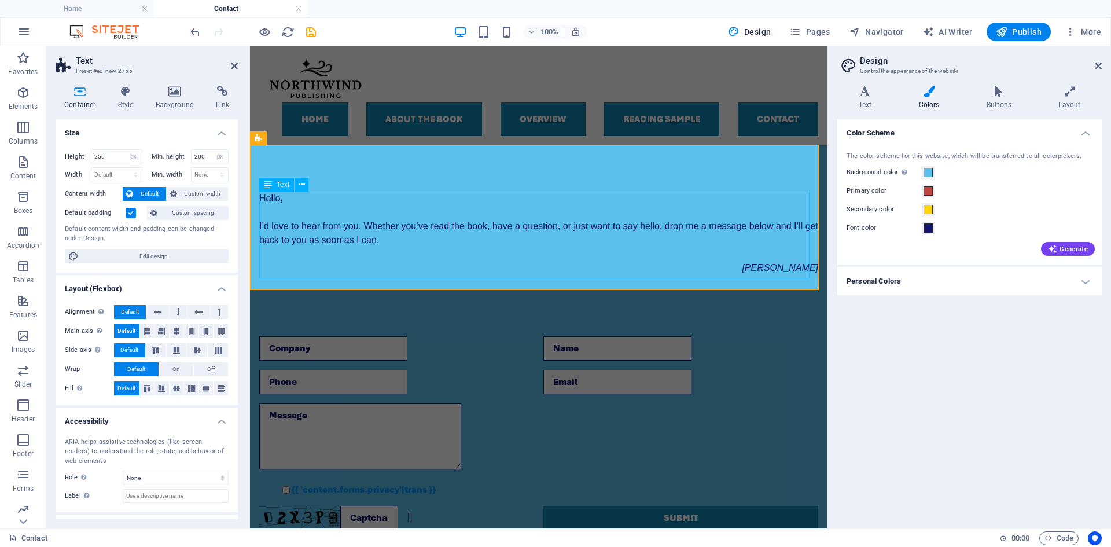
click at [349, 236] on div "Hello, I’d love to hear fr om you. Whether you’ve read the book, have a questio…" at bounding box center [538, 233] width 559 height 83
click at [128, 156] on select "Default px rem % vh vw" at bounding box center [134, 157] width 16 height 14
drag, startPoint x: 105, startPoint y: 157, endPoint x: 64, endPoint y: 159, distance: 41.2
click at [64, 159] on div "Height 250 Default px rem % vh vw Min. height 200 None px rem % vh vw Width Def…" at bounding box center [147, 206] width 182 height 133
click at [133, 93] on icon at bounding box center [125, 92] width 33 height 12
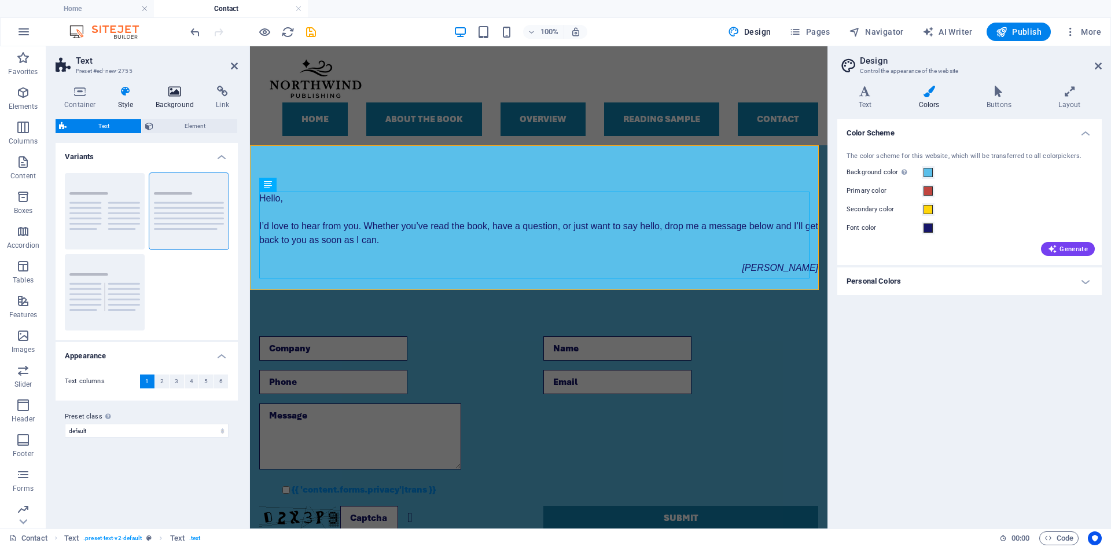
click at [175, 94] on icon at bounding box center [175, 92] width 56 height 12
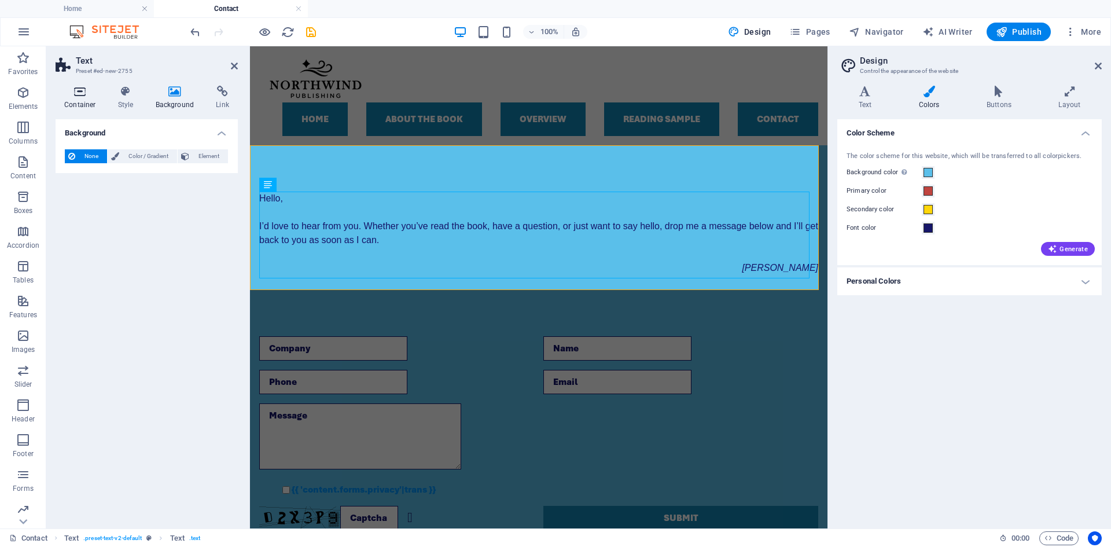
click at [76, 94] on icon at bounding box center [80, 92] width 49 height 12
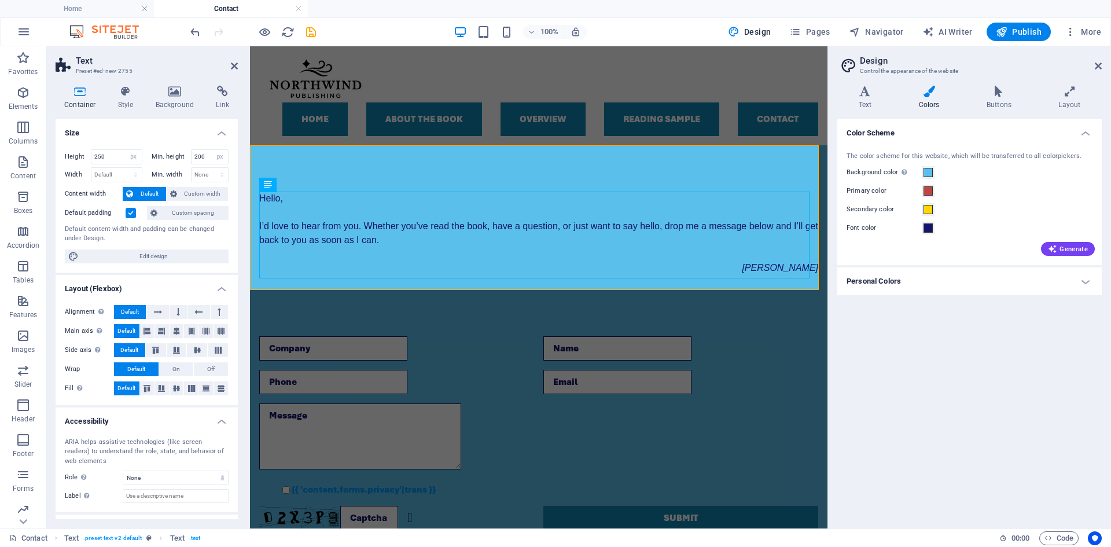
click at [130, 209] on label at bounding box center [131, 213] width 10 height 10
click at [0, 0] on input "Default padding" at bounding box center [0, 0] width 0 height 0
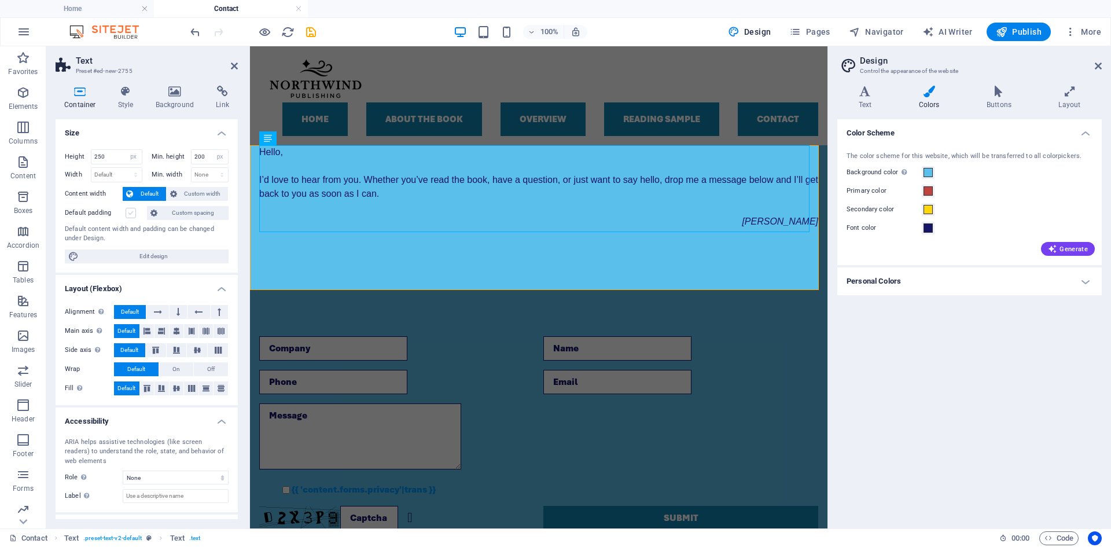
click at [130, 209] on label at bounding box center [131, 213] width 10 height 10
click at [0, 0] on input "Default padding" at bounding box center [0, 0] width 0 height 0
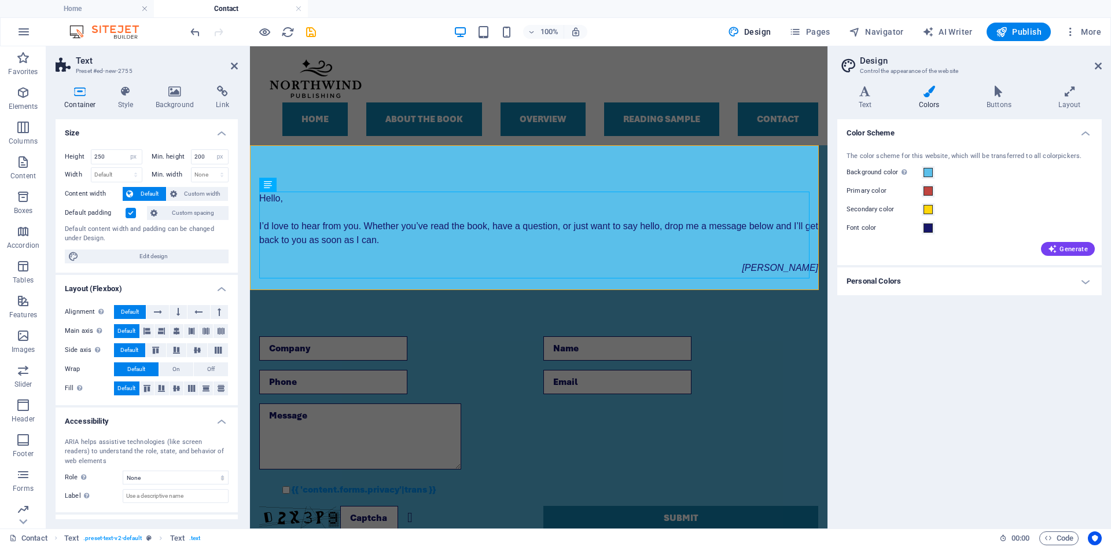
click at [130, 209] on label at bounding box center [131, 213] width 10 height 10
click at [0, 0] on input "Default padding" at bounding box center [0, 0] width 0 height 0
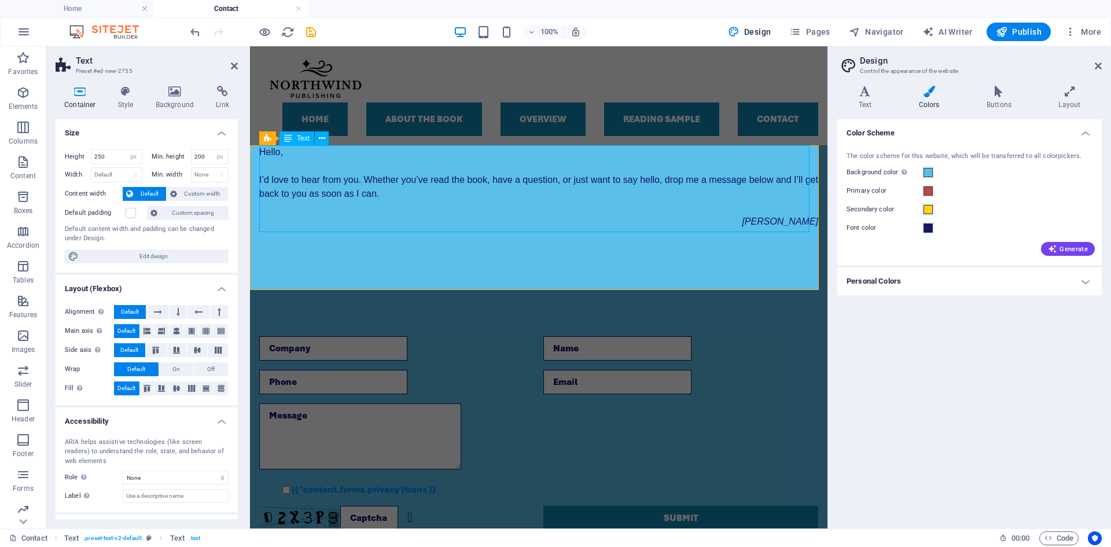
click at [264, 154] on div "Hello, I’d love to hear fr om you. Whether you’ve read the book, have a questio…" at bounding box center [538, 186] width 559 height 83
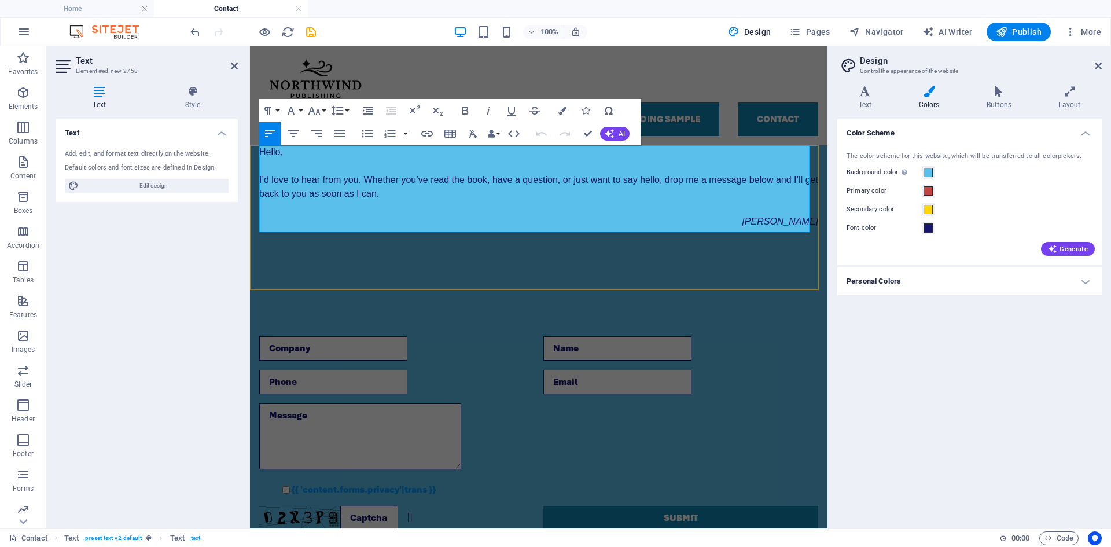
click at [264, 154] on span "Hello," at bounding box center [271, 152] width 24 height 10
click at [263, 155] on span "Hello," at bounding box center [271, 152] width 24 height 10
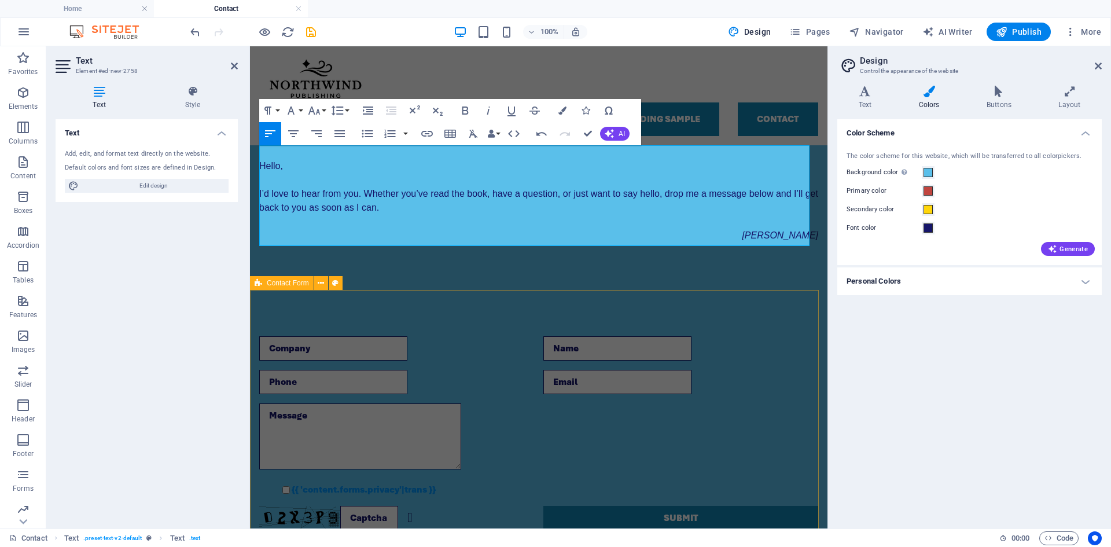
click at [600, 293] on div "{{ 'content.forms.privacy'|trans }} Unreadable? Regenerate Submit" at bounding box center [539, 433] width 578 height 286
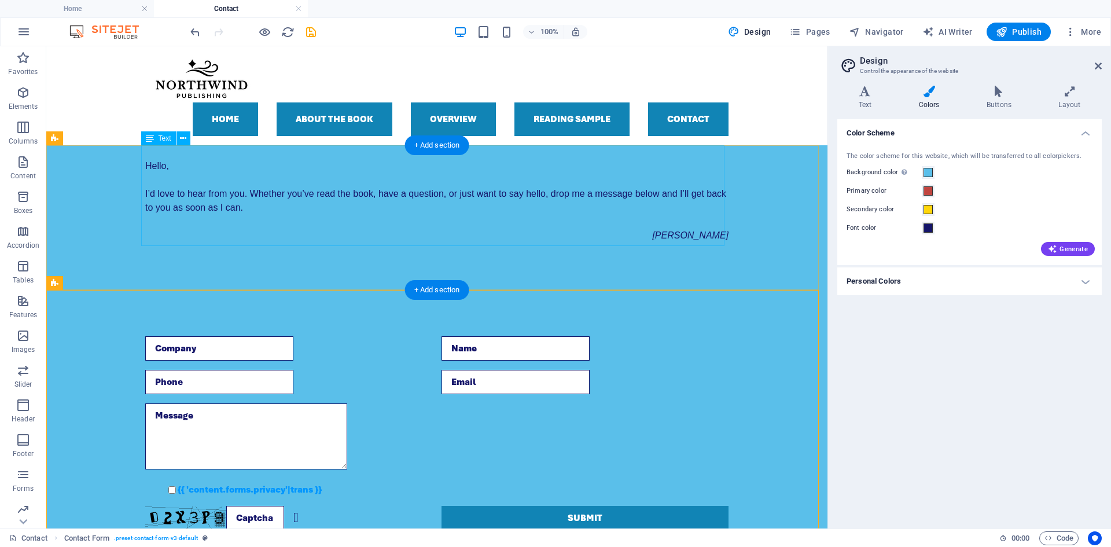
click at [328, 196] on div "Hello, I’d love to hear fr om you. Whether you’ve read the book, have a questio…" at bounding box center [436, 193] width 583 height 97
click at [84, 171] on div "Hello, I’d love to hear fr om you. Whether you’ve read the book, have a questio…" at bounding box center [436, 217] width 781 height 145
select select "px"
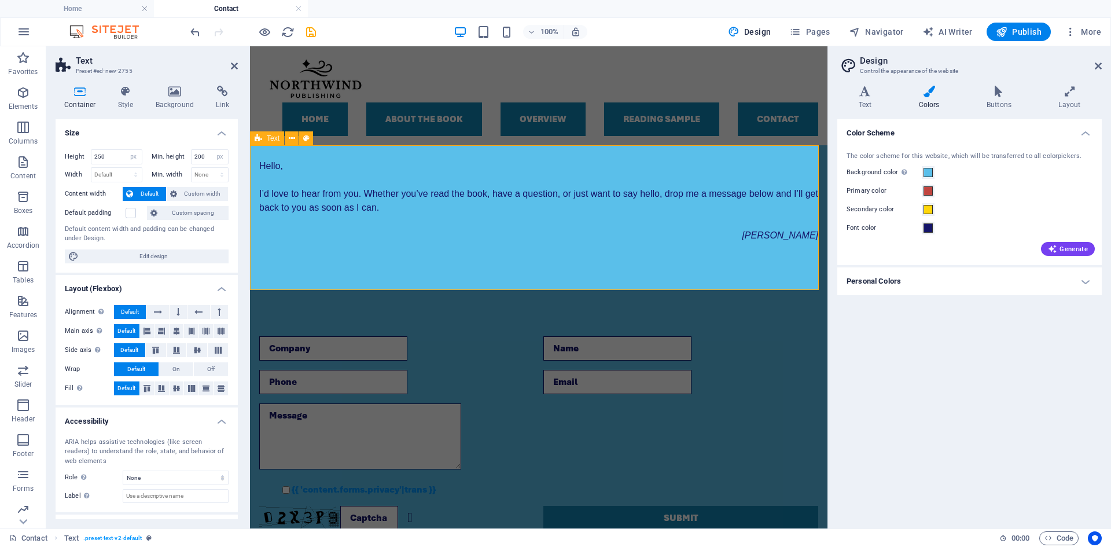
click at [300, 265] on div "Hello, I’d love to hear fr om you. Whether you’ve read the book, have a questio…" at bounding box center [539, 217] width 578 height 145
click at [293, 138] on icon at bounding box center [292, 139] width 6 height 12
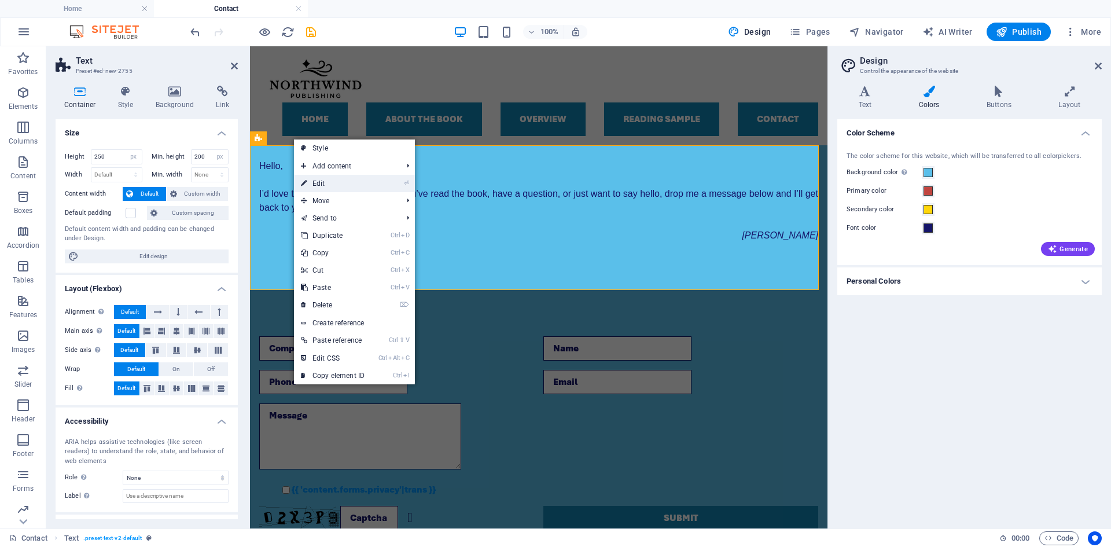
click at [325, 182] on link "⏎ Edit" at bounding box center [333, 183] width 78 height 17
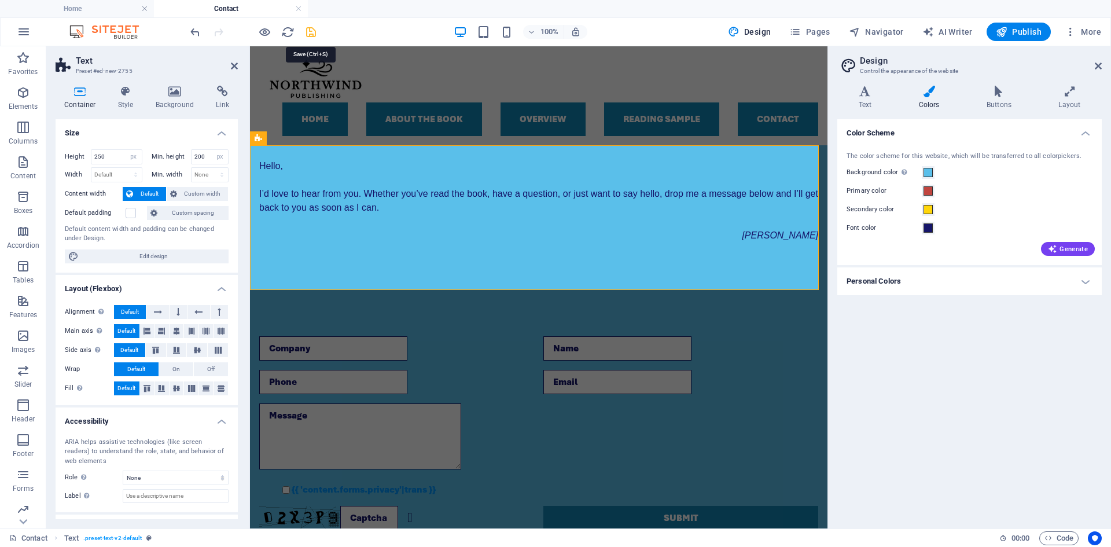
click at [315, 28] on icon "save" at bounding box center [310, 31] width 13 height 13
checkbox input "false"
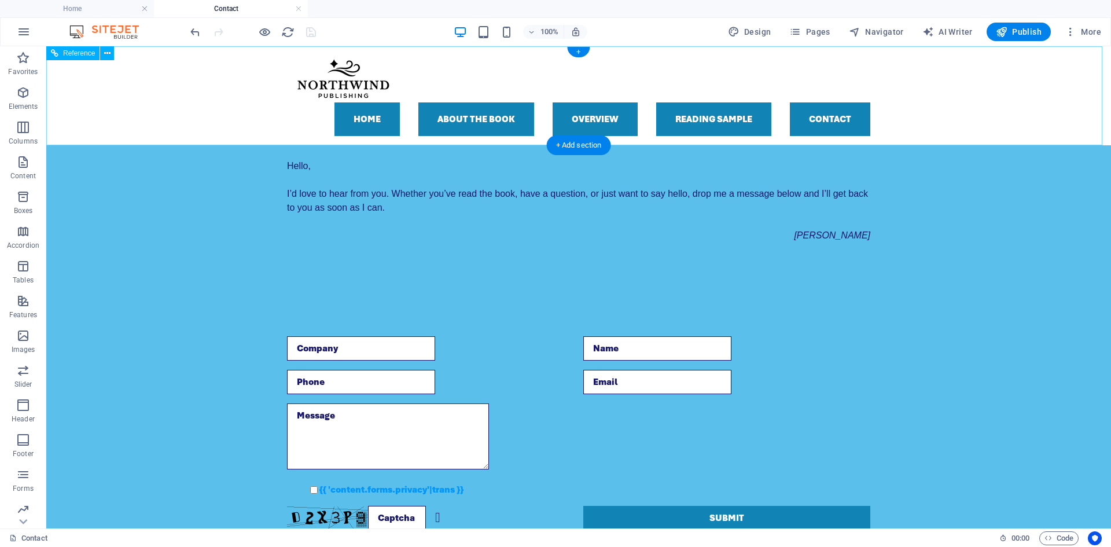
click at [376, 120] on nav "Home About the Book Overview Reading sample Contact" at bounding box center [578, 119] width 583 height 34
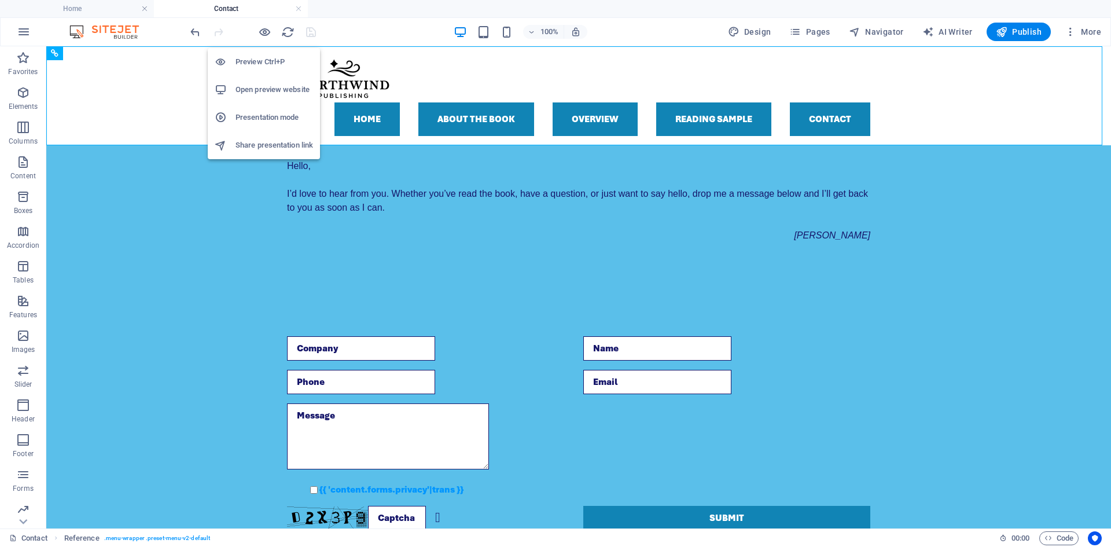
click at [253, 60] on h6 "Preview Ctrl+P" at bounding box center [275, 62] width 78 height 14
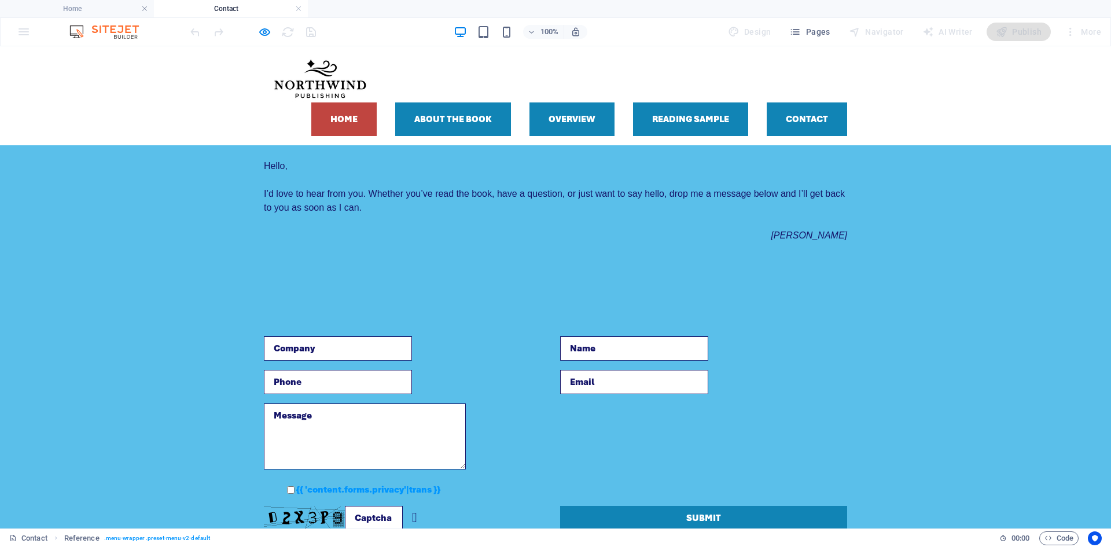
click at [353, 124] on link "Home" at bounding box center [343, 119] width 65 height 34
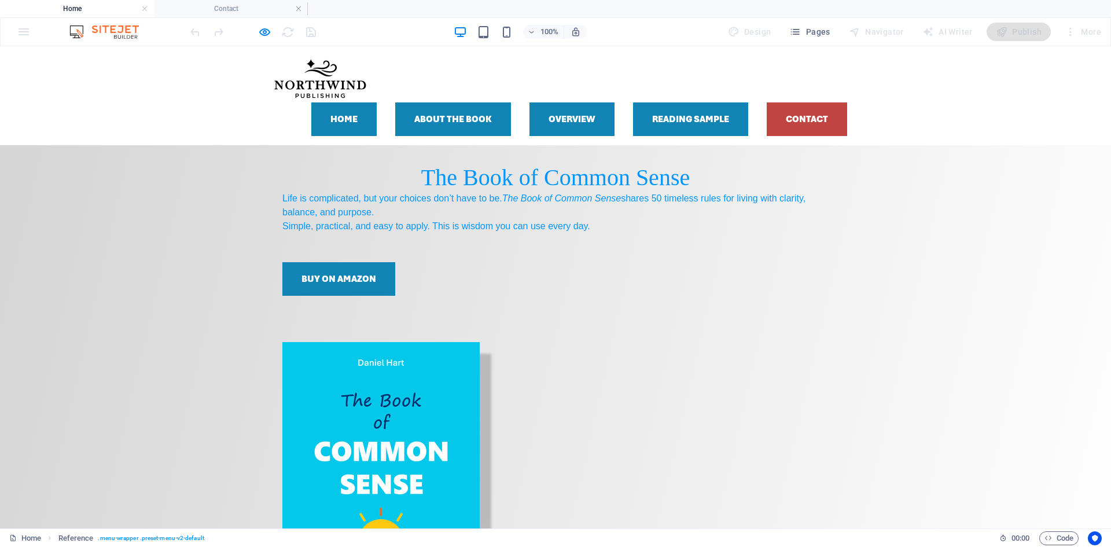
click at [807, 110] on link "Contact" at bounding box center [807, 119] width 80 height 34
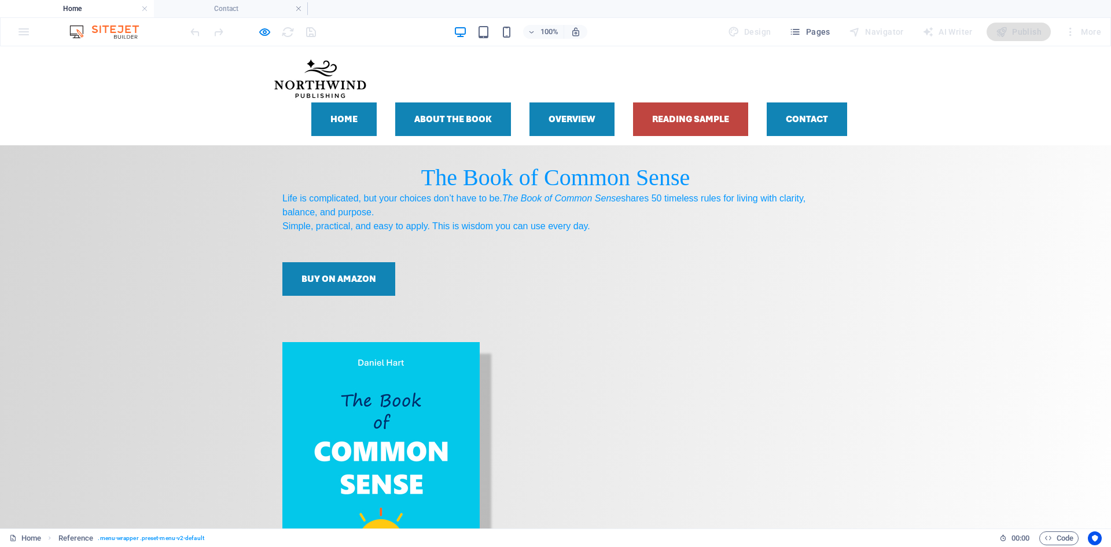
click at [671, 115] on link "Reading sample" at bounding box center [690, 119] width 115 height 34
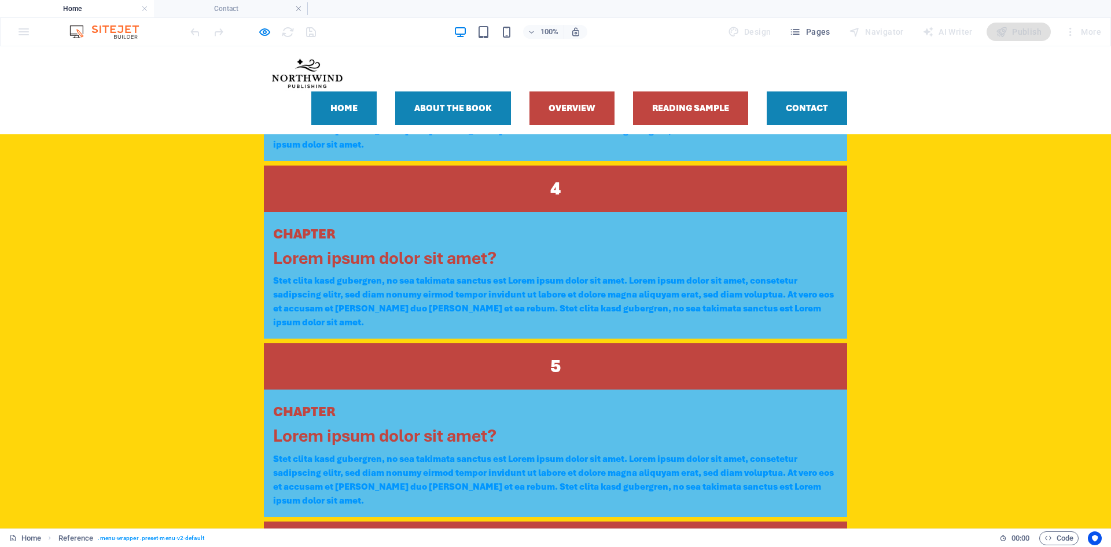
scroll to position [2192, 0]
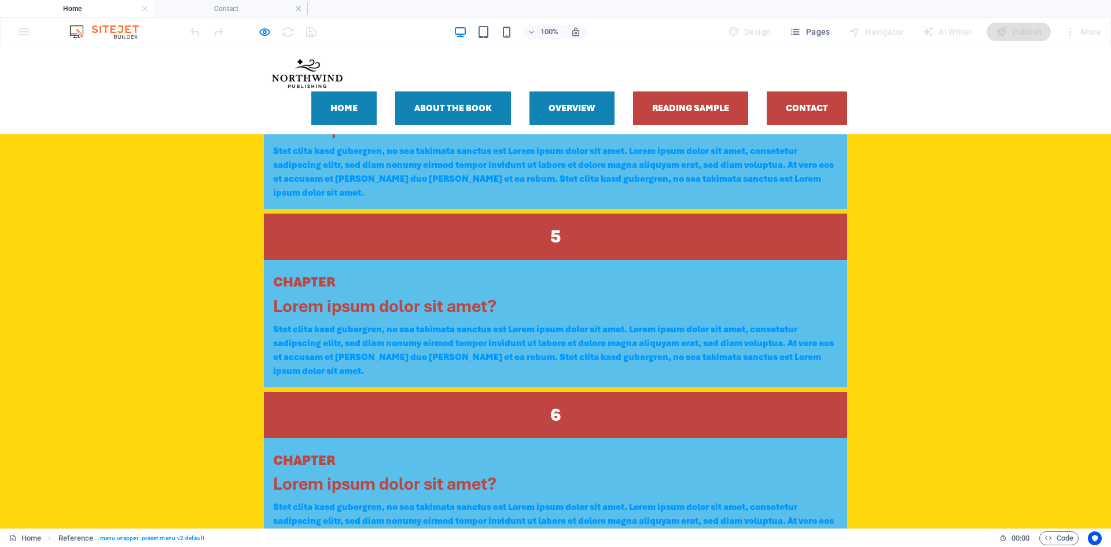
click at [781, 108] on link "Contact" at bounding box center [807, 108] width 80 height 34
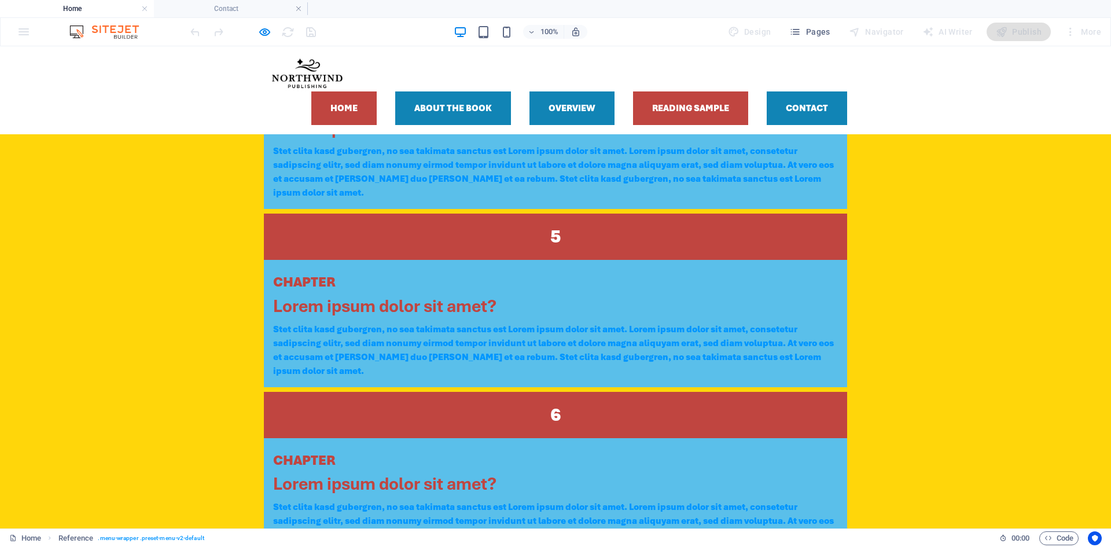
click at [322, 101] on link "Home" at bounding box center [343, 108] width 65 height 34
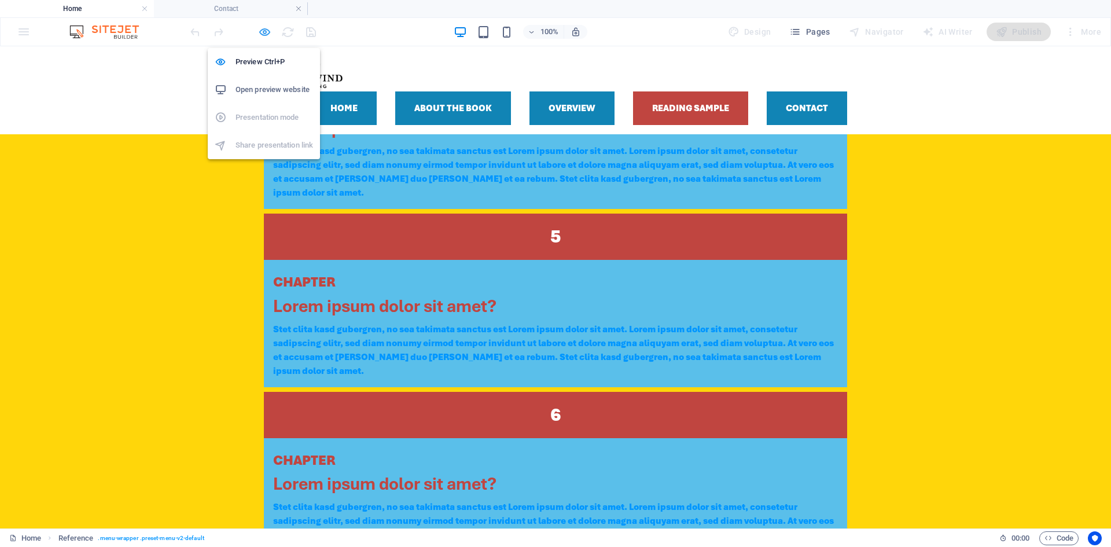
click at [267, 32] on icon "button" at bounding box center [264, 31] width 13 height 13
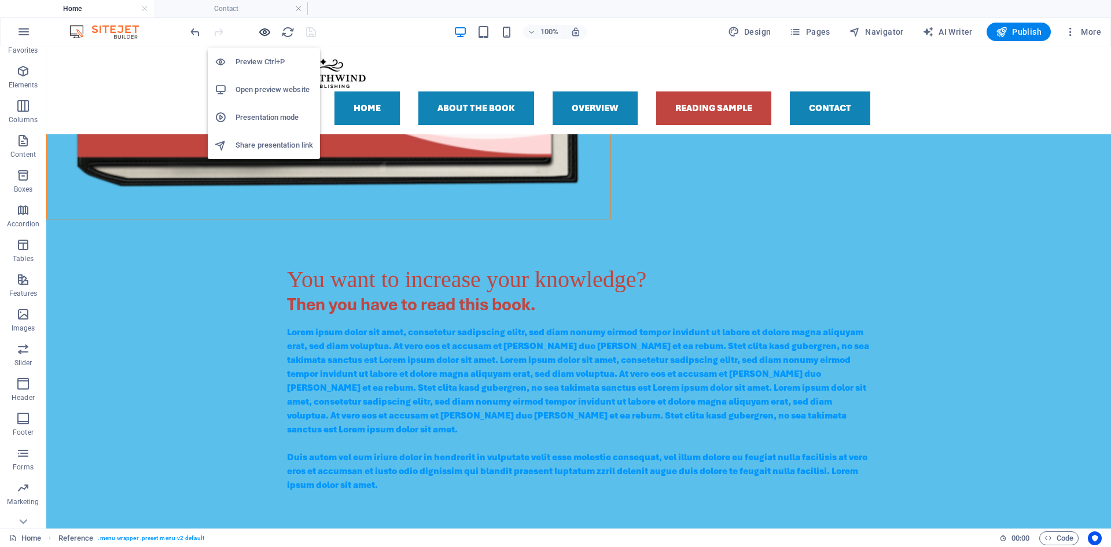
scroll to position [2611, 0]
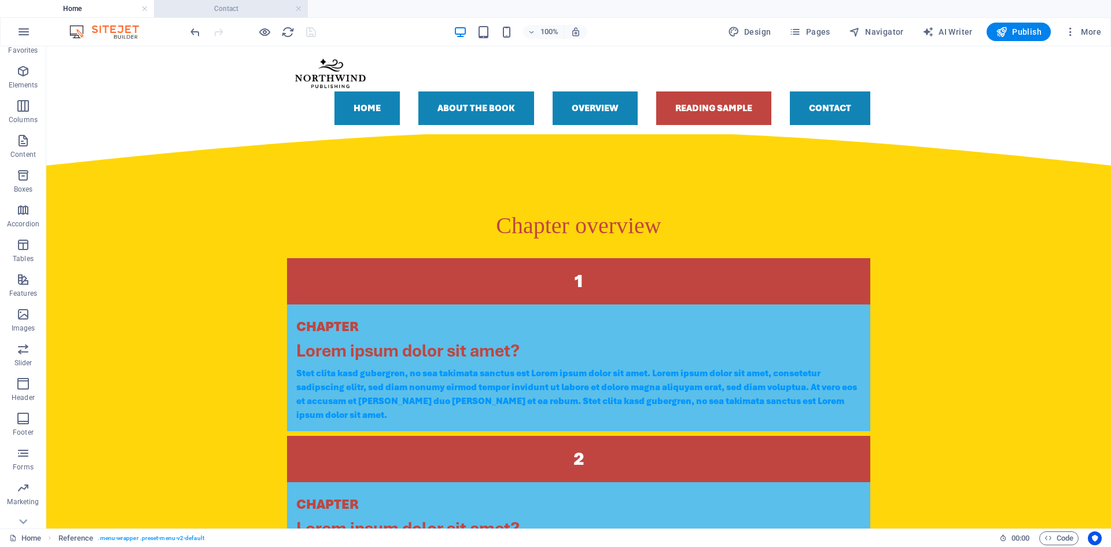
click at [243, 8] on h4 "Contact" at bounding box center [231, 8] width 154 height 13
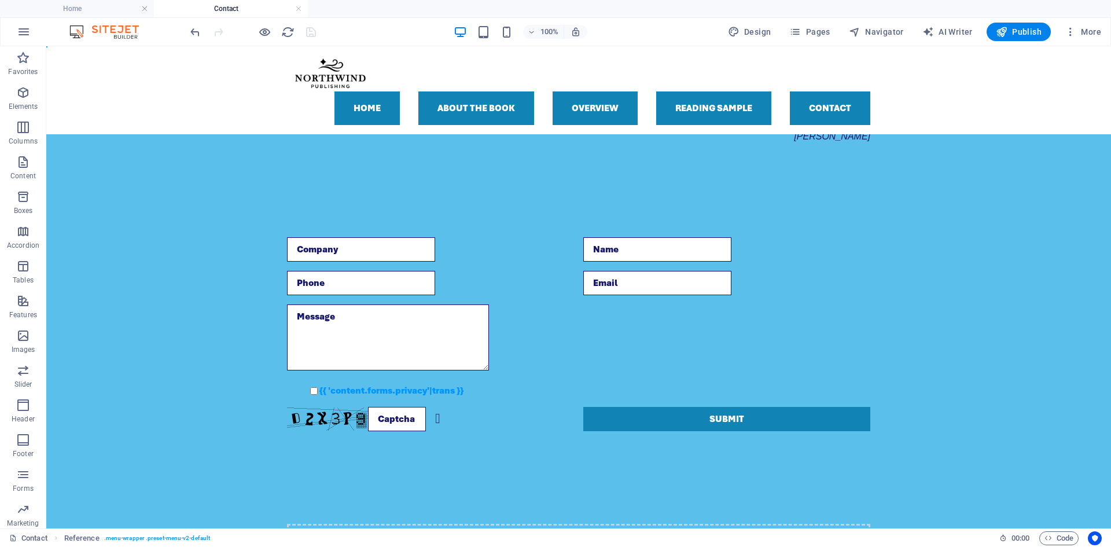
scroll to position [0, 0]
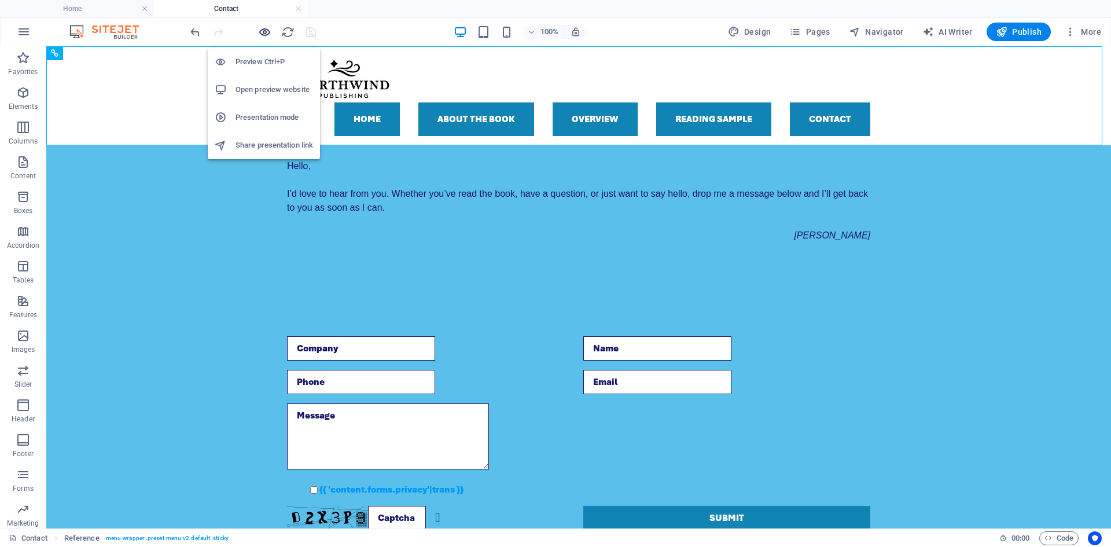
click at [260, 31] on icon "button" at bounding box center [264, 31] width 13 height 13
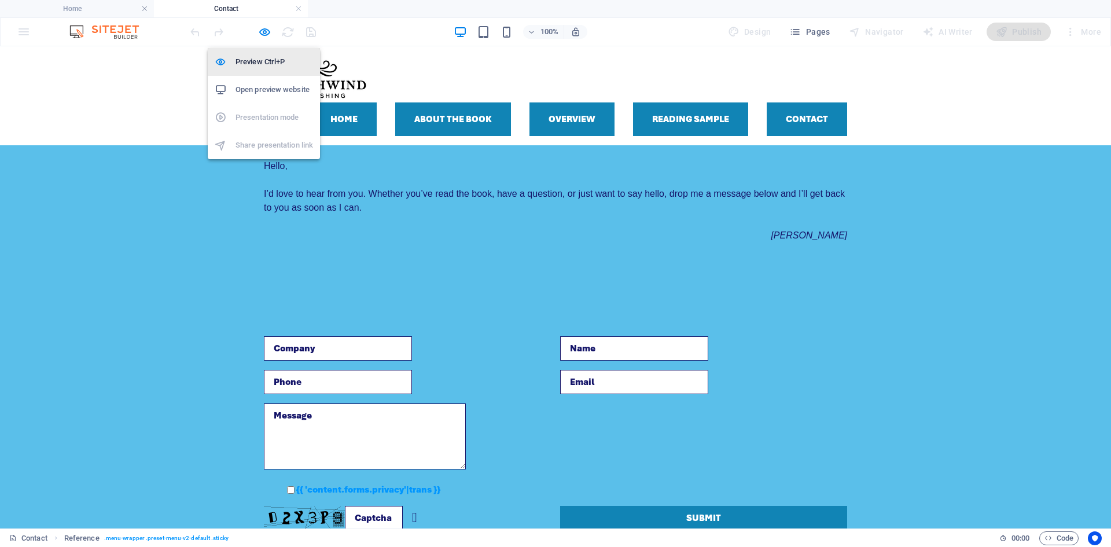
click at [260, 57] on h6 "Preview Ctrl+P" at bounding box center [275, 62] width 78 height 14
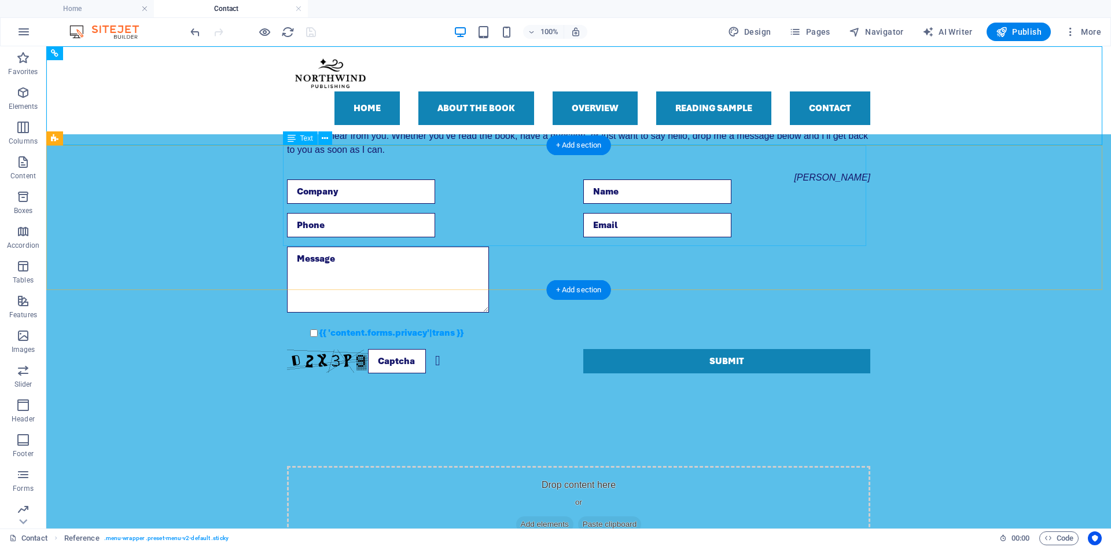
scroll to position [116, 0]
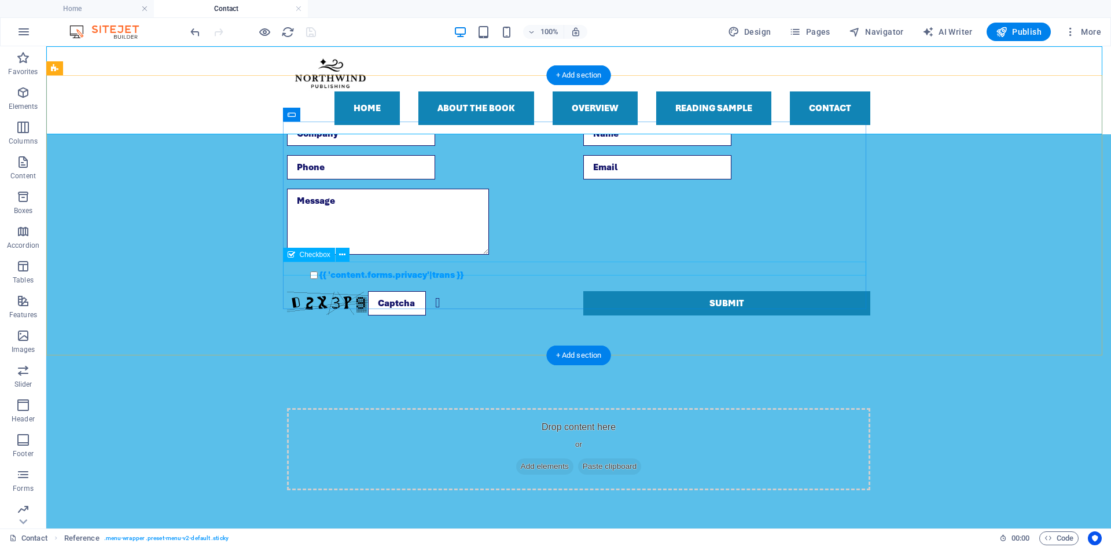
click at [290, 268] on div "{{ 'content.forms.privacy'|trans }}" at bounding box center [578, 275] width 583 height 14
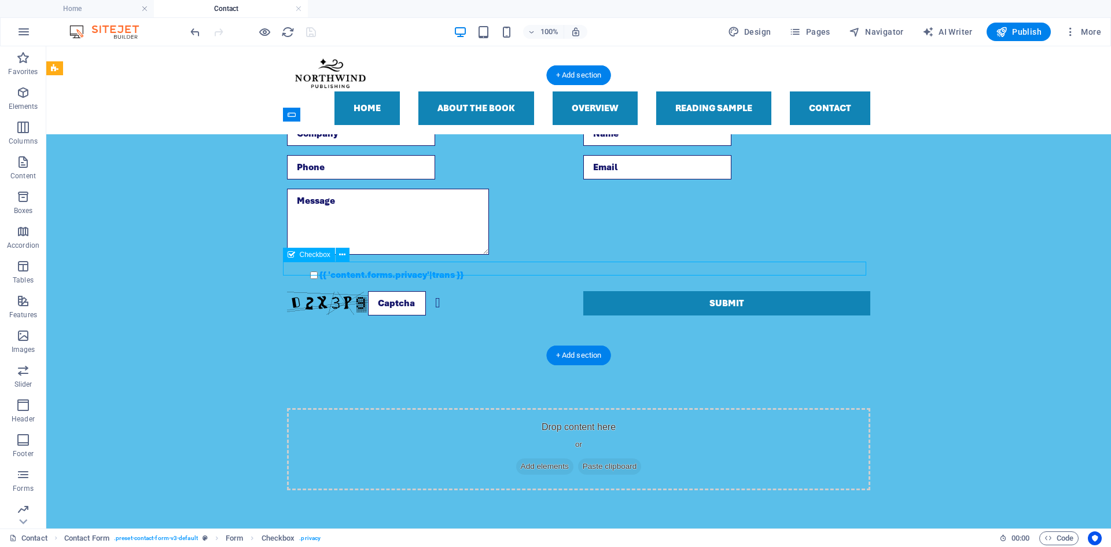
click at [287, 268] on div "{{ 'content.forms.privacy'|trans }}" at bounding box center [578, 275] width 583 height 14
click at [287, 269] on div "{{ 'content.forms.privacy'|trans }}" at bounding box center [578, 275] width 583 height 14
click at [294, 268] on div "{{ 'content.forms.privacy'|trans }}" at bounding box center [578, 275] width 583 height 14
click at [450, 297] on div "Unreadable? Regenerate" at bounding box center [430, 303] width 287 height 24
click at [392, 297] on div "Unreadable? Regenerate" at bounding box center [430, 303] width 287 height 24
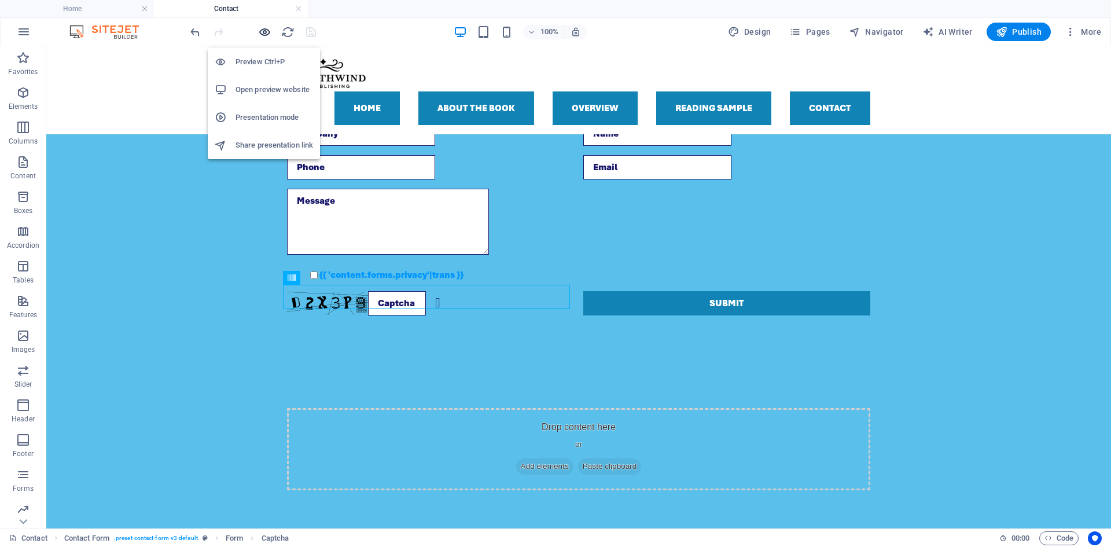
click at [266, 34] on icon "button" at bounding box center [264, 31] width 13 height 13
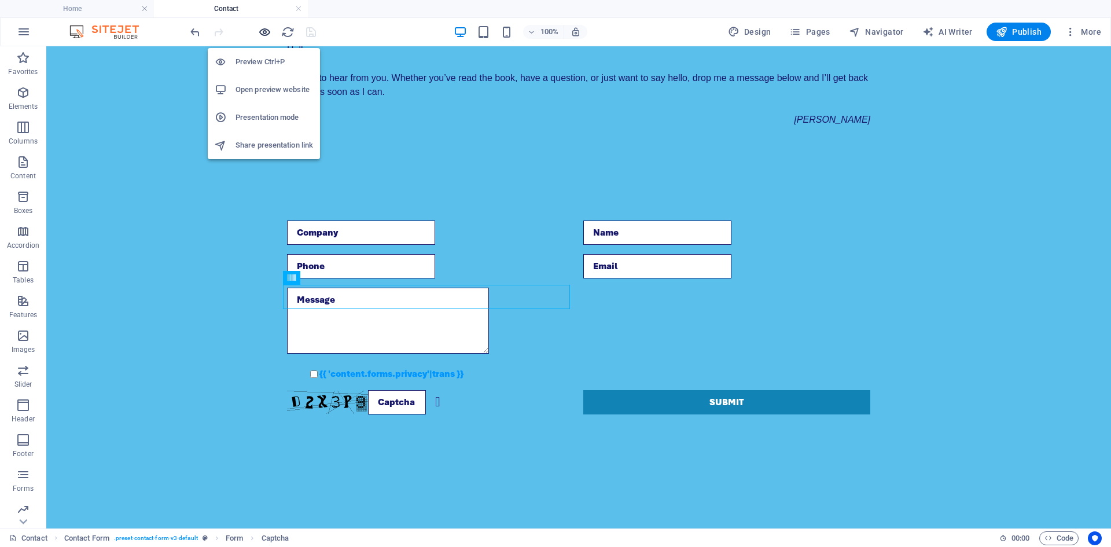
scroll to position [35, 0]
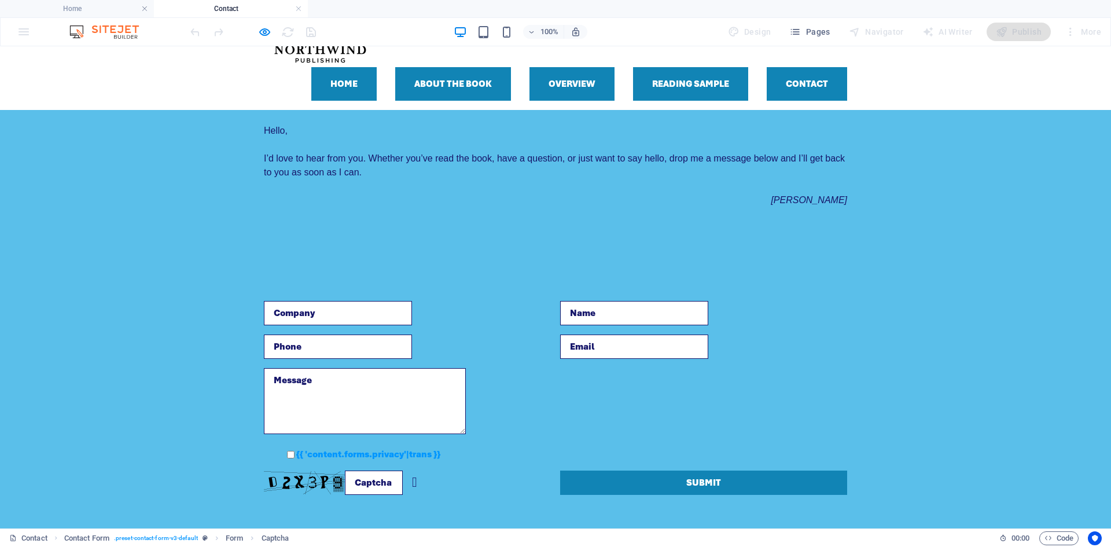
click at [347, 161] on span "om you. Whether you’ve read the book, have a question, or just want to say hell…" at bounding box center [554, 165] width 581 height 24
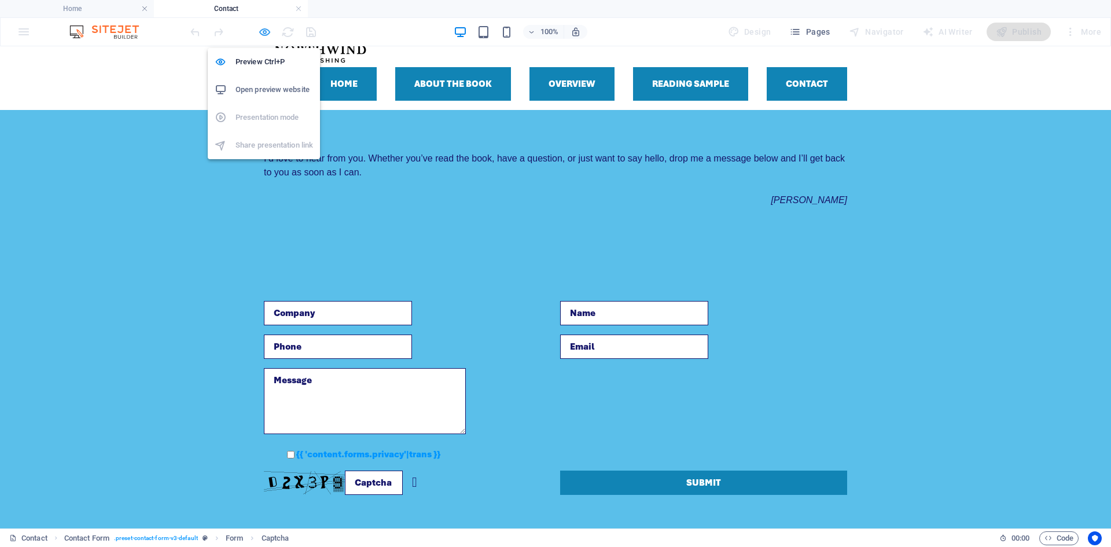
click at [263, 33] on icon "button" at bounding box center [264, 31] width 13 height 13
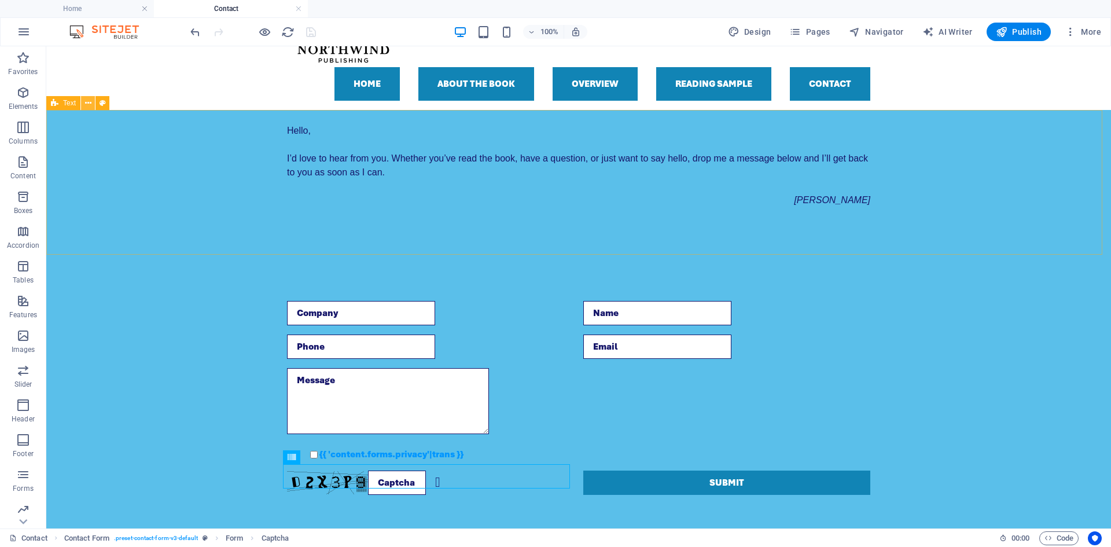
click at [87, 106] on icon at bounding box center [88, 103] width 6 height 12
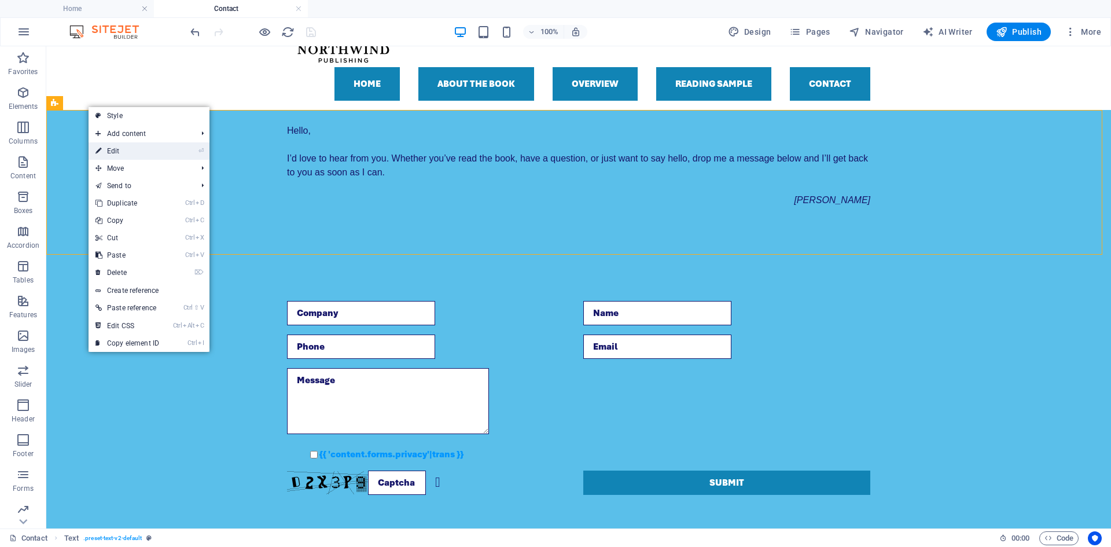
click at [115, 144] on link "⏎ Edit" at bounding box center [128, 150] width 78 height 17
select select "px"
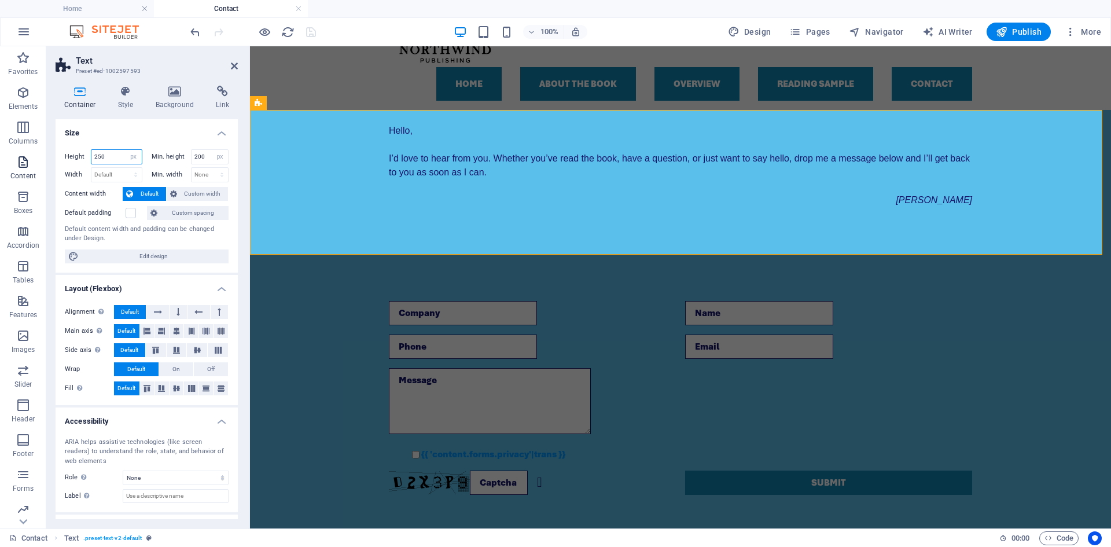
drag, startPoint x: 114, startPoint y: 155, endPoint x: 0, endPoint y: 157, distance: 114.0
click at [0, 157] on section "Favorites Elements Columns Content Boxes Accordion Tables Features Images Slide…" at bounding box center [555, 287] width 1111 height 482
drag, startPoint x: 208, startPoint y: 156, endPoint x: 182, endPoint y: 152, distance: 25.7
click at [182, 152] on div "Min. height 200 None px rem % vh vw" at bounding box center [191, 156] width 78 height 15
click at [196, 209] on span "Custom spacing" at bounding box center [193, 213] width 64 height 14
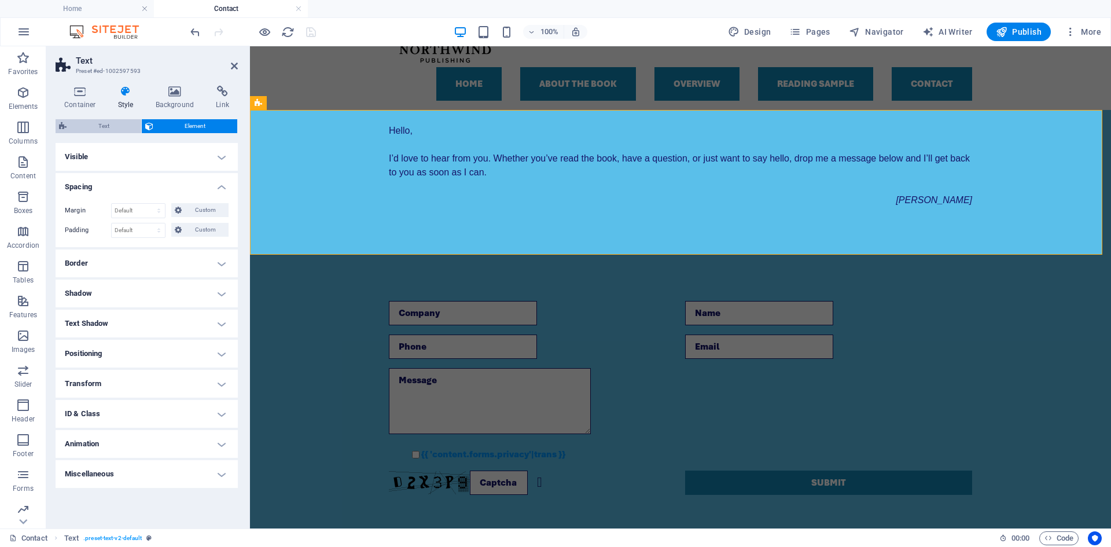
click at [112, 124] on span "Text" at bounding box center [104, 126] width 68 height 14
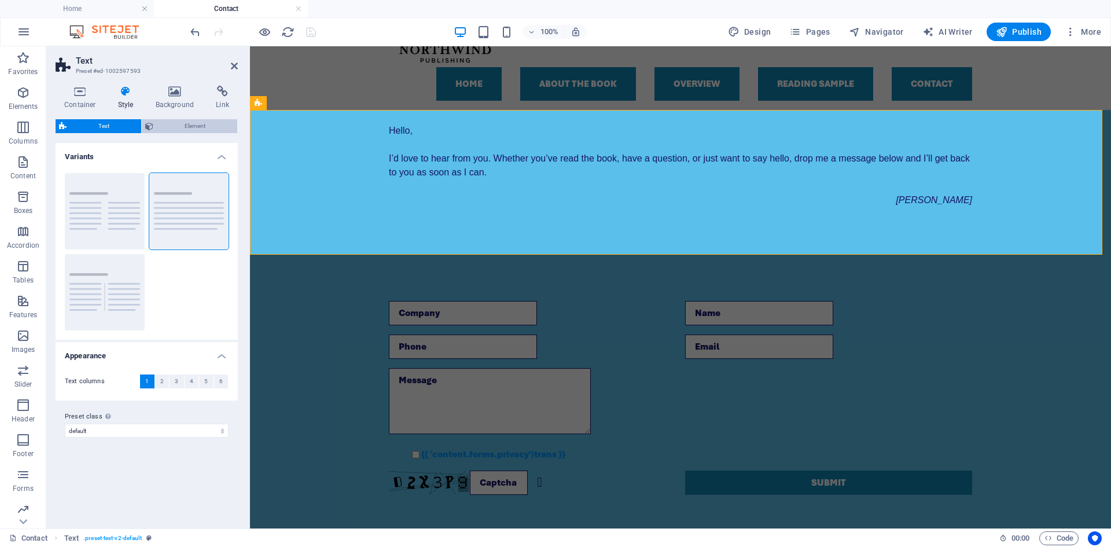
click at [193, 124] on span "Element" at bounding box center [196, 126] width 78 height 14
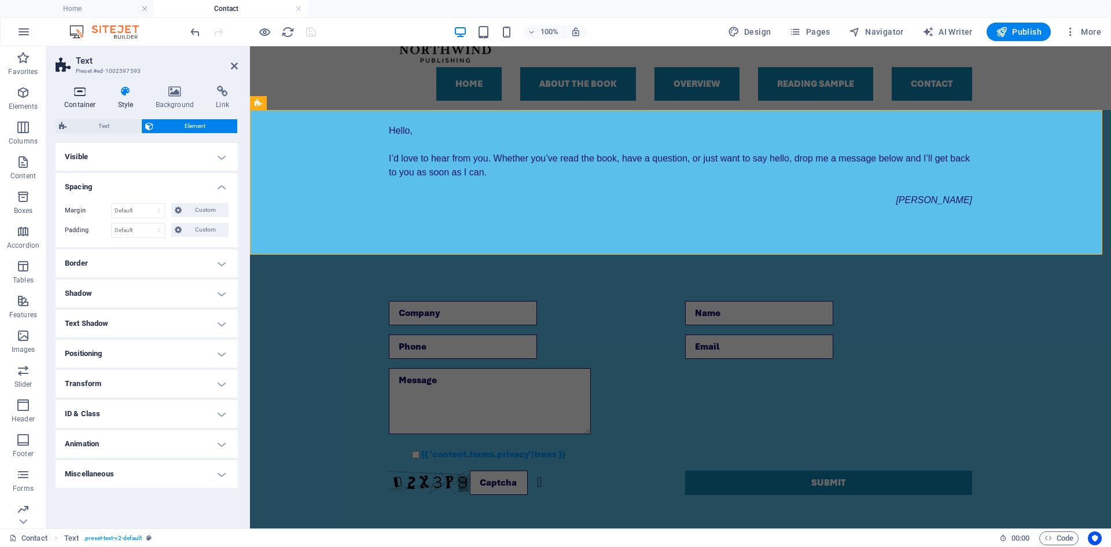
click at [82, 98] on h4 "Container" at bounding box center [83, 98] width 54 height 24
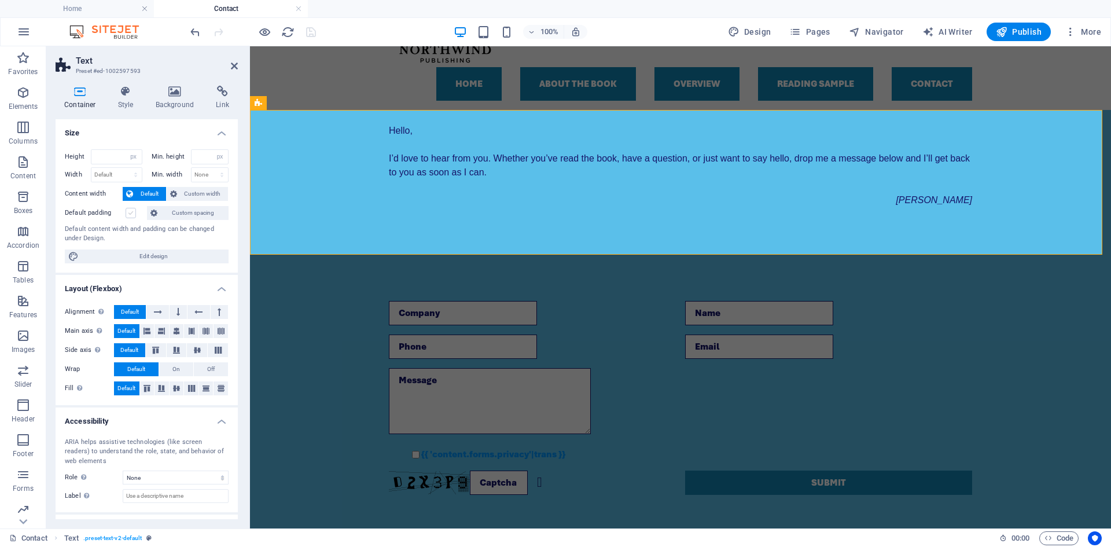
click at [134, 210] on label at bounding box center [131, 213] width 10 height 10
click at [0, 0] on input "Default padding" at bounding box center [0, 0] width 0 height 0
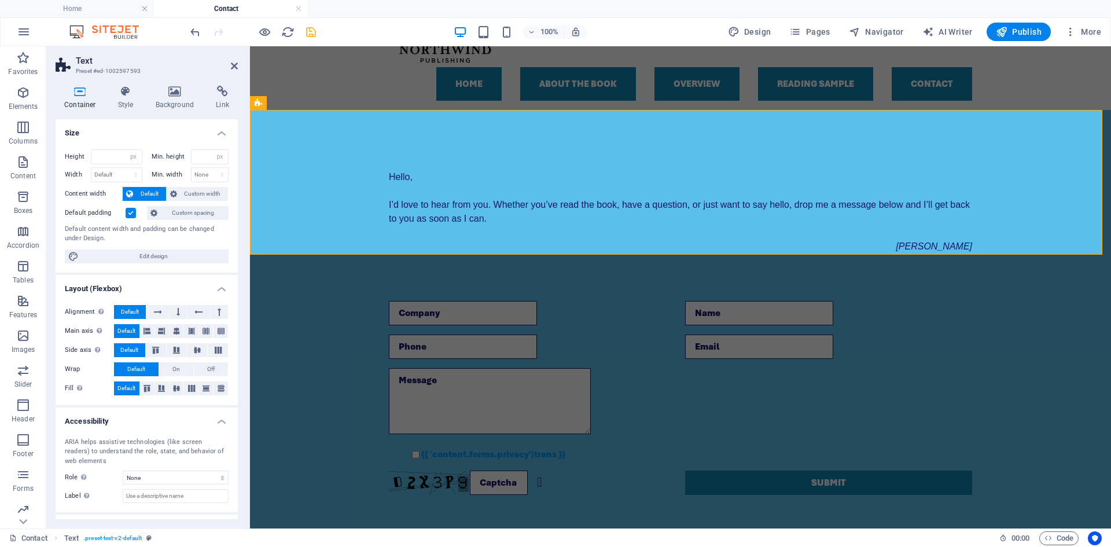
click at [134, 210] on label at bounding box center [131, 213] width 10 height 10
click at [0, 0] on input "Default padding" at bounding box center [0, 0] width 0 height 0
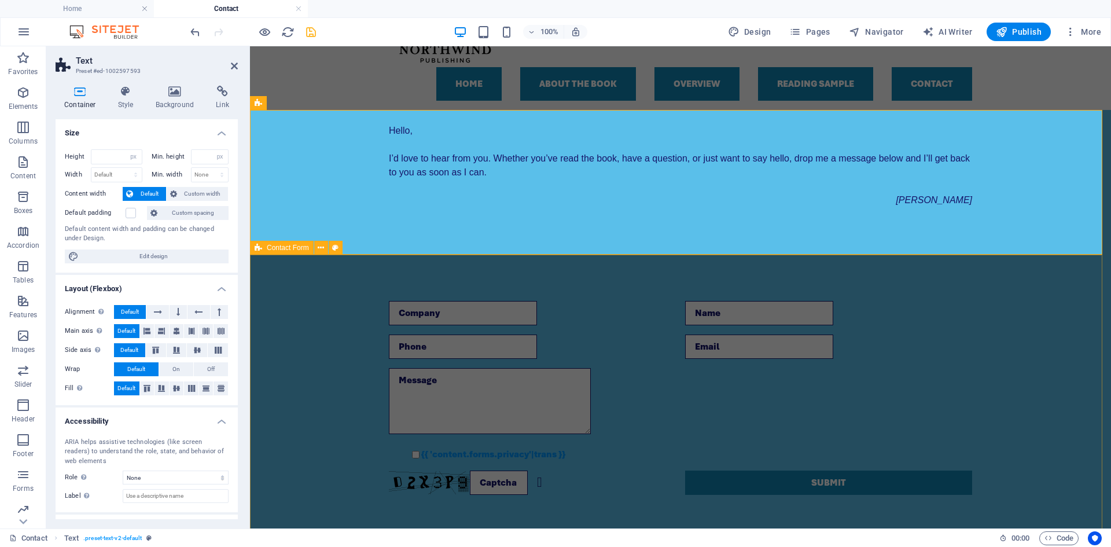
click at [1075, 432] on div "{{ 'content.forms.privacy'|trans }} Unreadable? Regenerate Submit" at bounding box center [680, 398] width 861 height 286
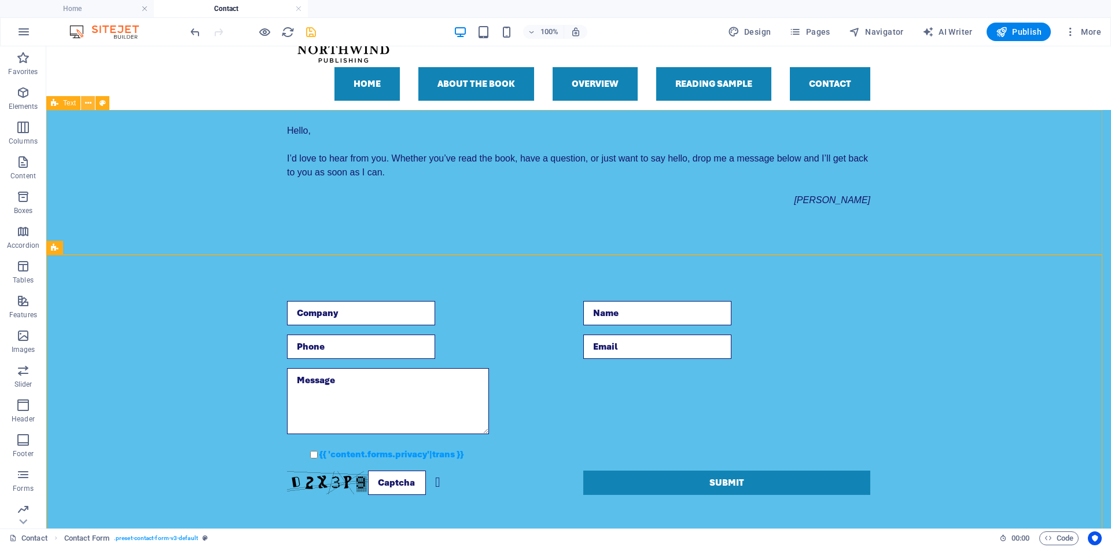
click at [87, 105] on icon at bounding box center [88, 103] width 6 height 12
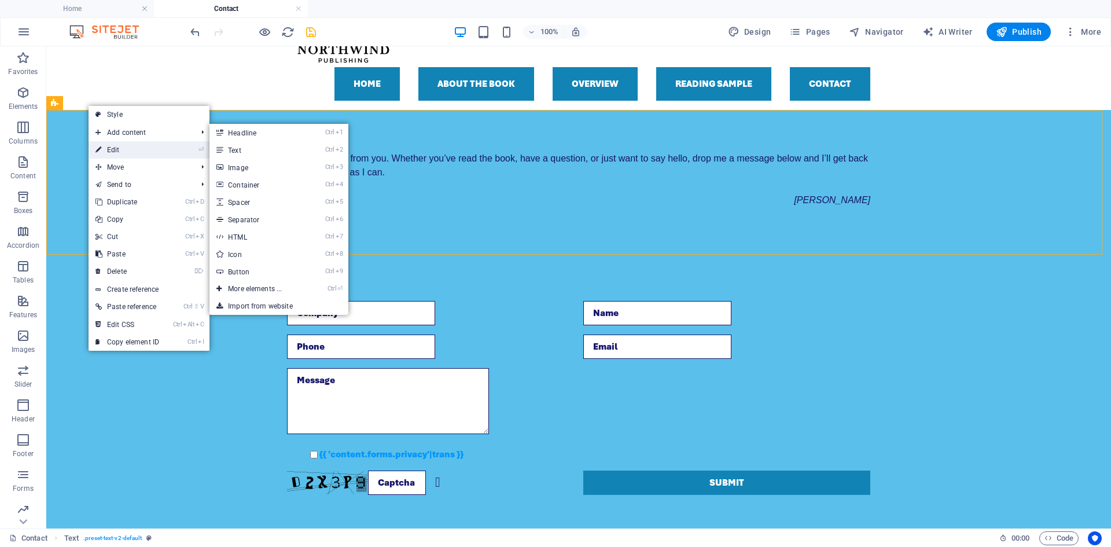
click at [105, 150] on link "⏎ Edit" at bounding box center [128, 149] width 78 height 17
select select "px"
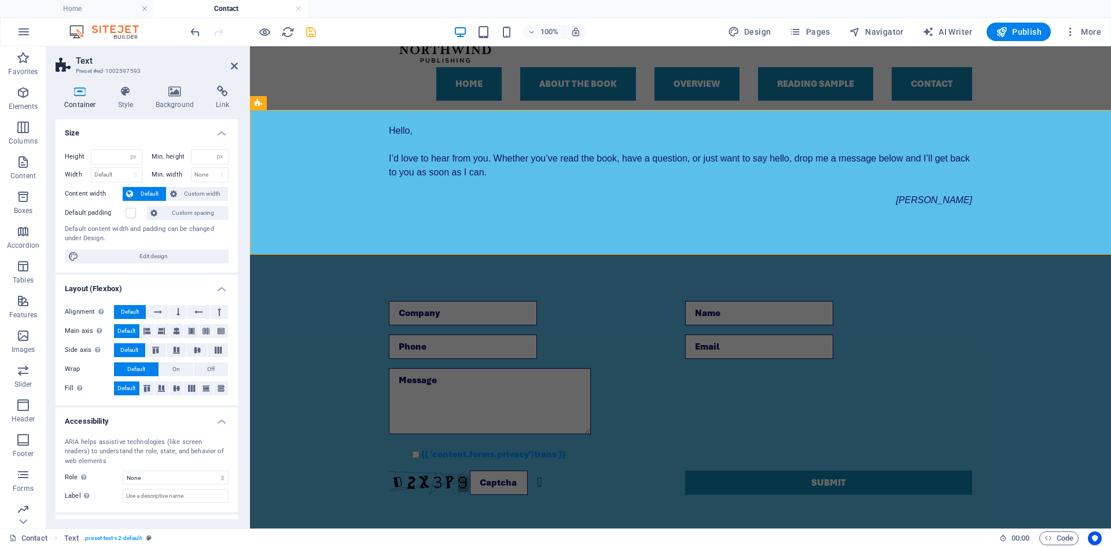
type input "250"
type input "200"
click at [194, 207] on span "Custom spacing" at bounding box center [193, 213] width 64 height 14
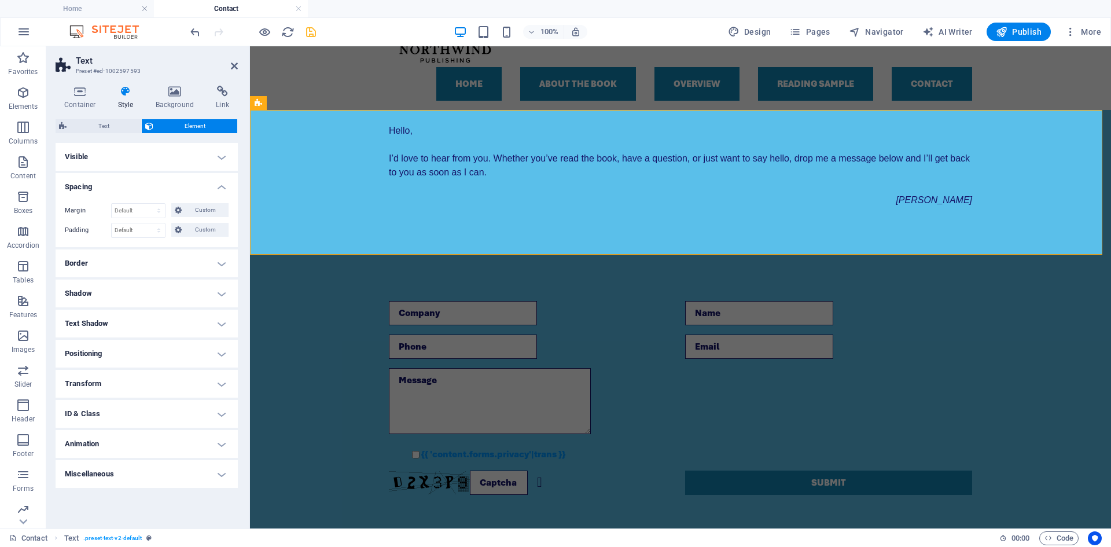
click at [222, 156] on h4 "Visible" at bounding box center [147, 157] width 182 height 28
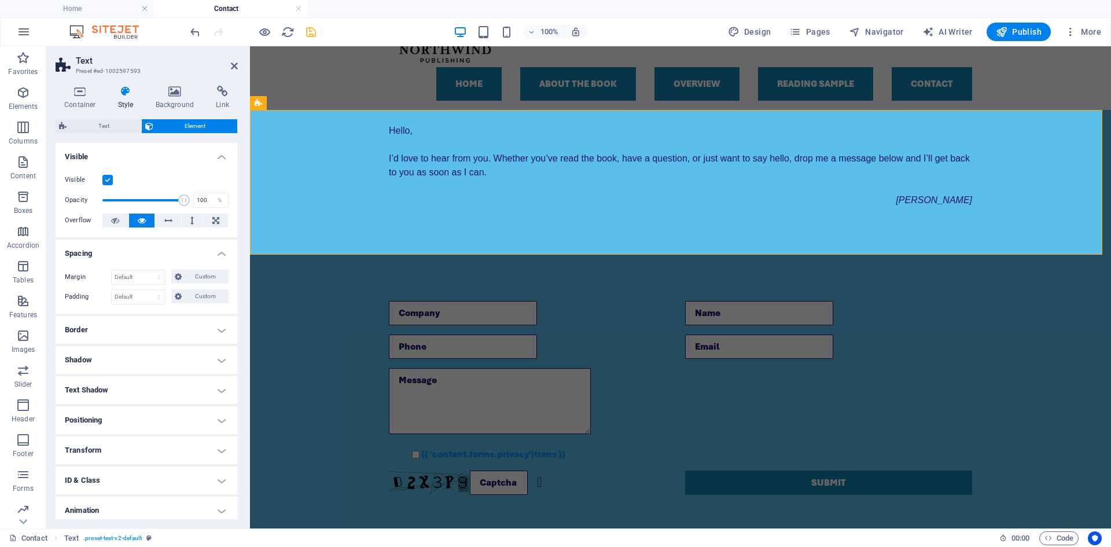
click at [222, 156] on h4 "Visible" at bounding box center [147, 153] width 182 height 21
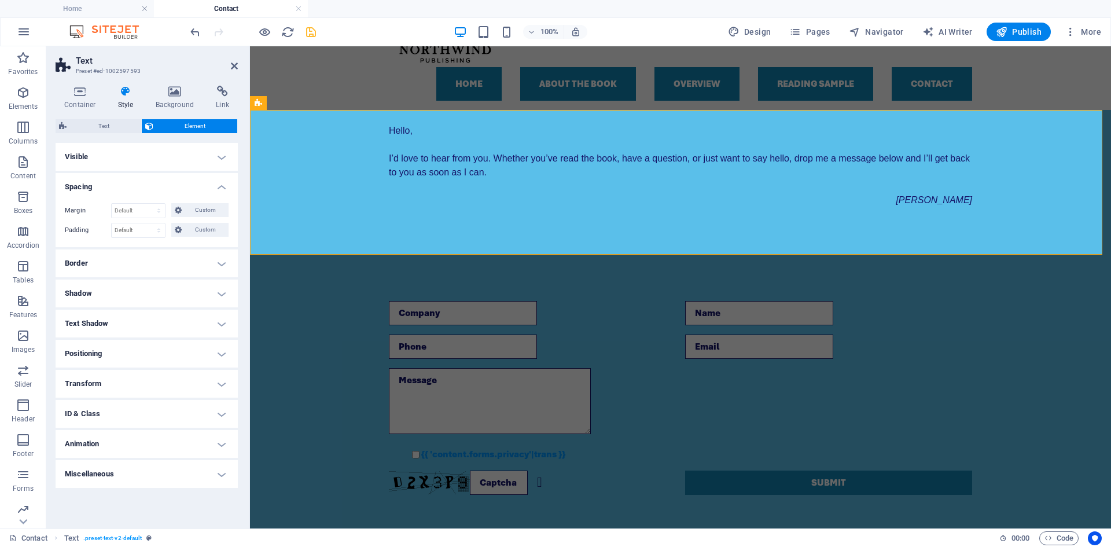
click at [156, 509] on div "Layout How this element expands within the layout (Flexbox). Size Default auto …" at bounding box center [147, 331] width 182 height 376
click at [175, 229] on icon at bounding box center [178, 230] width 7 height 14
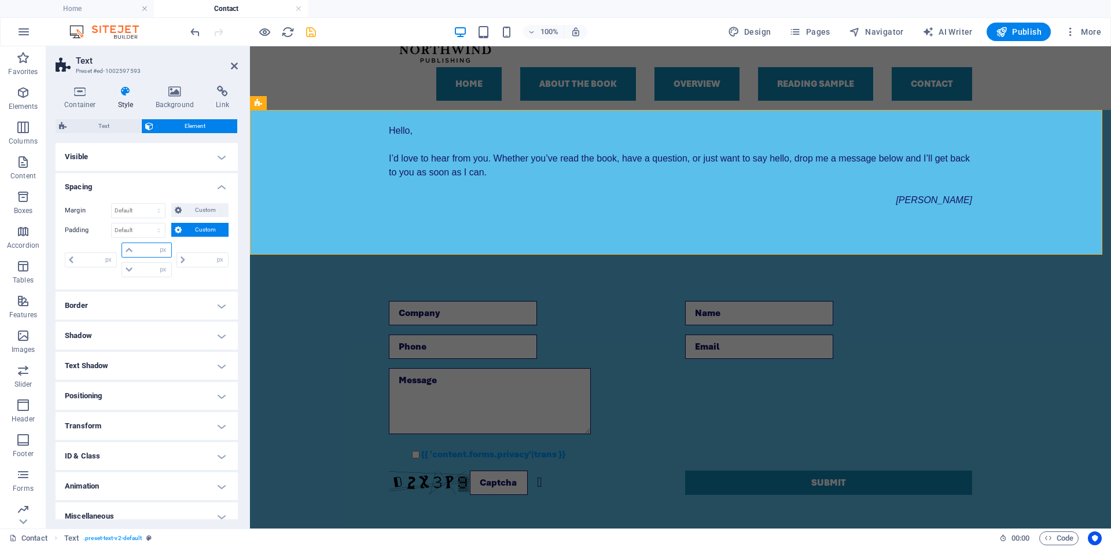
click at [139, 252] on input "number" at bounding box center [153, 250] width 35 height 14
type input "10"
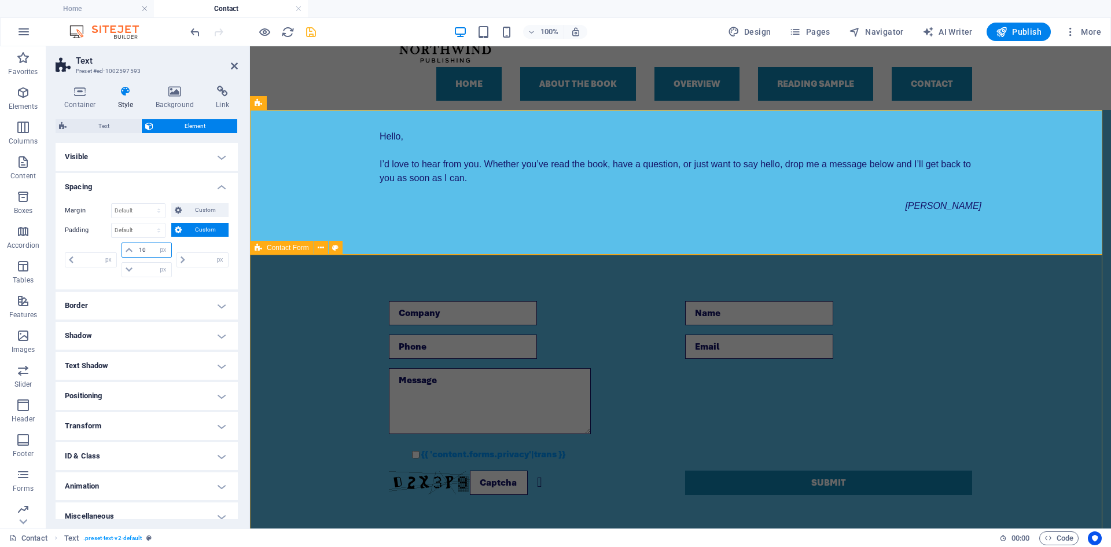
type input "0"
type input "10"
click at [149, 274] on input "0" at bounding box center [153, 270] width 35 height 14
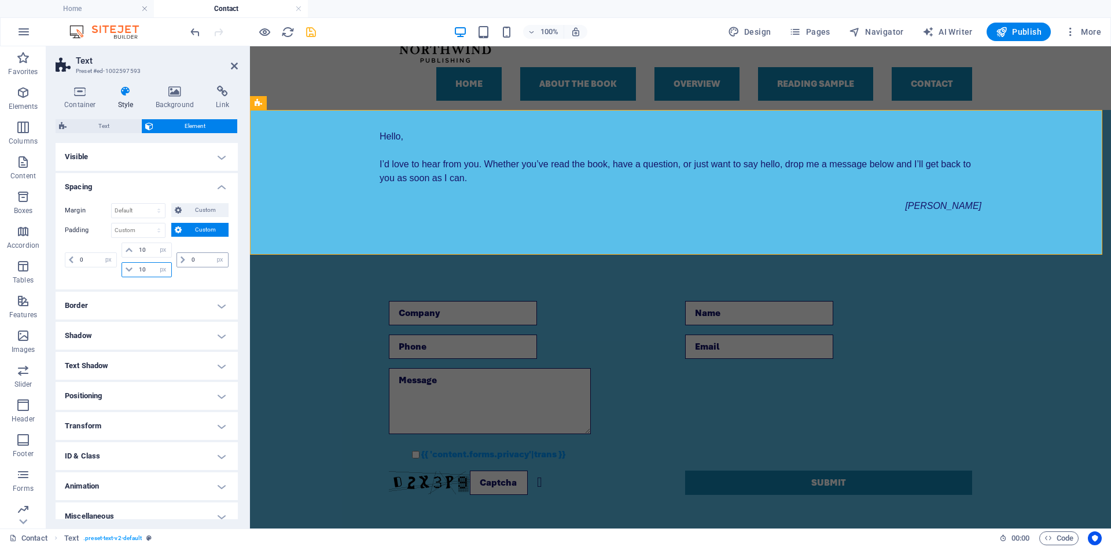
type input "10"
click at [200, 263] on input "0" at bounding box center [208, 260] width 39 height 14
type input "10"
click at [94, 260] on input "0" at bounding box center [96, 260] width 39 height 14
type input "10"
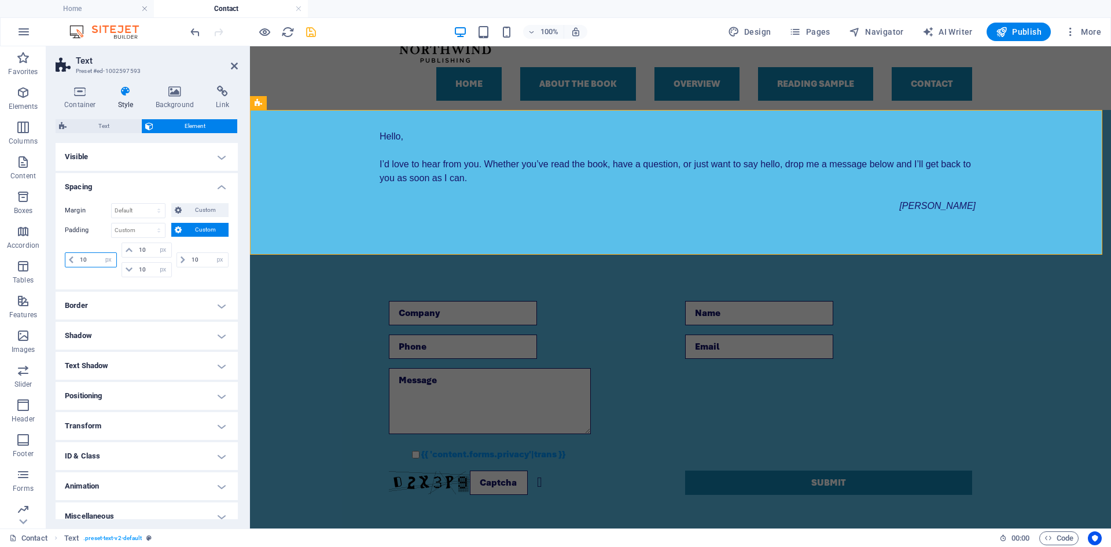
type input "10"
select select "px"
type input "10"
click at [144, 267] on input "10" at bounding box center [153, 270] width 35 height 14
drag, startPoint x: 148, startPoint y: 270, endPoint x: 133, endPoint y: 268, distance: 15.1
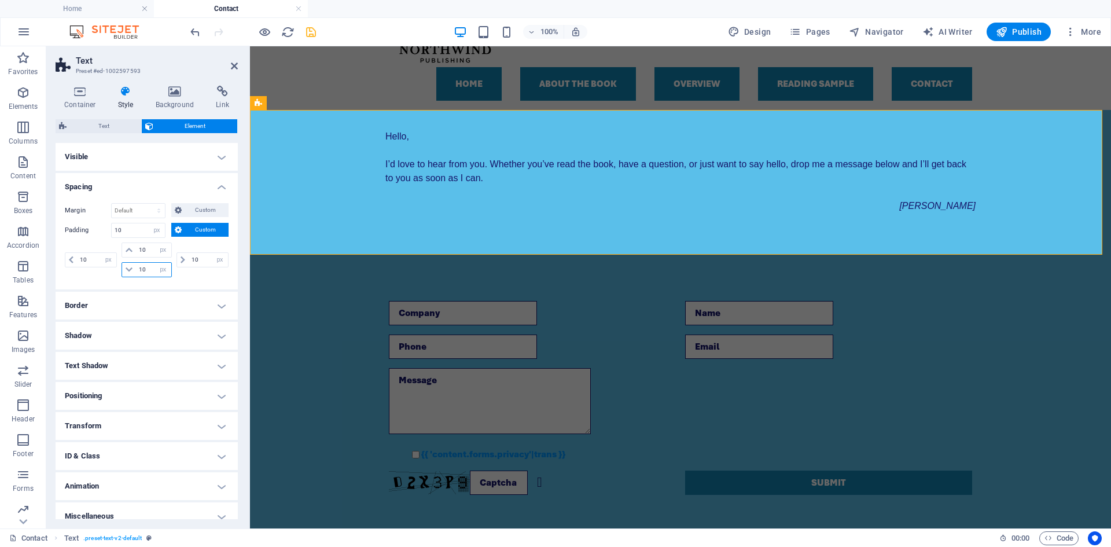
click at [133, 268] on div "10 px rem % vh vw" at bounding box center [147, 269] width 50 height 15
type input "1"
select select "DISABLED_OPTION_VALUE"
drag, startPoint x: 132, startPoint y: 229, endPoint x: 102, endPoint y: 230, distance: 30.1
click at [102, 230] on div "Padding Default px rem % vh vw Custom Custom" at bounding box center [147, 230] width 164 height 15
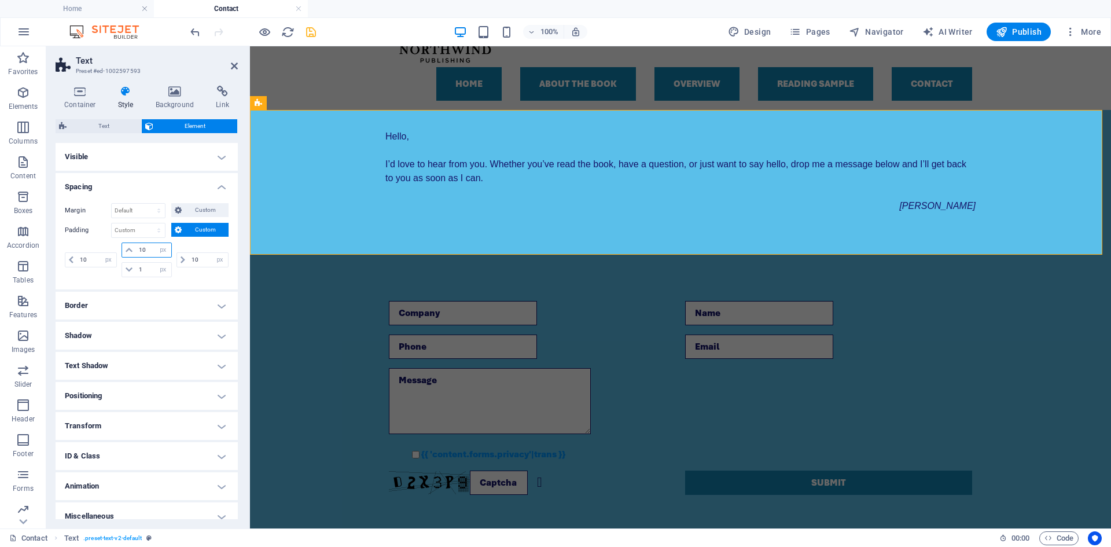
click at [148, 249] on input "10" at bounding box center [153, 250] width 35 height 14
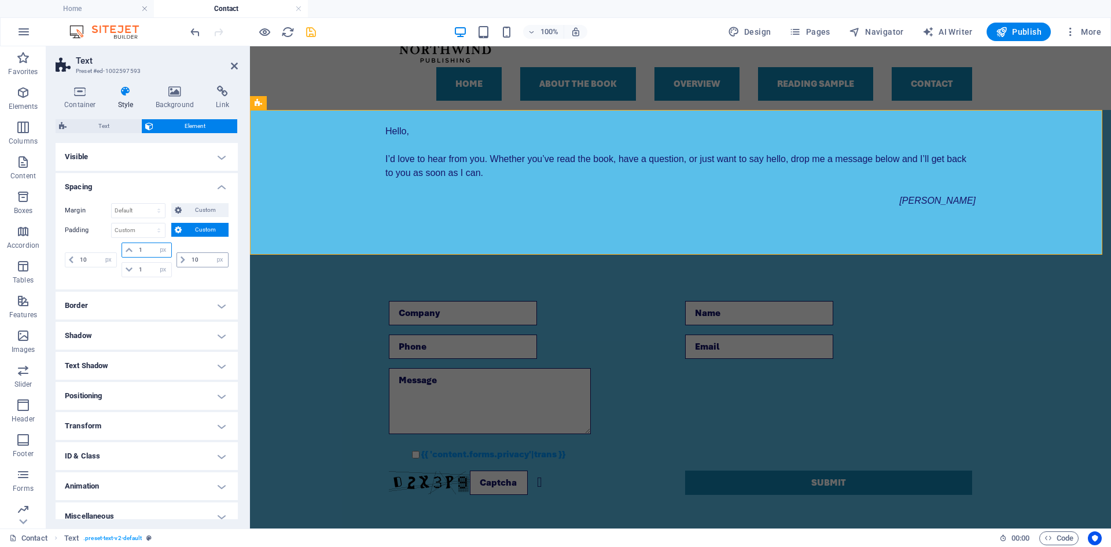
type input "1"
click at [204, 258] on input "10" at bounding box center [208, 260] width 39 height 14
type input "1"
click at [94, 262] on input "10" at bounding box center [96, 260] width 39 height 14
type input "1"
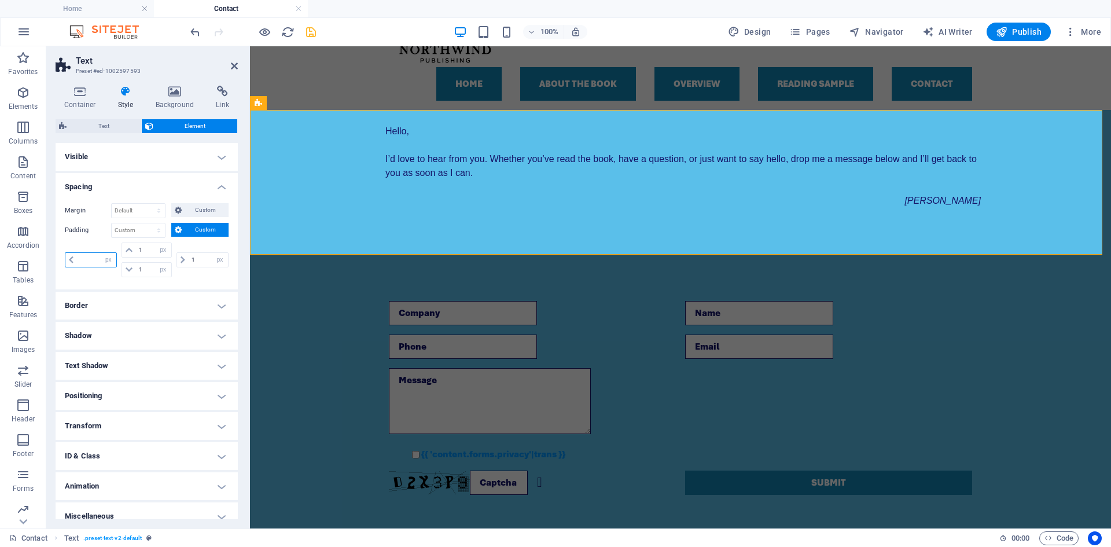
type input "1"
select select "px"
type input "1"
click at [157, 183] on h4 "Spacing" at bounding box center [147, 183] width 182 height 21
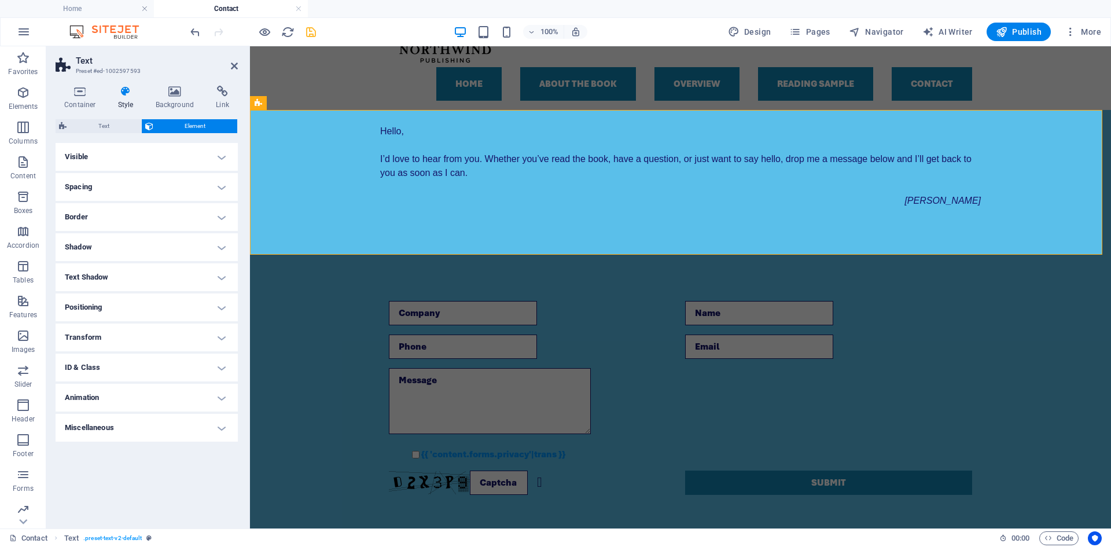
click at [218, 187] on h4 "Spacing" at bounding box center [147, 187] width 182 height 28
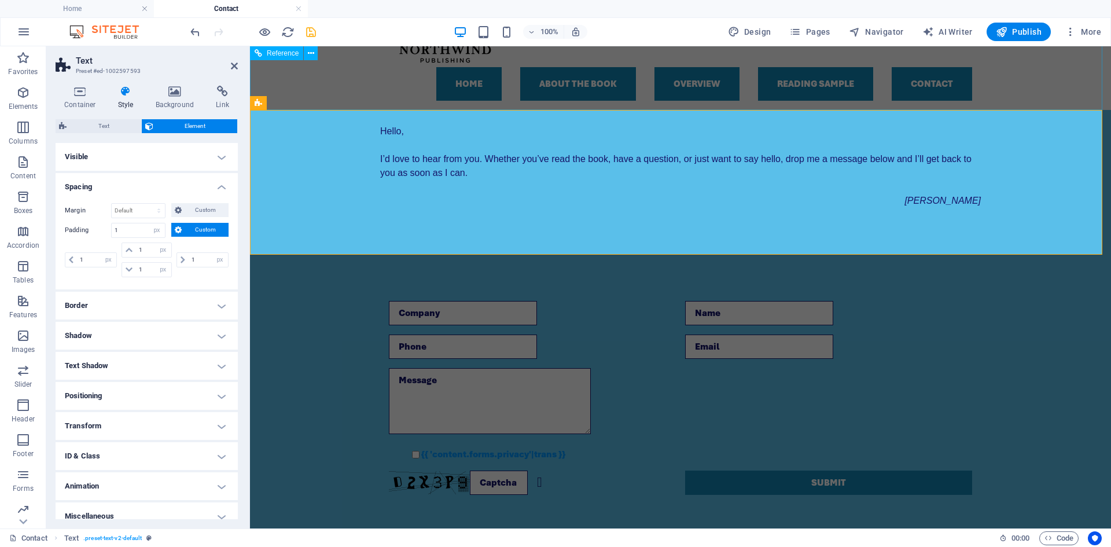
click at [1070, 65] on div "Home About the Book Overview Reading sample Contact Menu" at bounding box center [680, 60] width 861 height 99
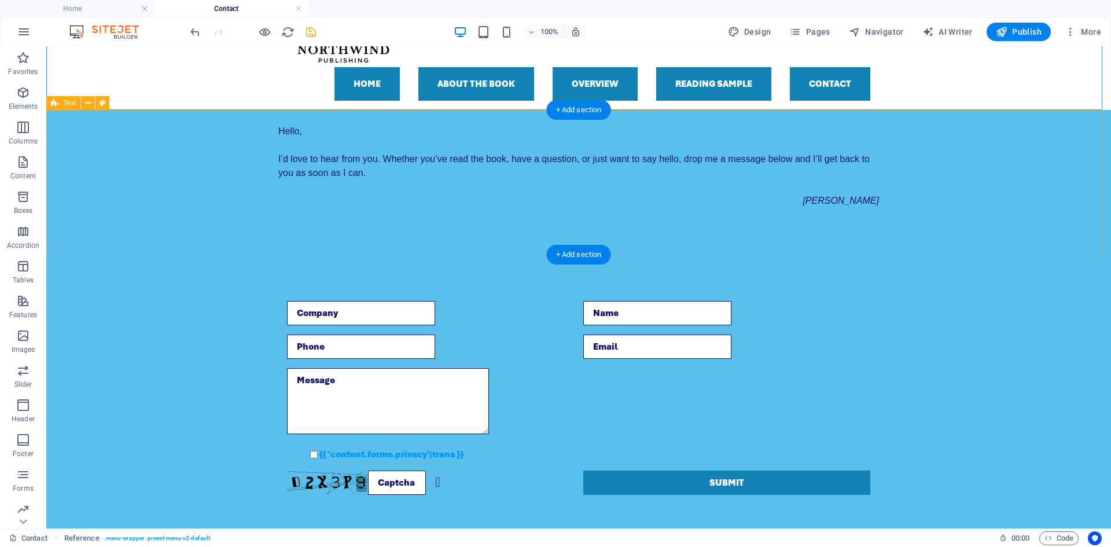
click at [157, 165] on div "Hello, I’d love to hear fr om you. Whether you’ve read the book, have a questio…" at bounding box center [578, 182] width 1065 height 145
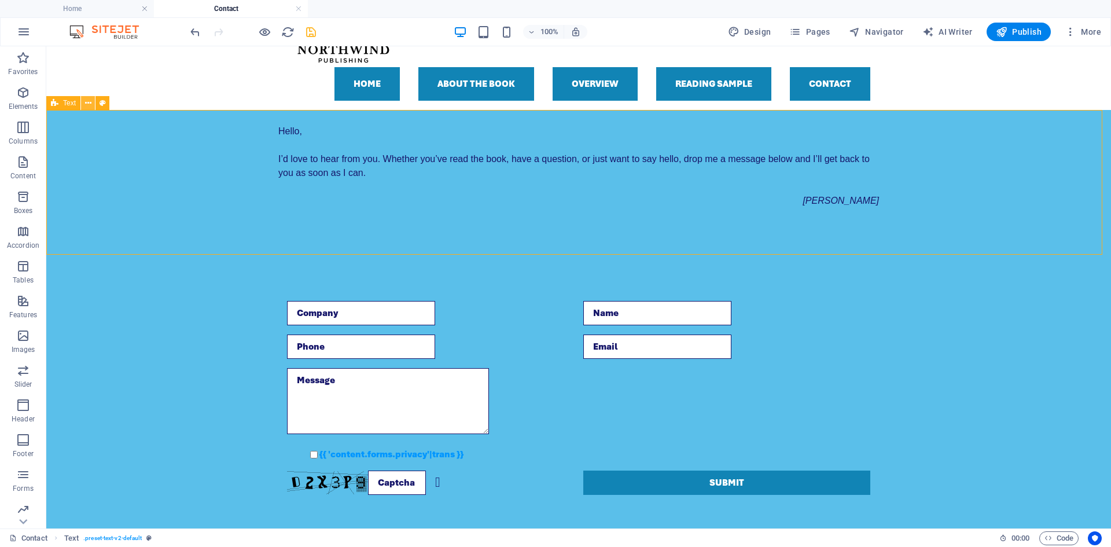
click at [91, 105] on icon at bounding box center [88, 103] width 6 height 12
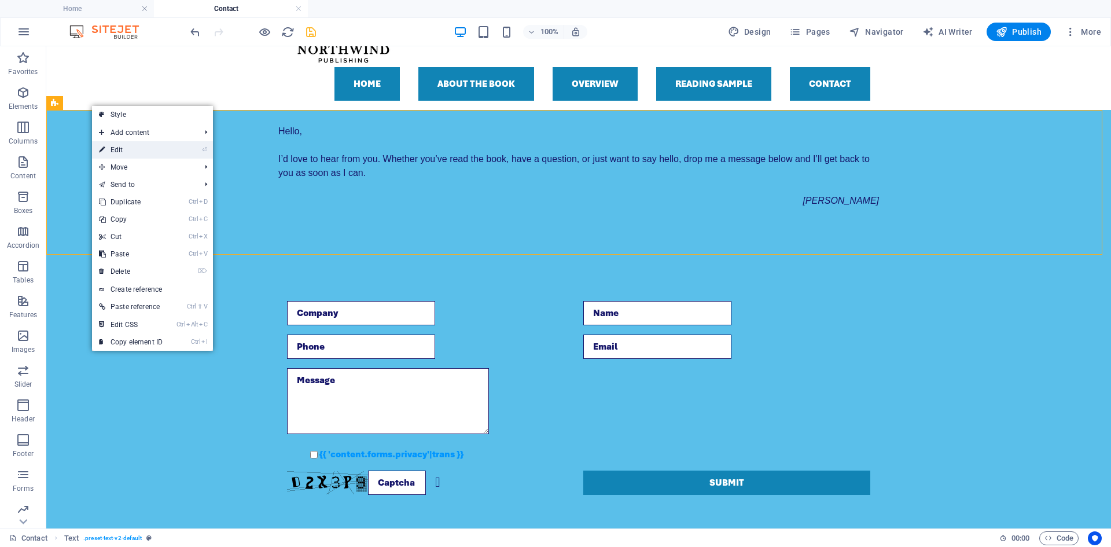
click at [136, 146] on link "⏎ Edit" at bounding box center [131, 149] width 78 height 17
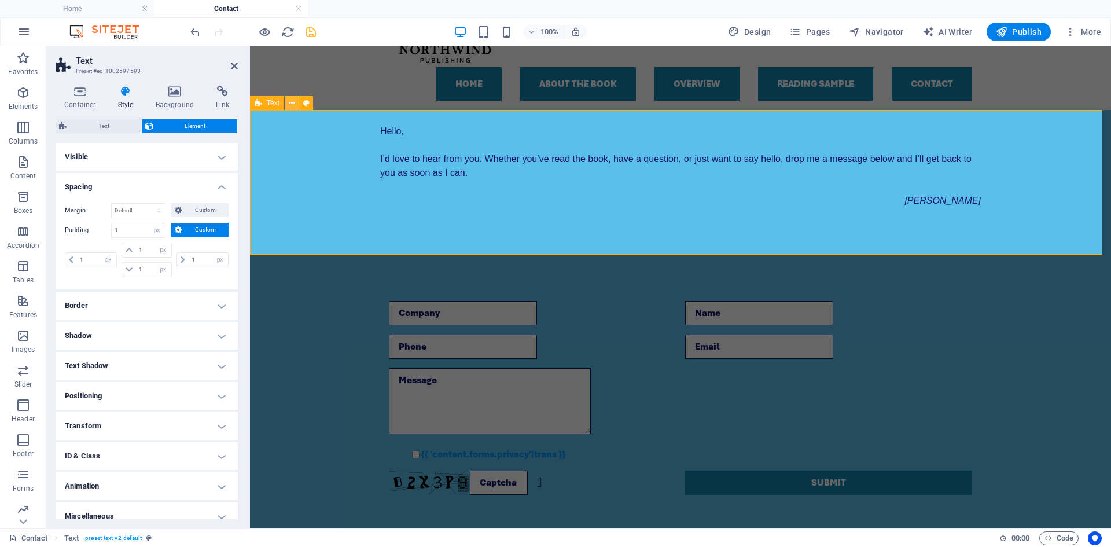
click at [290, 101] on icon at bounding box center [292, 103] width 6 height 12
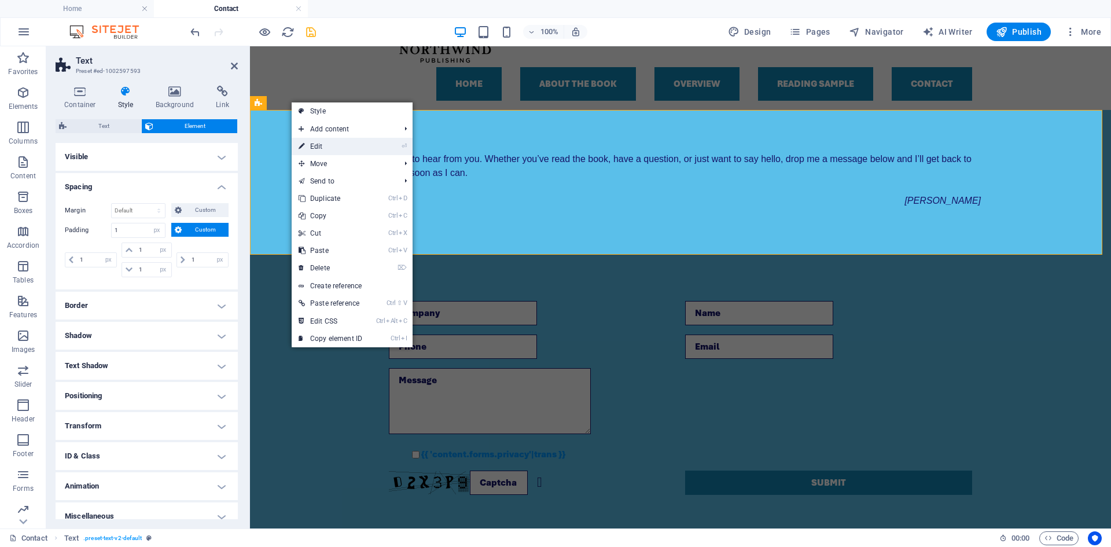
click at [312, 143] on link "⏎ Edit" at bounding box center [331, 146] width 78 height 17
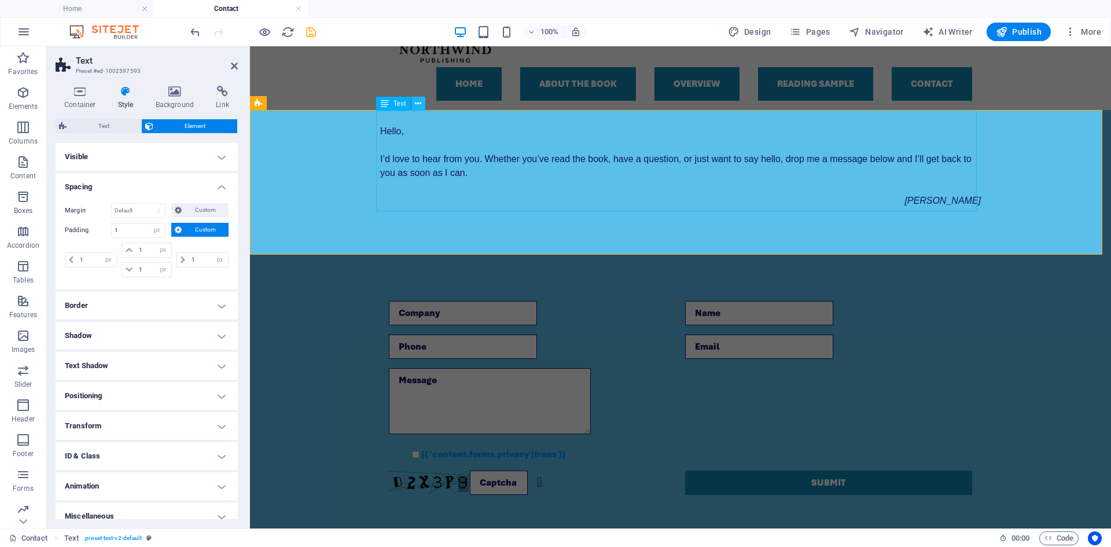
click at [417, 106] on icon at bounding box center [418, 104] width 6 height 12
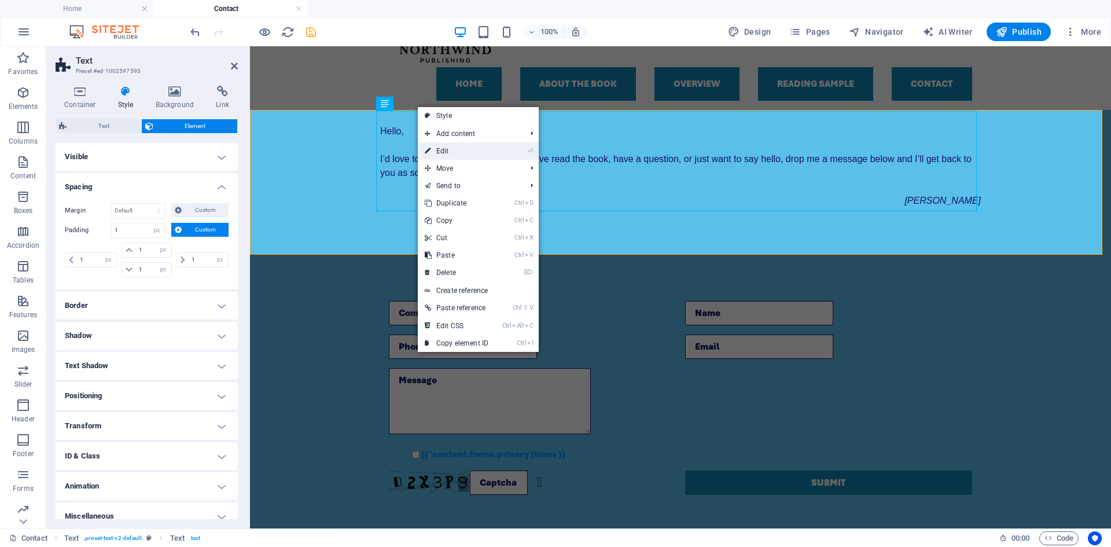
click at [440, 149] on link "⏎ Edit" at bounding box center [457, 150] width 78 height 17
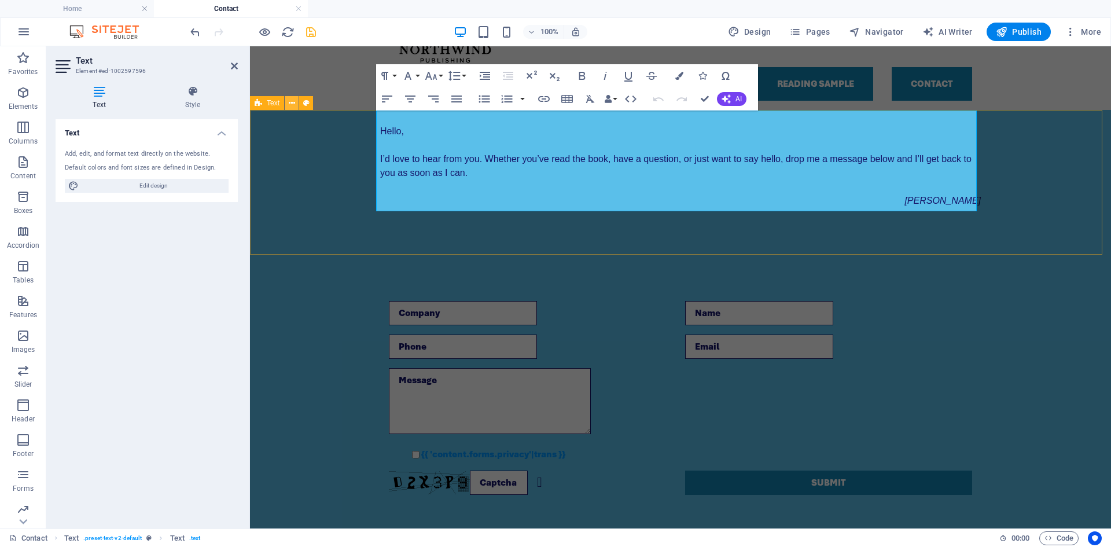
click at [295, 105] on icon at bounding box center [292, 103] width 6 height 12
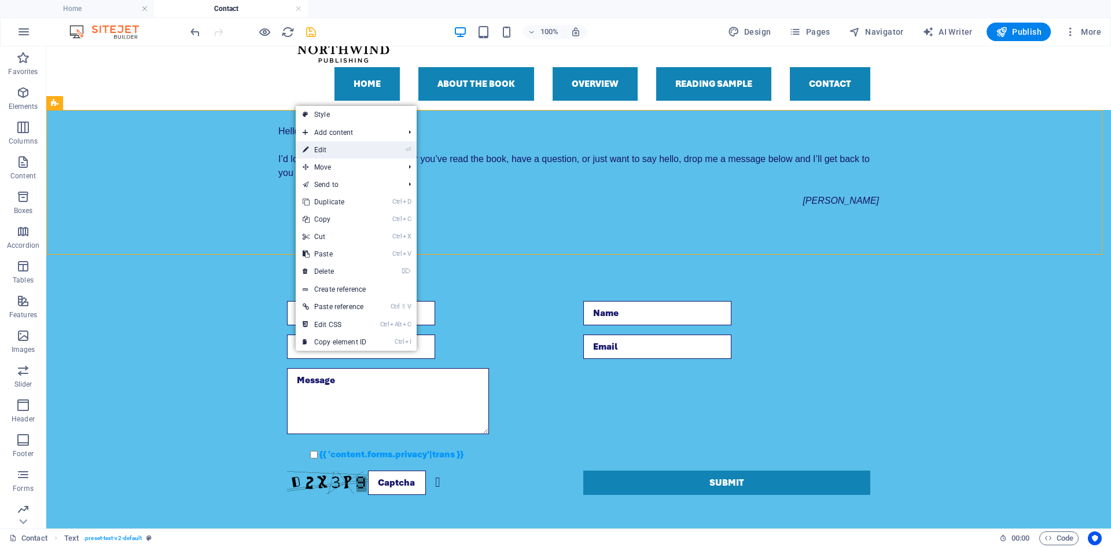
click at [325, 154] on link "⏎ Edit" at bounding box center [335, 149] width 78 height 17
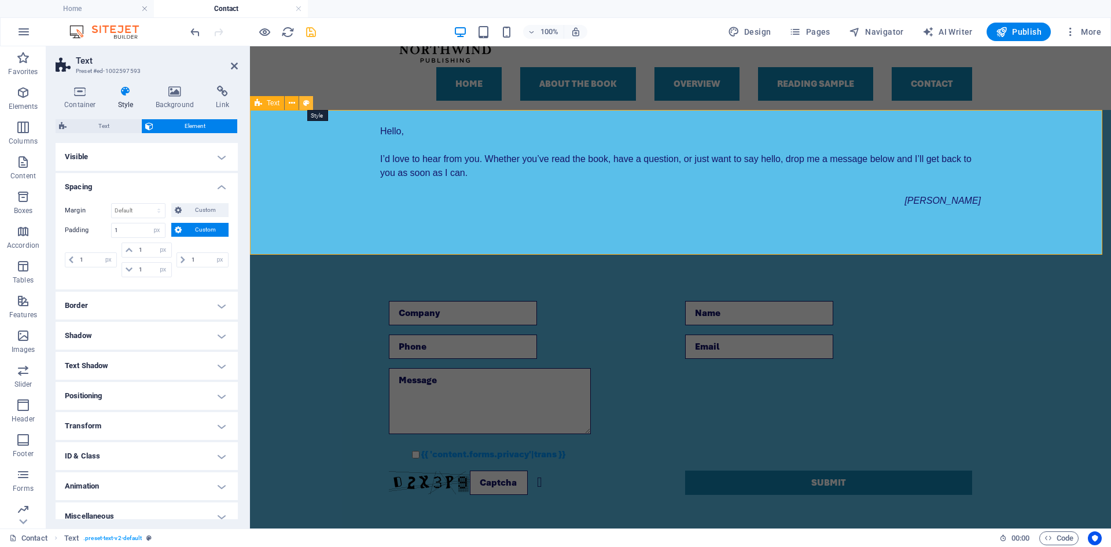
click at [306, 102] on icon at bounding box center [306, 103] width 6 height 12
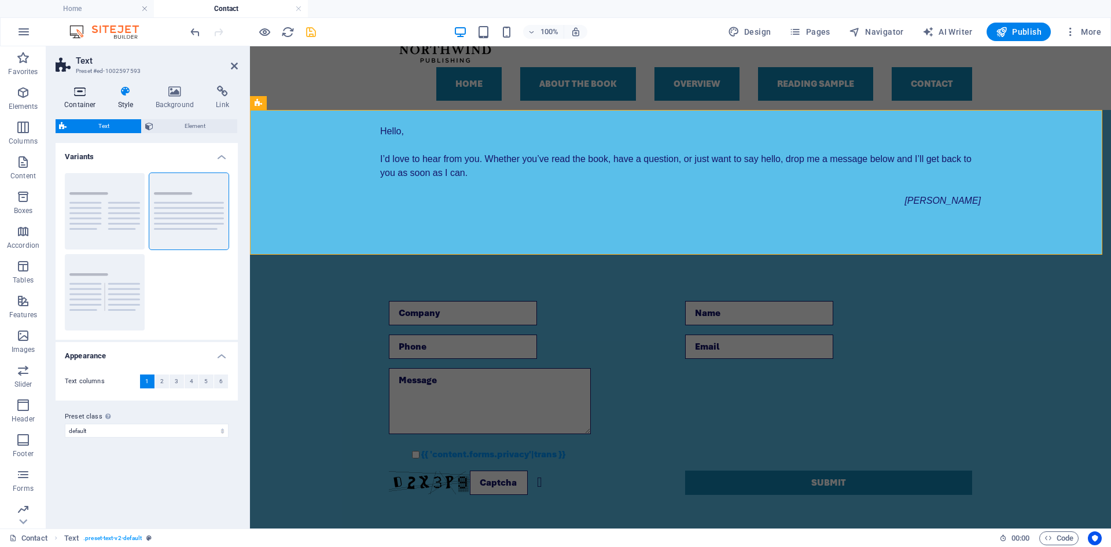
click at [78, 100] on h4 "Container" at bounding box center [83, 98] width 54 height 24
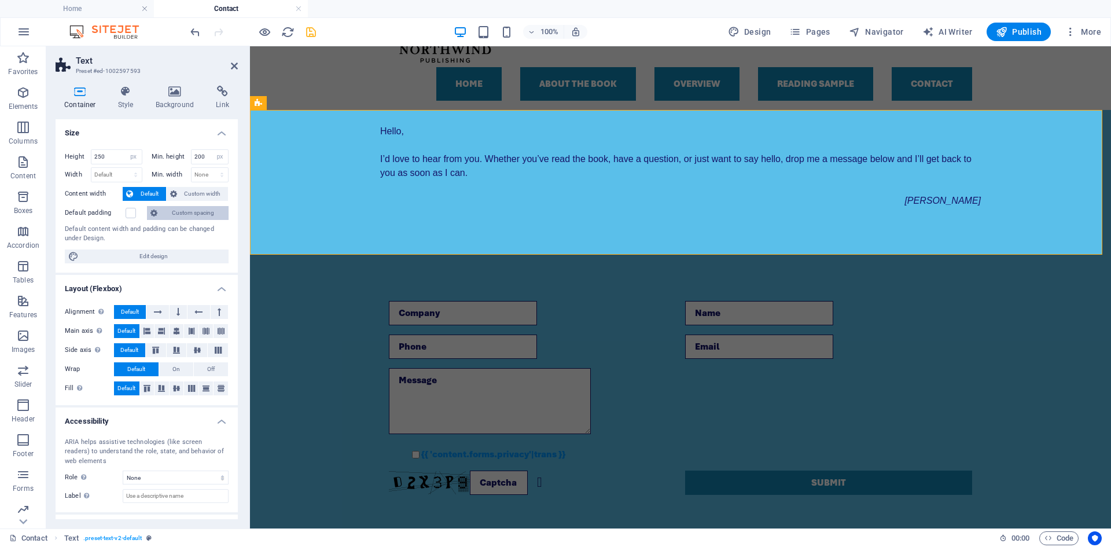
click at [166, 213] on button "Custom spacing" at bounding box center [188, 213] width 82 height 14
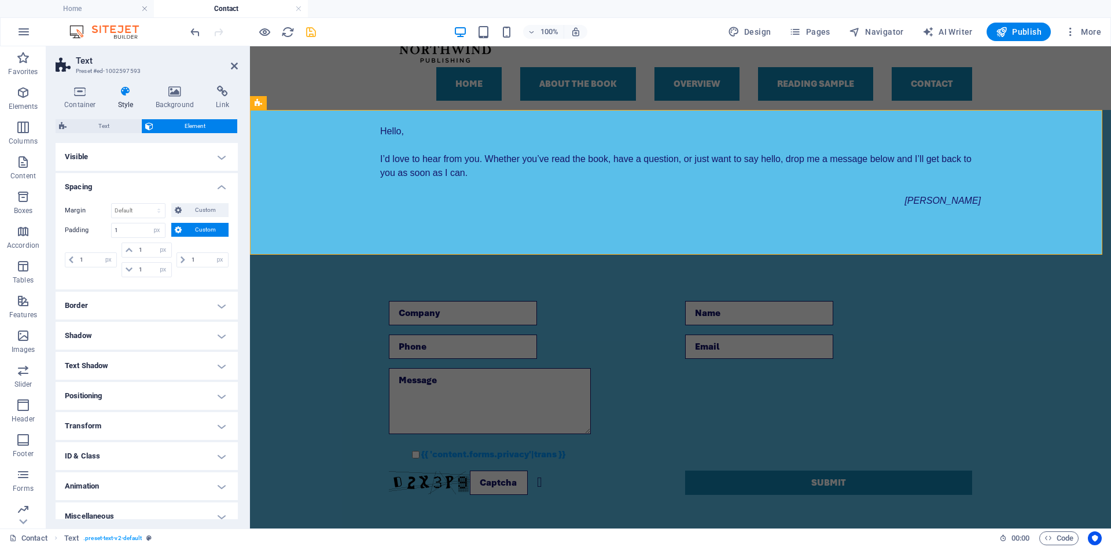
click at [935, 5] on ul "Home Contact" at bounding box center [555, 8] width 1111 height 17
click at [397, 156] on div "Hello, I’d love to hear fr om you. Whether you’ve read the book, have a questio…" at bounding box center [680, 159] width 601 height 97
click at [418, 106] on icon at bounding box center [418, 104] width 6 height 12
click at [181, 209] on icon at bounding box center [178, 210] width 7 height 14
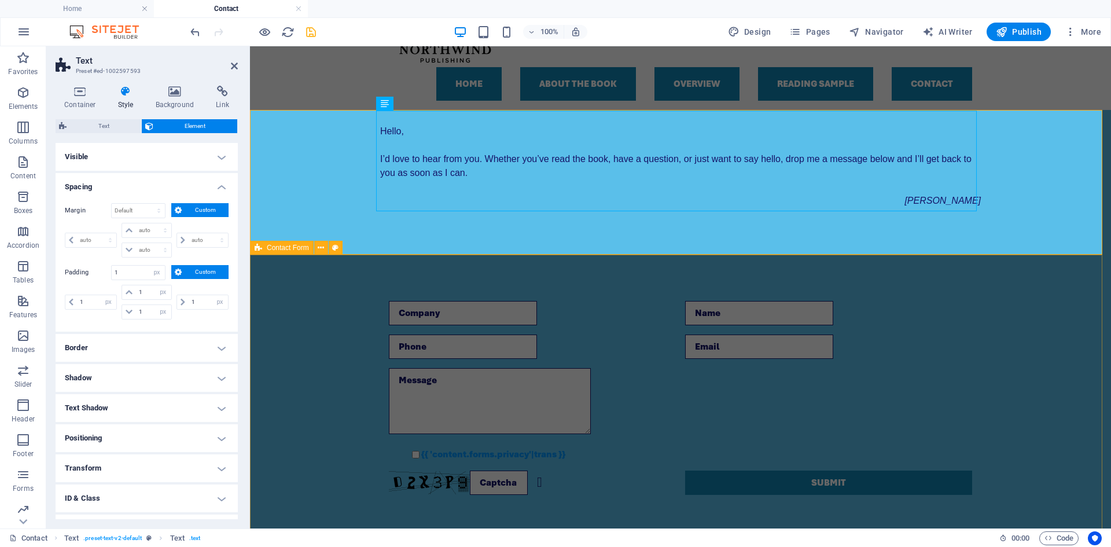
click at [840, 277] on div "{{ 'content.forms.privacy'|trans }} Unreadable? Regenerate Submit" at bounding box center [680, 398] width 861 height 286
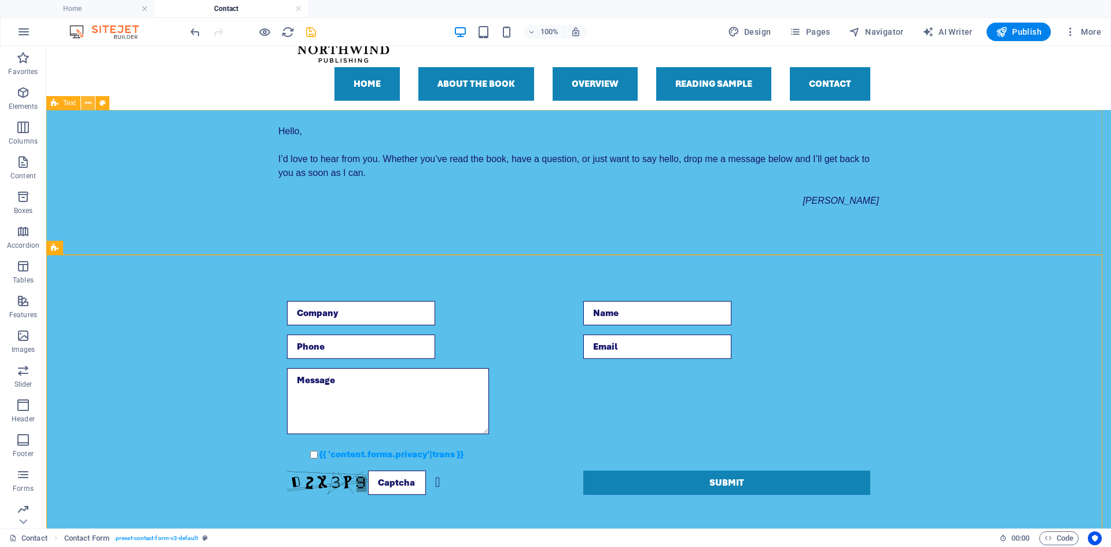
click at [90, 104] on icon at bounding box center [88, 103] width 6 height 12
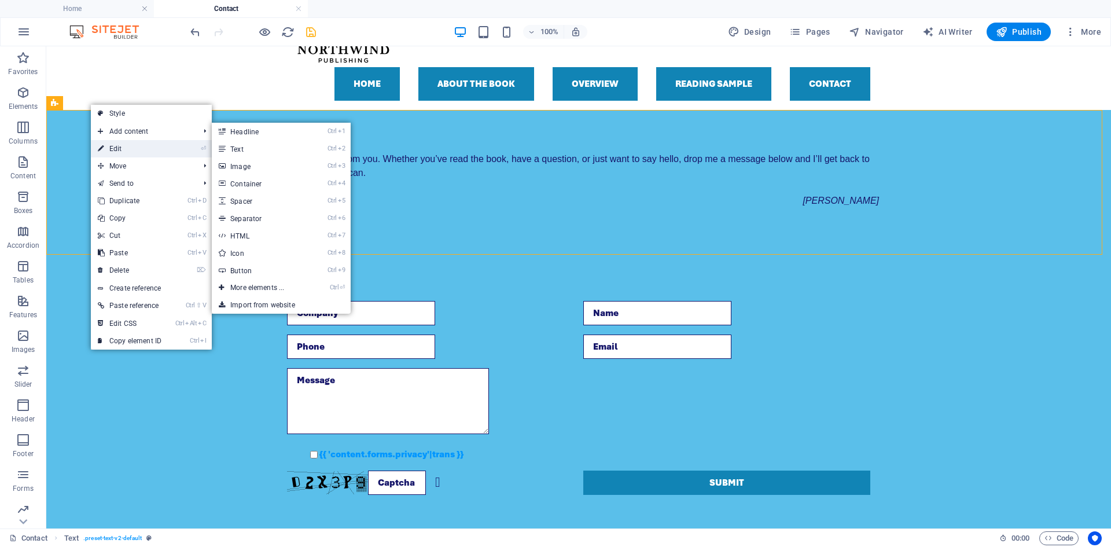
click at [126, 151] on link "⏎ Edit" at bounding box center [130, 148] width 78 height 17
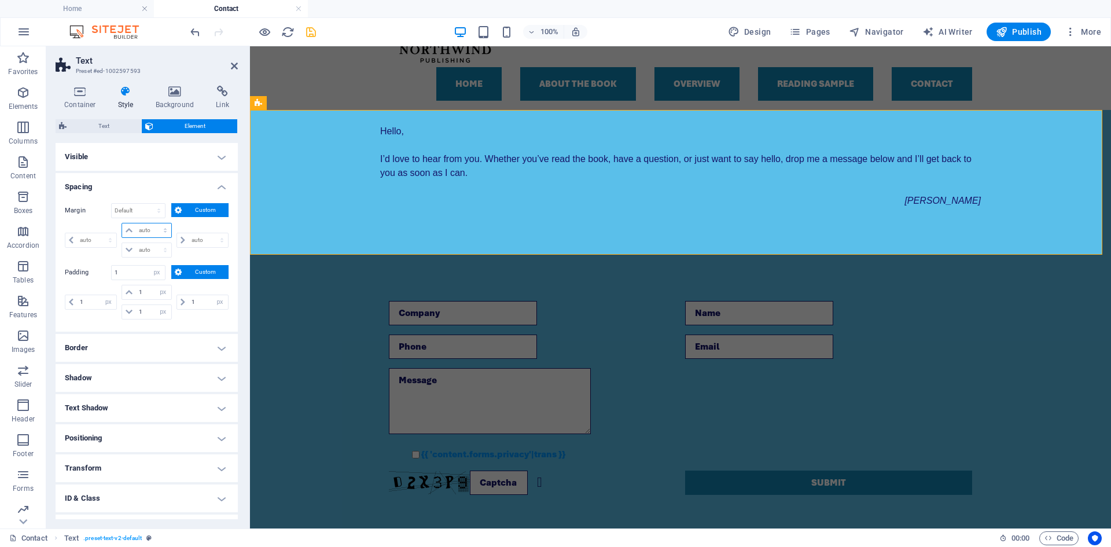
click at [141, 229] on select "auto px % rem vw vh" at bounding box center [146, 230] width 49 height 14
click at [153, 223] on select "auto px % rem vw vh" at bounding box center [146, 230] width 49 height 14
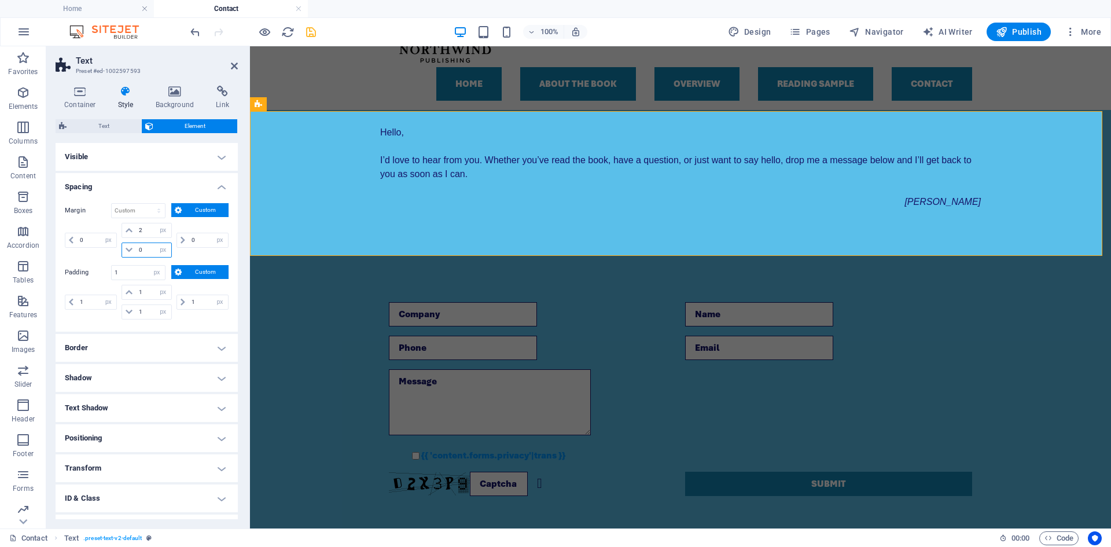
click at [143, 250] on input "0" at bounding box center [153, 250] width 35 height 14
click at [138, 250] on input "0" at bounding box center [153, 250] width 35 height 14
click at [79, 239] on input "0" at bounding box center [96, 240] width 39 height 14
drag, startPoint x: 198, startPoint y: 240, endPoint x: 182, endPoint y: 234, distance: 17.4
click at [182, 234] on div "0 auto px % rem vw vh" at bounding box center [202, 240] width 52 height 15
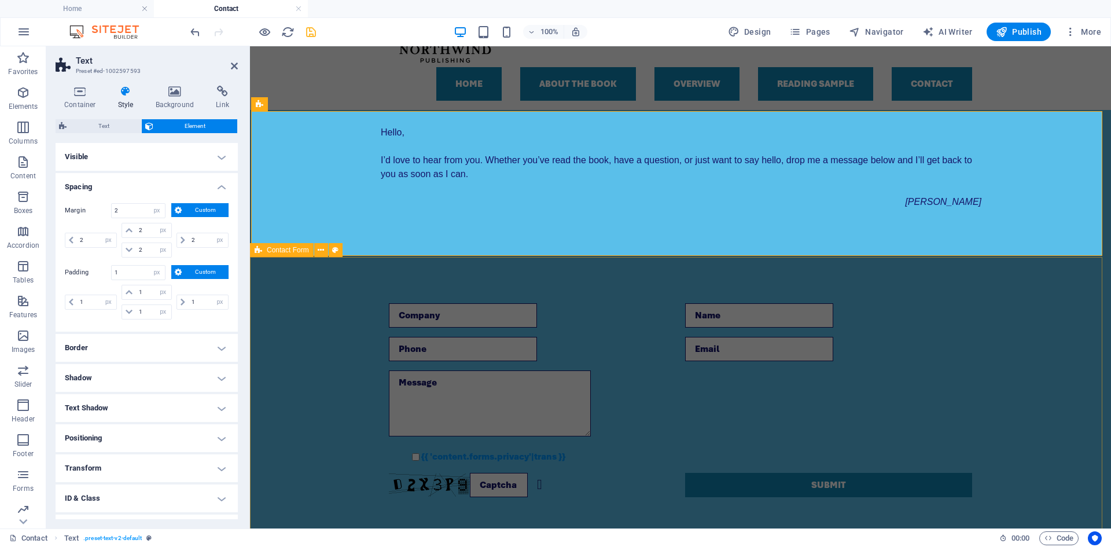
click at [292, 314] on div "{{ 'content.forms.privacy'|trans }} Unreadable? Regenerate Submit" at bounding box center [680, 400] width 861 height 286
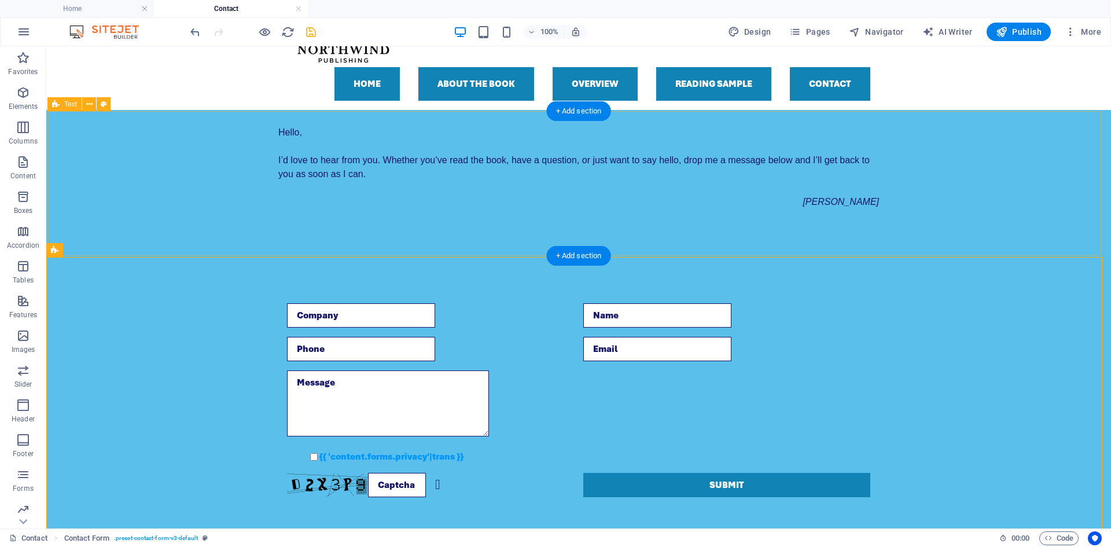
click at [494, 234] on div "Hello, I’d love to hear fr om you. Whether you’ve read the book, have a questio…" at bounding box center [578, 183] width 1062 height 145
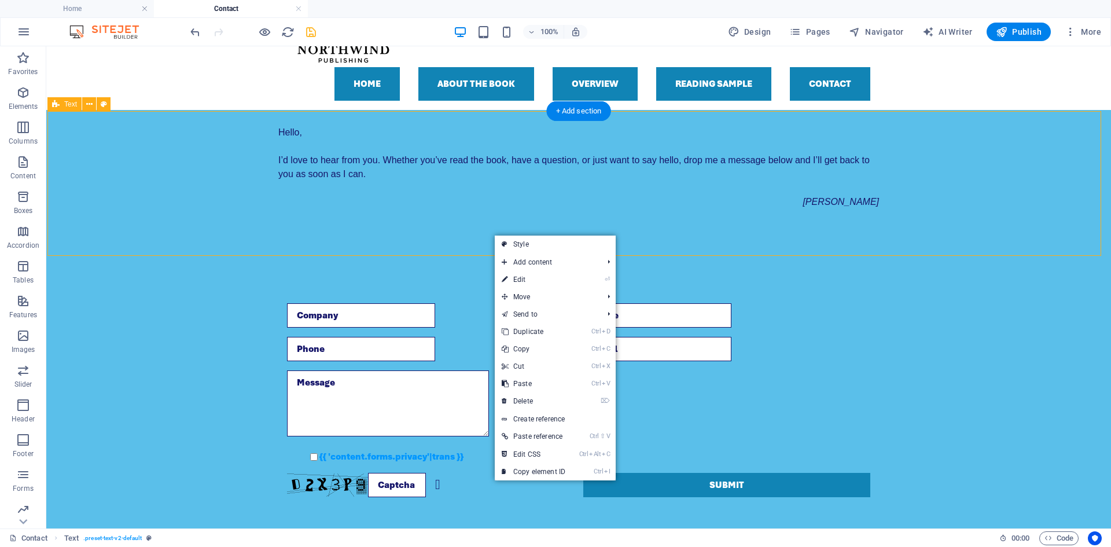
click at [96, 141] on div "Hello, I’d love to hear fr om you. Whether you’ve read the book, have a questio…" at bounding box center [578, 183] width 1062 height 145
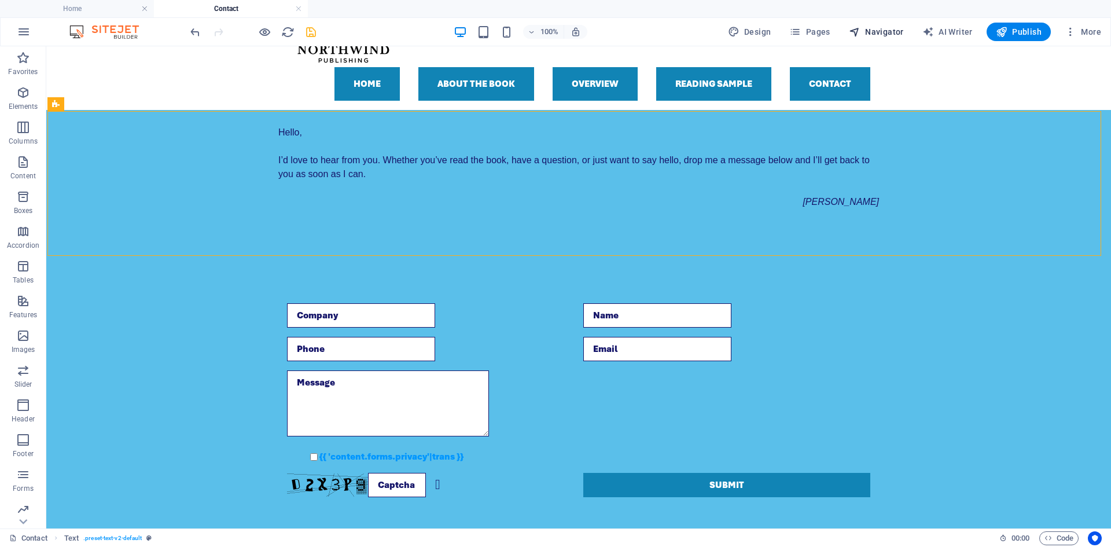
click at [873, 28] on span "Navigator" at bounding box center [876, 32] width 55 height 12
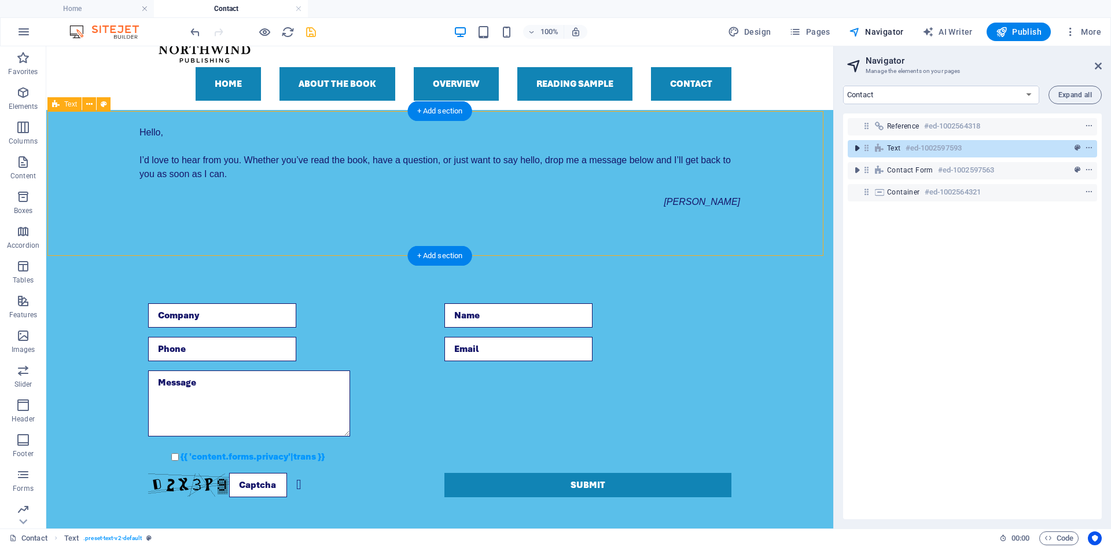
click at [855, 146] on icon "toggle-expand" at bounding box center [857, 148] width 12 height 12
click at [1087, 145] on icon "context-menu" at bounding box center [1089, 148] width 8 height 8
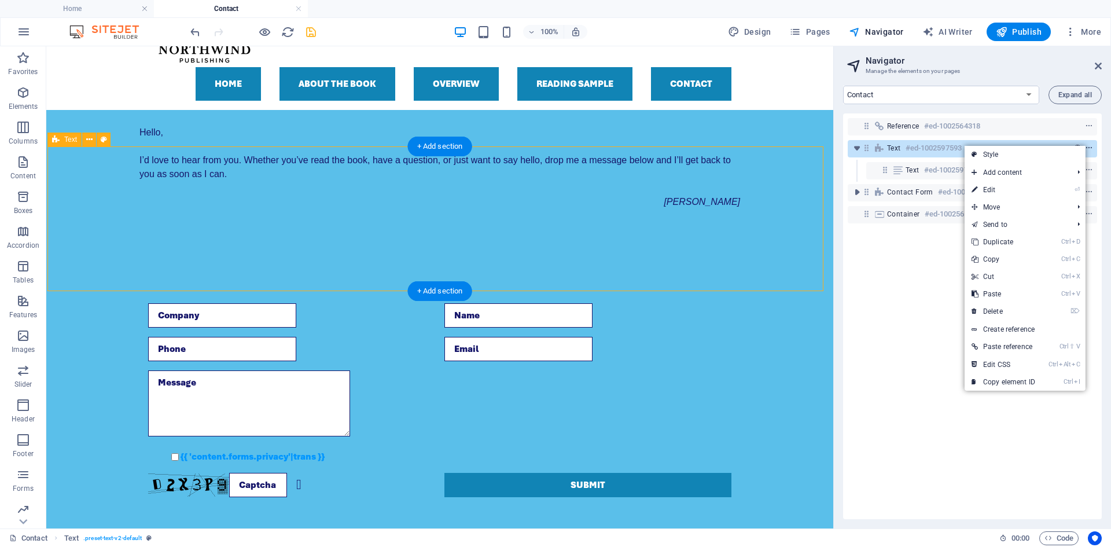
scroll to position [0, 0]
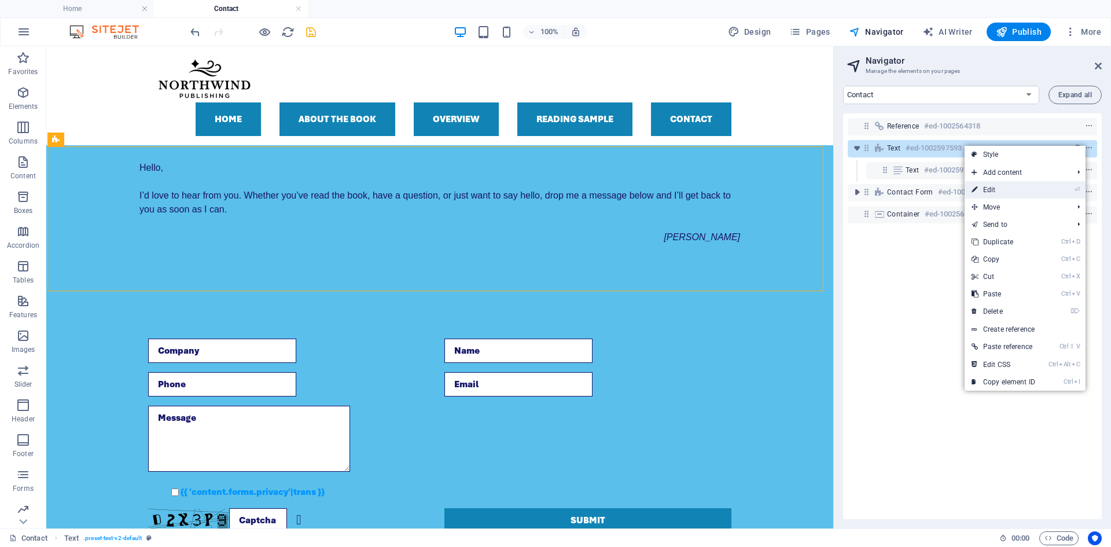
click at [1001, 189] on link "⏎ Edit" at bounding box center [1004, 189] width 78 height 17
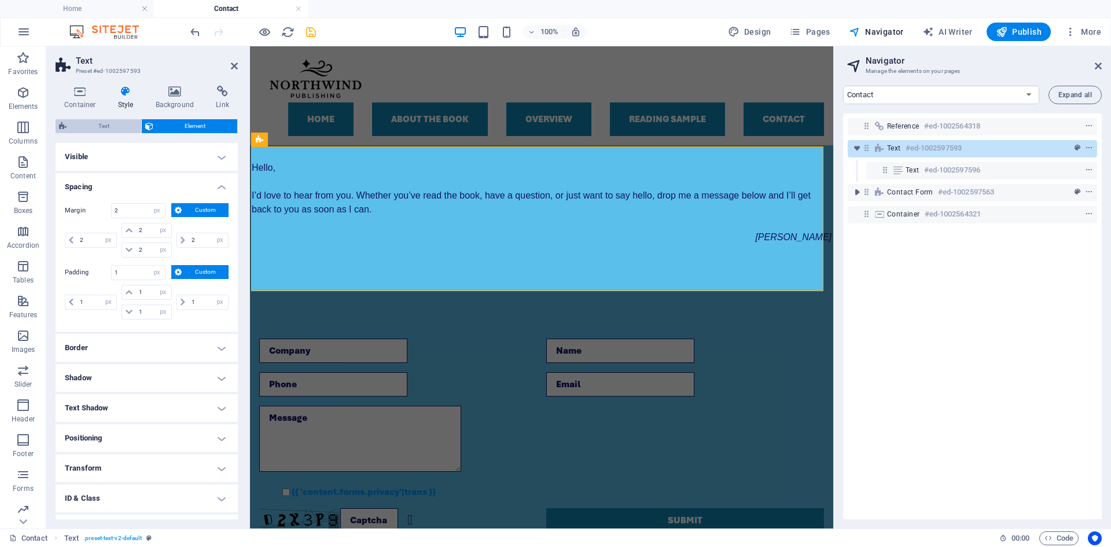
click at [94, 124] on span "Text" at bounding box center [104, 126] width 68 height 14
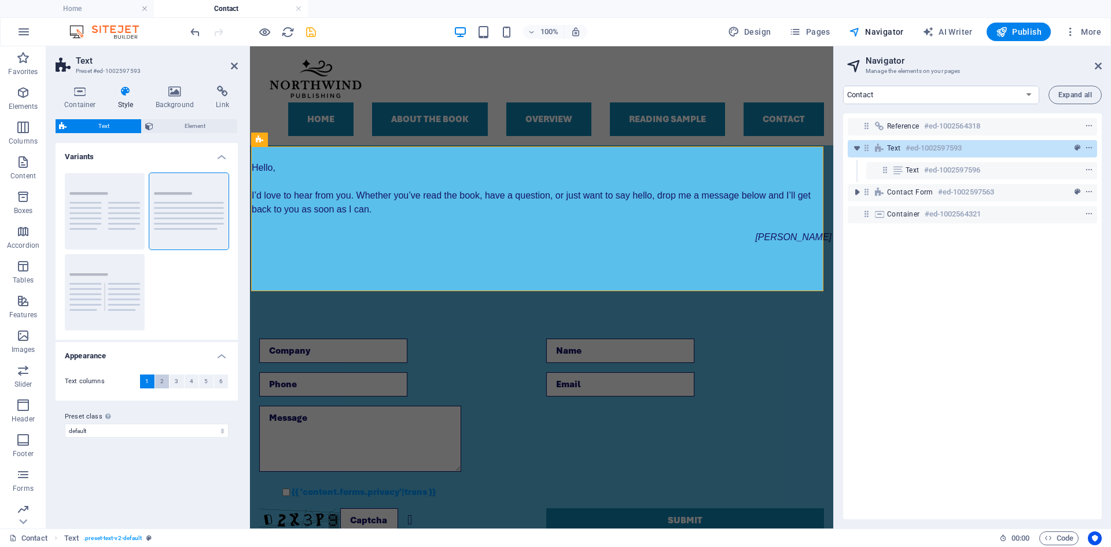
click at [164, 381] on button "2" at bounding box center [162, 381] width 14 height 14
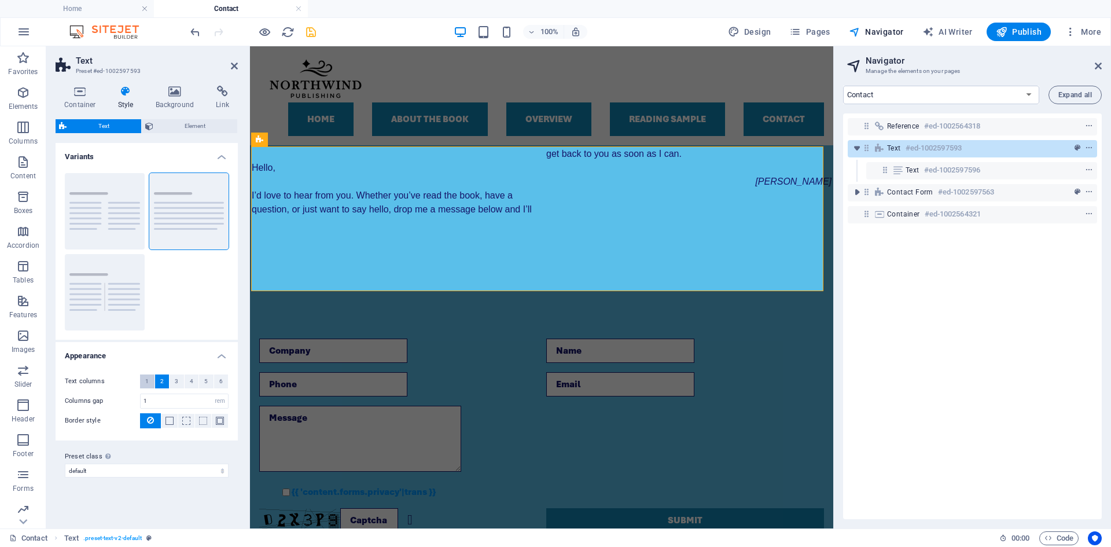
click at [146, 376] on span "1" at bounding box center [146, 381] width 3 height 14
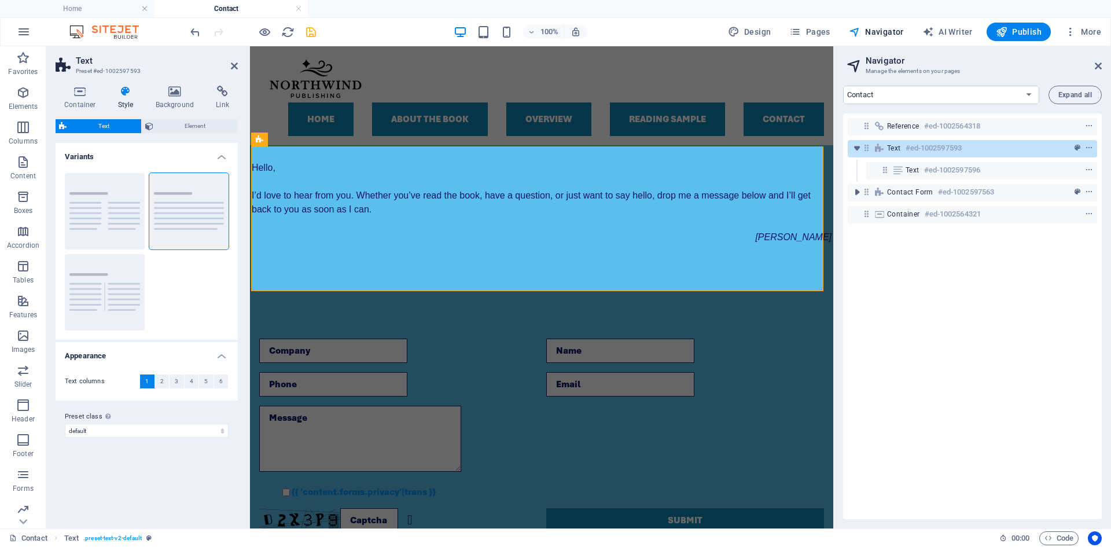
click at [150, 407] on div "Preset class Above chosen variant and settings affect all elements which carry …" at bounding box center [147, 423] width 182 height 46
click at [189, 431] on select "default Add preset class" at bounding box center [147, 431] width 164 height 14
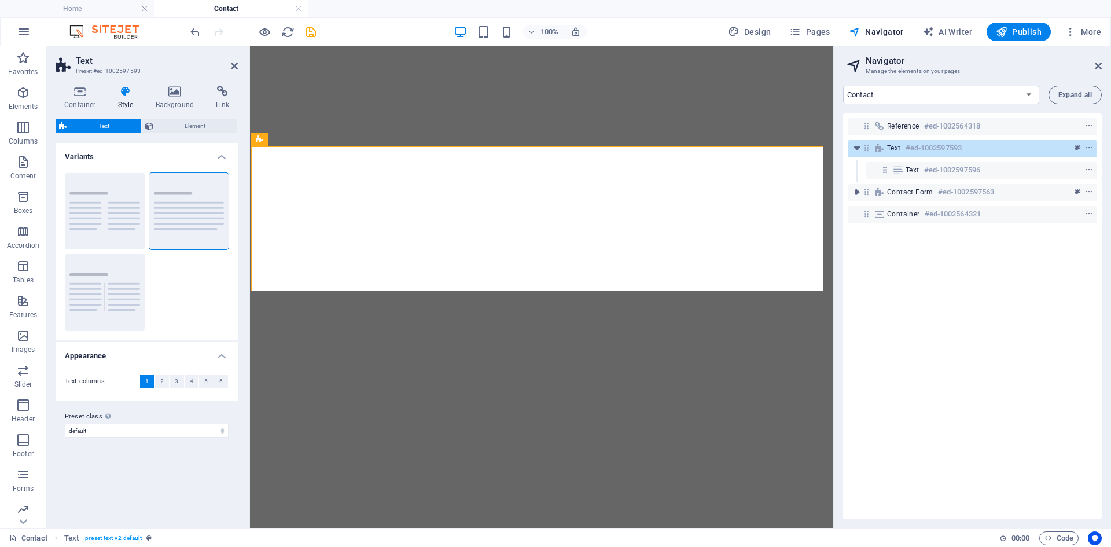
select select "px"
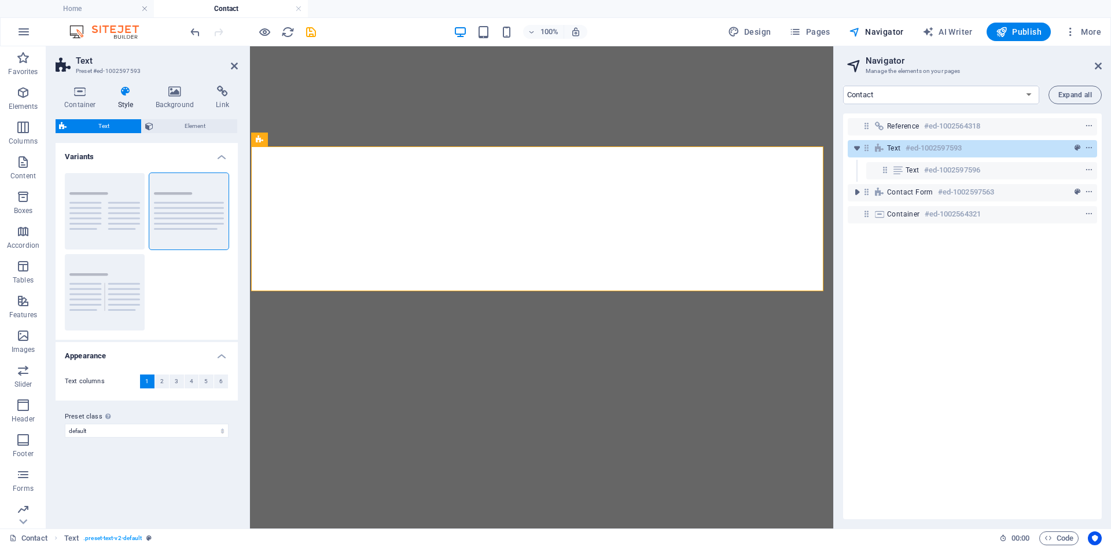
select select "px"
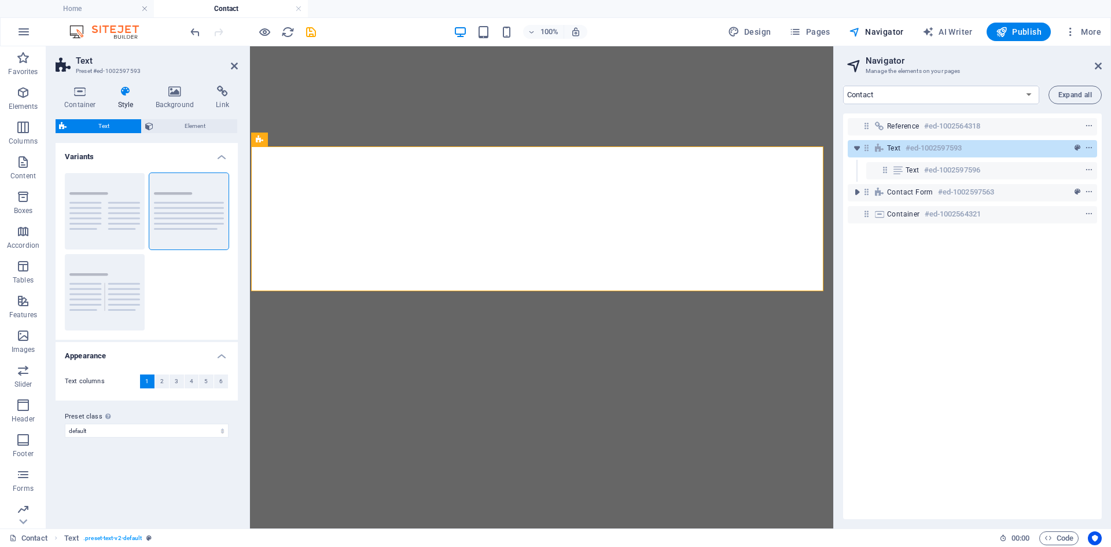
select select "18103716-en"
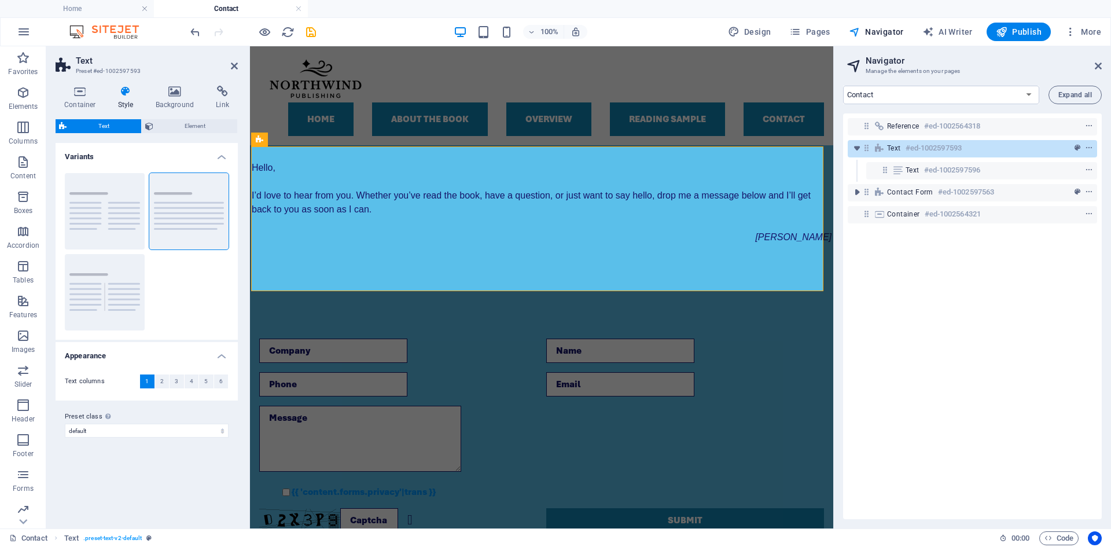
click at [191, 411] on label "Preset class Above chosen variant and settings affect all elements which carry …" at bounding box center [147, 417] width 164 height 14
click at [191, 424] on select "default Add preset class" at bounding box center [147, 431] width 164 height 14
click at [200, 124] on span "Element" at bounding box center [196, 126] width 78 height 14
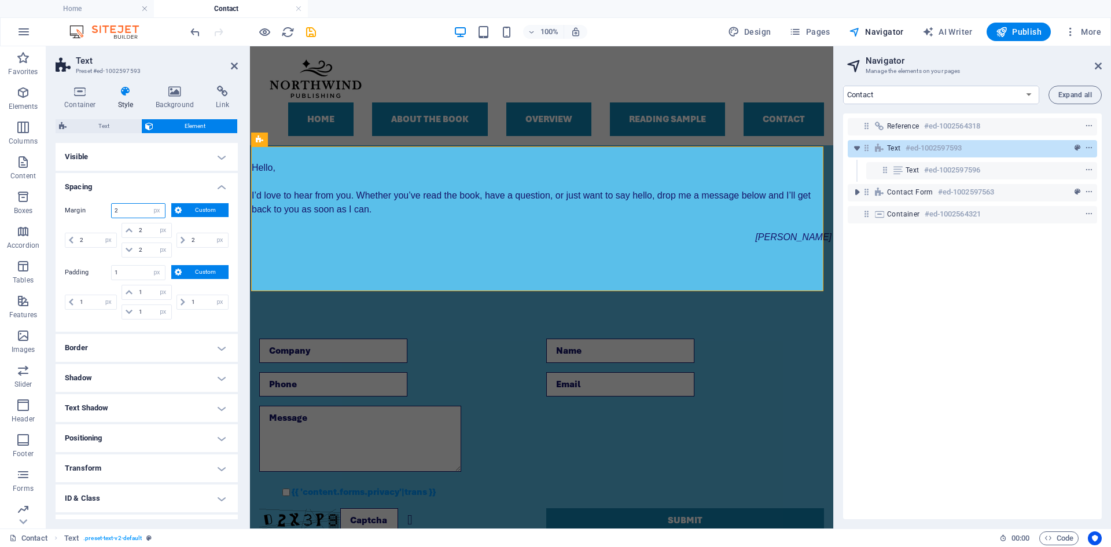
drag, startPoint x: 135, startPoint y: 213, endPoint x: 93, endPoint y: 212, distance: 42.2
click at [93, 212] on div "Margin 2 Default auto px % rem vw vh Custom Custom" at bounding box center [147, 210] width 164 height 15
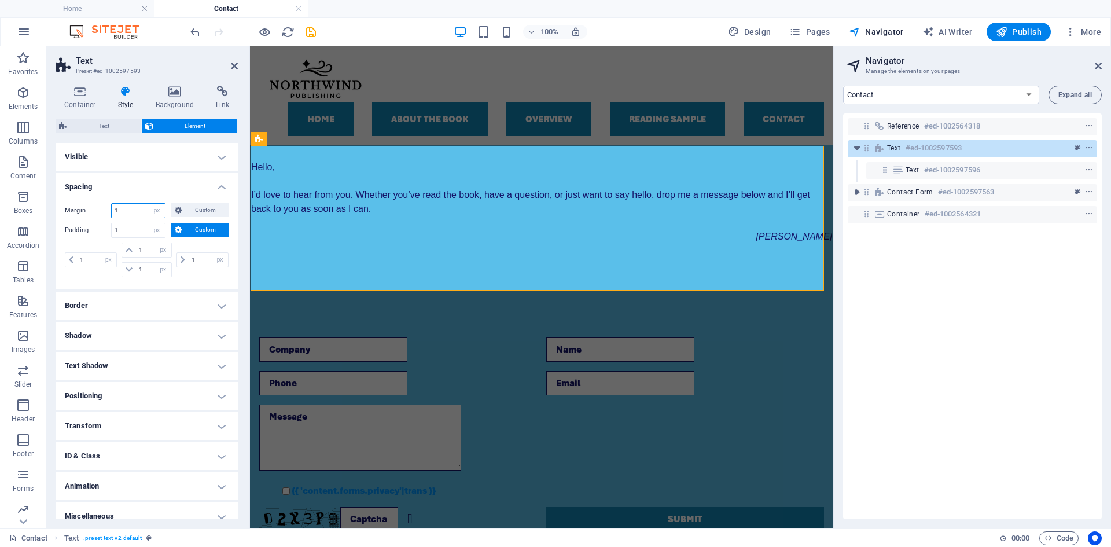
type input "1"
click at [115, 306] on h4 "Border" at bounding box center [147, 306] width 182 height 28
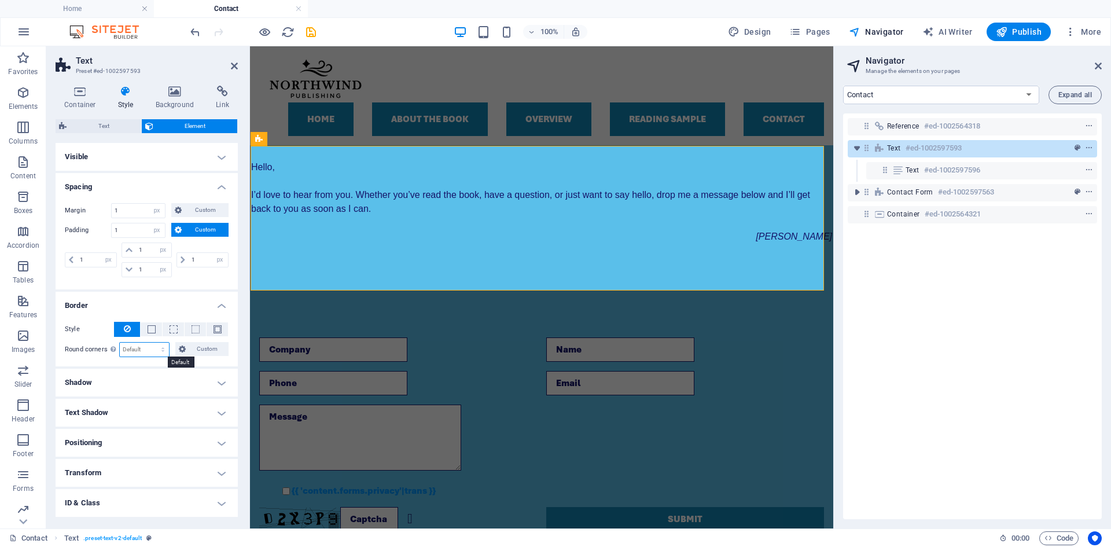
click at [147, 347] on select "Default px rem % vh vw Custom" at bounding box center [144, 350] width 49 height 14
click at [274, 319] on div "{{ 'content.forms.privacy'|trans }} Unreadable? Regenerate Submit" at bounding box center [541, 434] width 583 height 286
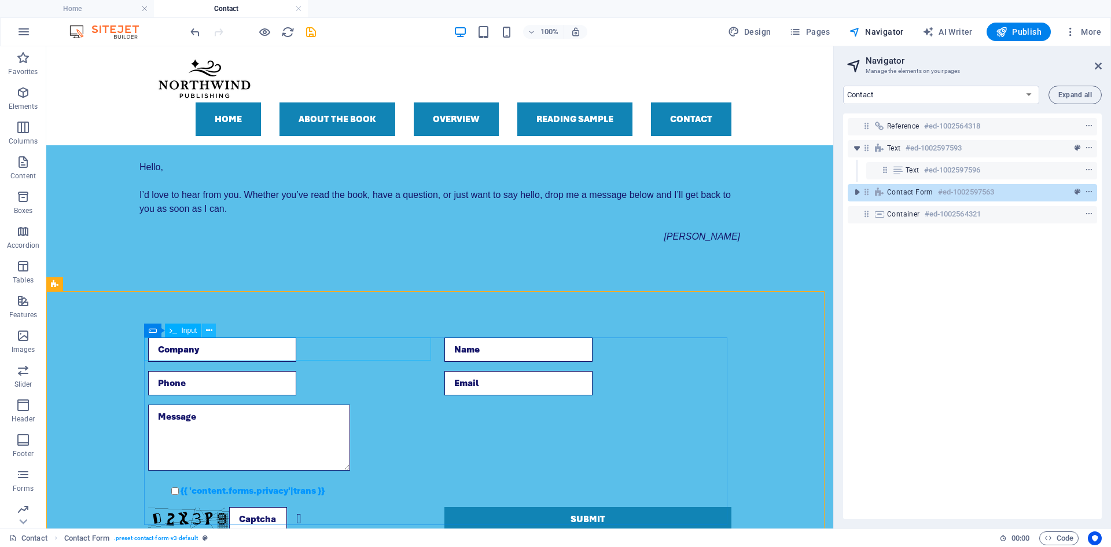
click at [209, 330] on icon at bounding box center [209, 331] width 6 height 12
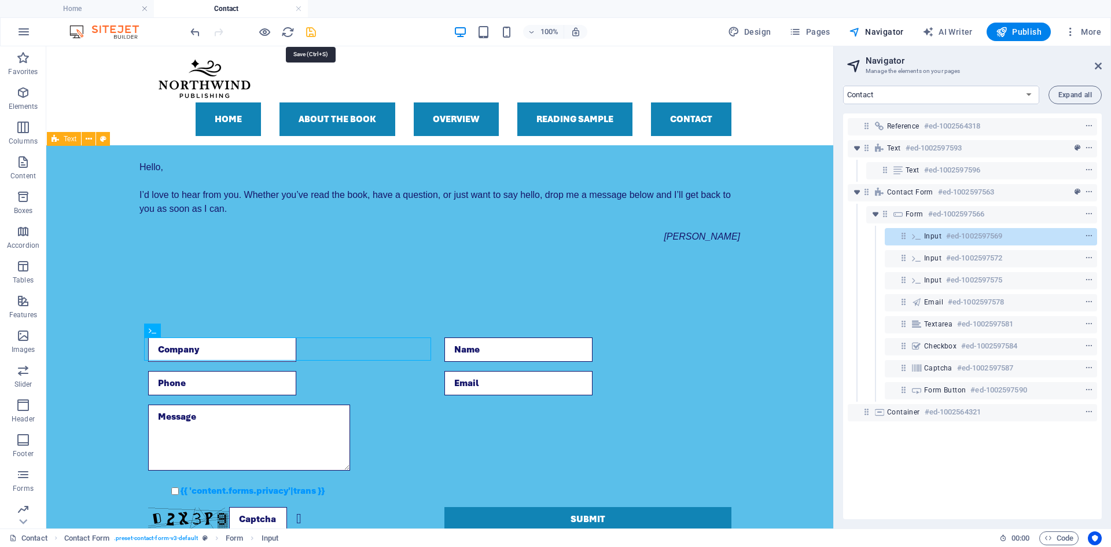
click at [310, 30] on icon "save" at bounding box center [310, 31] width 13 height 13
checkbox input "false"
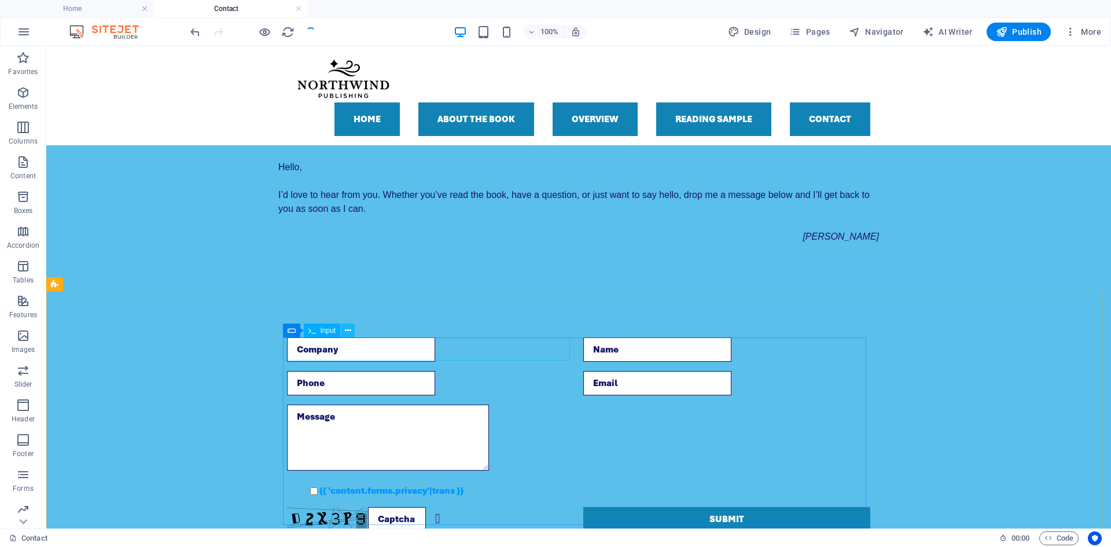
click at [351, 328] on button at bounding box center [348, 330] width 14 height 14
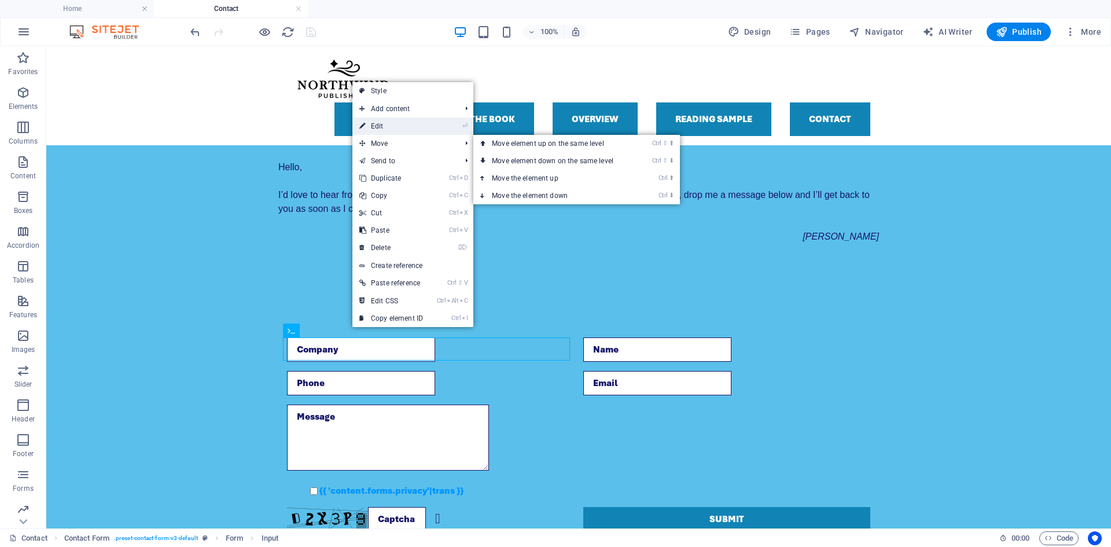
click at [377, 125] on link "⏎ Edit" at bounding box center [391, 125] width 78 height 17
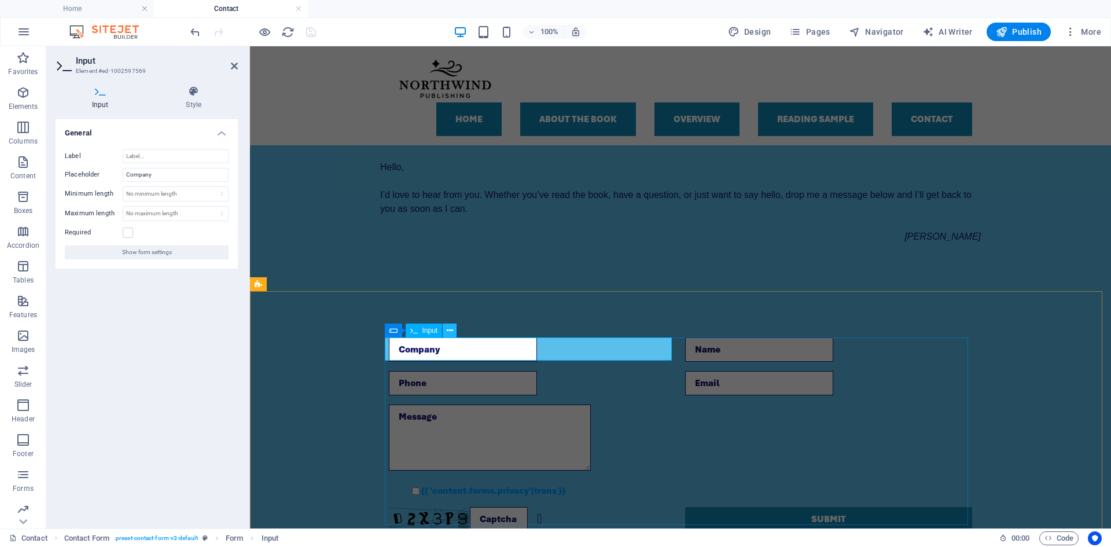
click at [449, 329] on icon at bounding box center [450, 331] width 6 height 12
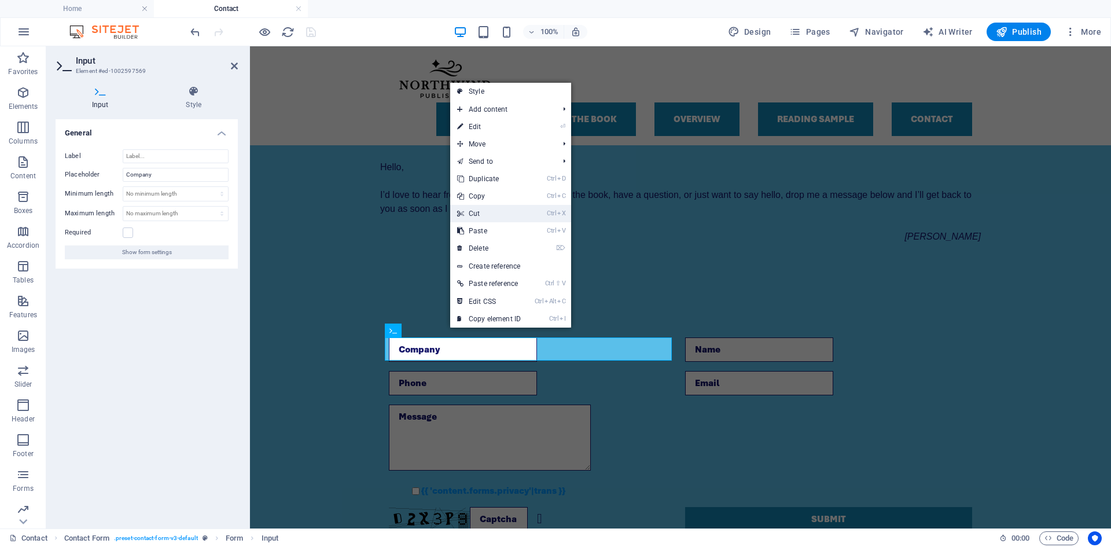
click at [488, 211] on link "Ctrl X Cut" at bounding box center [489, 213] width 78 height 17
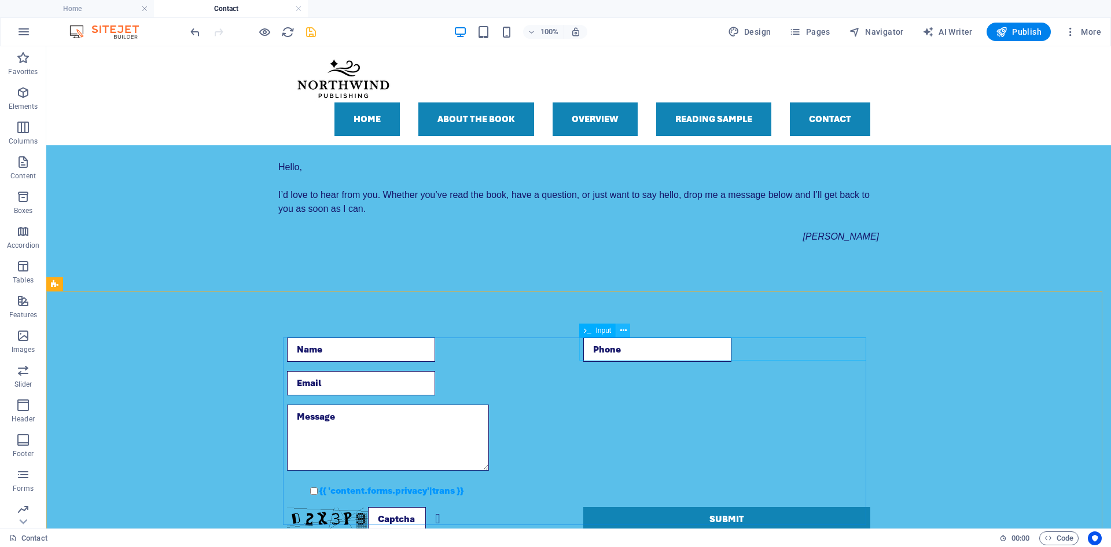
click at [621, 334] on icon at bounding box center [623, 331] width 6 height 12
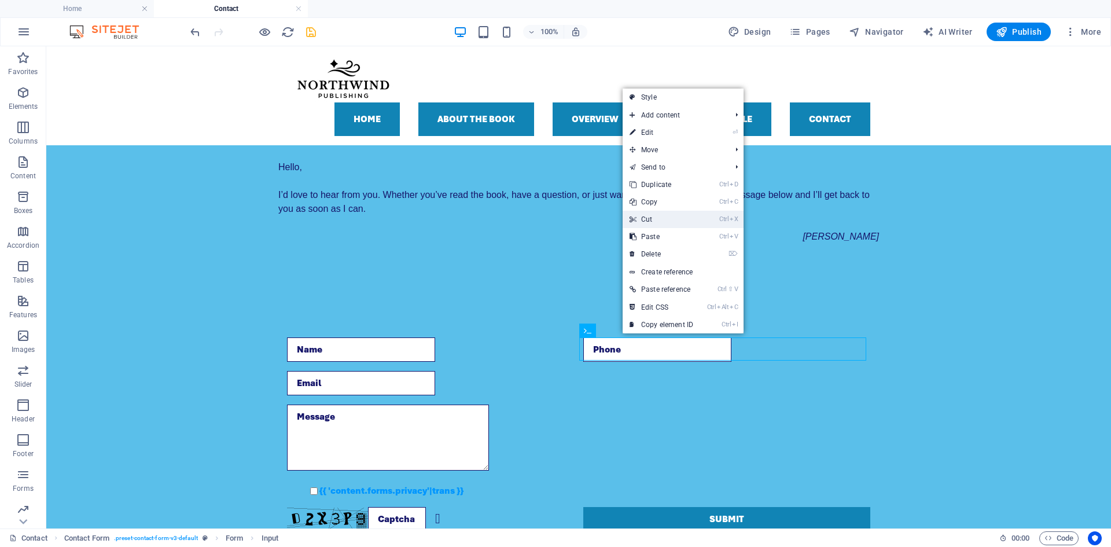
click at [667, 211] on link "Ctrl X Cut" at bounding box center [662, 219] width 78 height 17
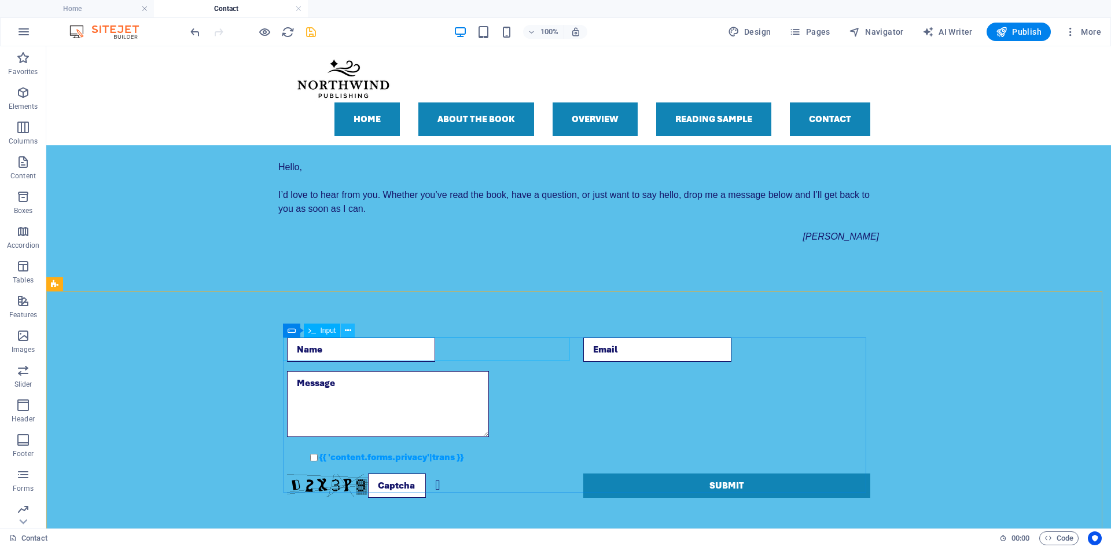
click at [353, 330] on button at bounding box center [348, 330] width 14 height 14
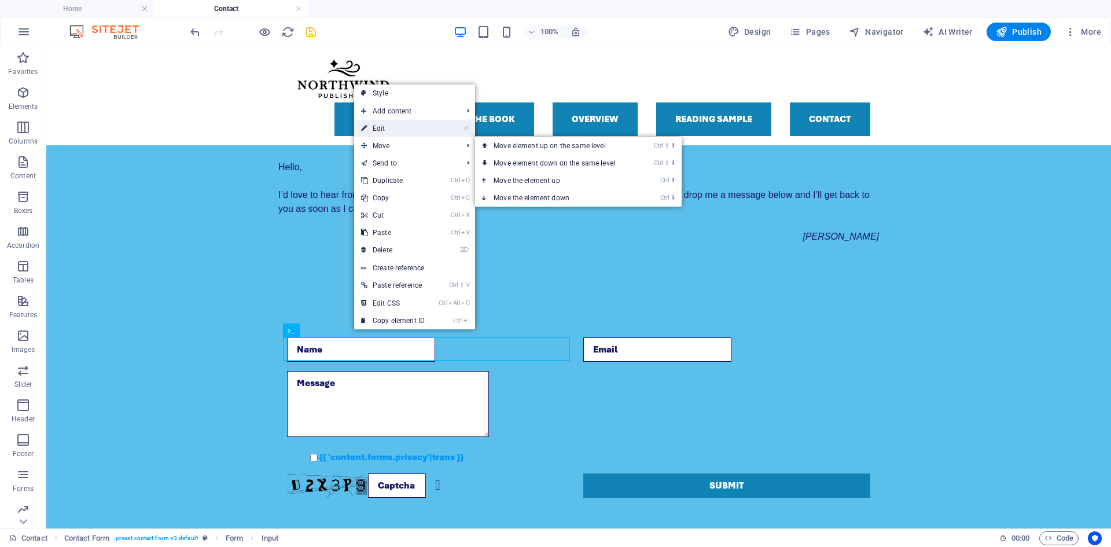
click at [387, 132] on link "⏎ Edit" at bounding box center [393, 128] width 78 height 17
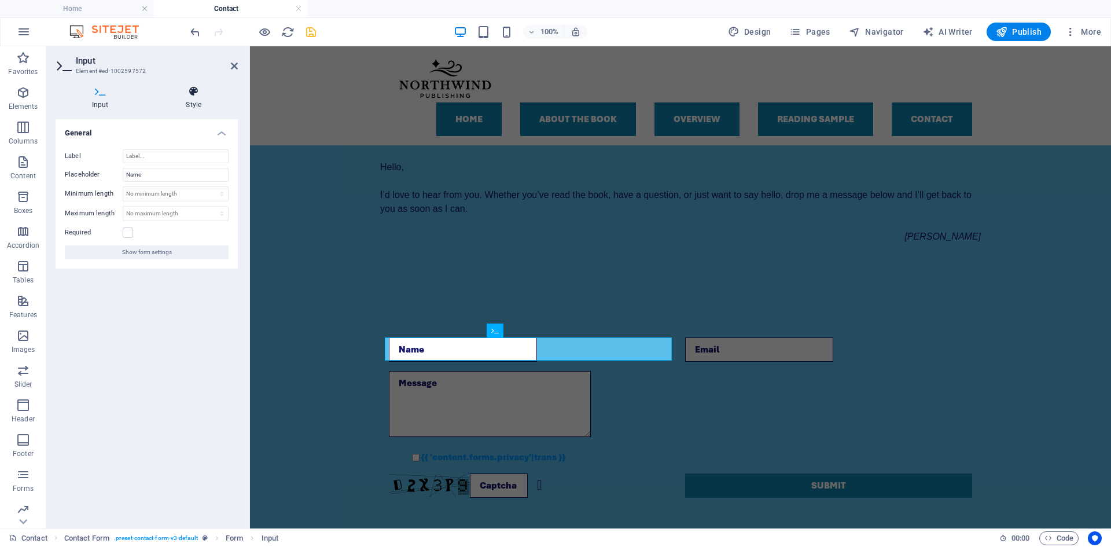
click at [185, 96] on icon at bounding box center [194, 92] width 89 height 12
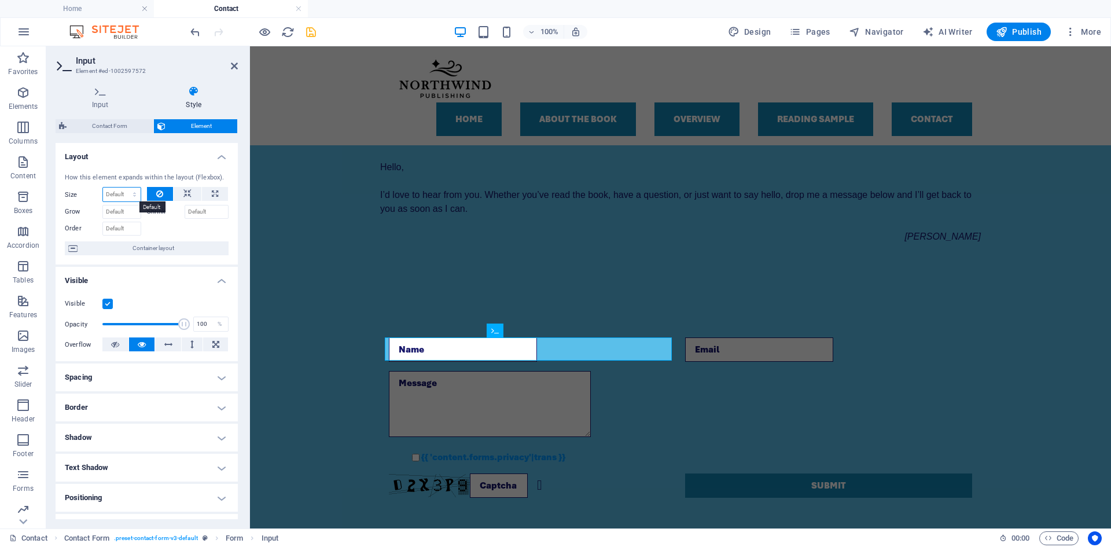
click at [130, 192] on select "Default auto px % 1/1 1/2 1/3 1/4 1/5 1/6 1/7 1/8 1/9 1/10" at bounding box center [122, 194] width 38 height 14
click at [103, 187] on select "Default auto px % 1/1 1/2 1/3 1/4 1/5 1/6 1/7 1/8 1/9 1/10" at bounding box center [122, 194] width 38 height 14
select select "DISABLED_OPTION_VALUE"
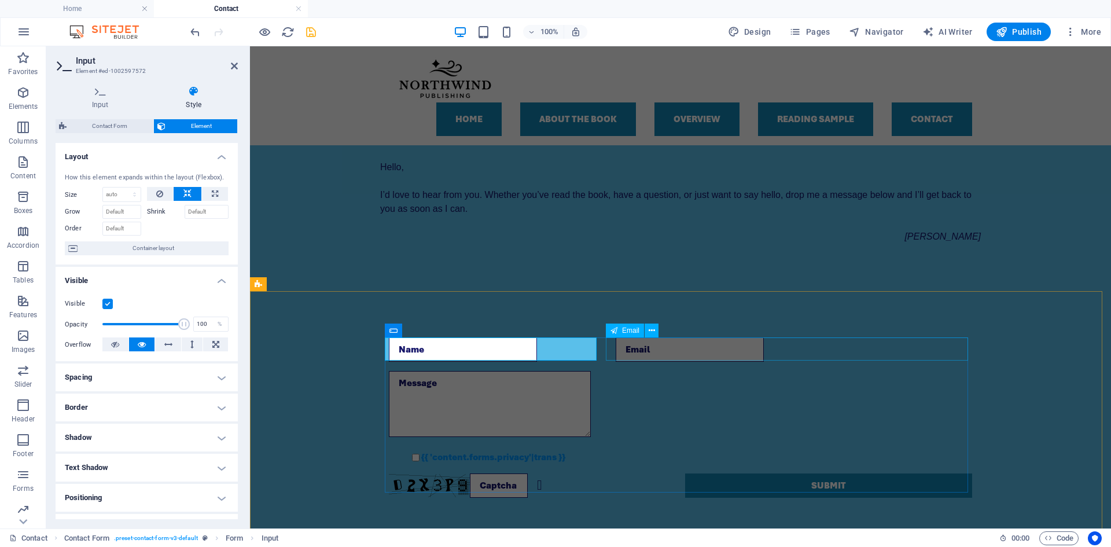
click at [650, 355] on div at bounding box center [794, 349] width 356 height 24
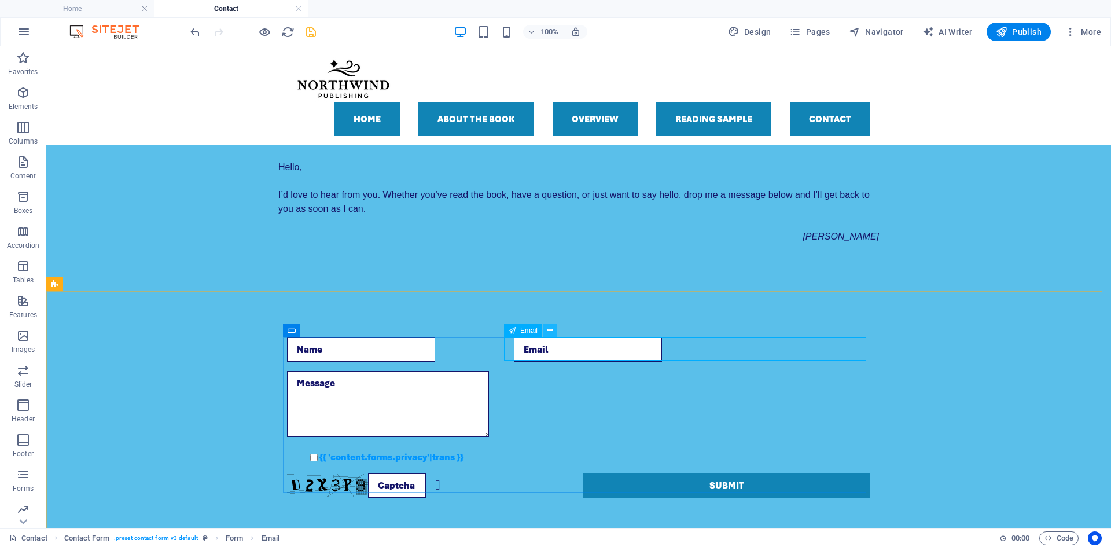
click at [551, 330] on icon at bounding box center [550, 331] width 6 height 12
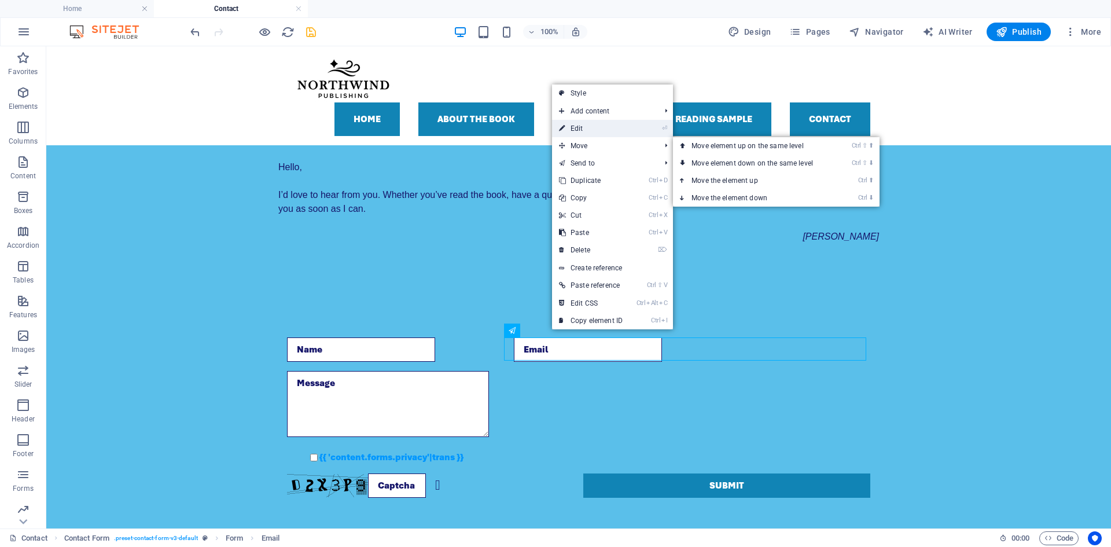
click at [576, 123] on link "⏎ Edit" at bounding box center [591, 128] width 78 height 17
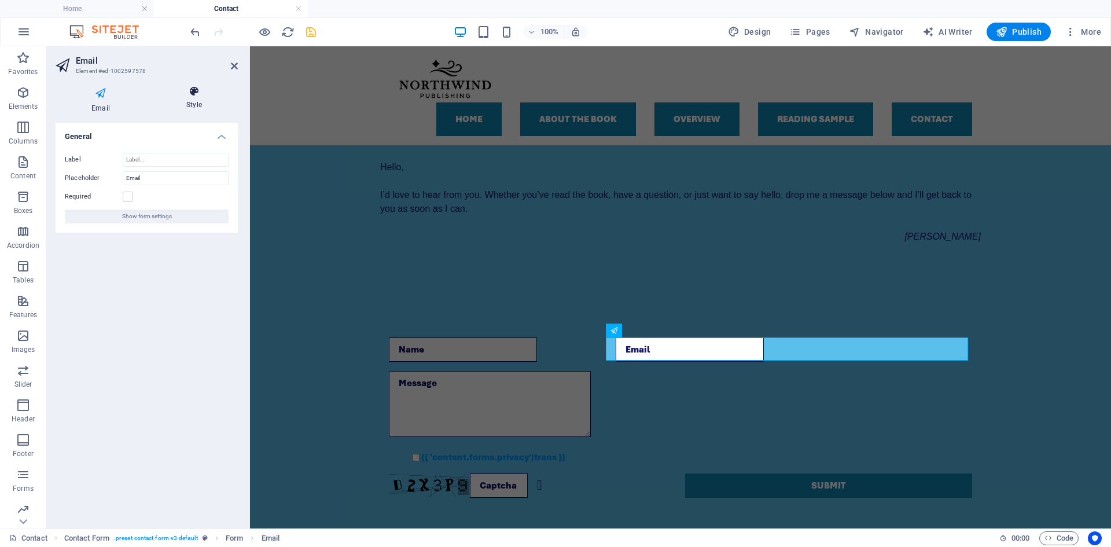
click at [187, 95] on icon at bounding box center [193, 92] width 87 height 12
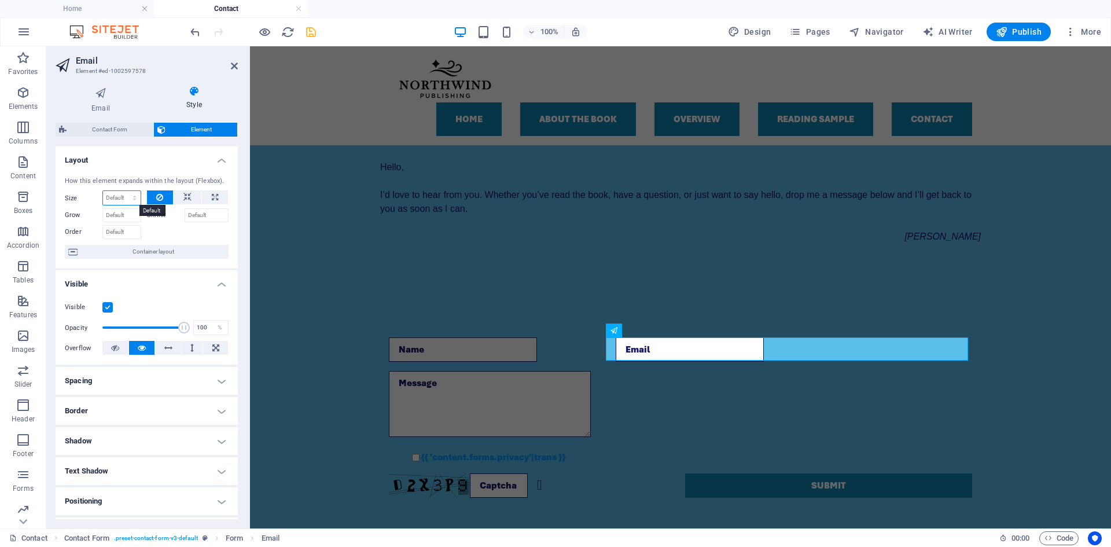
click at [126, 200] on select "Default auto px % 1/1 1/2 1/3 1/4 1/5 1/6 1/7 1/8 1/9 1/10" at bounding box center [122, 198] width 38 height 14
click at [103, 191] on select "Default auto px % 1/1 1/2 1/3 1/4 1/5 1/6 1/7 1/8 1/9 1/10" at bounding box center [122, 198] width 38 height 14
select select "DISABLED_OPTION_VALUE"
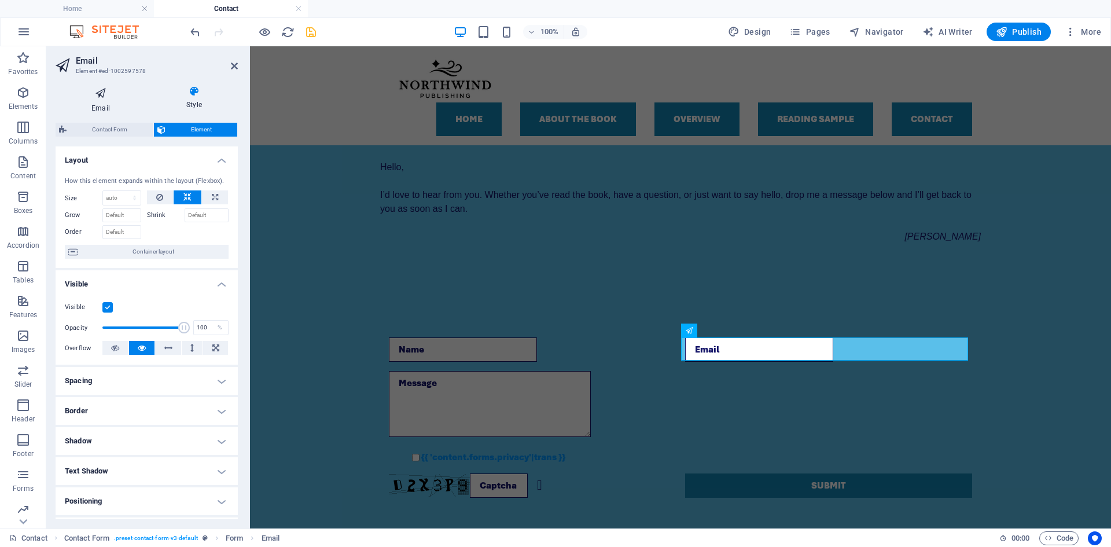
click at [98, 102] on h4 "Email" at bounding box center [103, 100] width 95 height 28
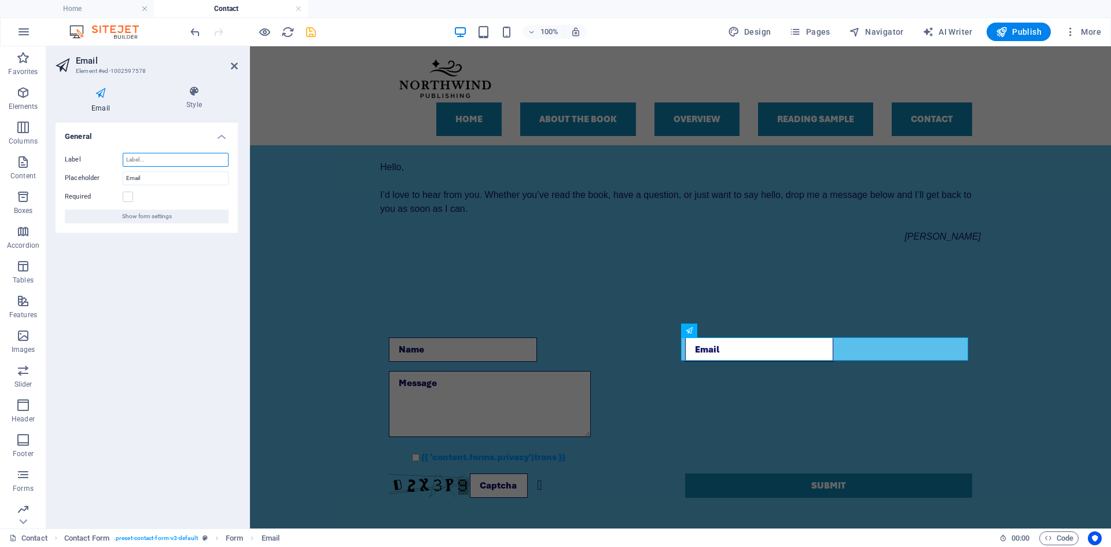
click at [144, 160] on input "Label" at bounding box center [176, 160] width 106 height 14
click at [145, 161] on input "Label" at bounding box center [176, 160] width 106 height 14
type input "21e12"
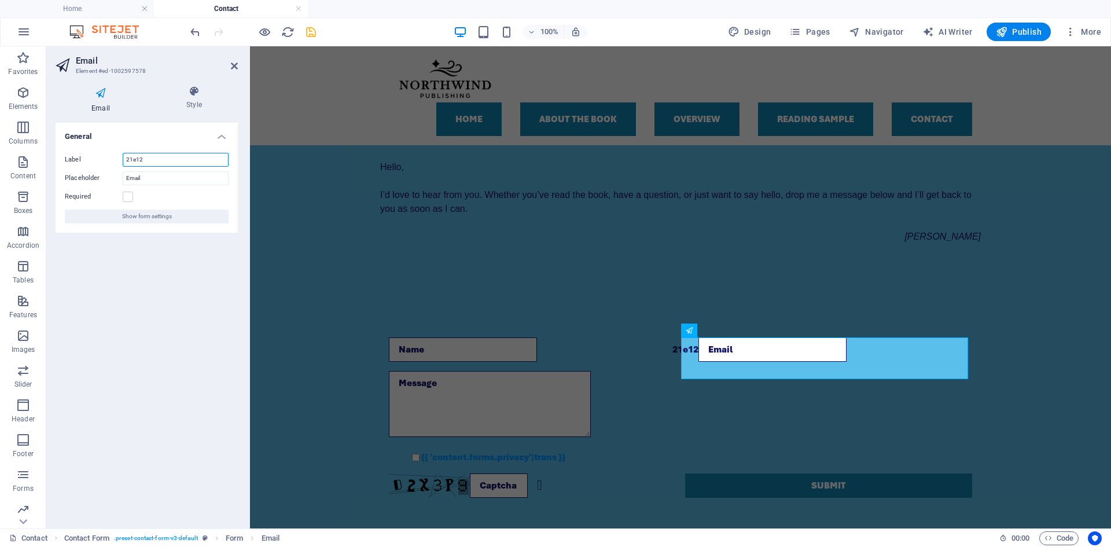
drag, startPoint x: 193, startPoint y: 155, endPoint x: 100, endPoint y: 153, distance: 92.6
click at [100, 153] on div "Label 21e12" at bounding box center [147, 160] width 164 height 14
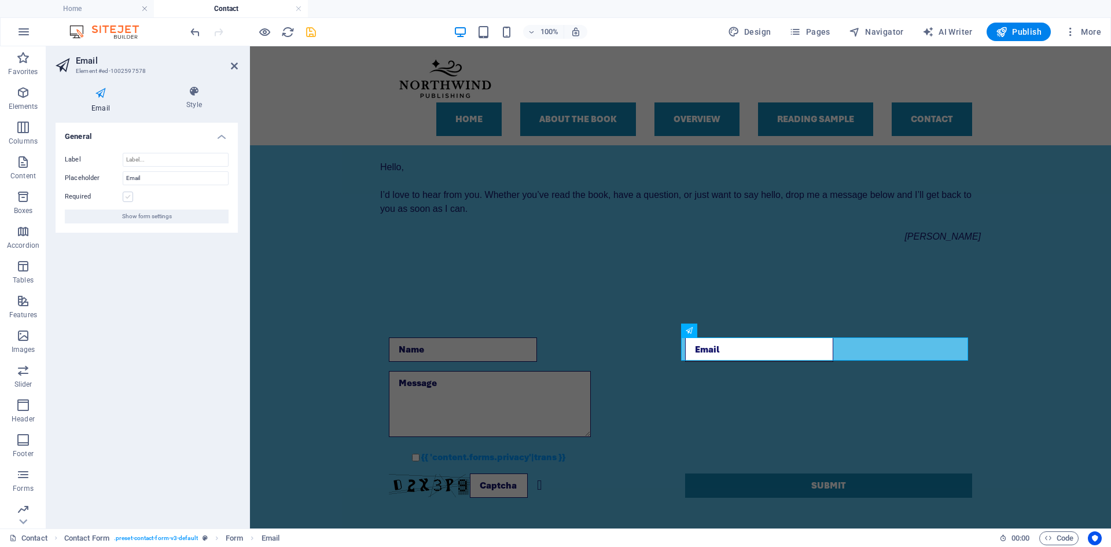
click at [128, 198] on label at bounding box center [128, 197] width 10 height 10
click at [0, 0] on input "Required" at bounding box center [0, 0] width 0 height 0
click at [315, 33] on icon "save" at bounding box center [310, 31] width 13 height 13
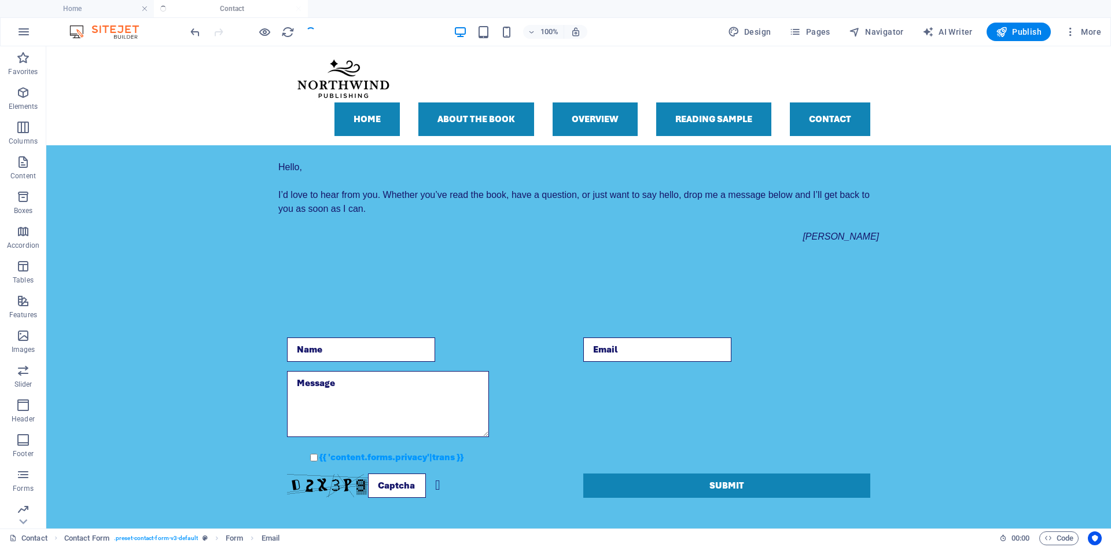
checkbox input "false"
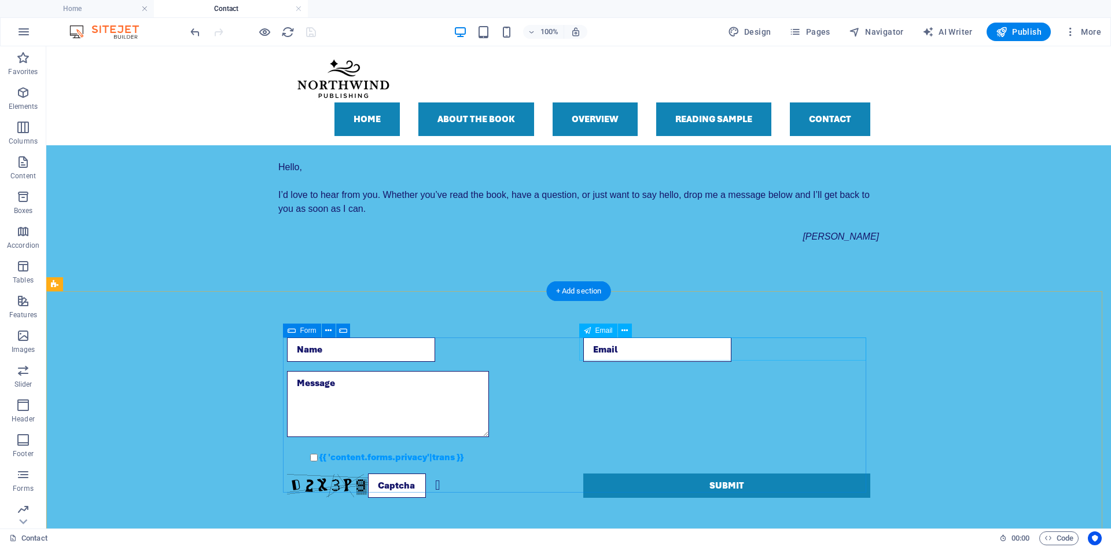
click at [610, 348] on div at bounding box center [726, 349] width 287 height 24
click at [624, 326] on icon at bounding box center [624, 331] width 6 height 12
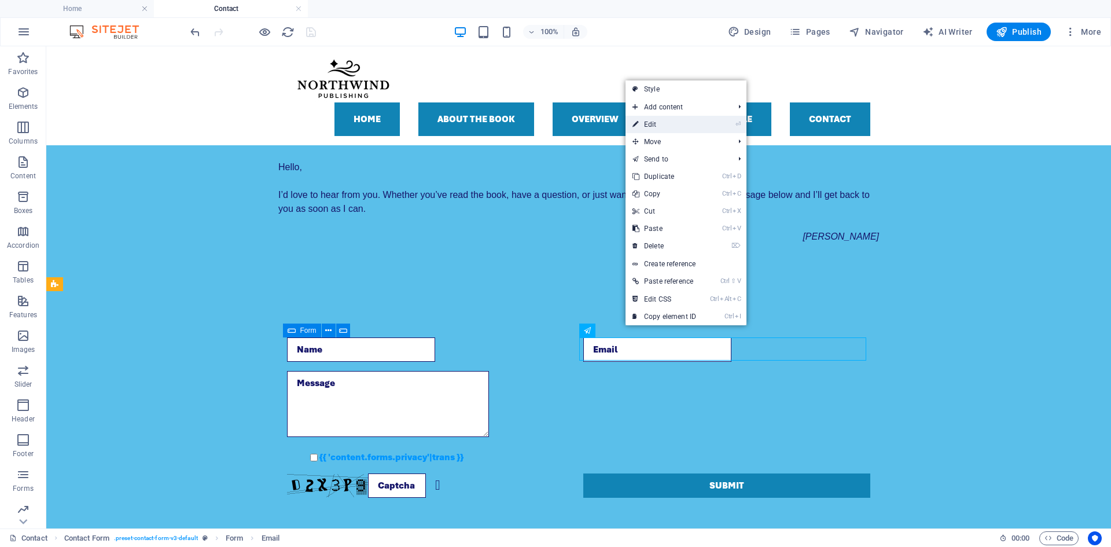
click at [661, 124] on link "⏎ Edit" at bounding box center [665, 124] width 78 height 17
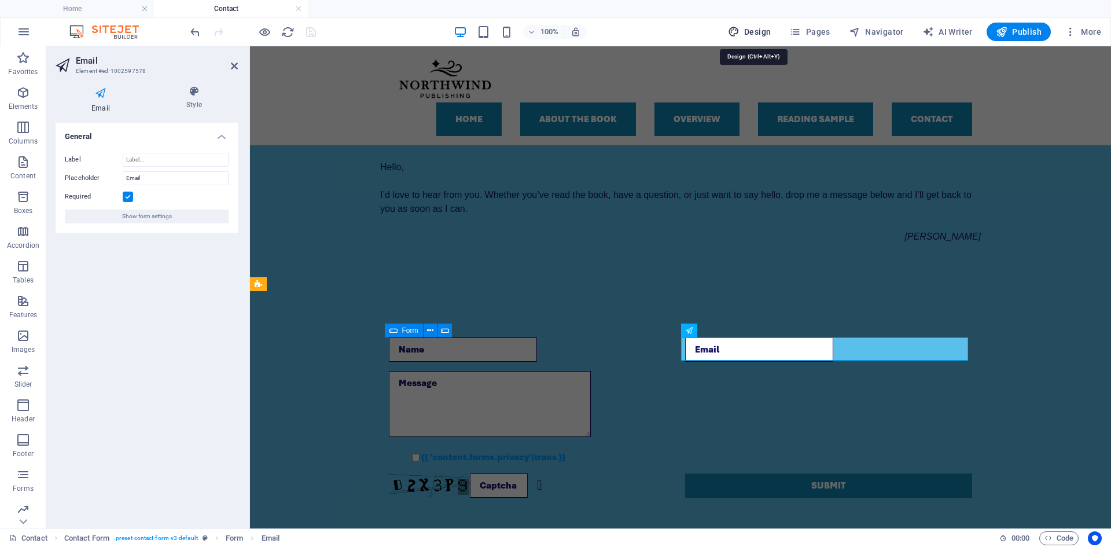
click at [761, 35] on span "Design" at bounding box center [749, 32] width 43 height 12
select select "300"
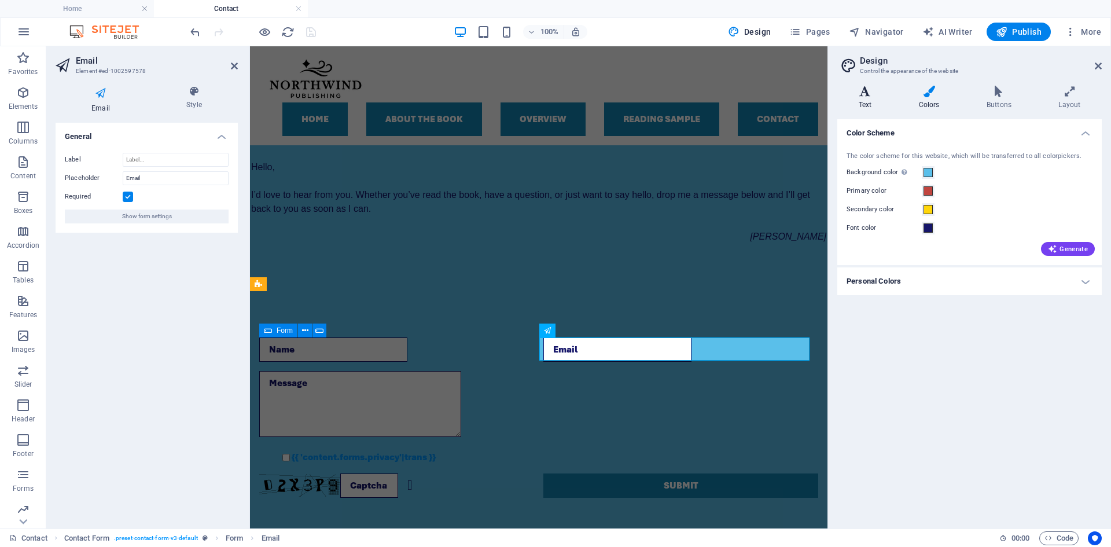
click at [860, 91] on icon at bounding box center [865, 92] width 56 height 12
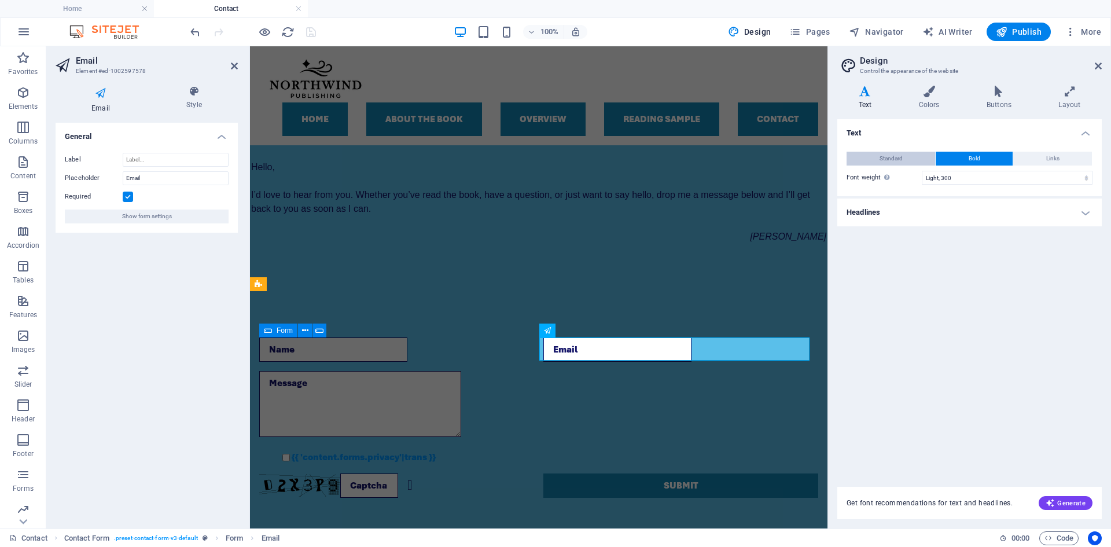
click at [884, 157] on span "Standard" at bounding box center [891, 159] width 23 height 14
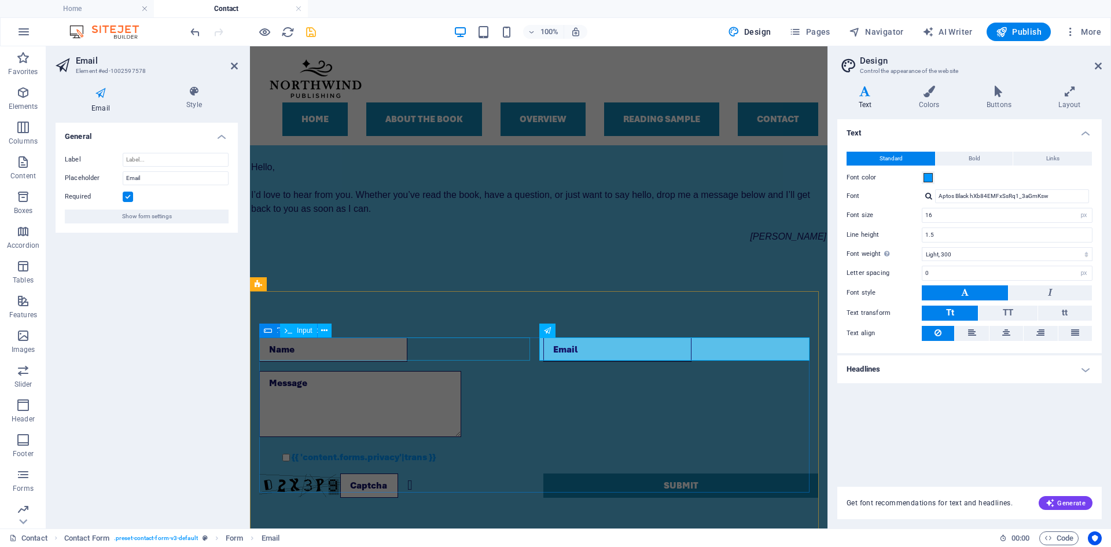
drag, startPoint x: 584, startPoint y: 348, endPoint x: 498, endPoint y: 341, distance: 86.5
click at [498, 341] on form "{{ 'content.forms.privacy'|trans }} Unreadable? Regenerate Submit" at bounding box center [539, 418] width 568 height 170
drag, startPoint x: 548, startPoint y: 345, endPoint x: 581, endPoint y: 347, distance: 33.0
click at [581, 347] on input "email" at bounding box center [617, 349] width 148 height 24
drag, startPoint x: 582, startPoint y: 347, endPoint x: 545, endPoint y: 350, distance: 37.1
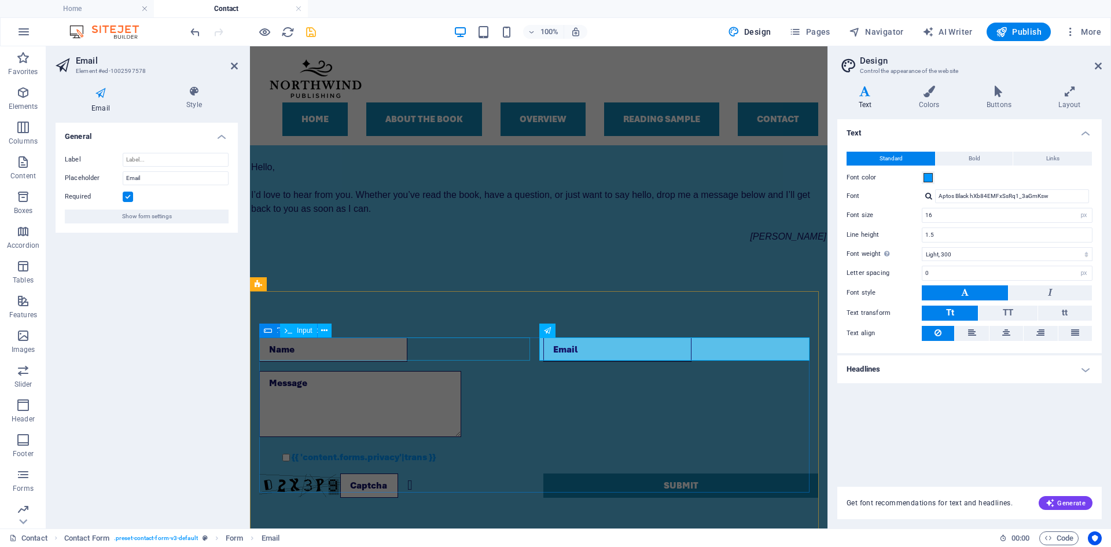
click at [531, 347] on div "{{ 'content.forms.privacy'|trans }} Unreadable? Regenerate Submit" at bounding box center [538, 418] width 559 height 170
click at [564, 353] on input "email" at bounding box center [617, 349] width 148 height 24
click at [581, 345] on input "email" at bounding box center [617, 349] width 148 height 24
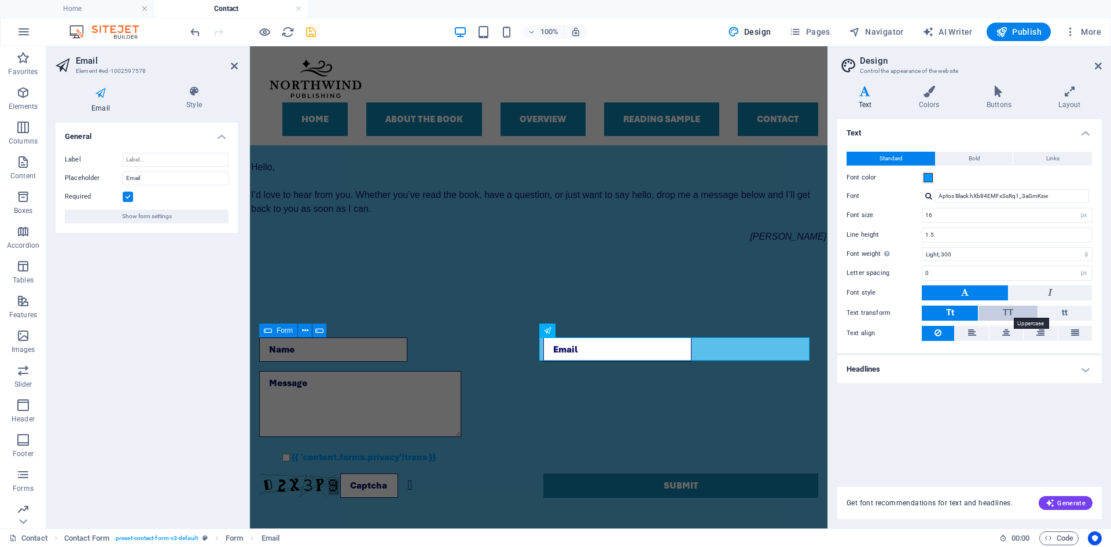
click at [1003, 311] on span "TT" at bounding box center [1008, 312] width 10 height 10
click at [941, 310] on button "Tt" at bounding box center [950, 313] width 56 height 15
click at [961, 249] on select "Thin, 100 Extra-light, 200 Light, 300 Regular, 400 Medium, 500 Semi-bold, 600 B…" at bounding box center [1007, 254] width 171 height 14
select select "100"
click at [922, 247] on select "Thin, 100 Extra-light, 200 Light, 300 Regular, 400 Medium, 500 Semi-bold, 600 B…" at bounding box center [1007, 254] width 171 height 14
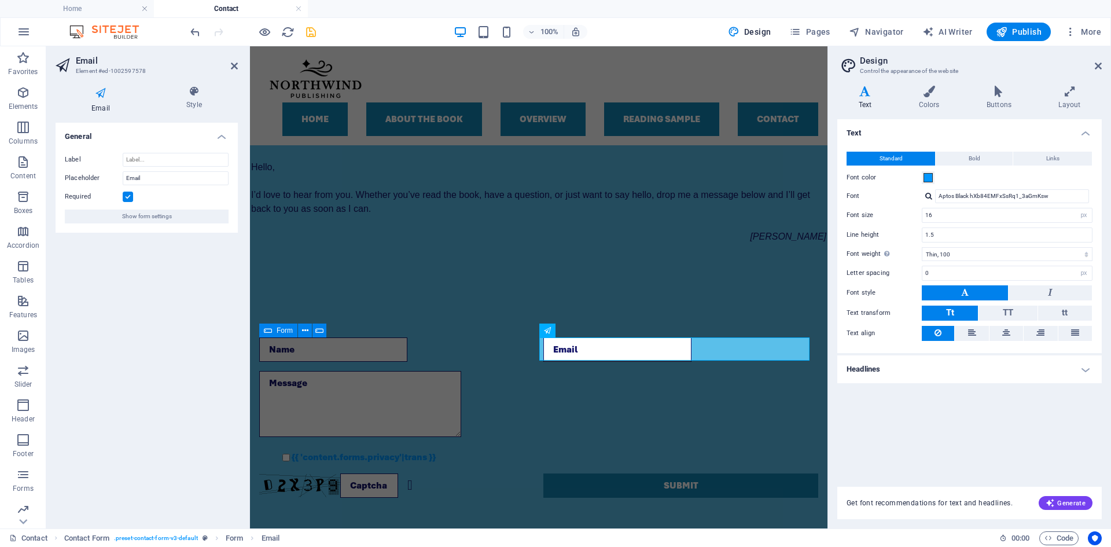
click at [976, 435] on div "Text Standard Bold Links Font color Font Aptos Black hXb84EMFxSsRq1_3aGmKsw Fon…" at bounding box center [969, 296] width 264 height 354
click at [439, 347] on div at bounding box center [396, 349] width 275 height 24
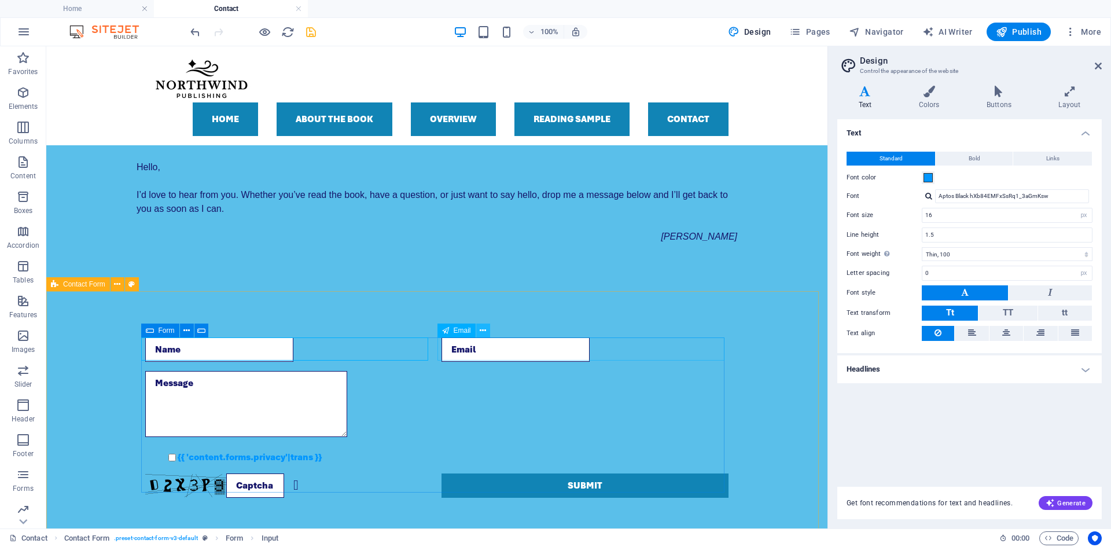
click at [477, 334] on button at bounding box center [483, 330] width 14 height 14
click at [761, 27] on span "Design" at bounding box center [749, 32] width 43 height 12
drag, startPoint x: 1016, startPoint y: 216, endPoint x: 897, endPoint y: 216, distance: 119.2
click at [897, 216] on div "Font size 16 rem px" at bounding box center [970, 215] width 246 height 15
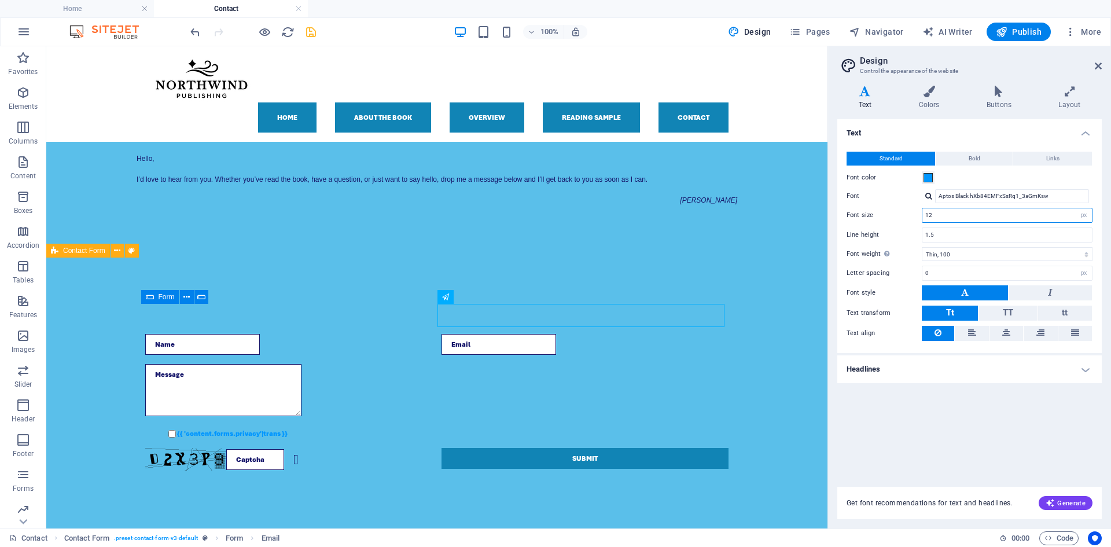
drag, startPoint x: 967, startPoint y: 216, endPoint x: 891, endPoint y: 210, distance: 76.0
click at [890, 219] on div "Font size 12 rem px" at bounding box center [970, 215] width 246 height 15
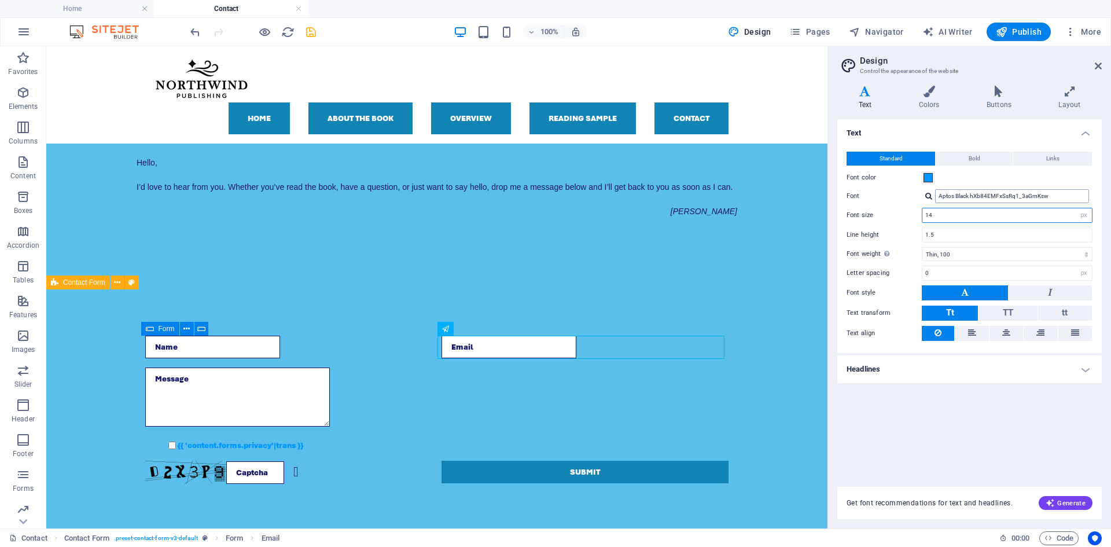
type input "14"
click at [957, 194] on input "Aptos Black hXb84EMFxSsRq1_3aGmKsw" at bounding box center [1012, 196] width 154 height 14
click at [929, 200] on div at bounding box center [928, 196] width 7 height 8
click at [957, 238] on div "Open Sans" at bounding box center [1014, 240] width 153 height 12
type input "Open Sans"
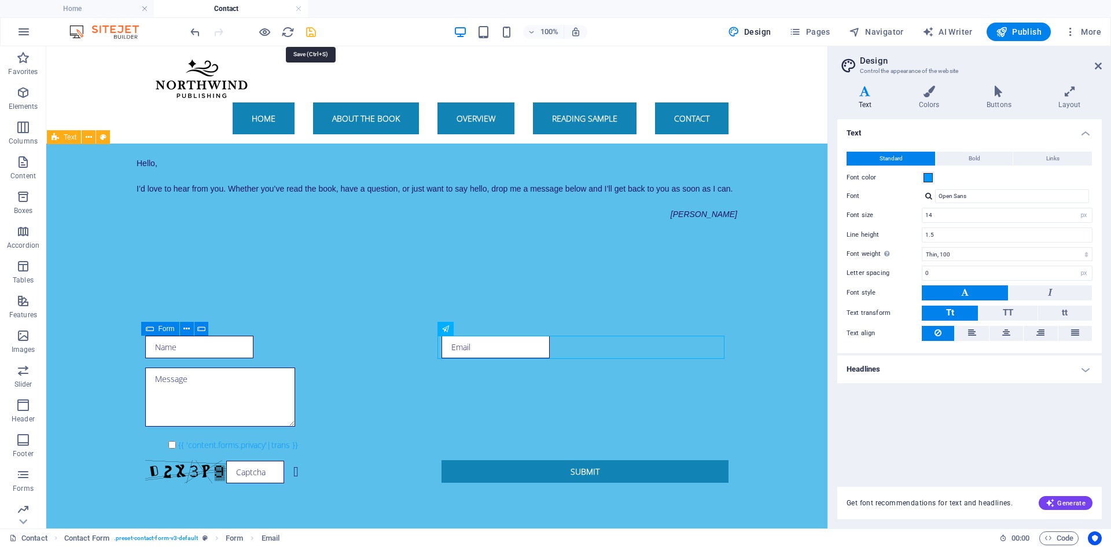
click at [315, 34] on icon "save" at bounding box center [310, 31] width 13 height 13
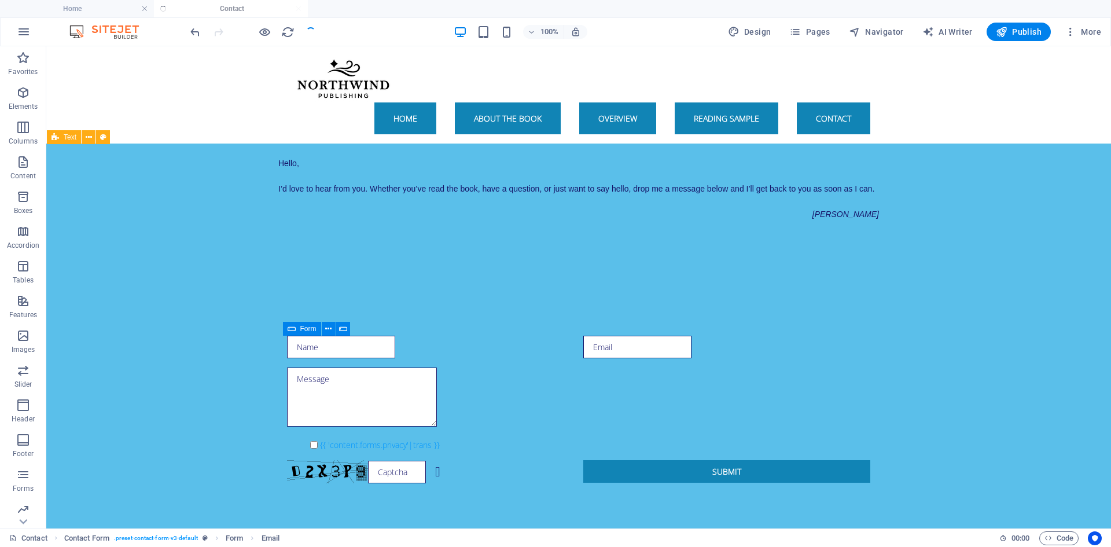
checkbox input "false"
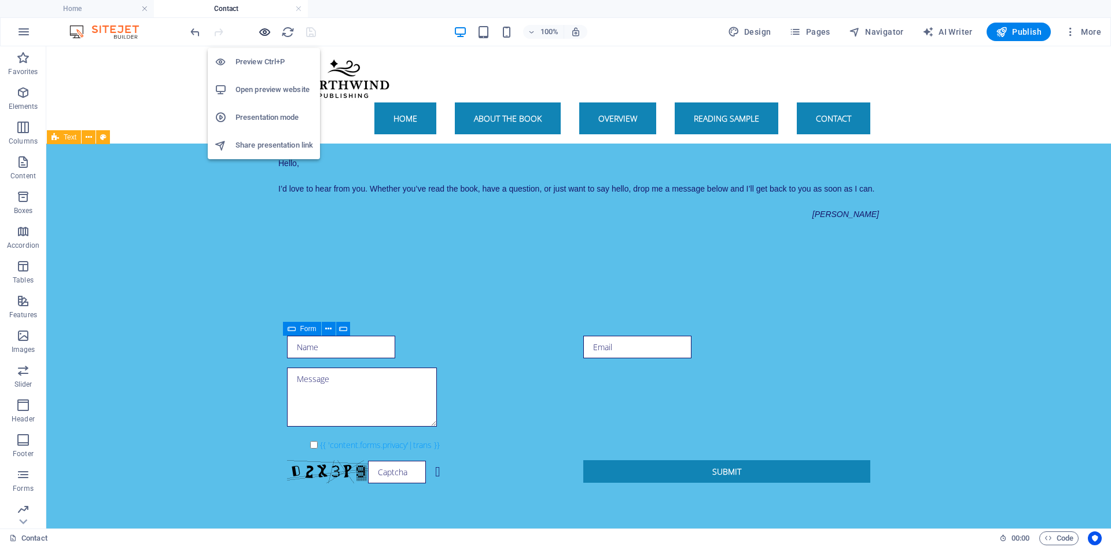
click at [260, 34] on icon "button" at bounding box center [264, 31] width 13 height 13
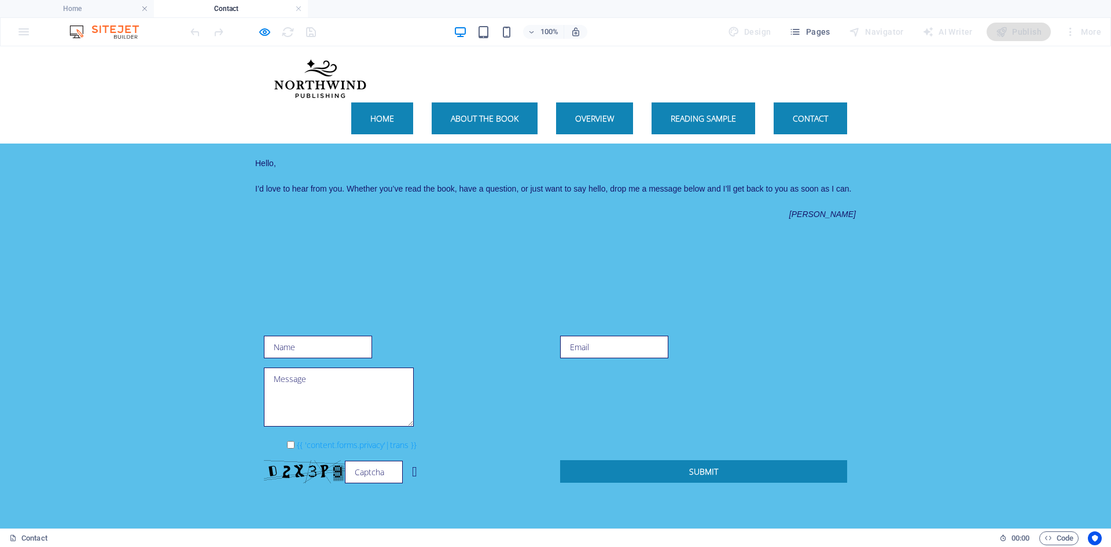
click at [368, 220] on p "[PERSON_NAME]" at bounding box center [555, 214] width 601 height 13
click at [385, 473] on input "text" at bounding box center [374, 472] width 58 height 23
click at [356, 344] on input "text" at bounding box center [318, 347] width 108 height 23
type input "SSS"
click at [651, 343] on input "email" at bounding box center [614, 347] width 108 height 23
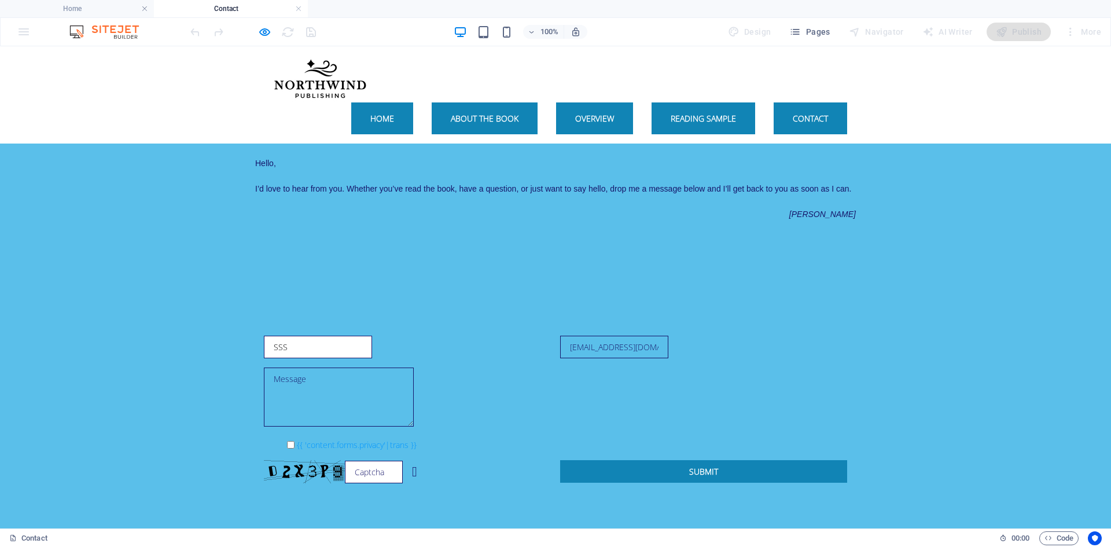
type input "[EMAIL_ADDRESS][DOMAIN_NAME]"
click at [414, 386] on textarea at bounding box center [339, 396] width 150 height 59
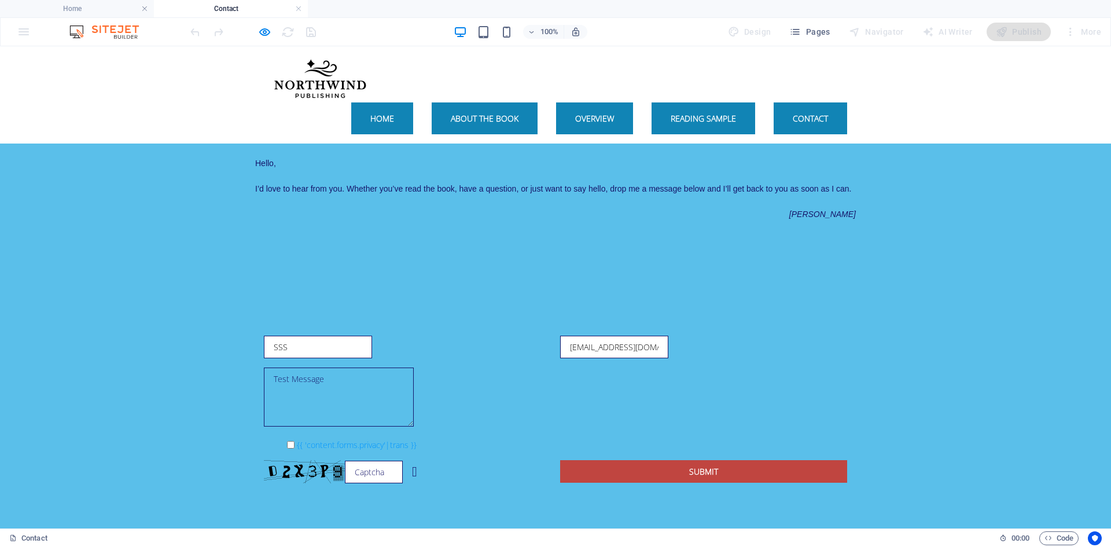
type textarea "Test Message"
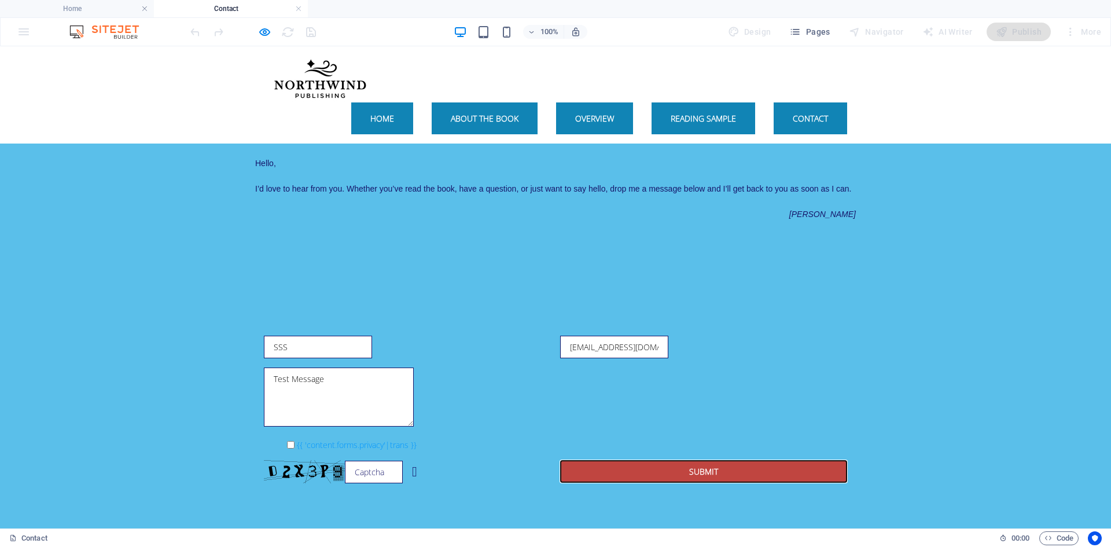
click at [718, 469] on button "Submit" at bounding box center [703, 471] width 287 height 23
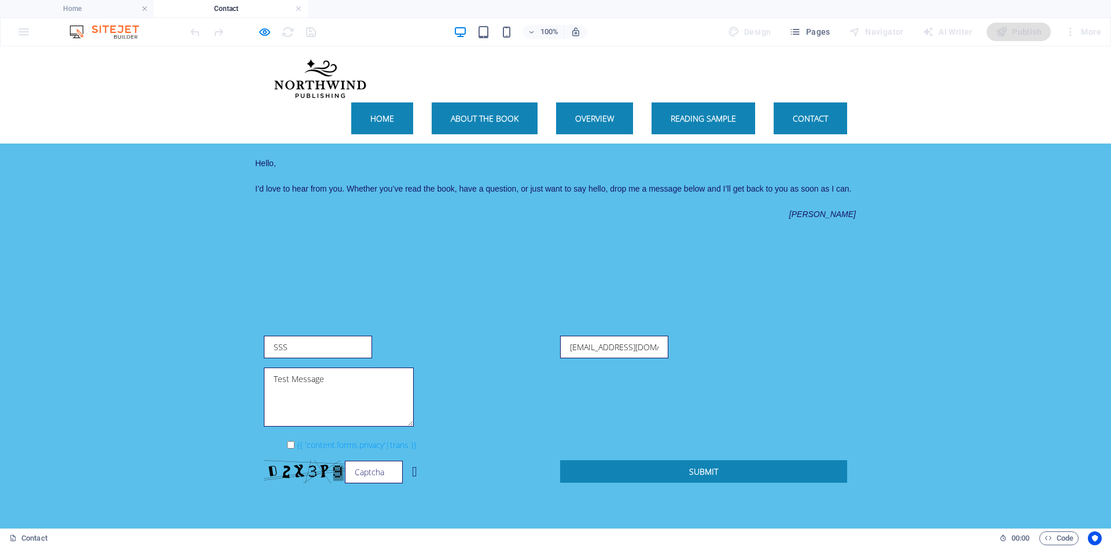
click at [287, 443] on input "{{ 'content.forms.privacy'|trans }}" at bounding box center [291, 445] width 8 height 8
checkbox input "true"
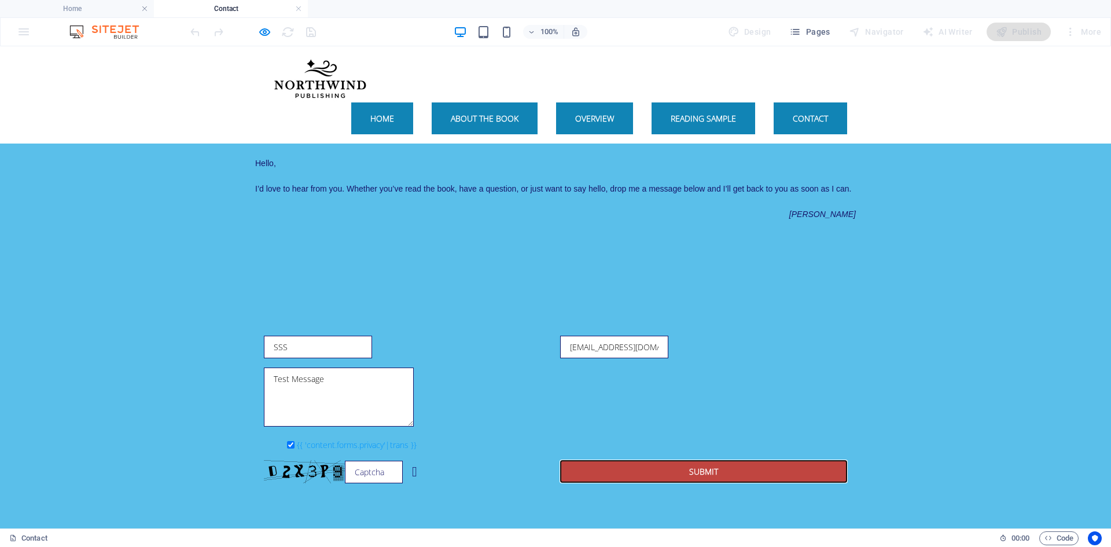
click at [630, 465] on button "Submit" at bounding box center [703, 471] width 287 height 23
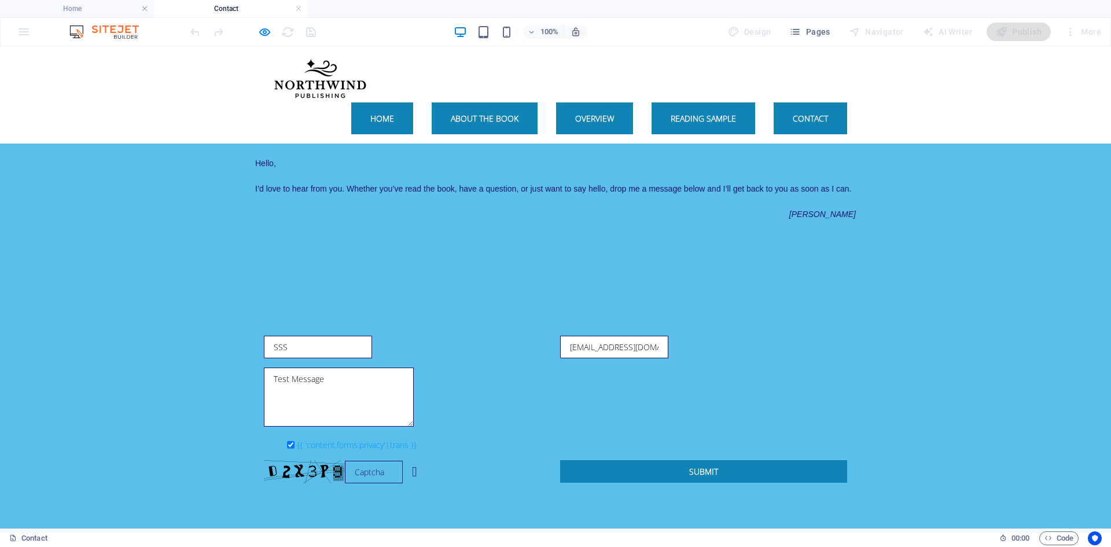
click at [369, 468] on input "text" at bounding box center [374, 472] width 58 height 23
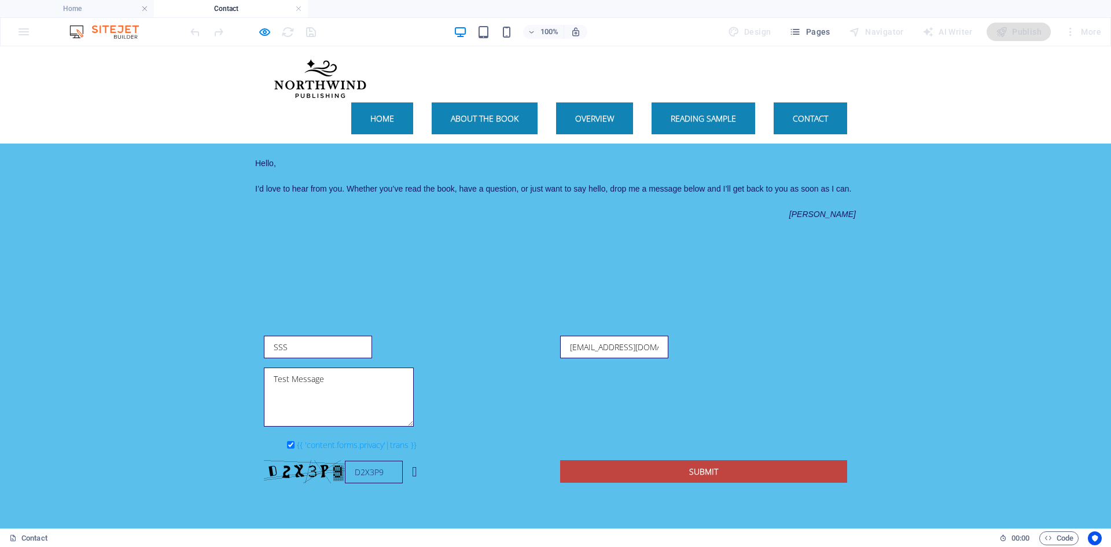
type input "D2X3P9"
click at [651, 469] on button "Submit" at bounding box center [703, 471] width 287 height 23
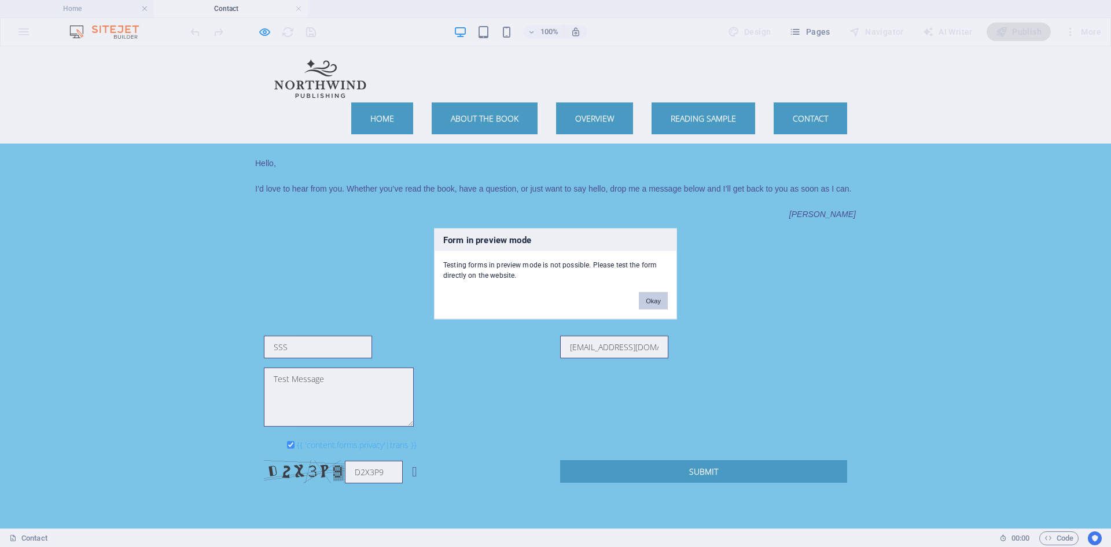
click at [655, 302] on button "Okay" at bounding box center [653, 300] width 29 height 17
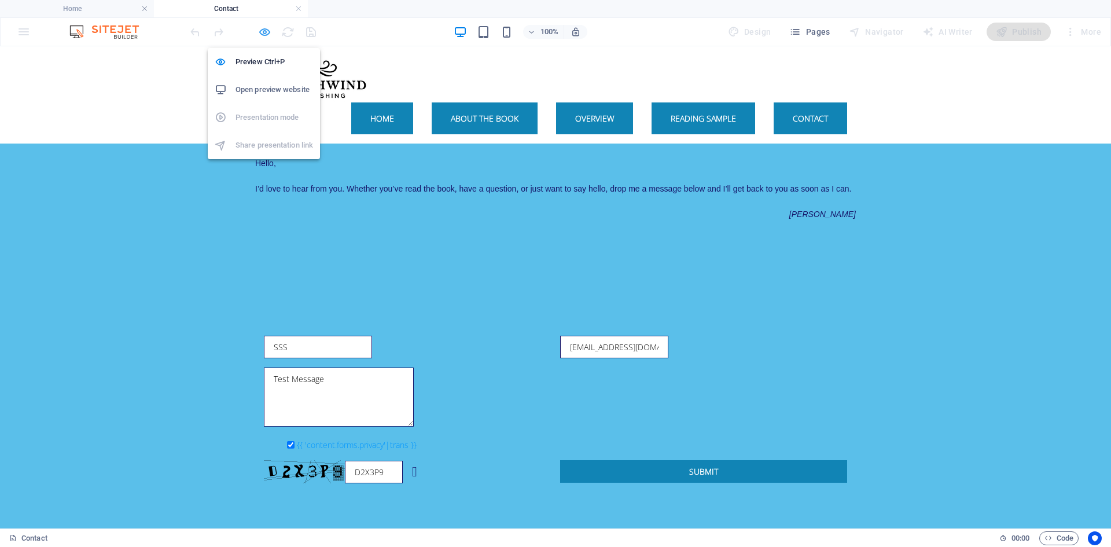
click at [260, 38] on icon "button" at bounding box center [264, 31] width 13 height 13
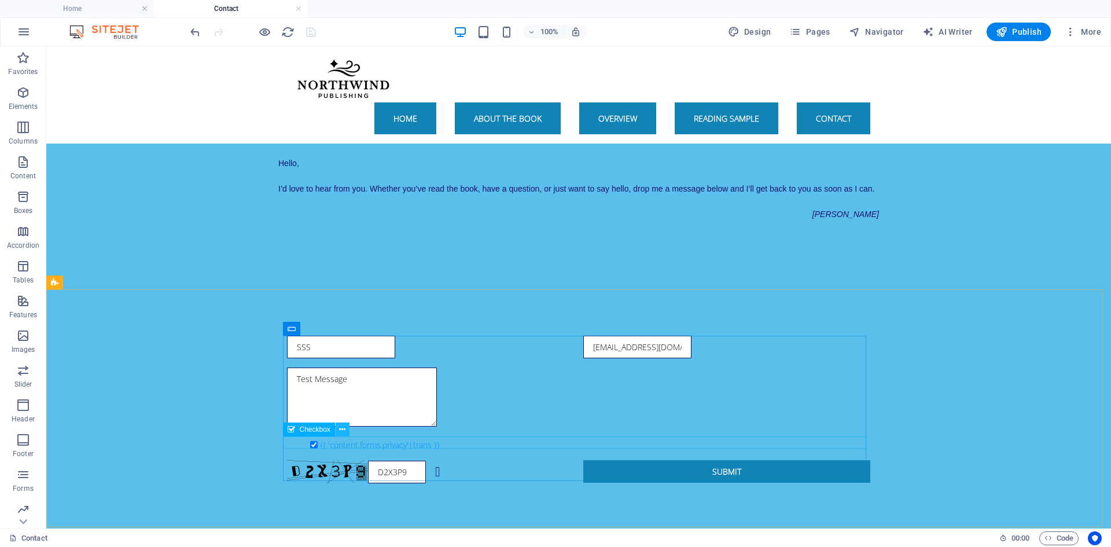
click at [346, 425] on button at bounding box center [343, 429] width 14 height 14
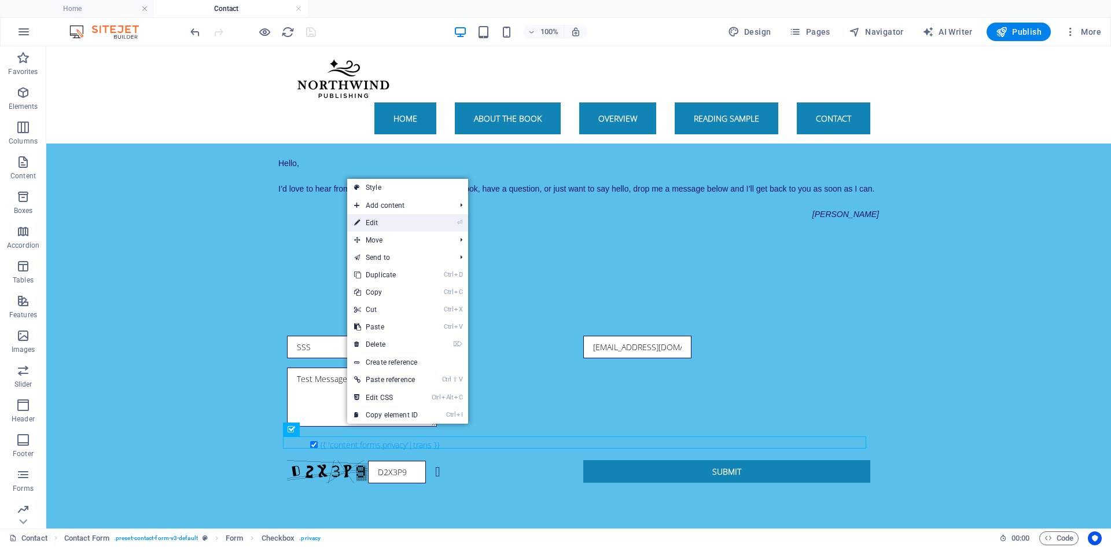
click at [376, 222] on link "⏎ Edit" at bounding box center [386, 222] width 78 height 17
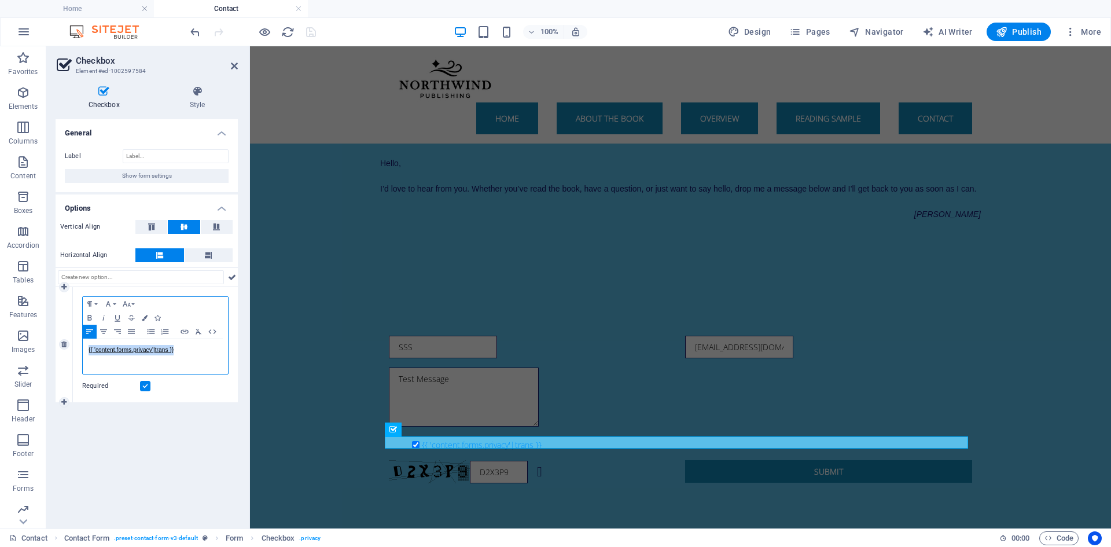
drag, startPoint x: 194, startPoint y: 348, endPoint x: 76, endPoint y: 347, distance: 118.1
click at [76, 347] on div "Paragraph Format Normal Heading 1 Heading 2 Heading 3 Heading 4 Heading 5 Headi…" at bounding box center [155, 344] width 165 height 115
drag, startPoint x: 170, startPoint y: 351, endPoint x: 82, endPoint y: 347, distance: 88.0
click at [82, 347] on div "Paragraph Format Normal Heading 1 Heading 2 Heading 3 Heading 4 Heading 5 Headi…" at bounding box center [155, 335] width 146 height 78
click at [119, 316] on icon "button" at bounding box center [117, 318] width 5 height 6
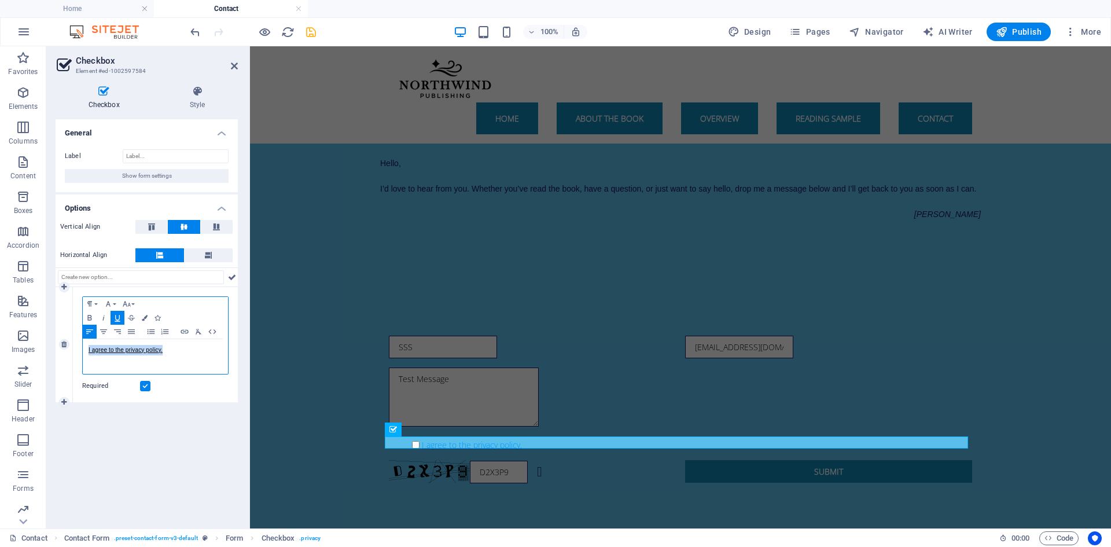
click at [119, 316] on icon "button" at bounding box center [117, 318] width 5 height 6
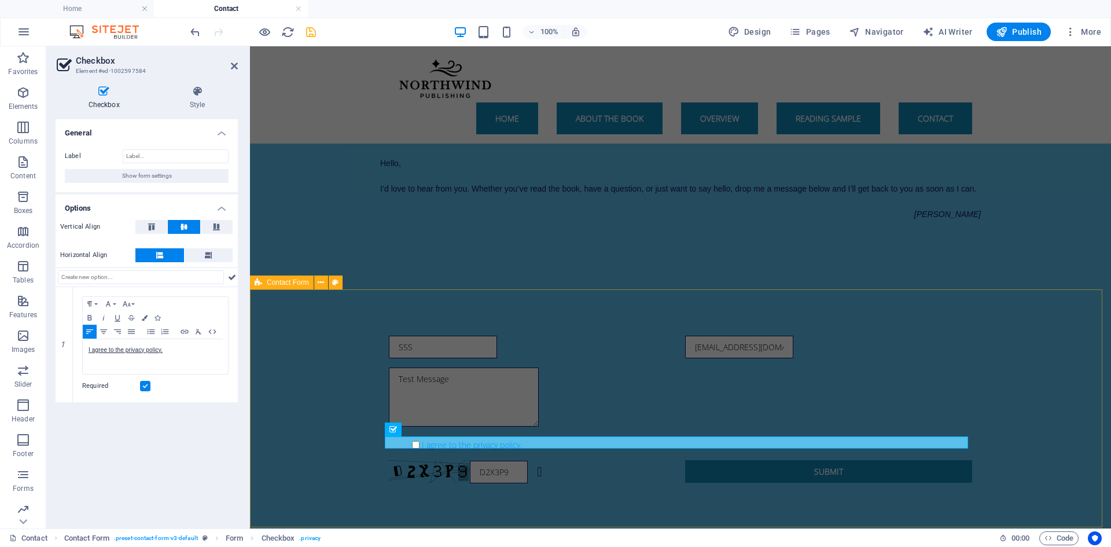
click at [297, 415] on div "SSS [EMAIL_ADDRESS][DOMAIN_NAME] Test Message I agree to the privacy policy. D2…" at bounding box center [680, 409] width 861 height 240
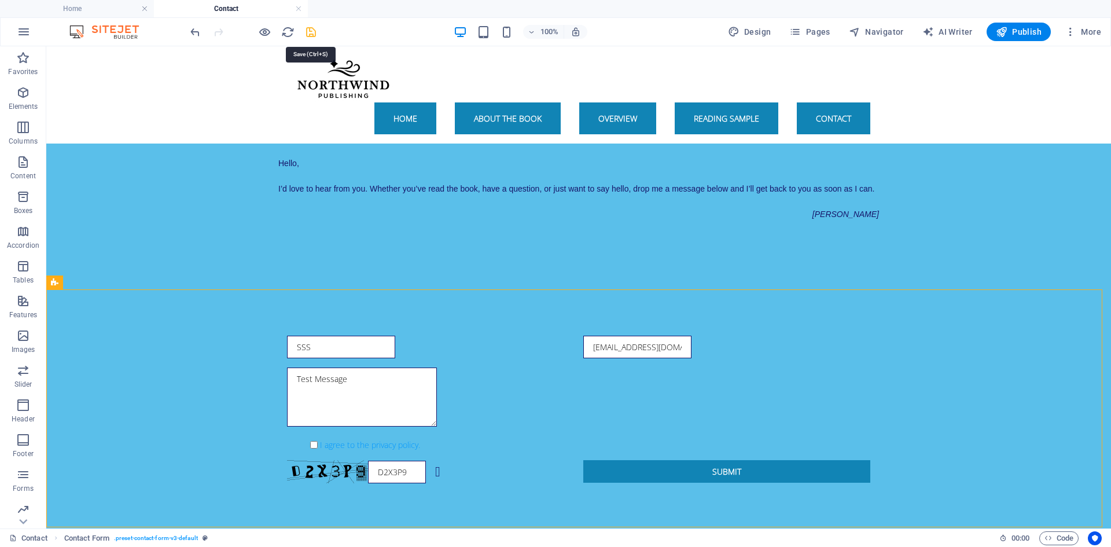
click at [310, 37] on icon "save" at bounding box center [310, 31] width 13 height 13
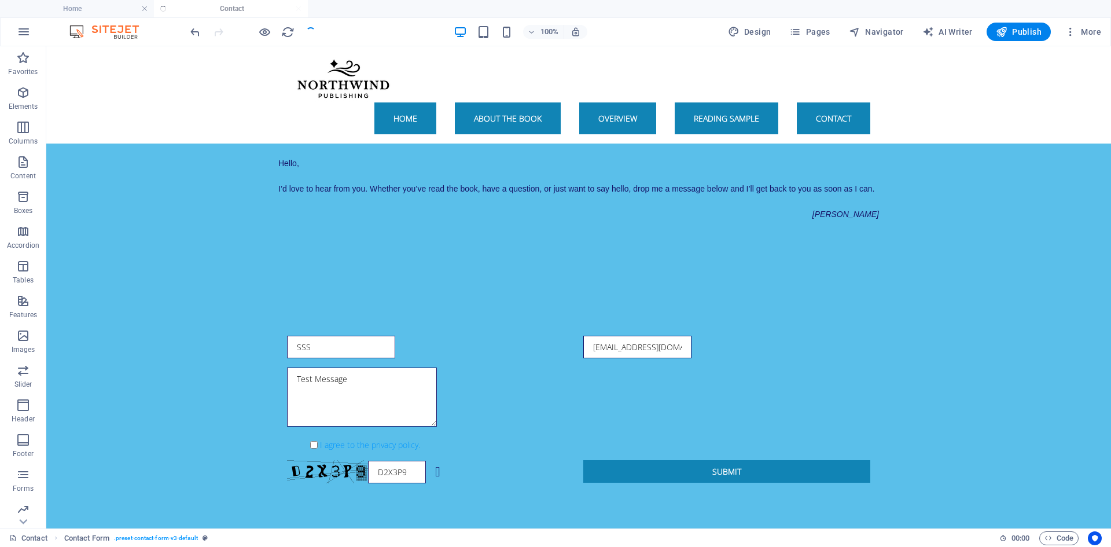
checkbox input "false"
